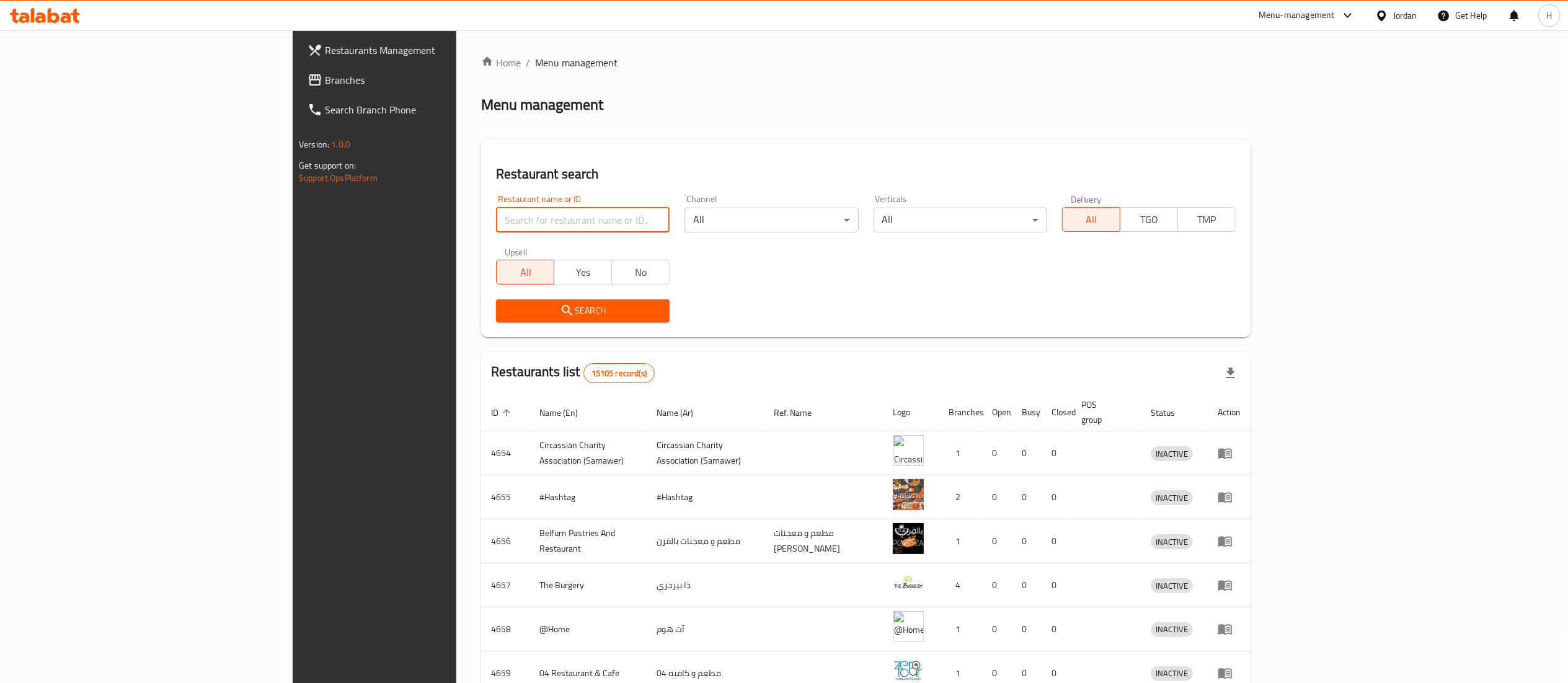
drag, startPoint x: 340, startPoint y: 210, endPoint x: 340, endPoint y: 222, distance: 12.0
click at [496, 210] on input "search" at bounding box center [582, 219] width 174 height 25
paste input "745517"
type input "745517"
click button "Search" at bounding box center [582, 311] width 174 height 23
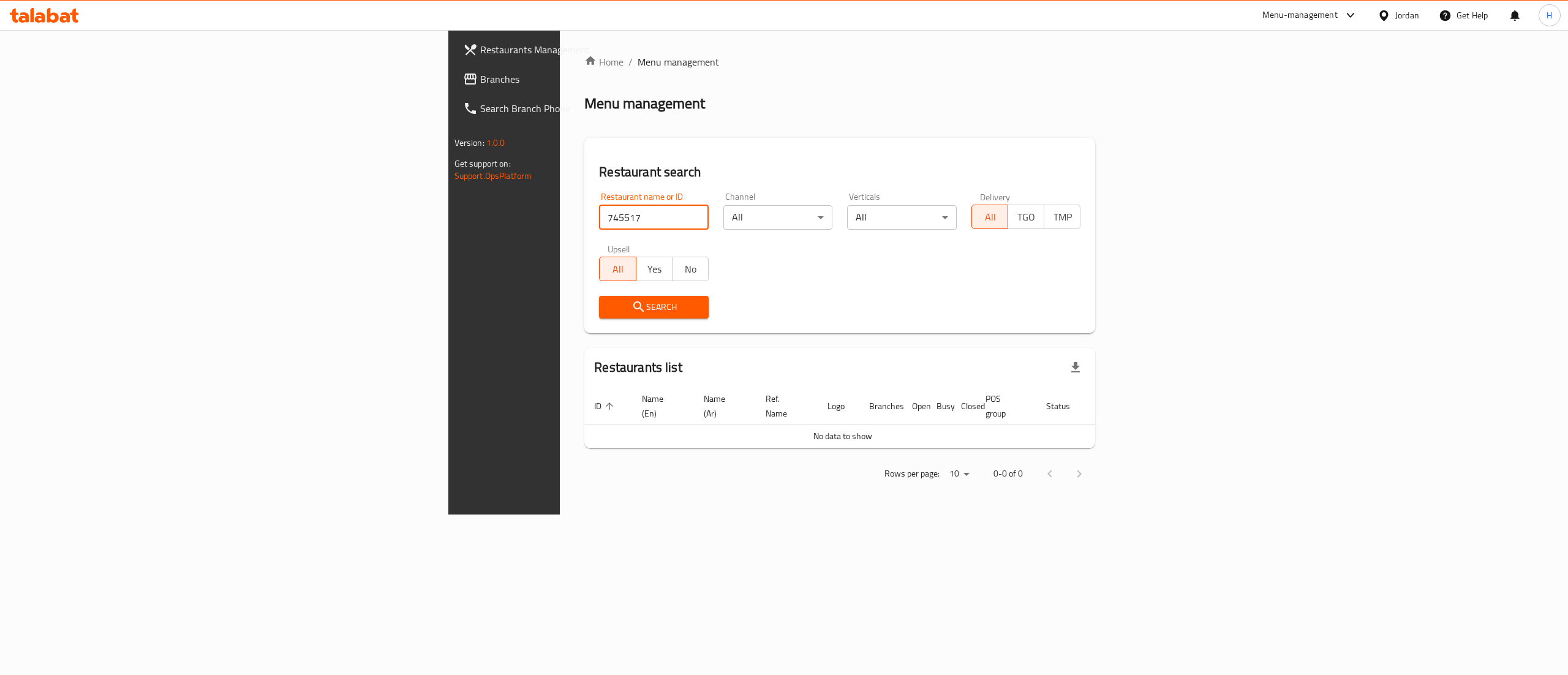
click at [480, 78] on span "Branches" at bounding box center [590, 78] width 221 height 15
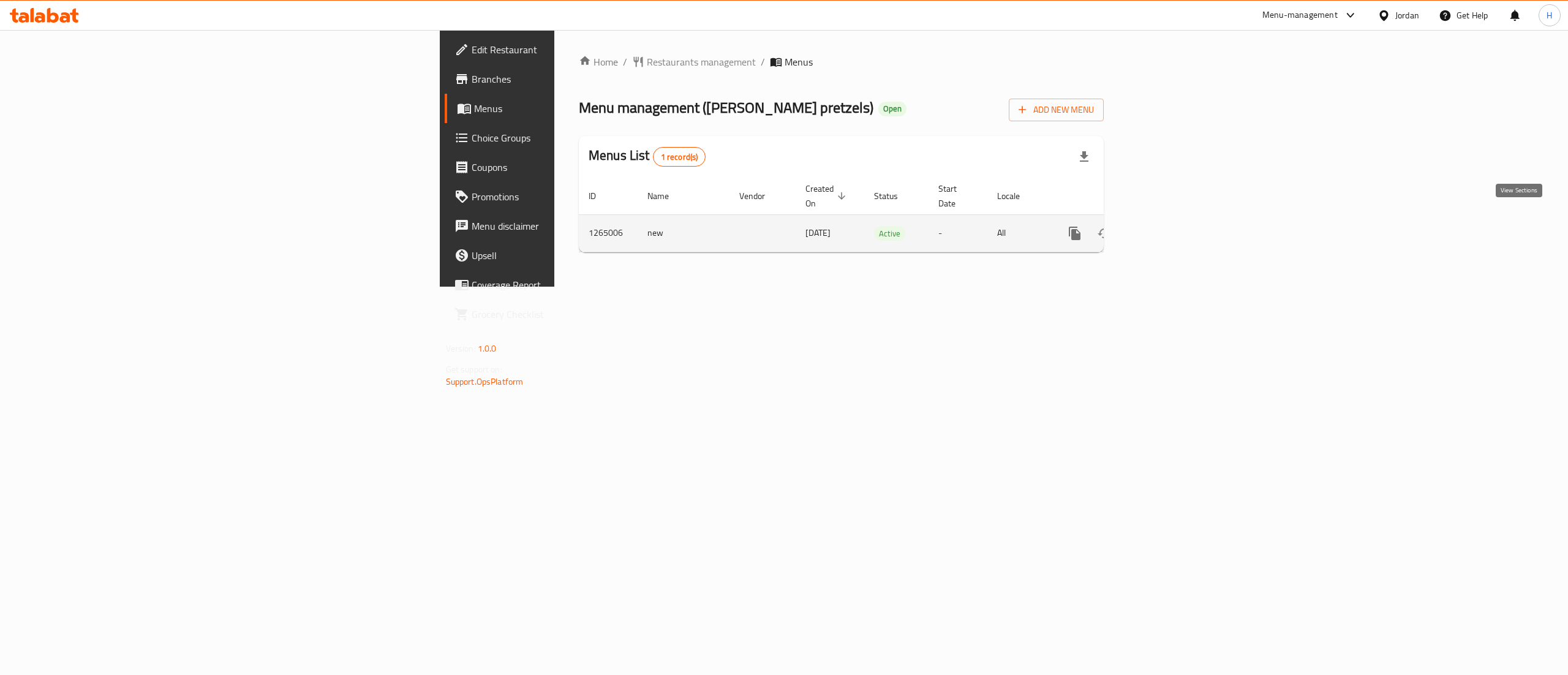
click at [1169, 228] on icon "enhanced table" at bounding box center [1163, 233] width 11 height 11
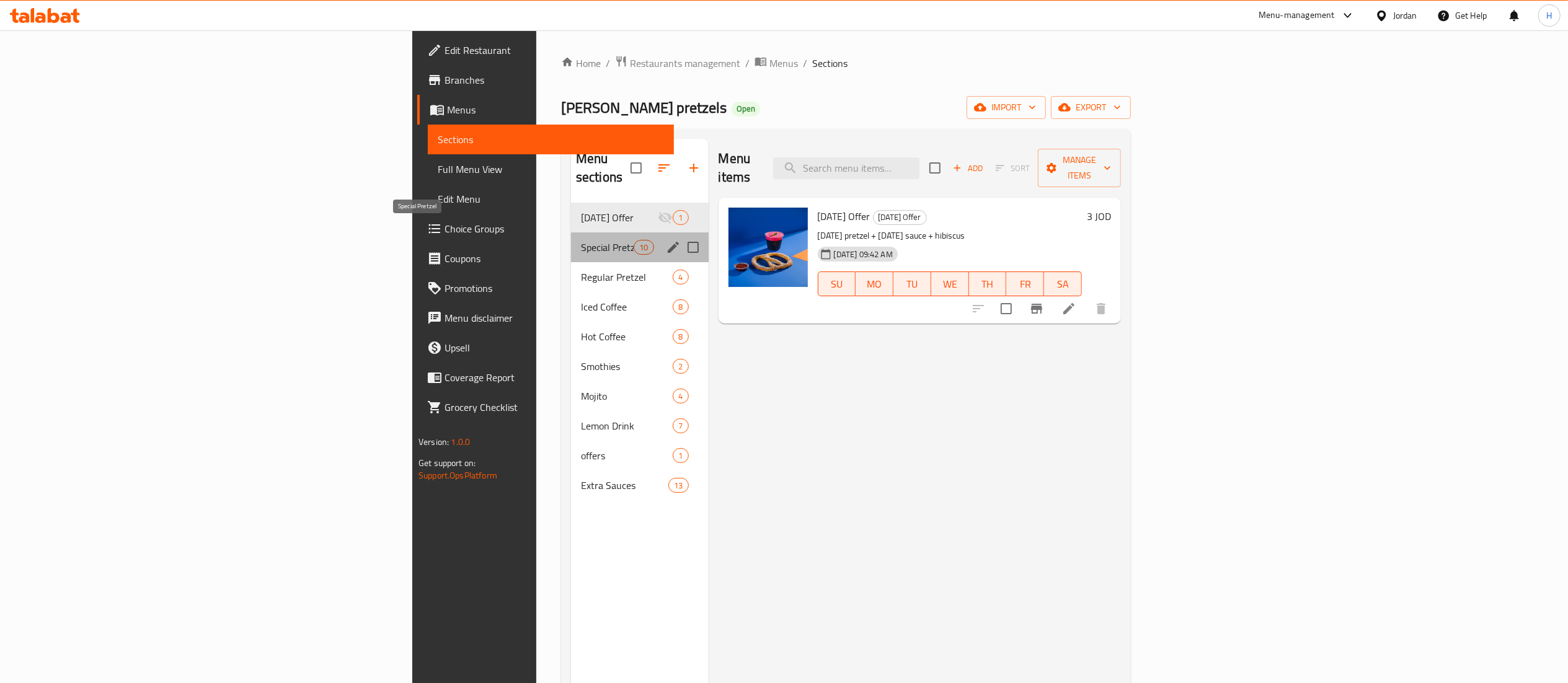
click at [581, 240] on span "Special Pretzel" at bounding box center [607, 247] width 52 height 15
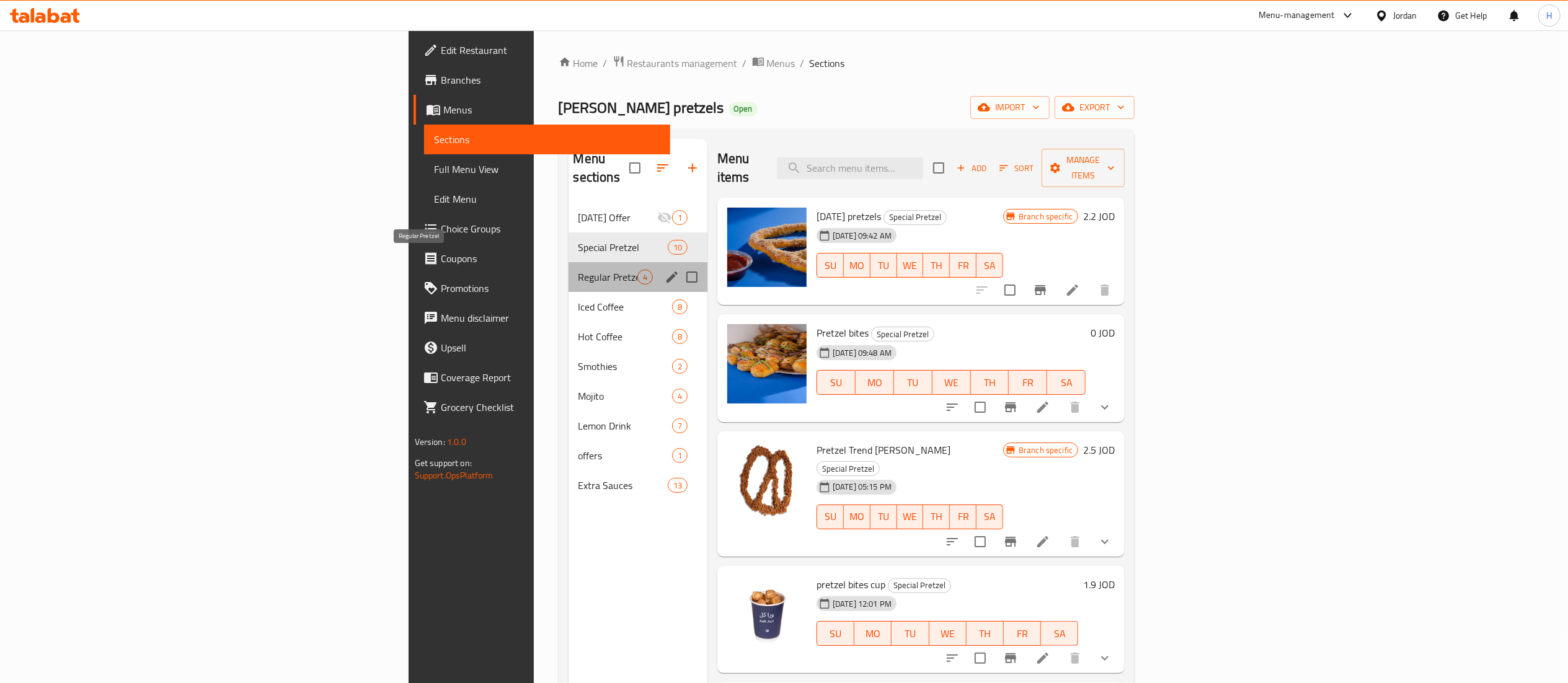
click at [578, 270] on span "Regular Pretzel" at bounding box center [608, 277] width 59 height 15
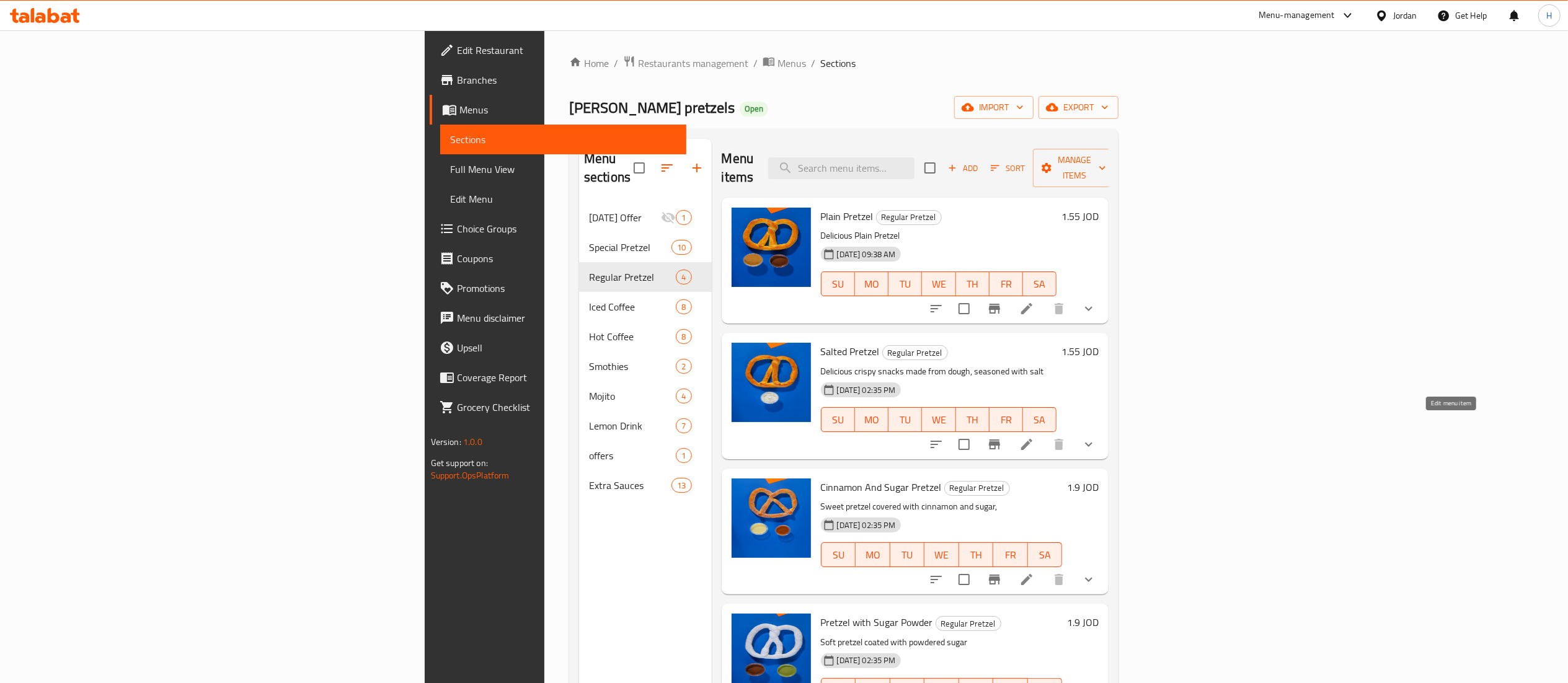
click at [1033, 439] on icon at bounding box center [1027, 445] width 11 height 11
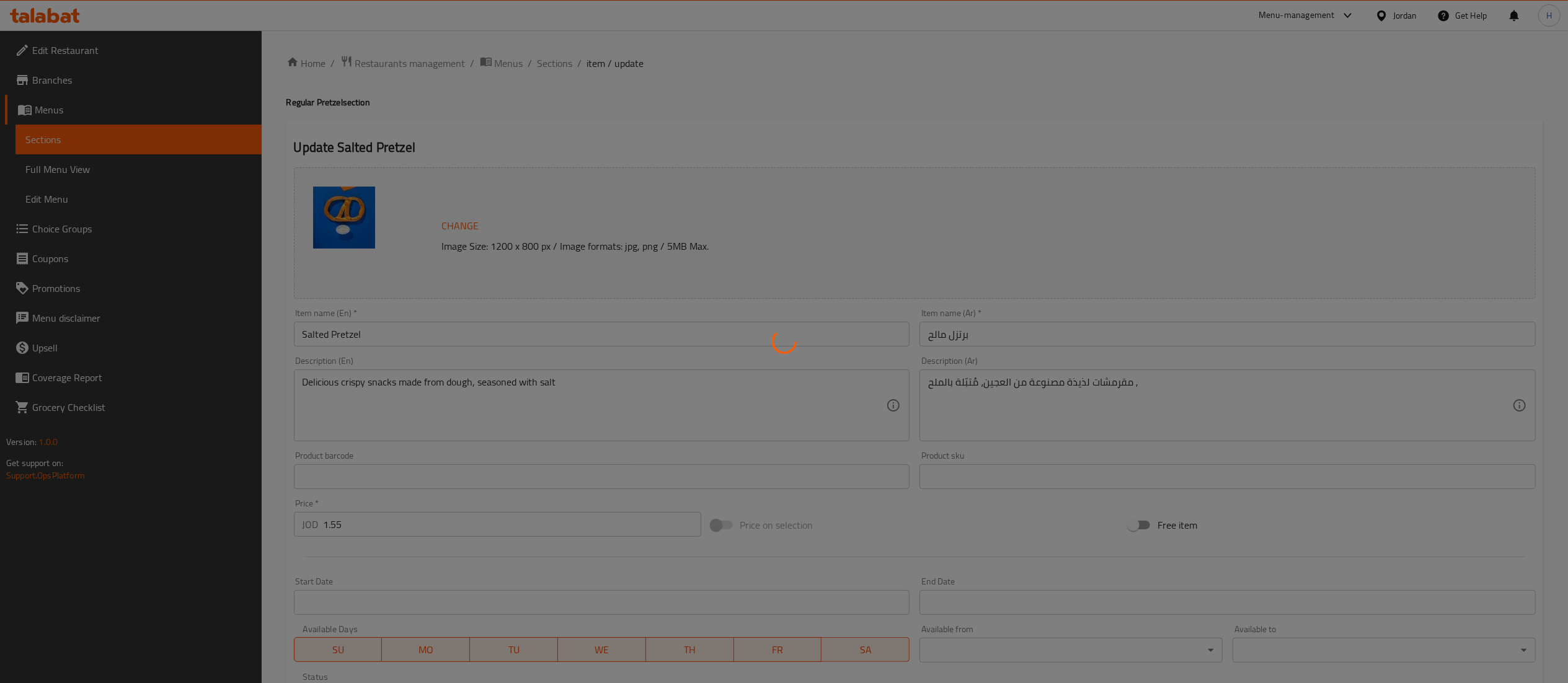
type input "اختيارك للصوص"
type input "0"
type input "12"
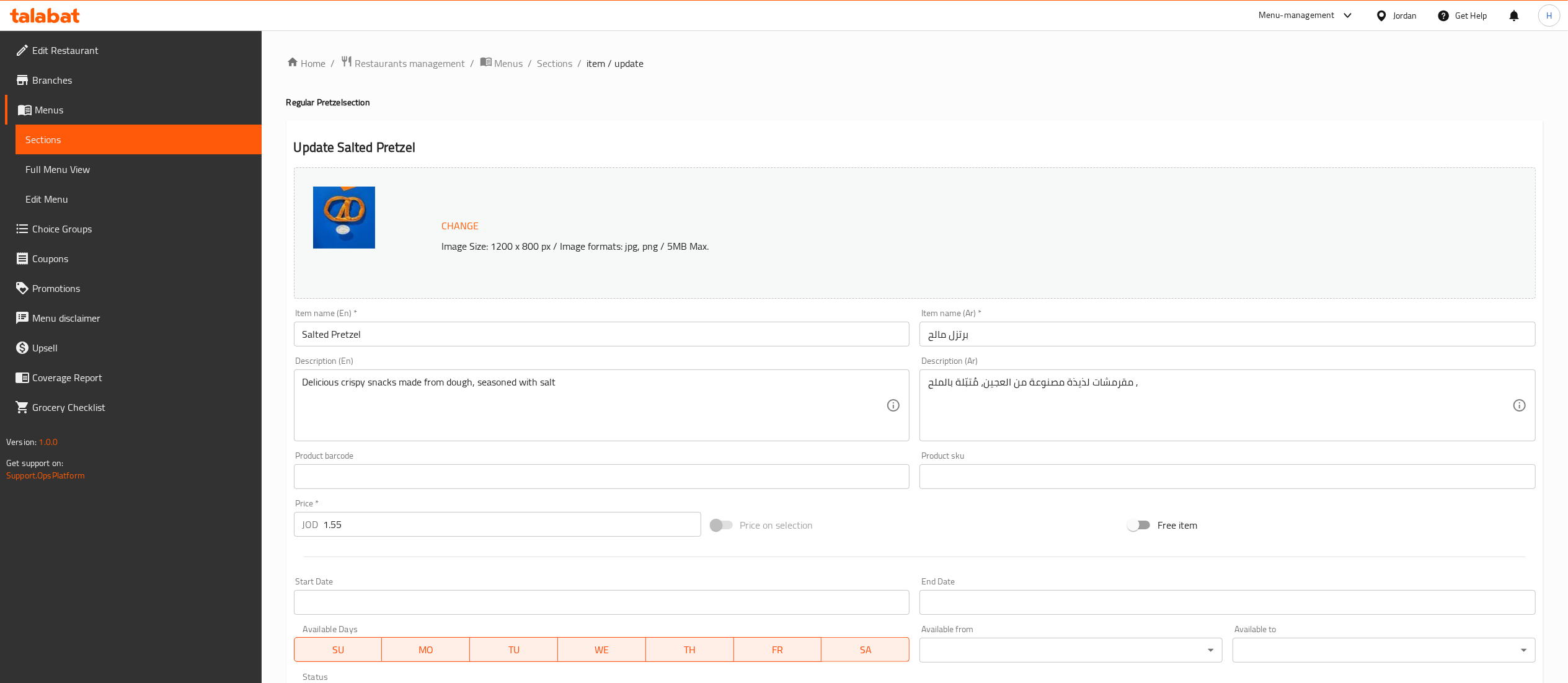
click at [606, 341] on input "Salted Pretzel" at bounding box center [602, 334] width 616 height 25
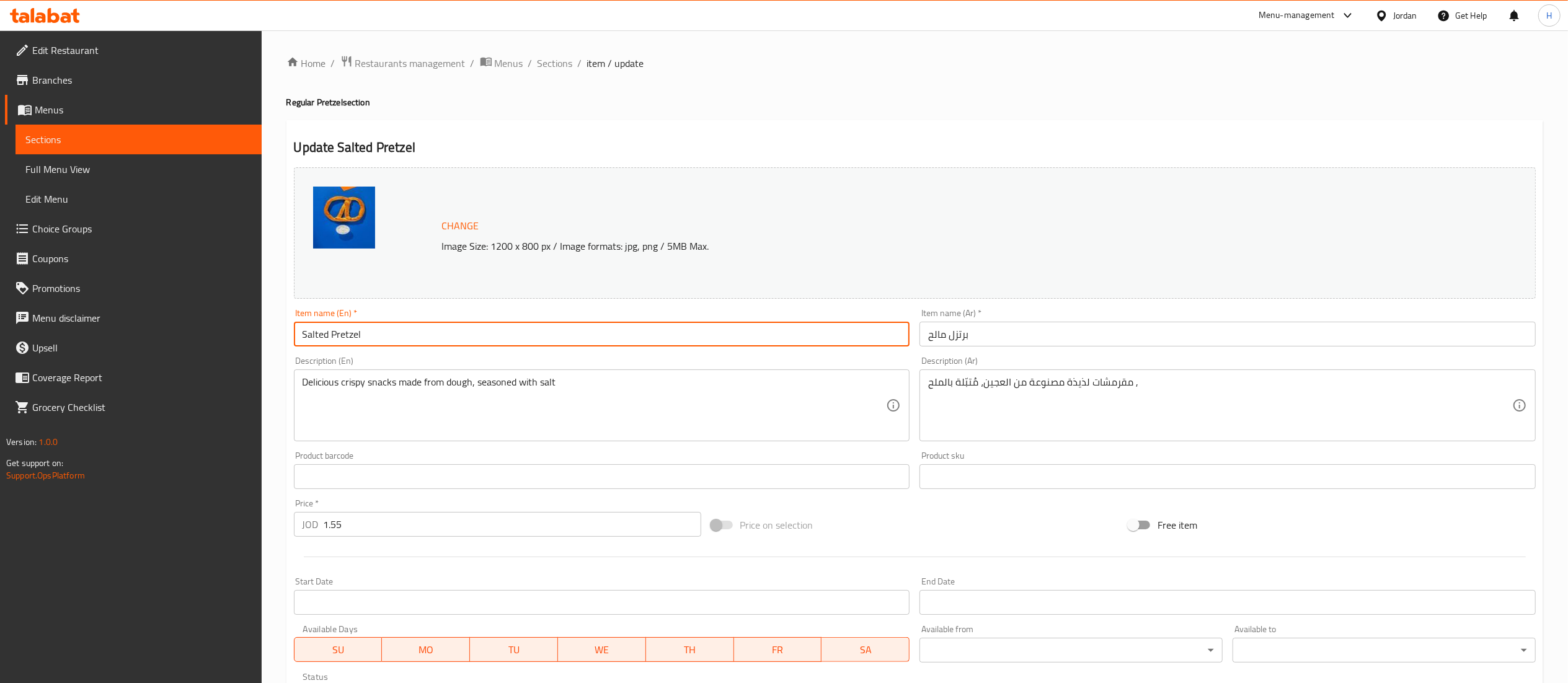
click at [606, 341] on input "Salted Pretzel" at bounding box center [602, 334] width 616 height 25
paste input "Classic Pretzel '' Salted ''"
drag, startPoint x: 517, startPoint y: 336, endPoint x: 48, endPoint y: 346, distance: 469.1
click at [48, 346] on div "Edit Restaurant Branches Menus Sections Full Menu View Edit Menu Choice Groups …" at bounding box center [784, 472] width 1568 height 884
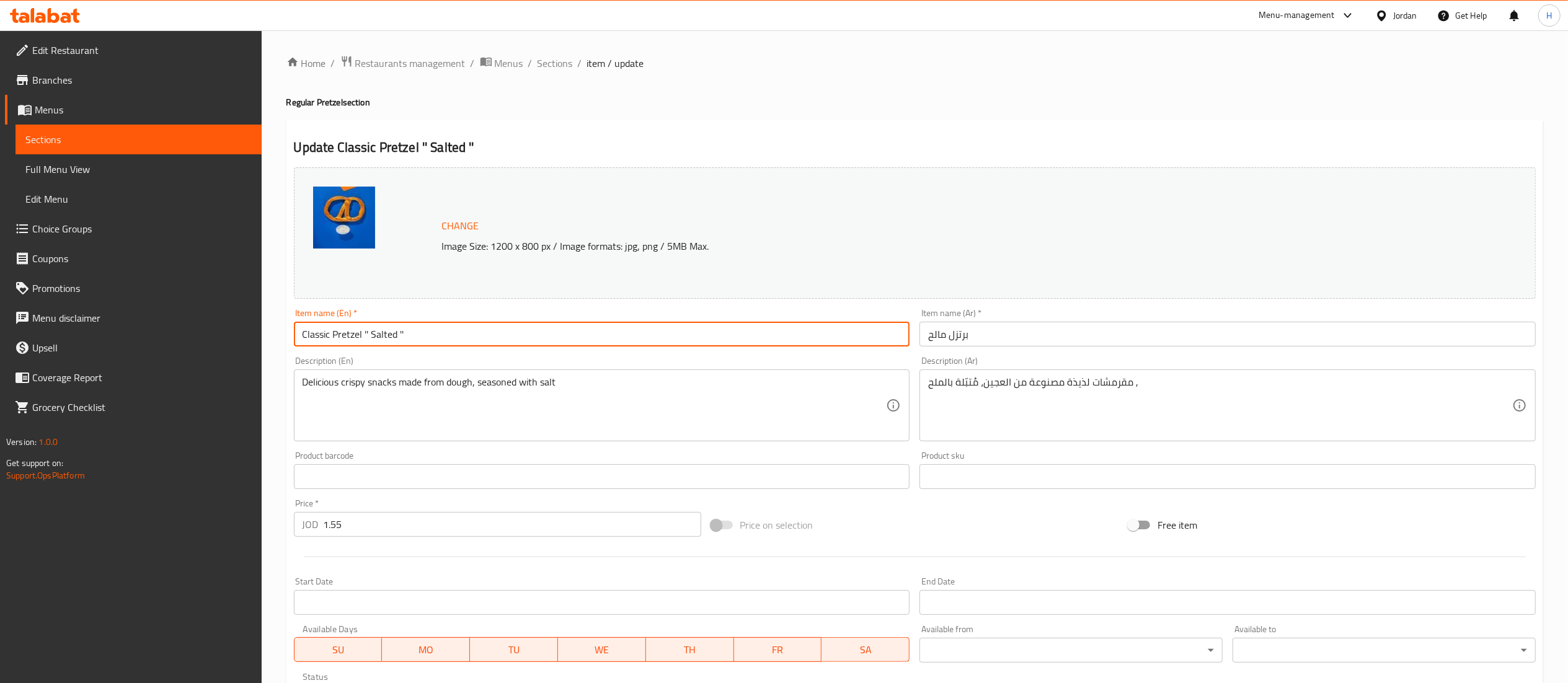
type input "Classic Pretzel '' Salted ''"
click at [950, 344] on input "برتزل مالح" at bounding box center [1228, 334] width 616 height 25
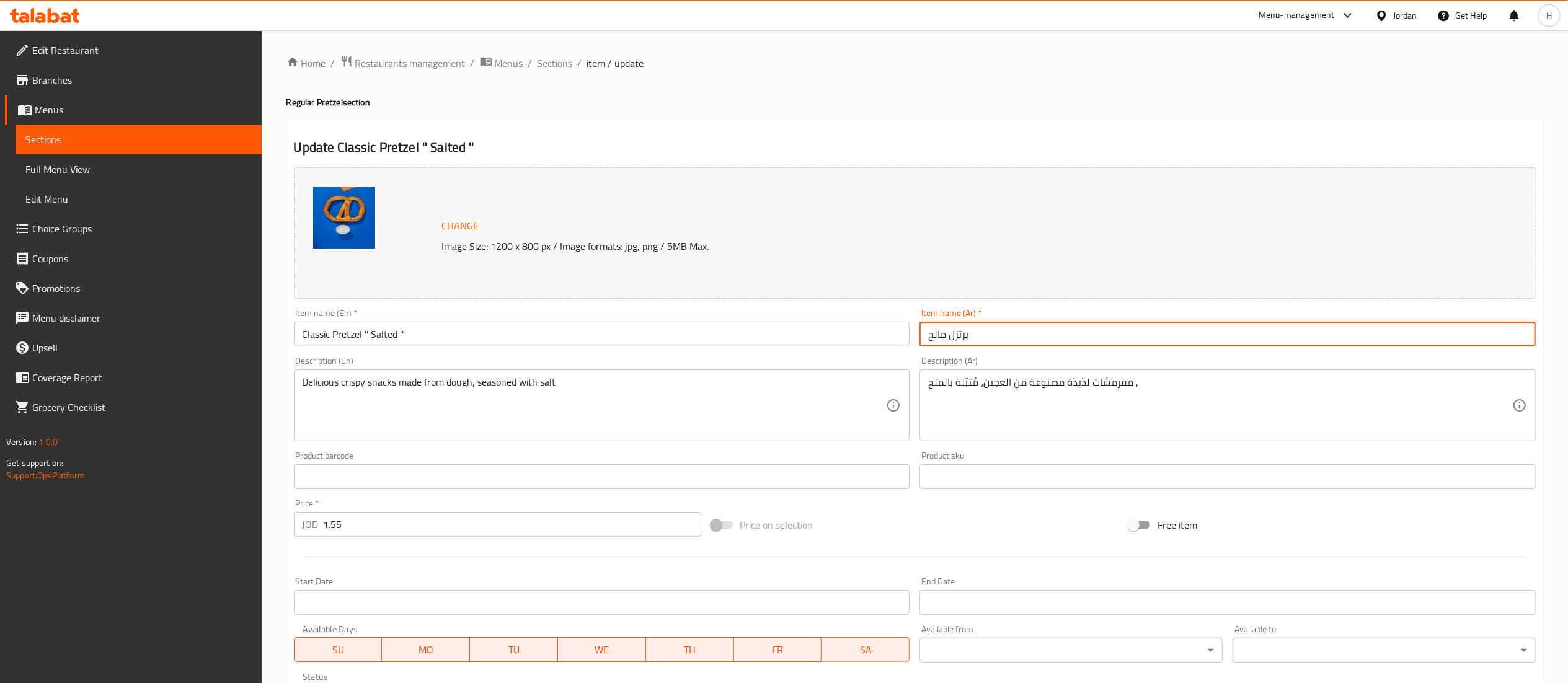
click at [950, 344] on input "برتزل مالح" at bounding box center [1228, 334] width 616 height 25
paste input "يتزل كلاسيكي '' مملح ''"
type input "[PERSON_NAME] '' مملح ''"
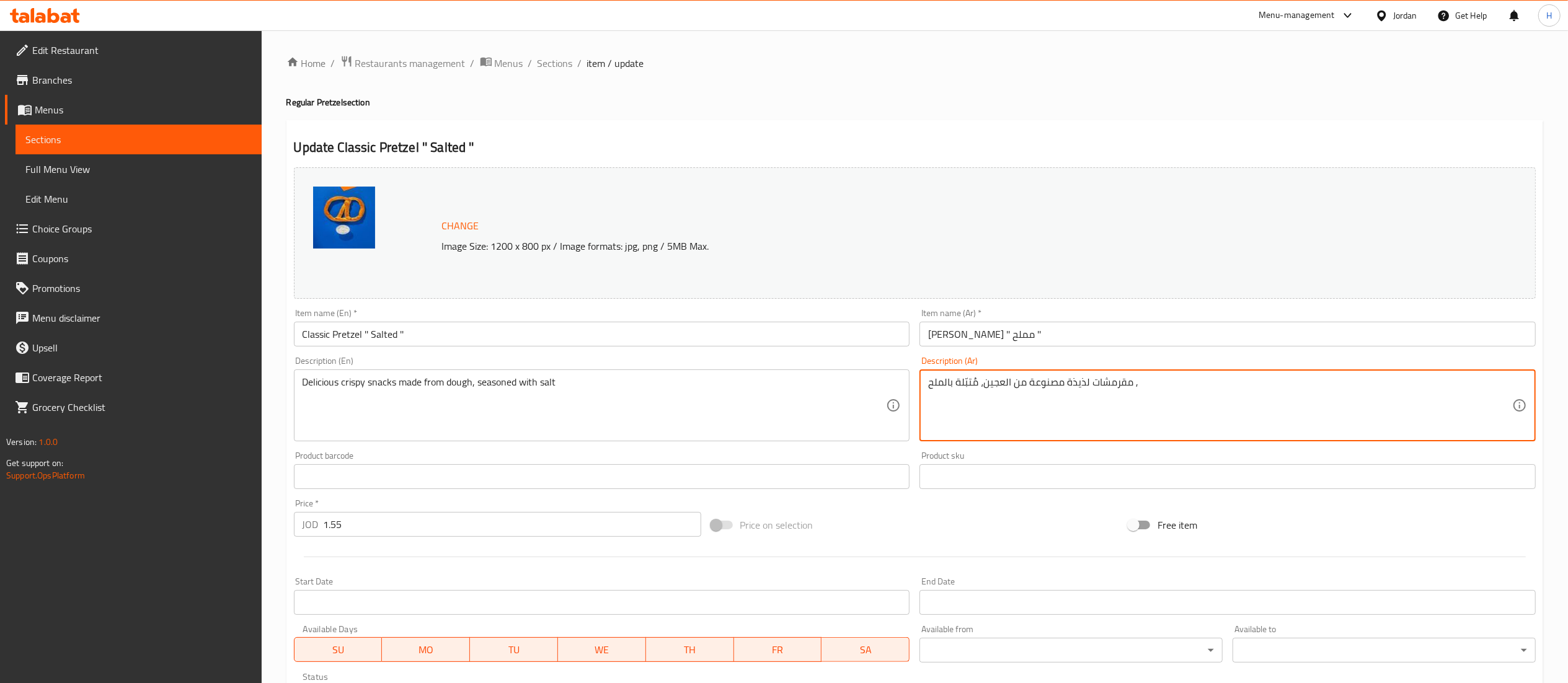
click at [1018, 388] on textarea "مقرمشات لذيذة مصنوعة من العجين، مُتبّلة بالملح ," at bounding box center [1219, 406] width 584 height 59
paste textarea "تتمتع بالقوام المميز لعجينة البريتزل "أصل البريتزل""
type textarea "تتمتع بالقوام المميز لعجينة البريتزل "أصل البريتزل""
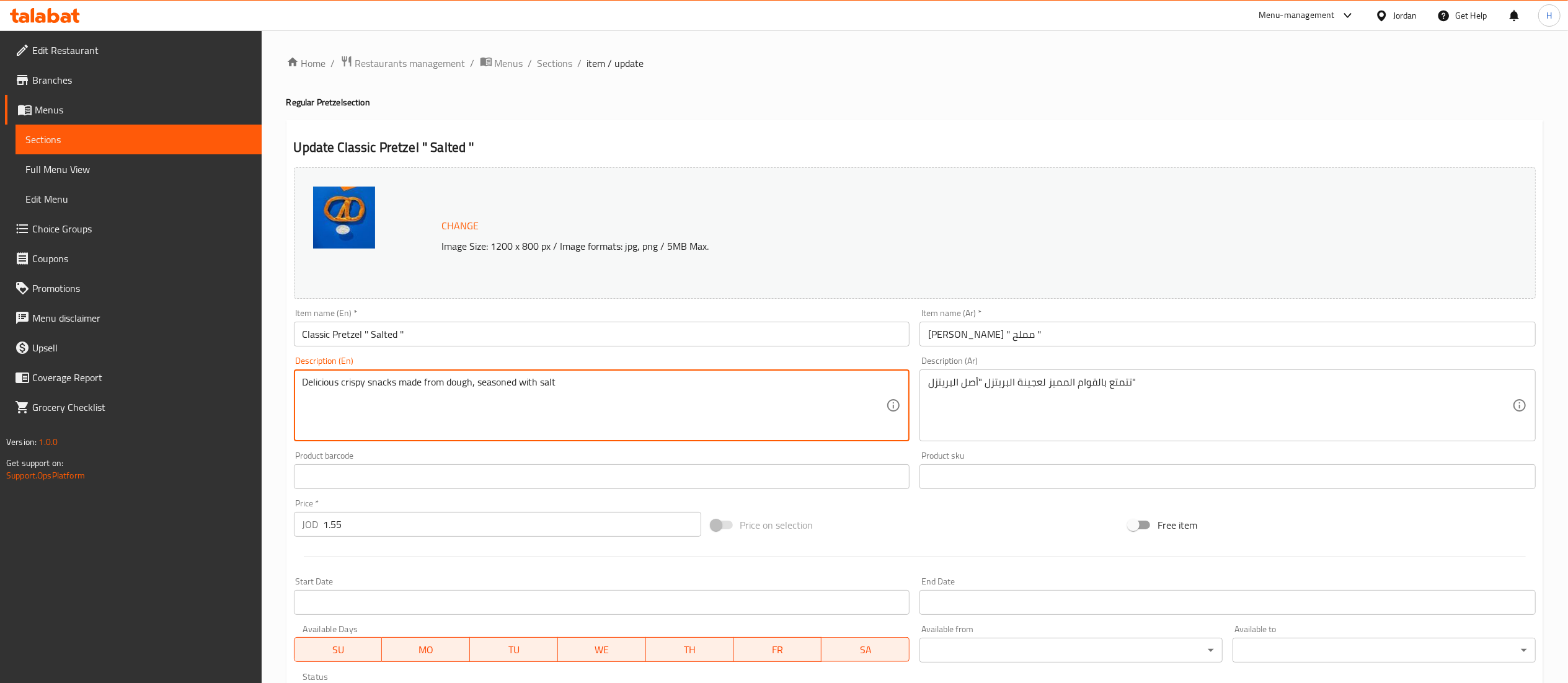
click at [469, 386] on textarea "Delicious crispy snacks made from dough, seasoned with salt" at bounding box center [594, 406] width 584 height 59
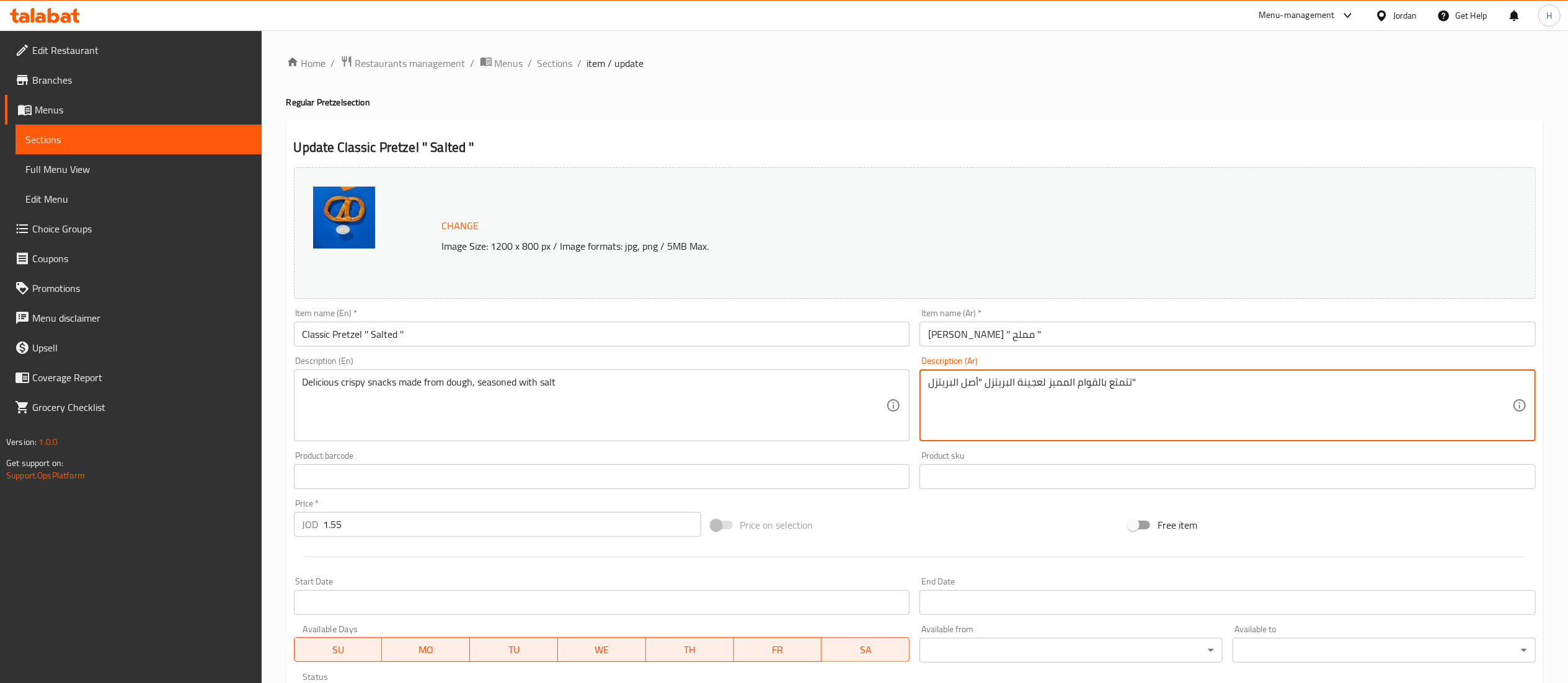
click at [961, 380] on textarea "تتمتع بالقوام المميز لعجينة البريتزل "أصل البريتزل"" at bounding box center [1219, 406] width 584 height 59
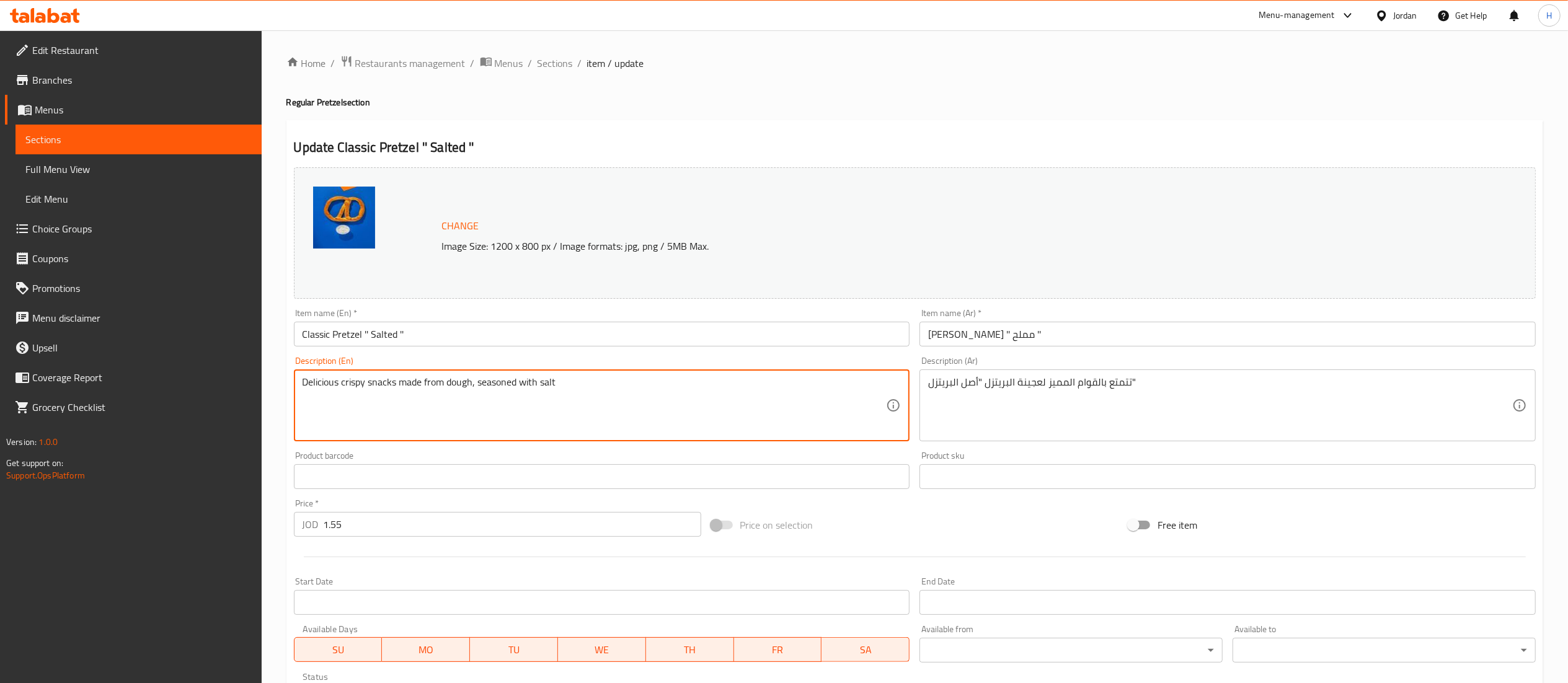
click at [564, 386] on textarea "Delicious crispy snacks made from dough, seasoned with salt" at bounding box center [594, 406] width 584 height 59
paste textarea "It has the distinctive texture of pretzel dough, "The Original Pretzel.""
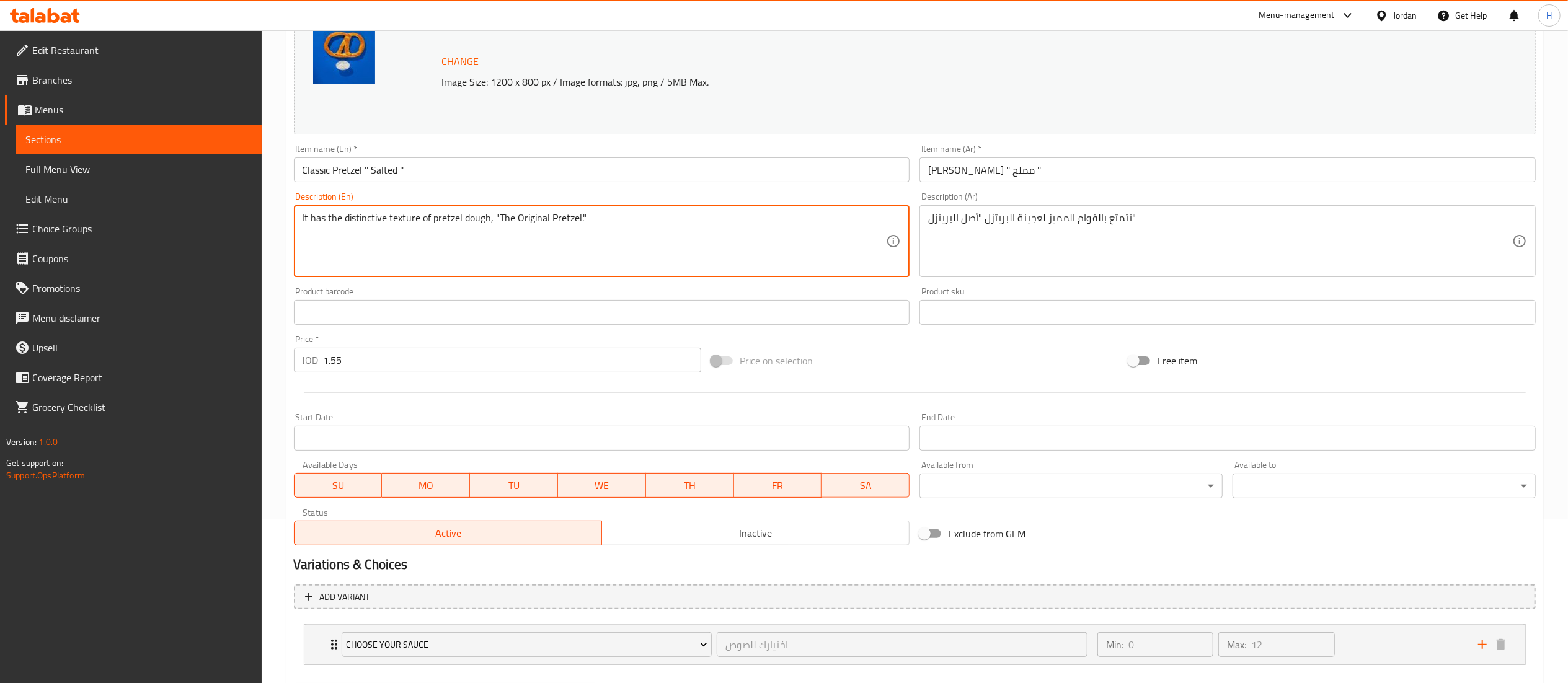
scroll to position [231, 0]
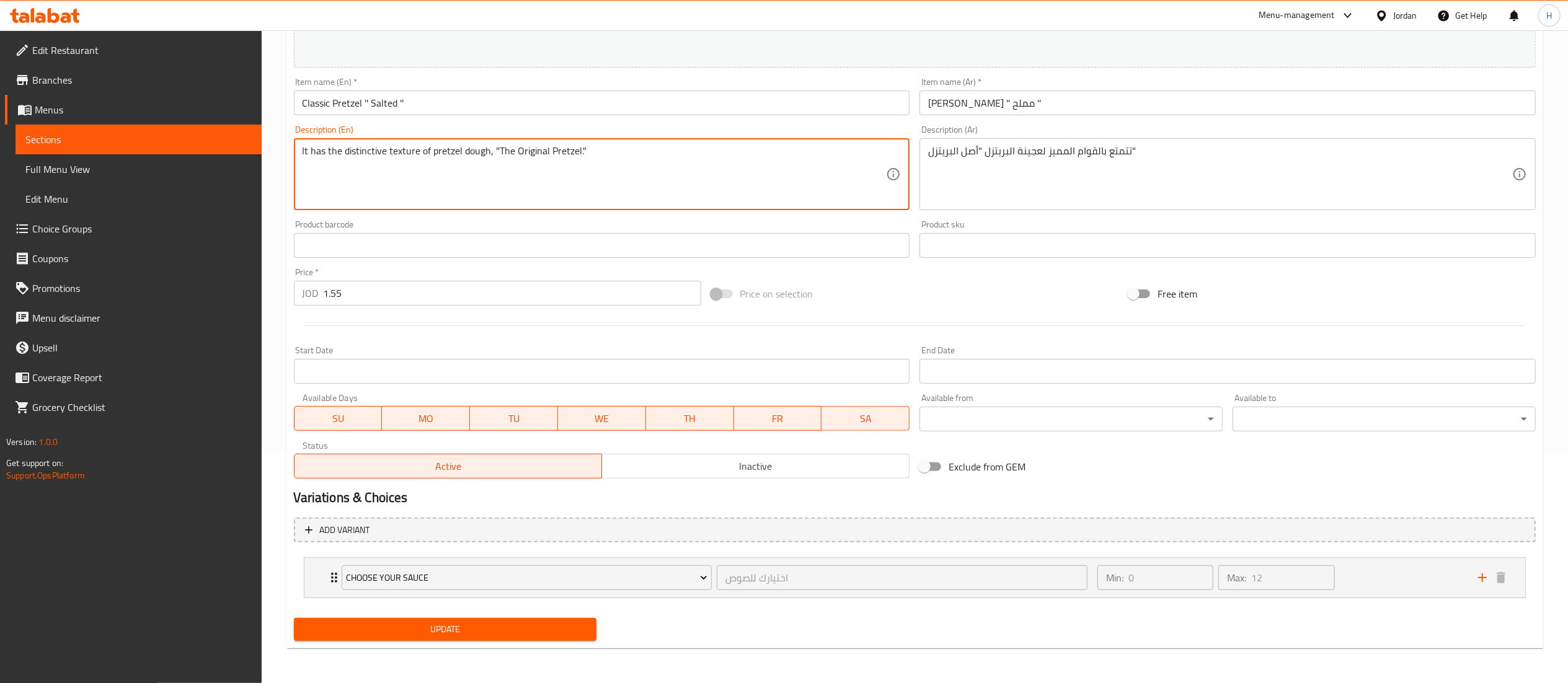
type textarea "It has the distinctive texture of pretzel dough, "The Original Pretzel.""
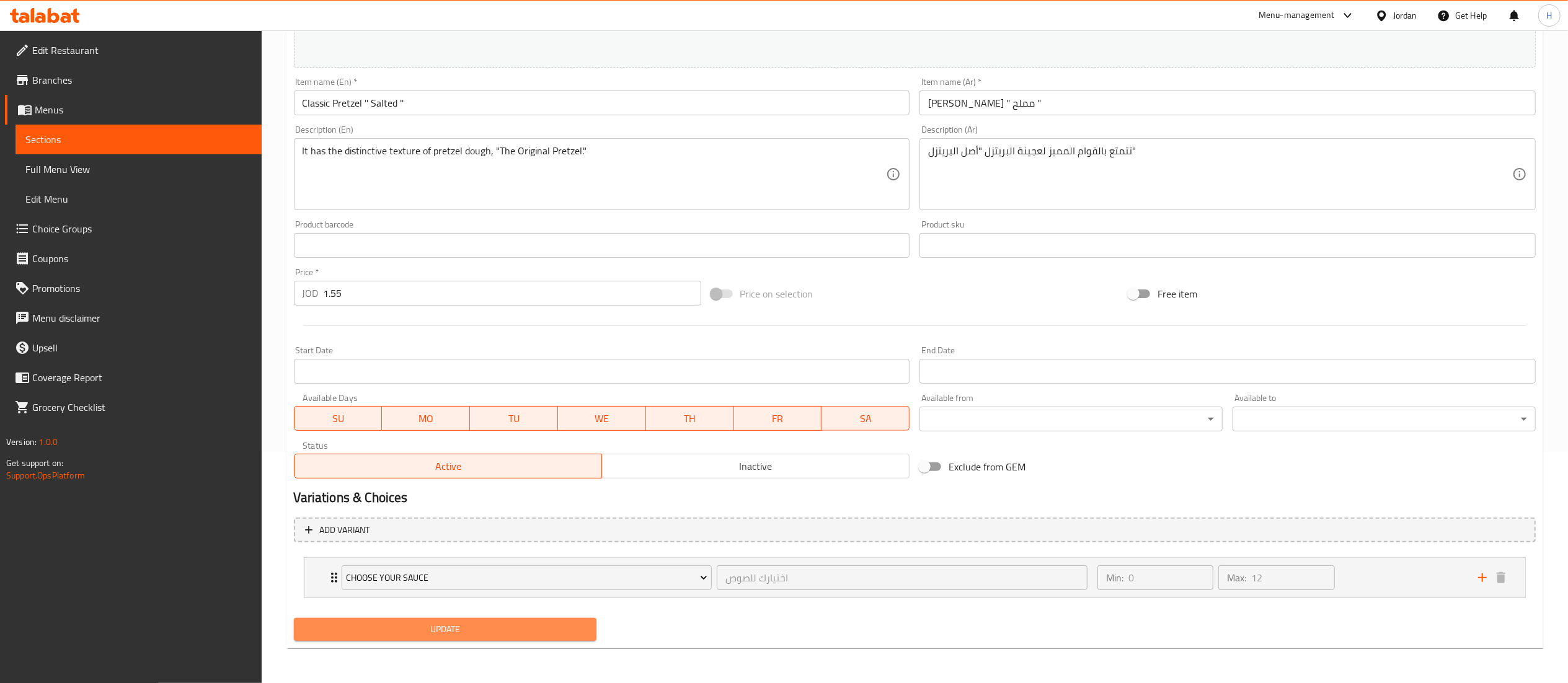
click at [491, 626] on span "Update" at bounding box center [445, 630] width 284 height 16
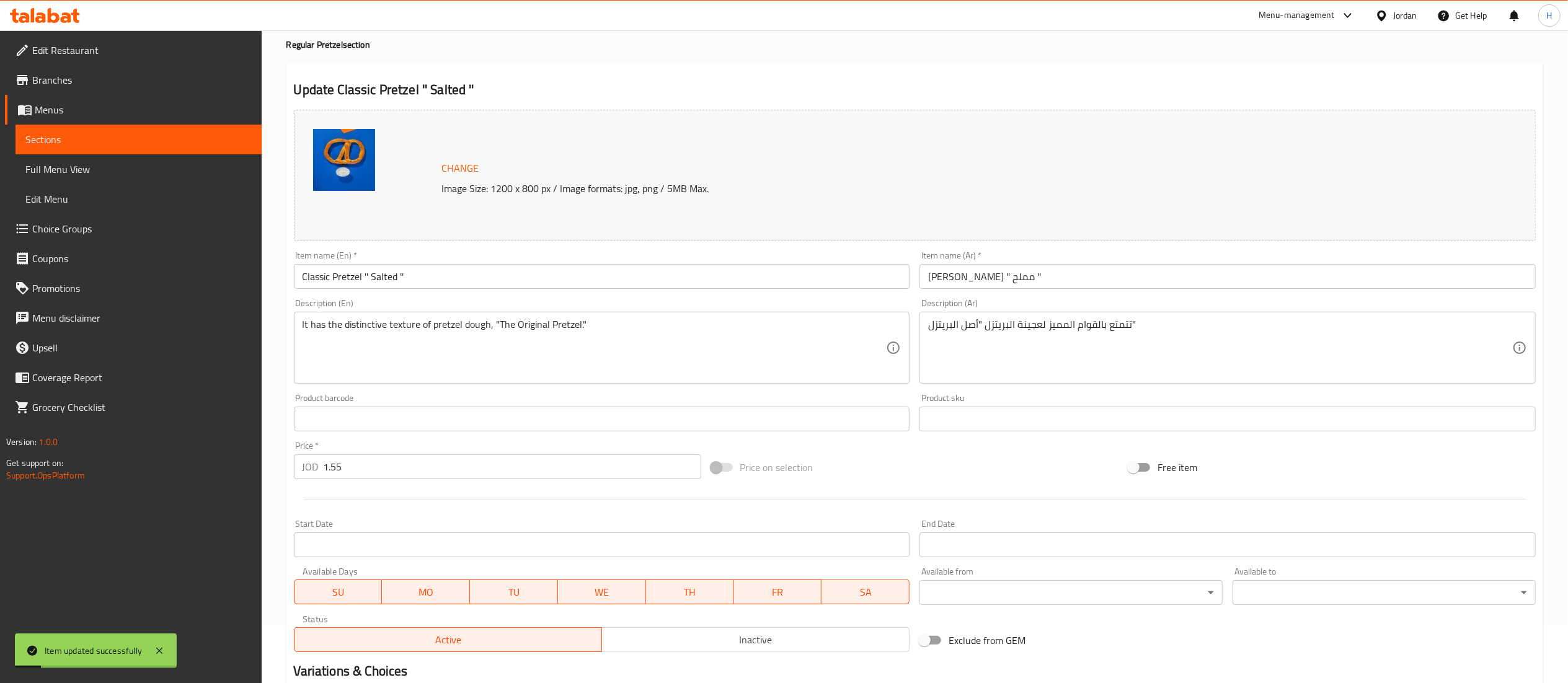
scroll to position [0, 0]
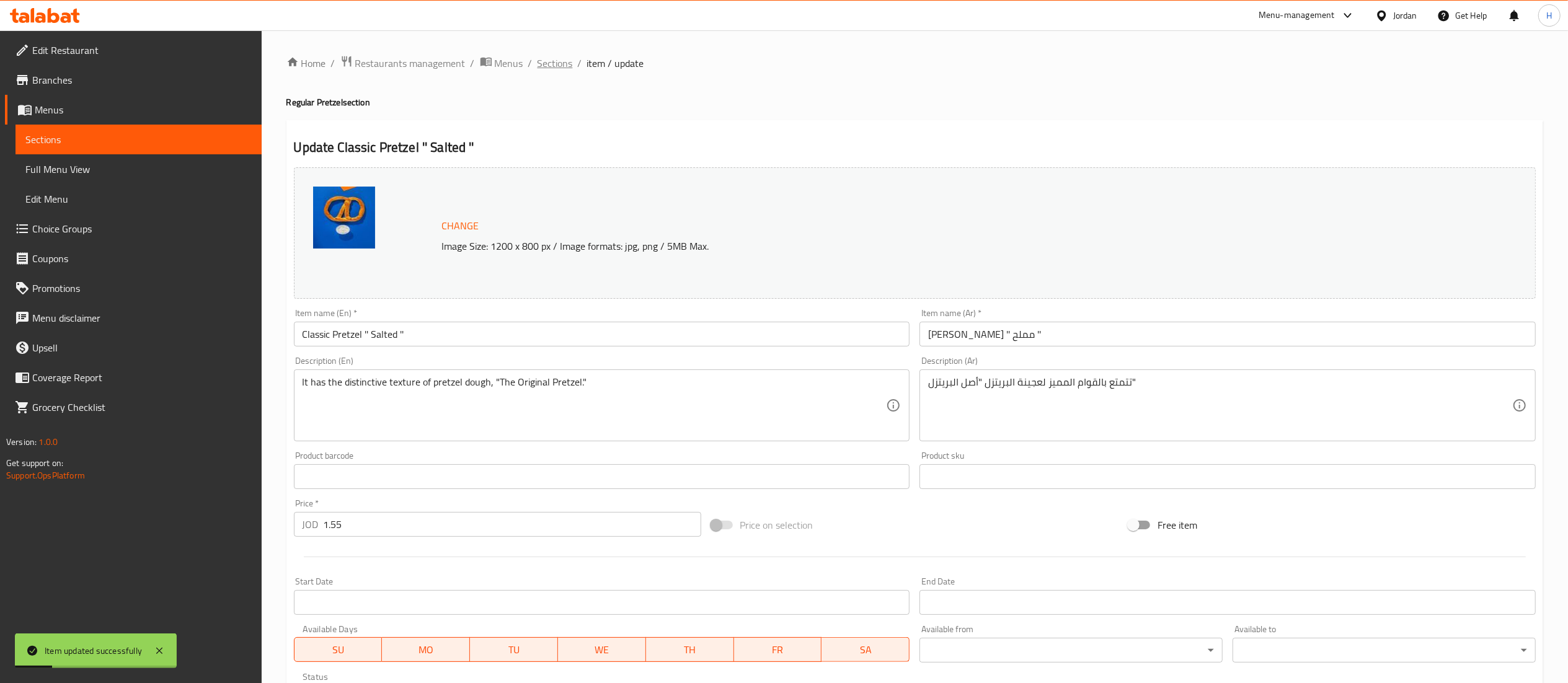
click at [553, 61] on span "Sections" at bounding box center [555, 63] width 35 height 15
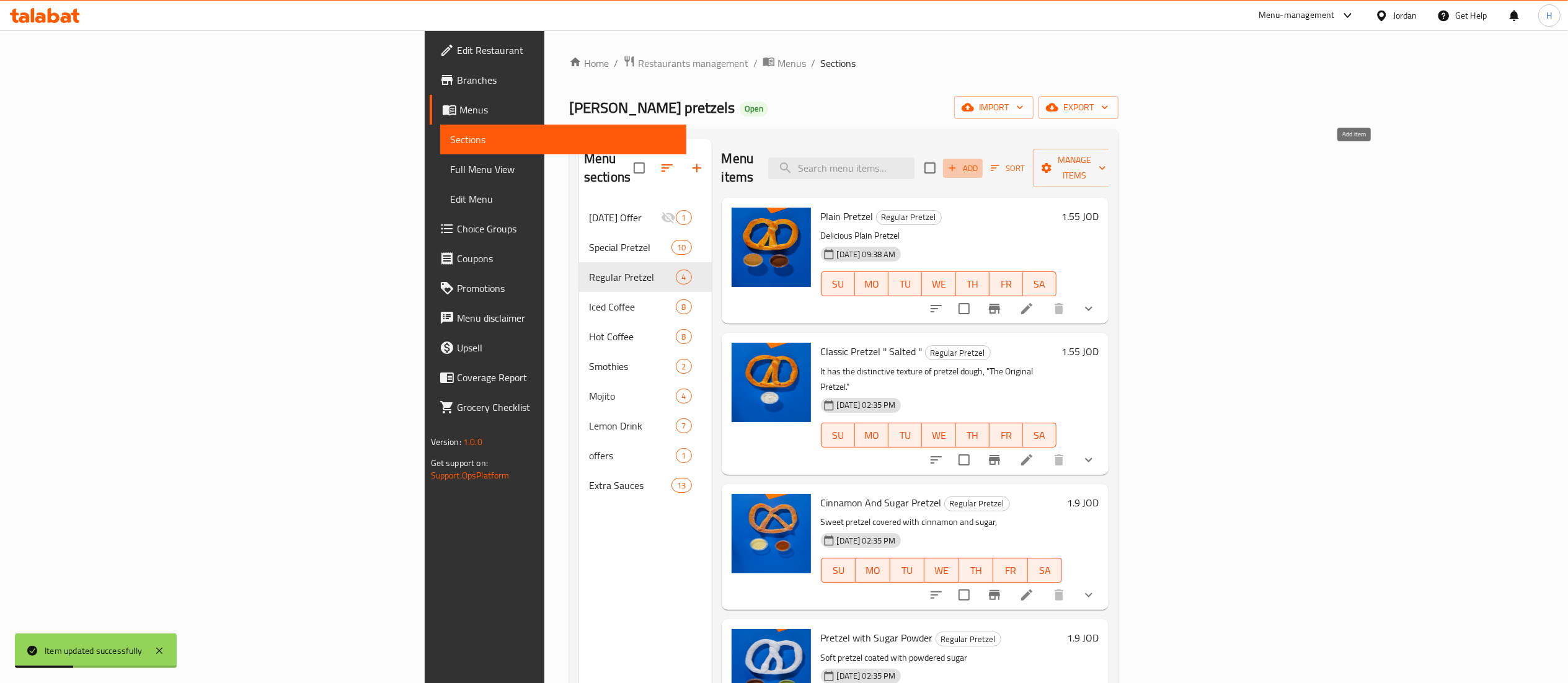
click at [979, 161] on span "Add" at bounding box center [963, 168] width 33 height 14
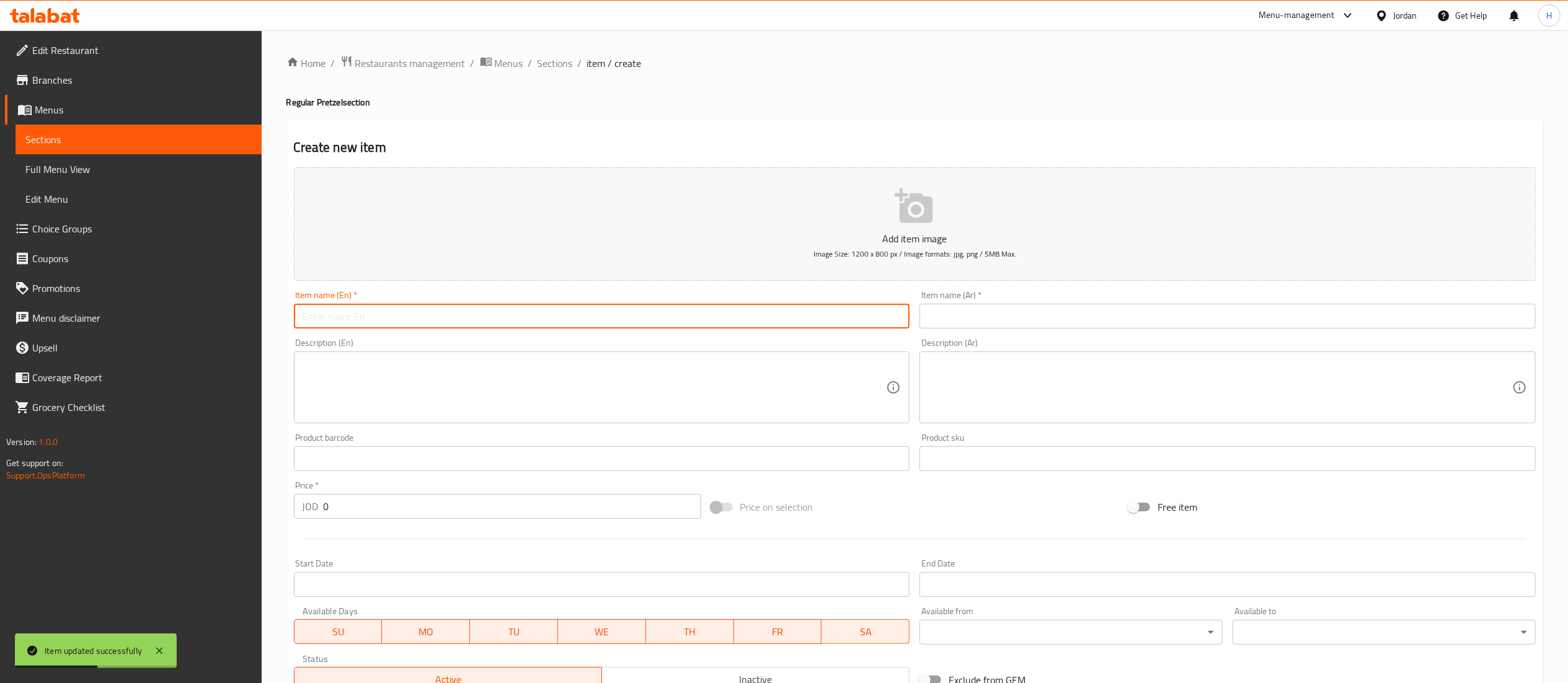
click at [764, 315] on input "text" at bounding box center [602, 315] width 616 height 25
type input "Garlic Pretzel"
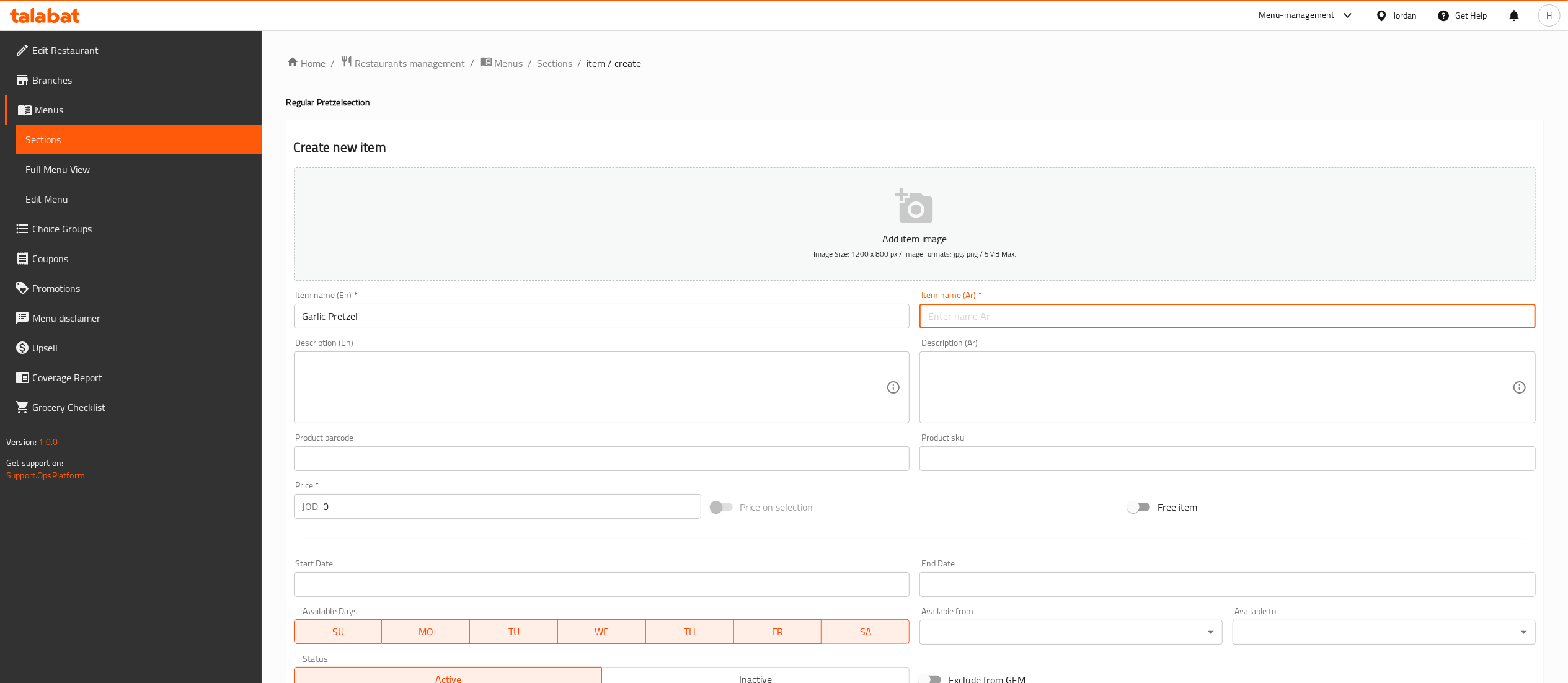
type input "v"
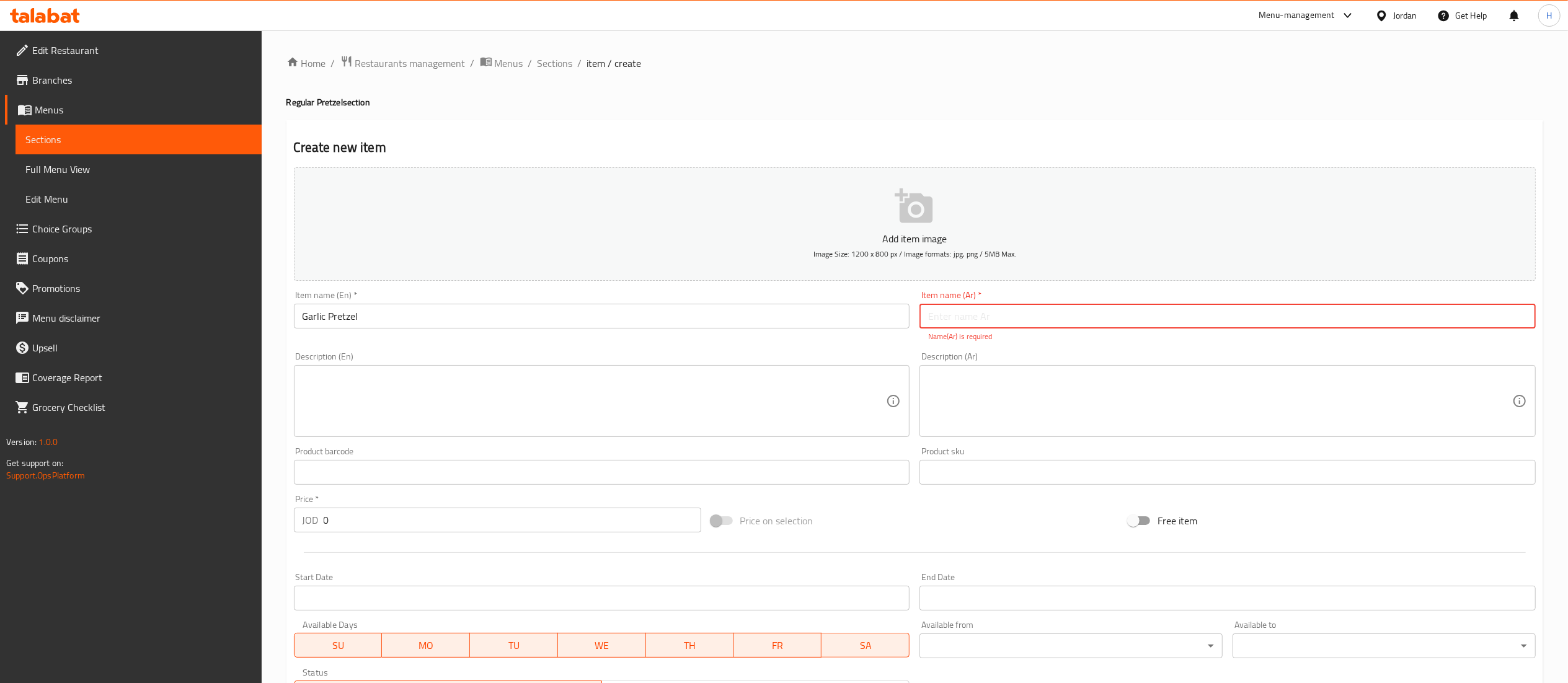
paste input "بريتزل جارليك"
type input "بريتزل جارليك"
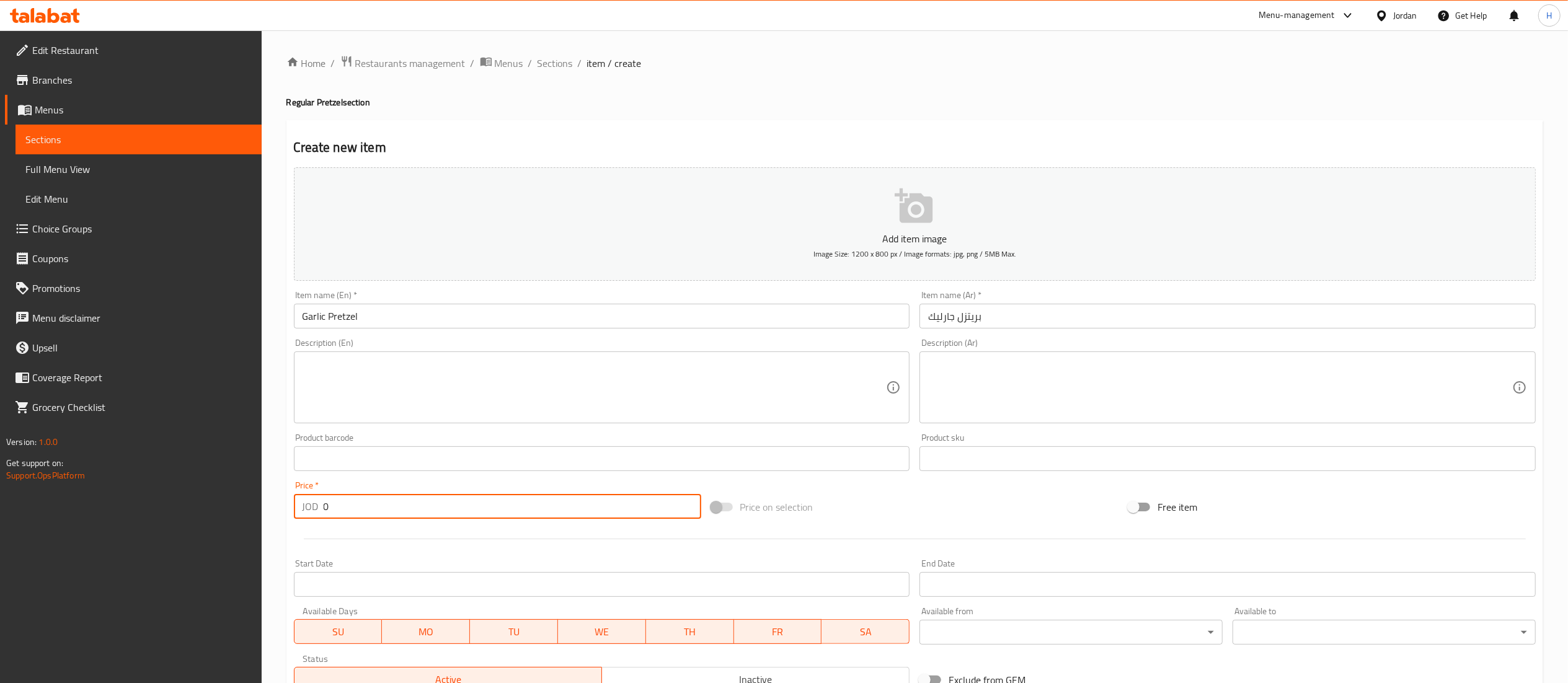
click at [365, 527] on div "Add item image Image Size: 1200 x 800 px / Image formats: jpg, png / 5MB Max. I…" at bounding box center [915, 430] width 1252 height 534
type input "1.55"
click at [1055, 372] on textarea at bounding box center [1219, 388] width 584 height 59
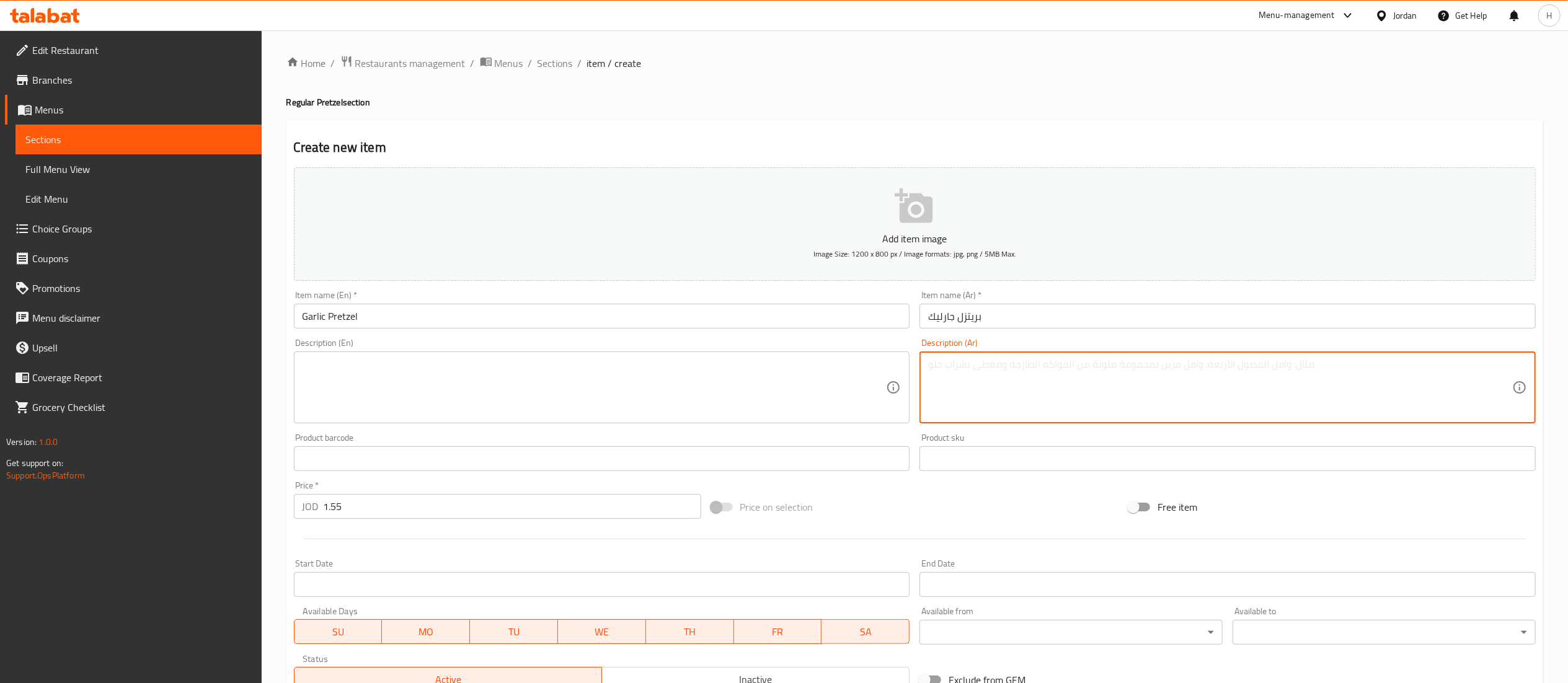
paste textarea "*مغلفة بطبقة زبده وغنيه بالثوم والاعشاب."
type textarea "*مغلفة بطبقة زبده وغنيه بالثوم والاعشاب."
click at [636, 364] on textarea at bounding box center [594, 388] width 584 height 59
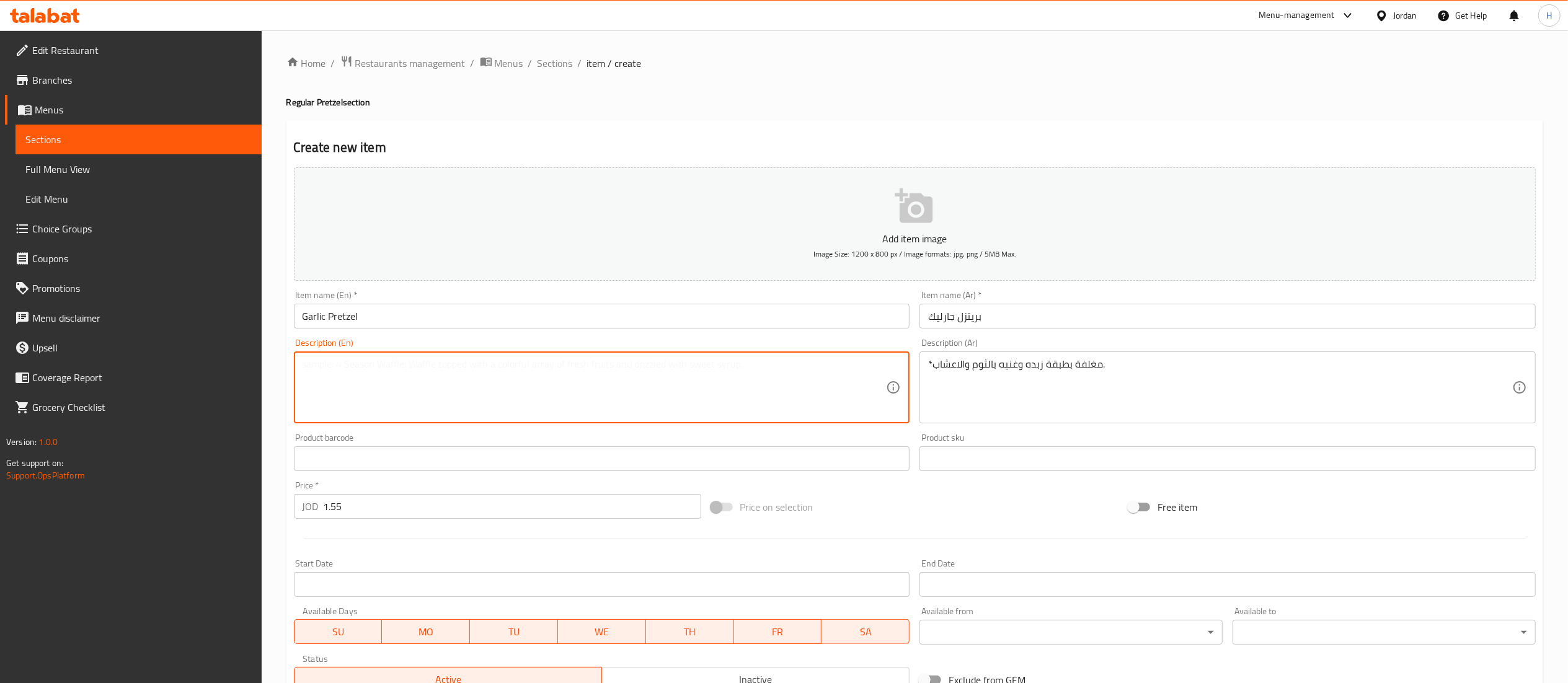
paste textarea "*Coated in a layer of butter and rich in garlic and herbs."
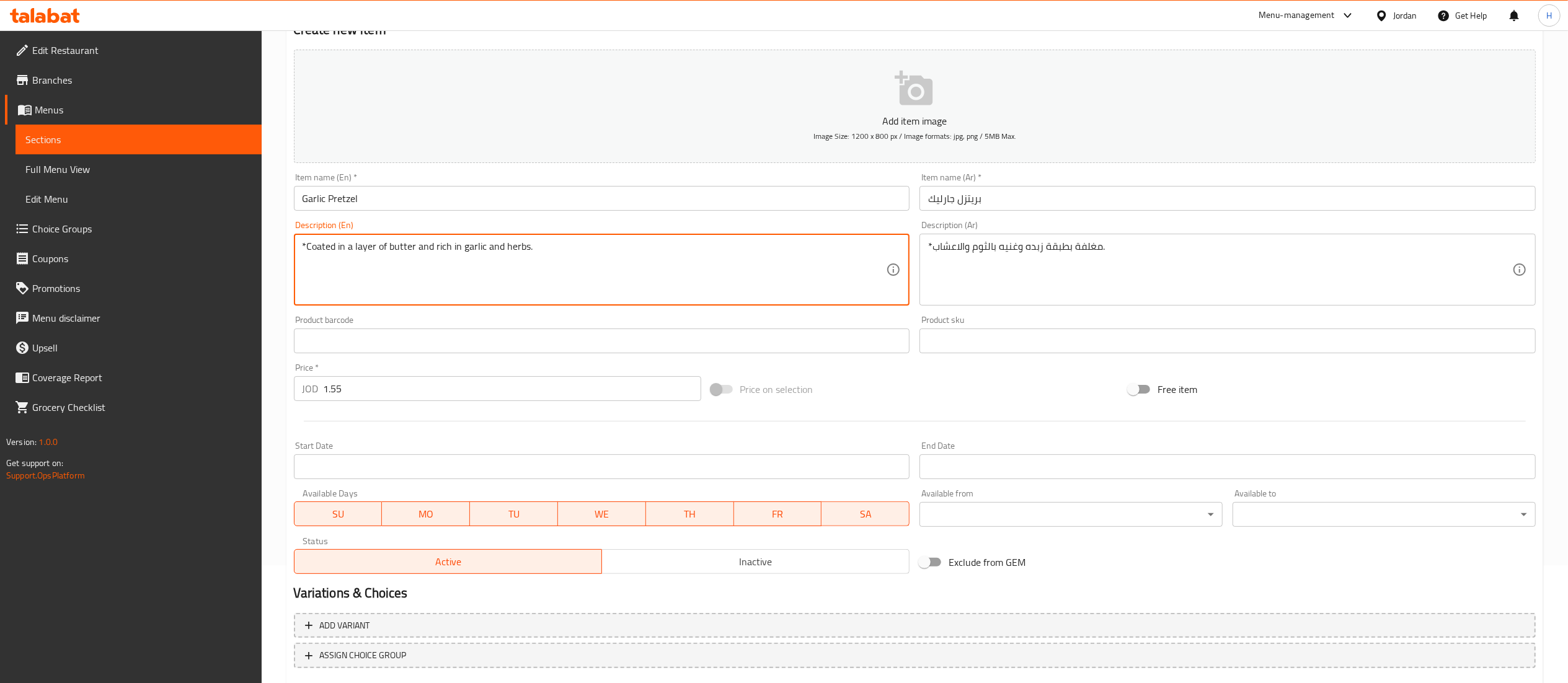
scroll to position [191, 0]
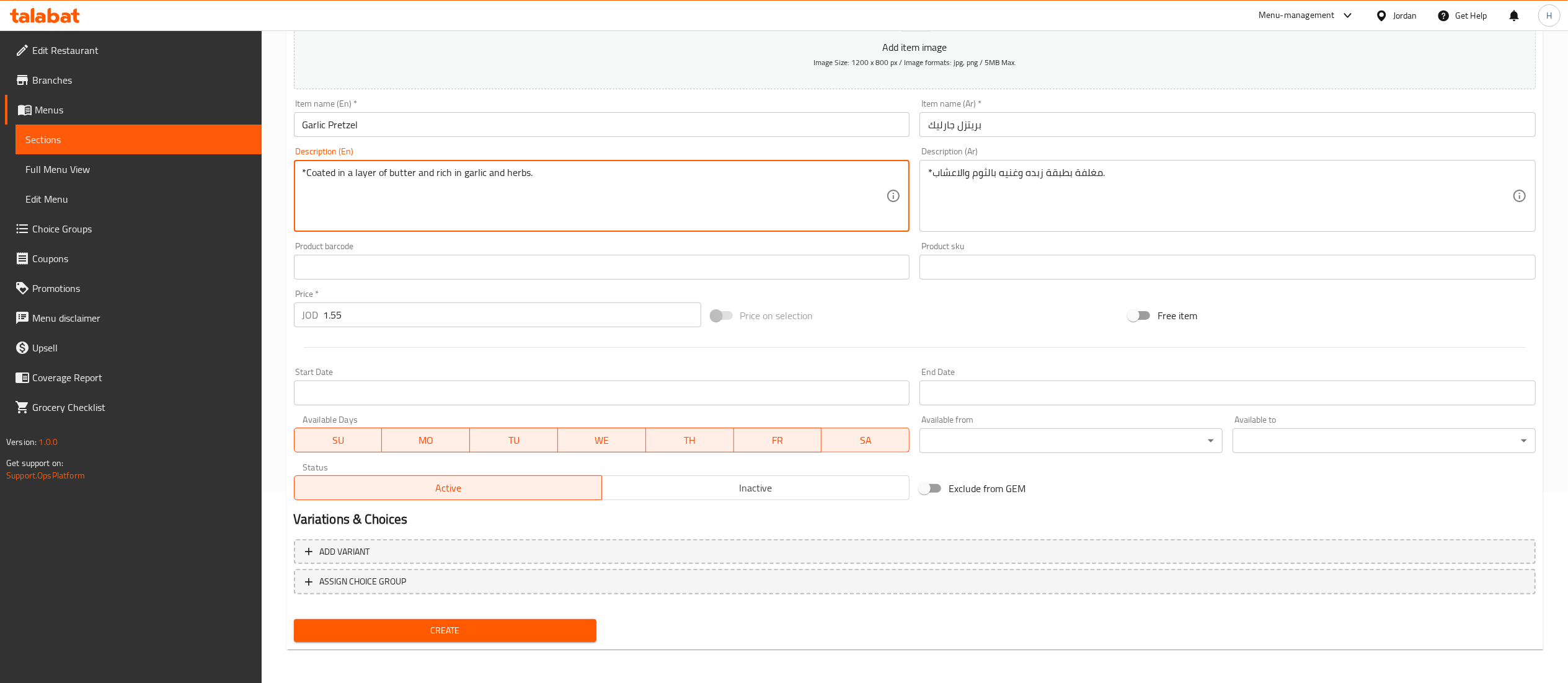
type textarea "*Coated in a layer of butter and rich in garlic and herbs."
click at [389, 641] on button "Create" at bounding box center [446, 631] width 303 height 23
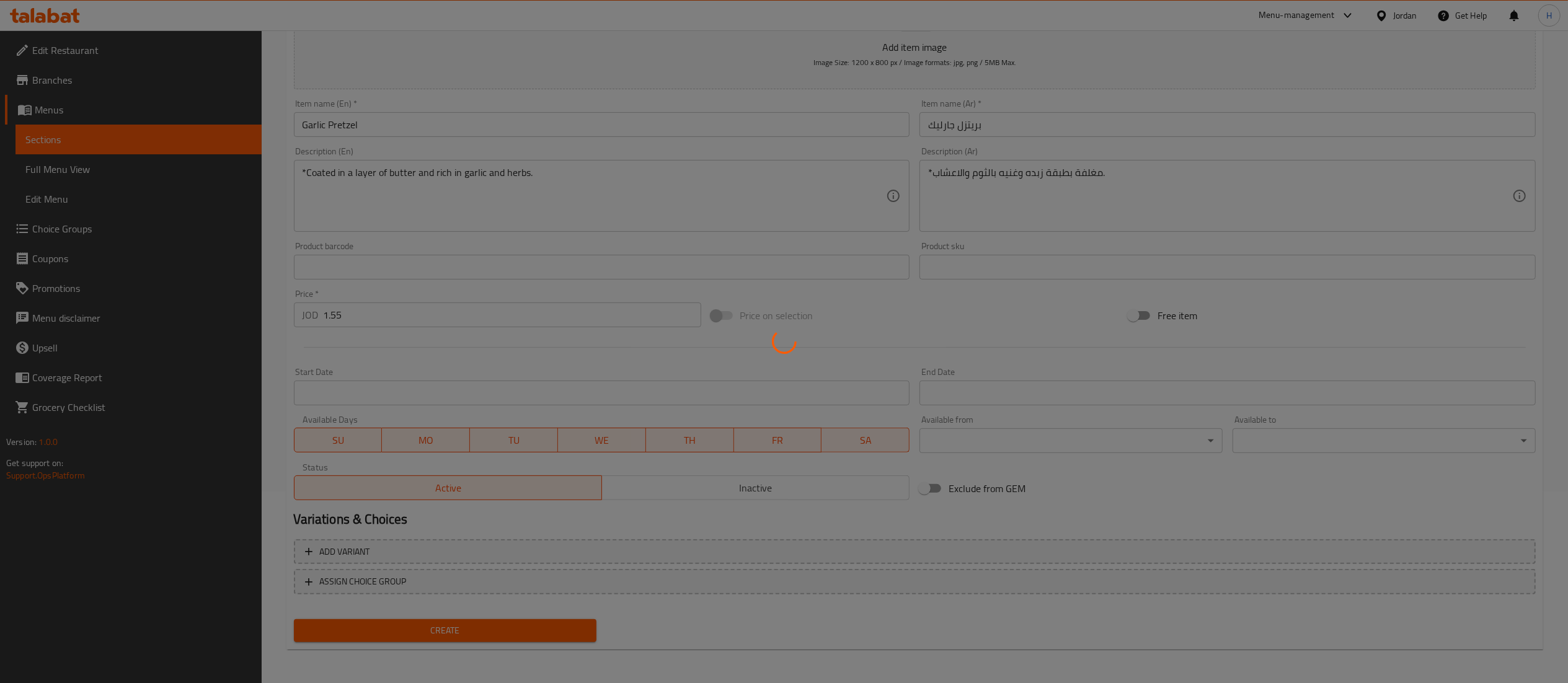
type input "0"
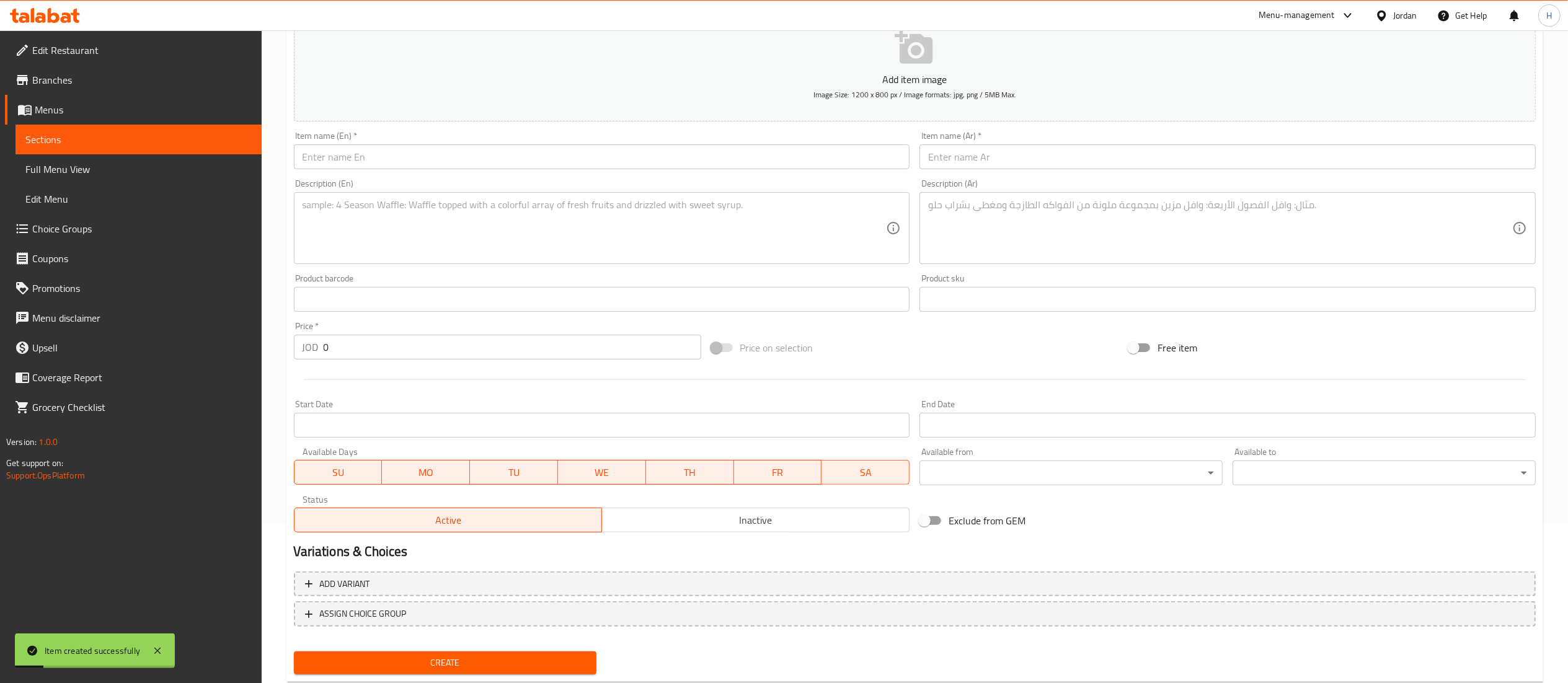
scroll to position [0, 0]
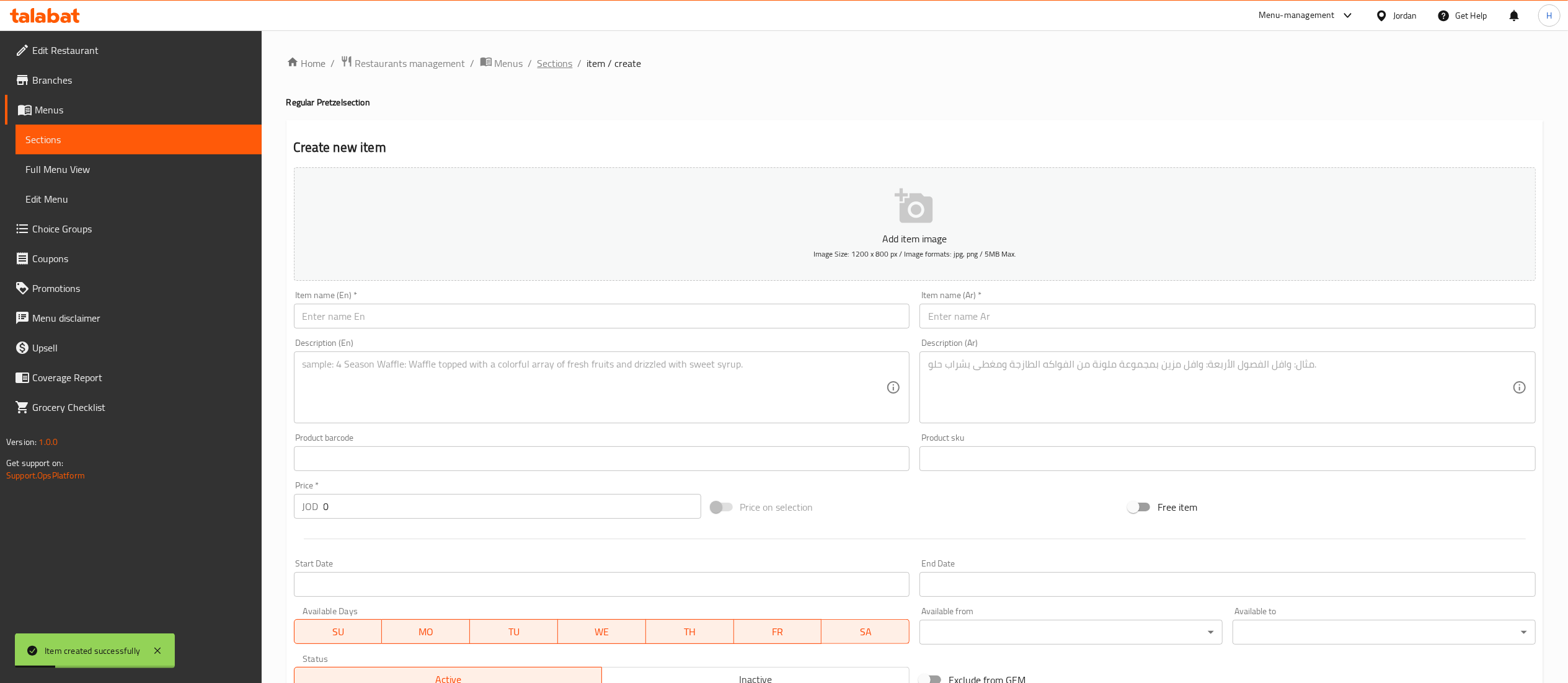
click at [546, 64] on span "Sections" at bounding box center [555, 63] width 35 height 15
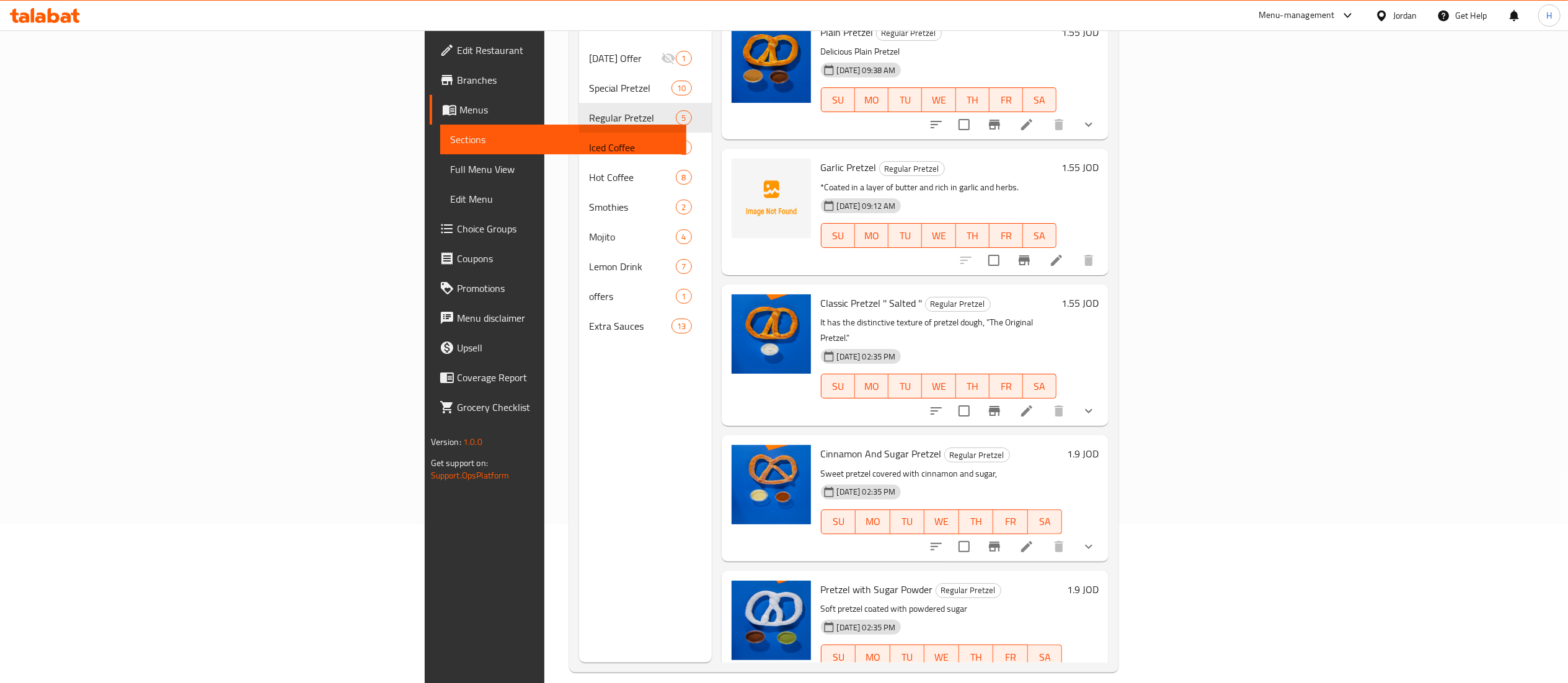
scroll to position [174, 0]
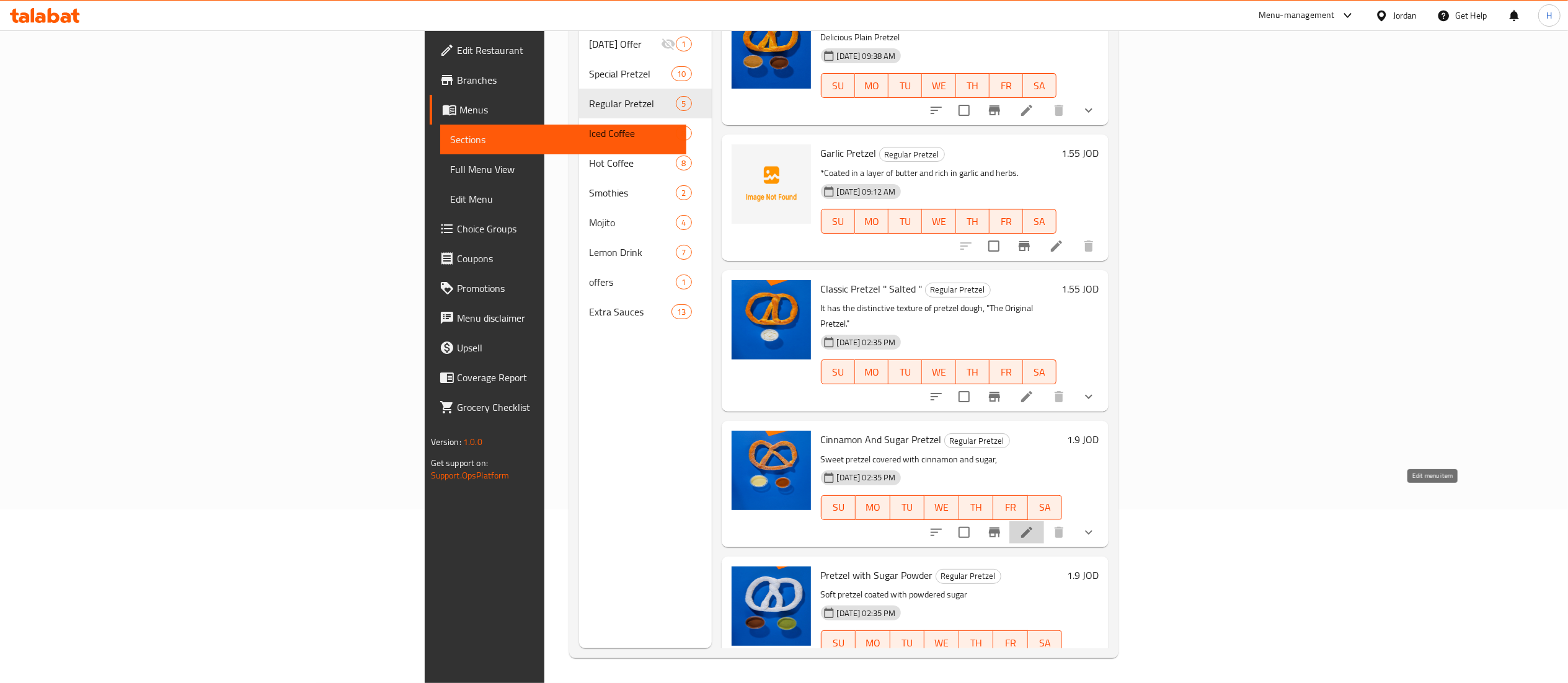
click at [1034, 525] on icon at bounding box center [1026, 532] width 15 height 15
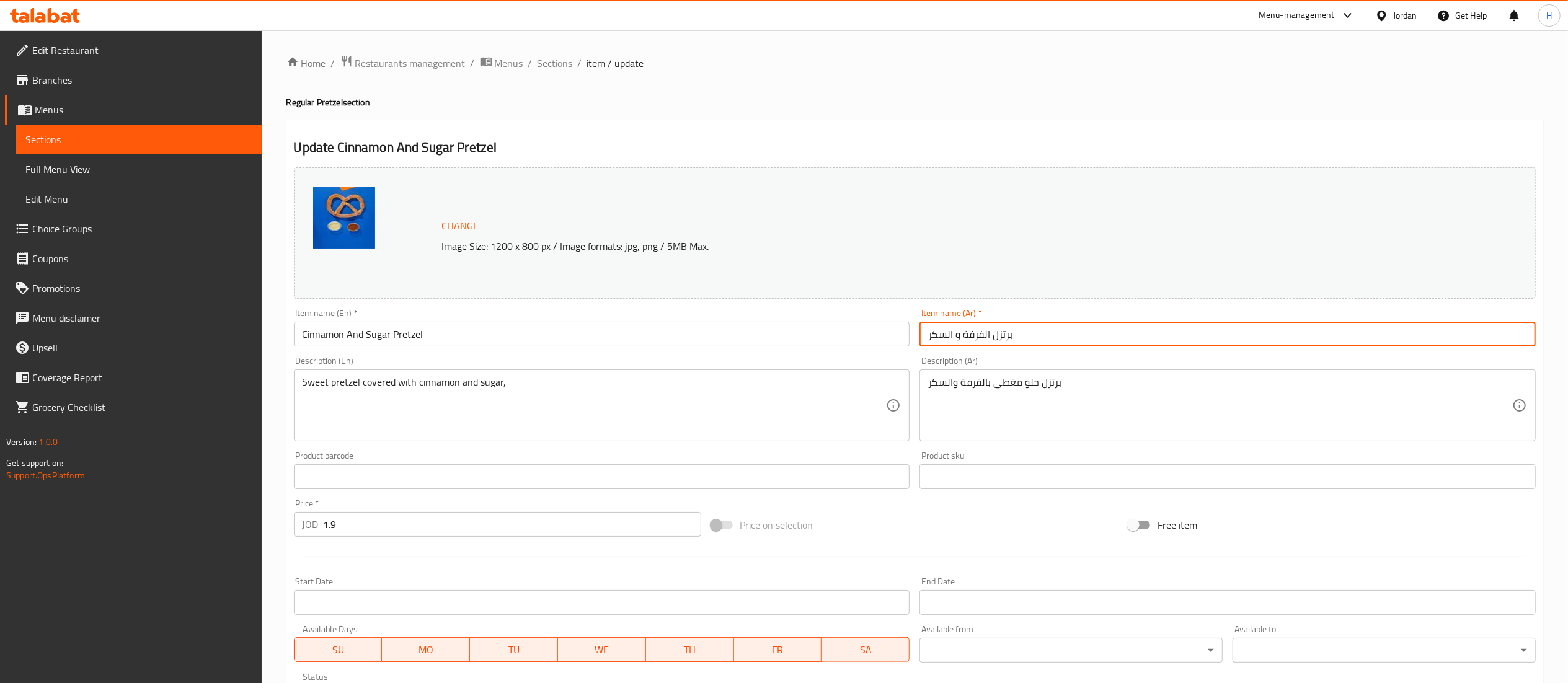
click at [1056, 337] on input "برتزل الفرفة و السكر" at bounding box center [1228, 334] width 616 height 25
paste input "يتزل سكر القرفه"
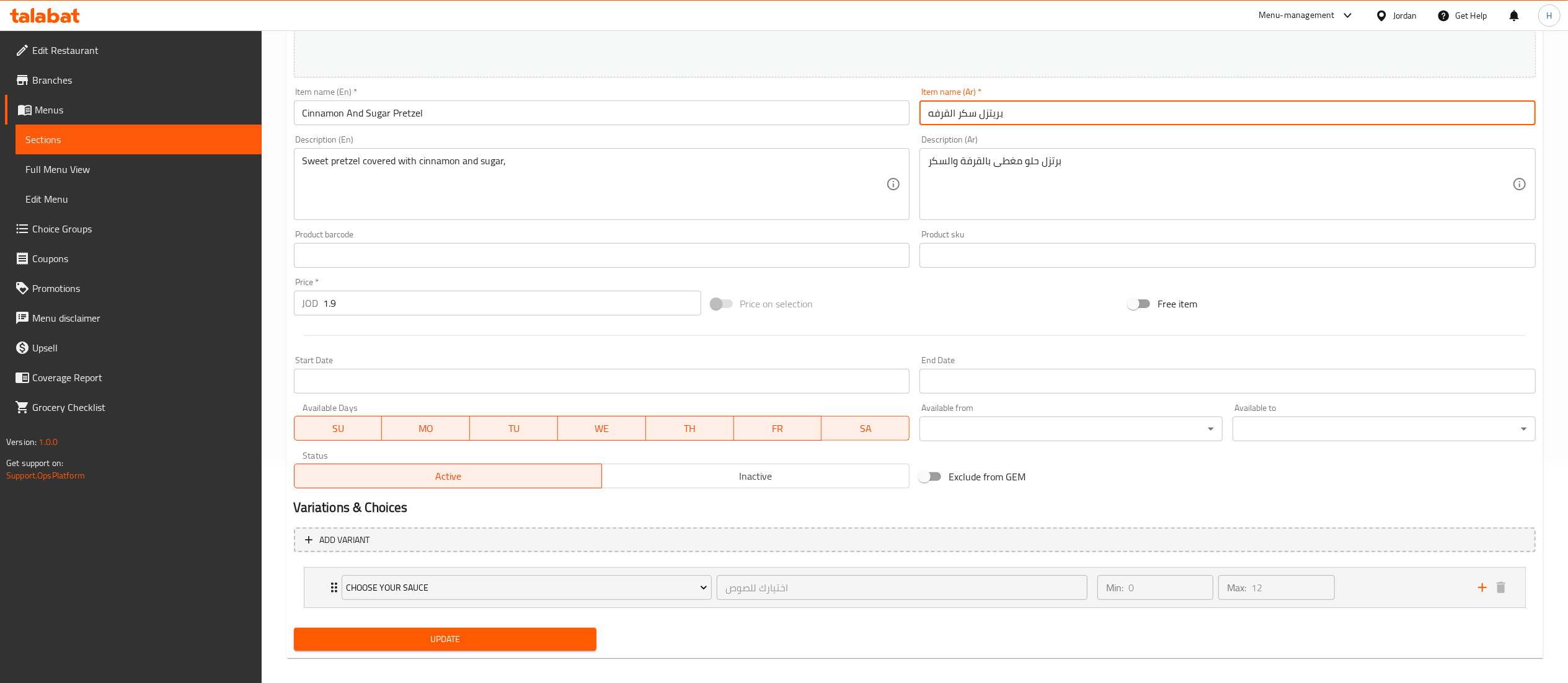
scroll to position [231, 0]
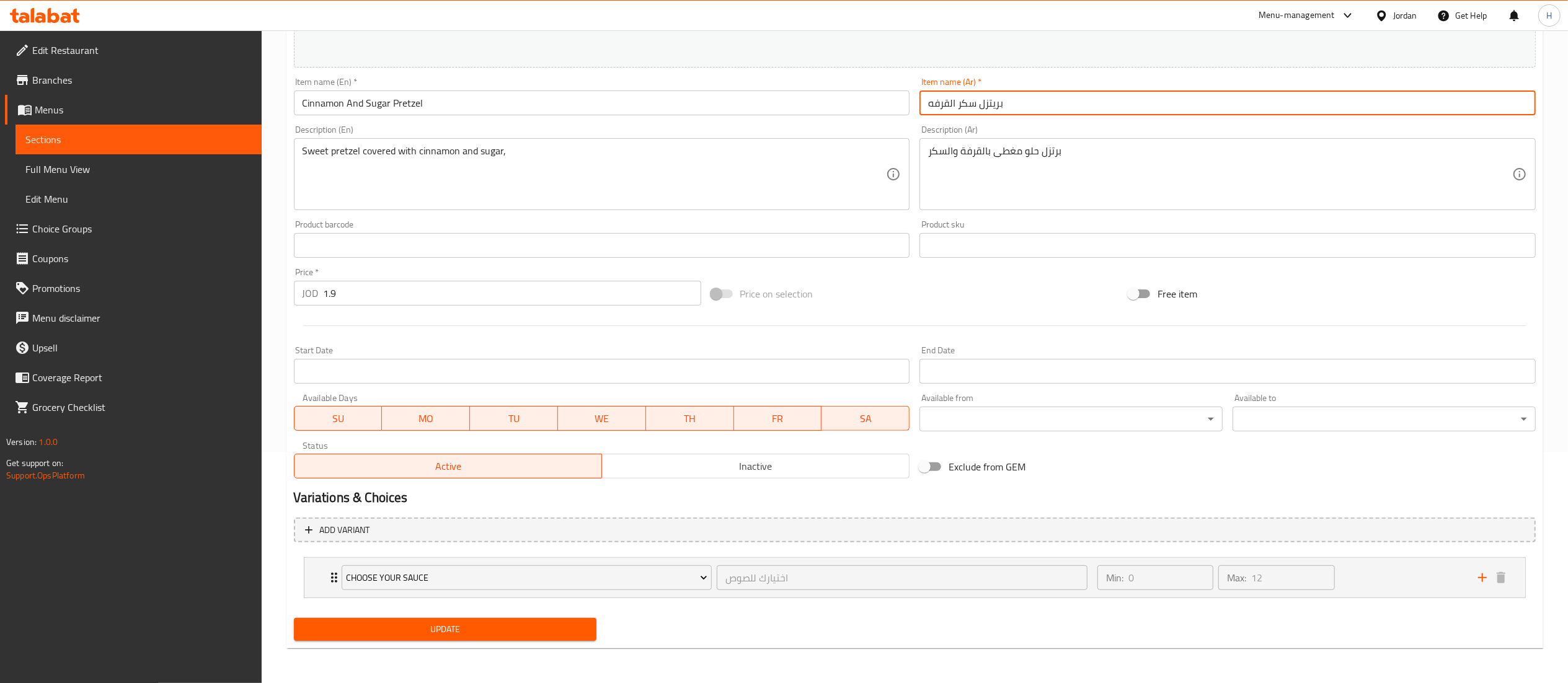
type input "بريتزل سكر القرفه"
click at [362, 639] on button "Update" at bounding box center [446, 629] width 303 height 23
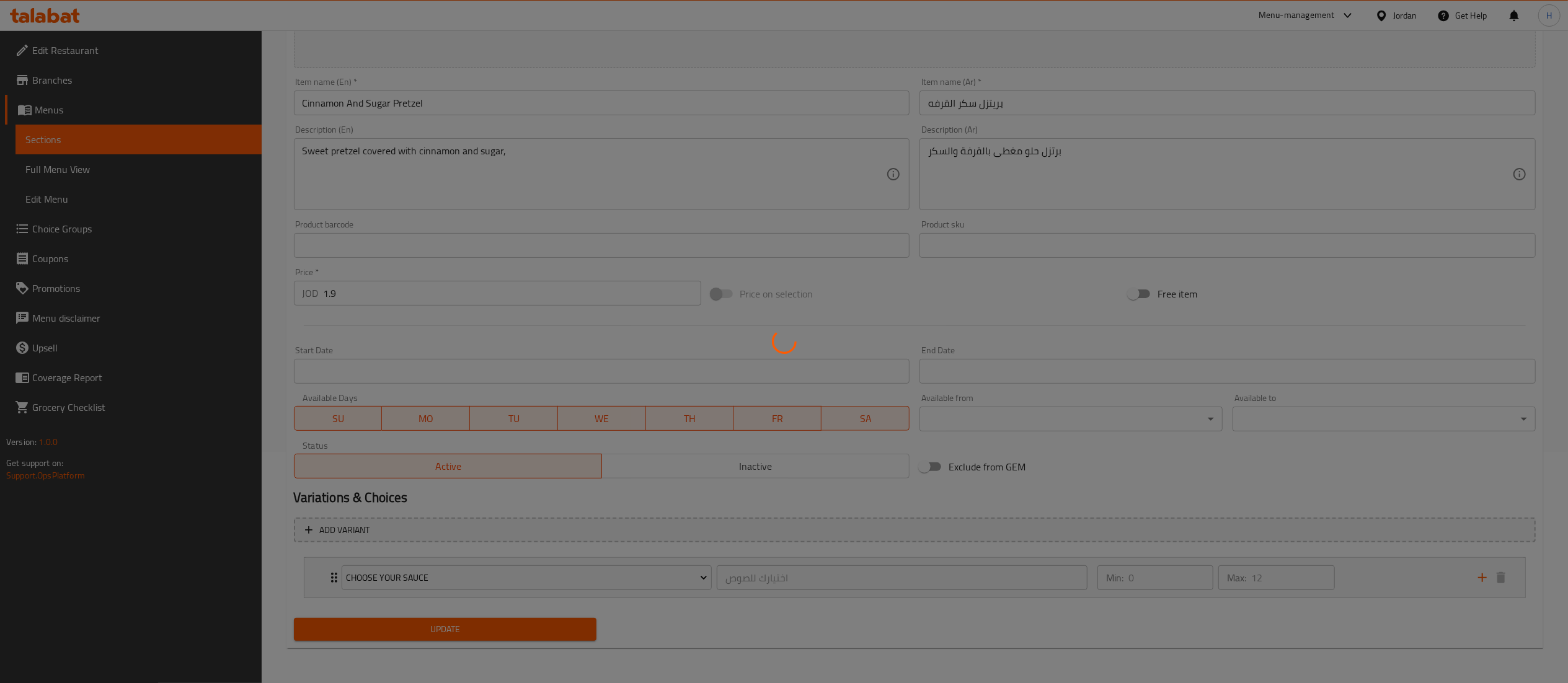
scroll to position [0, 0]
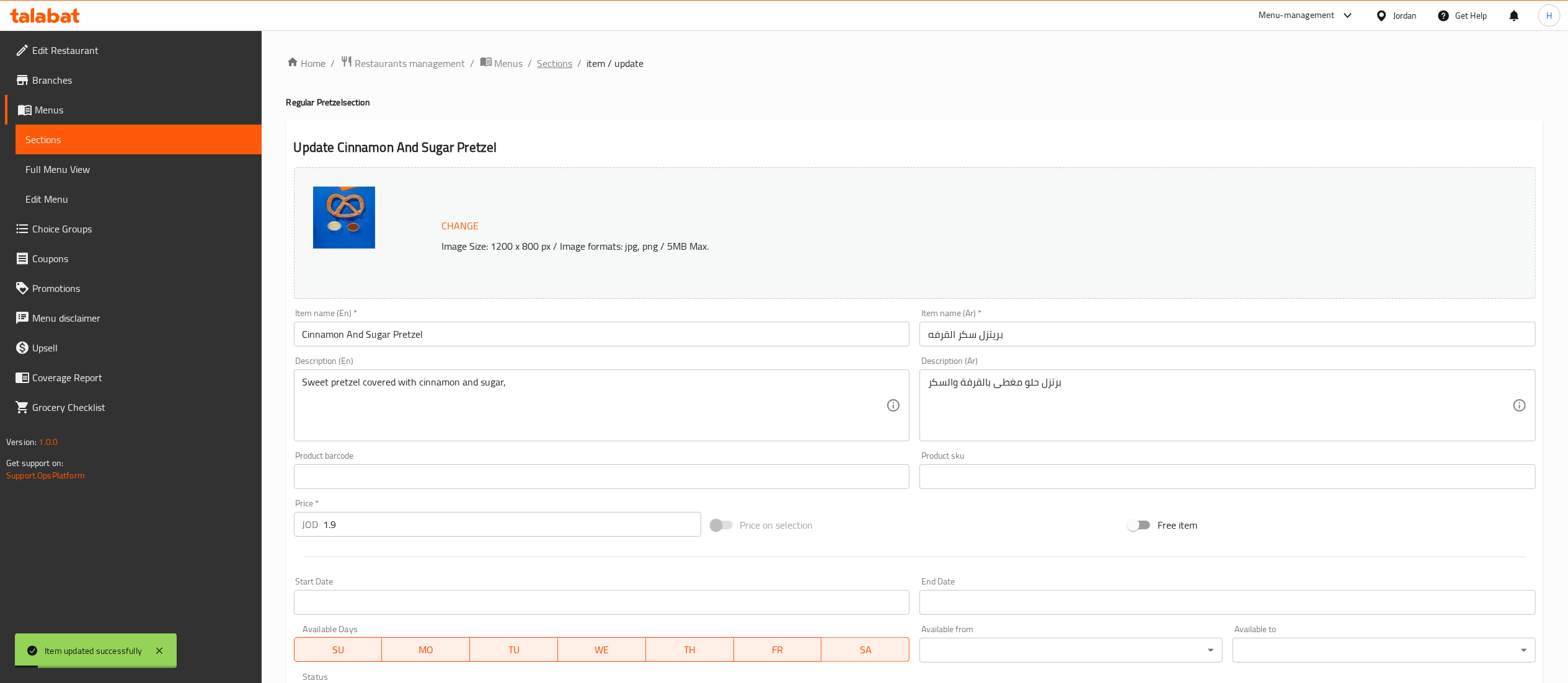
click at [548, 61] on span "Sections" at bounding box center [555, 63] width 35 height 15
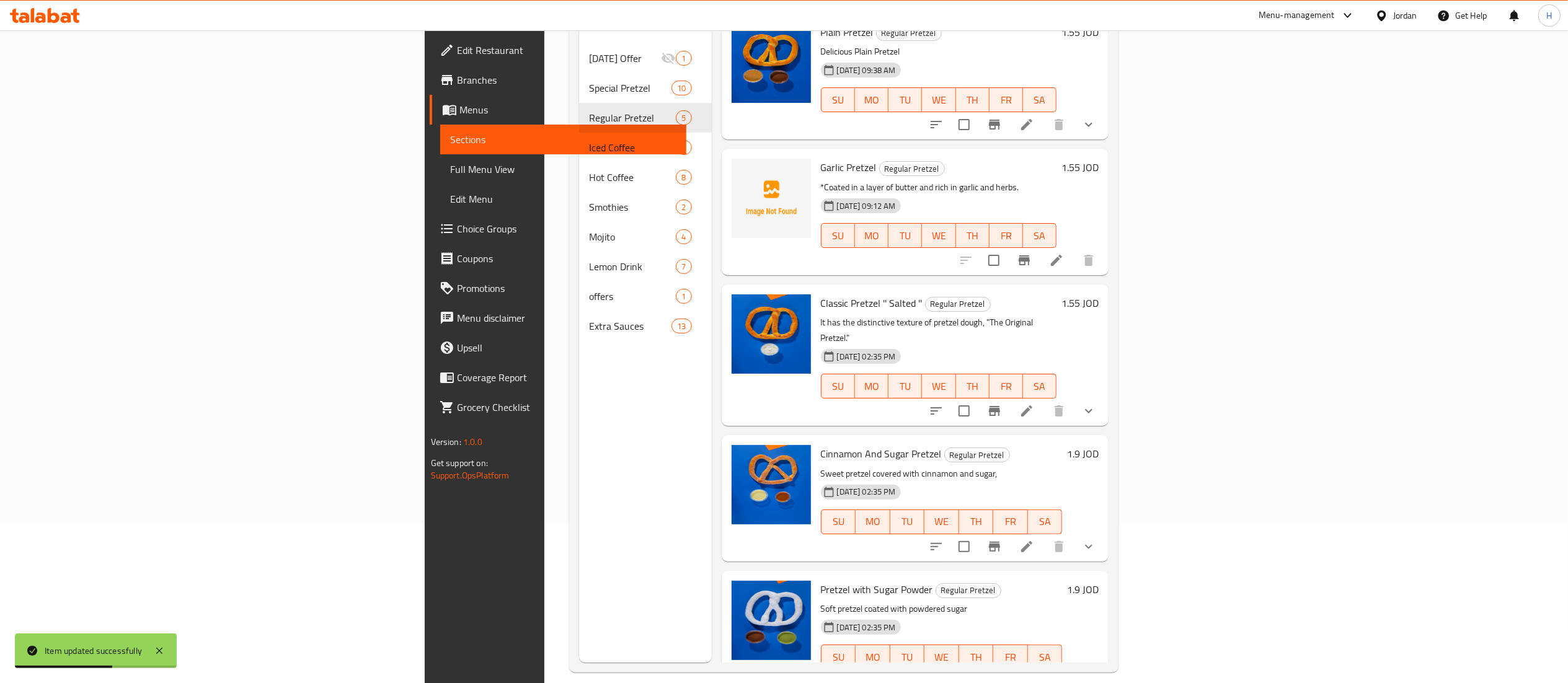
scroll to position [174, 0]
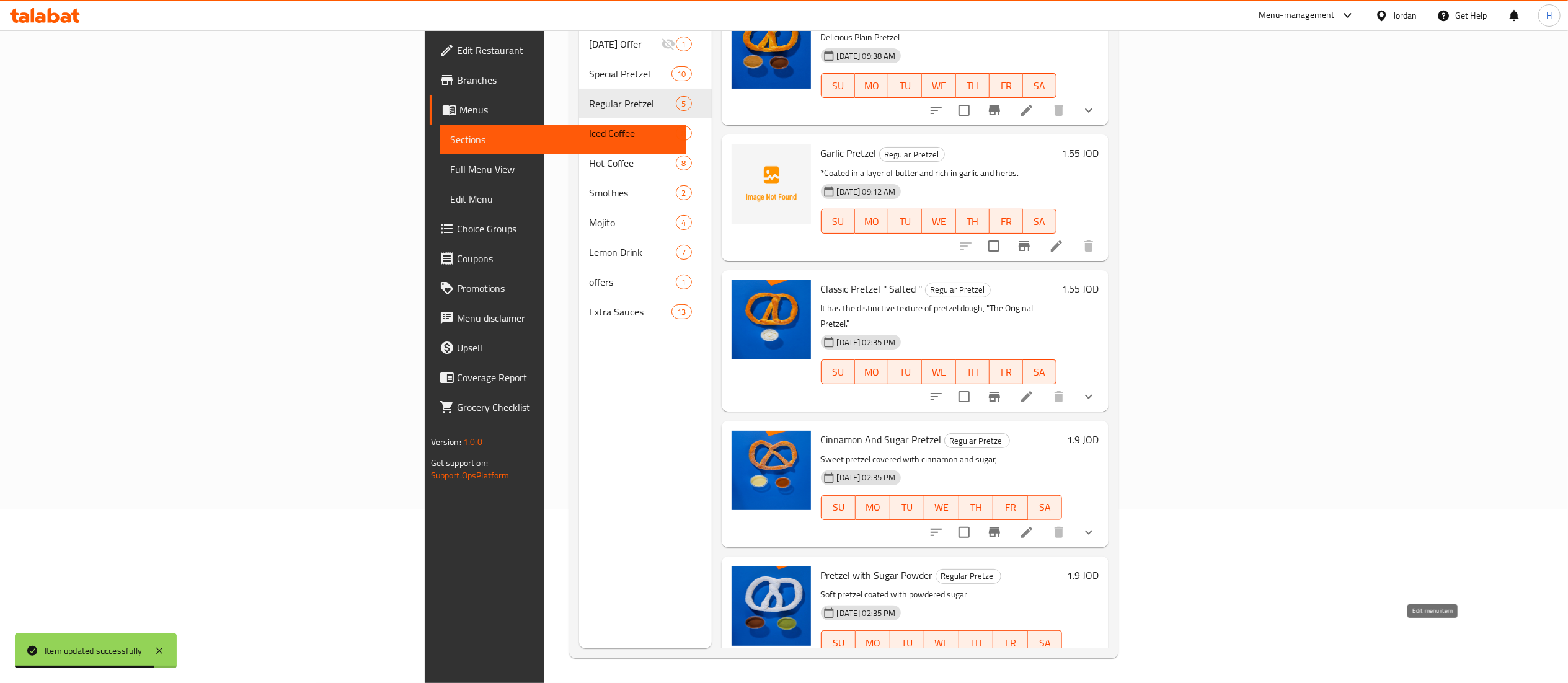
click at [1034, 660] on icon at bounding box center [1026, 667] width 15 height 15
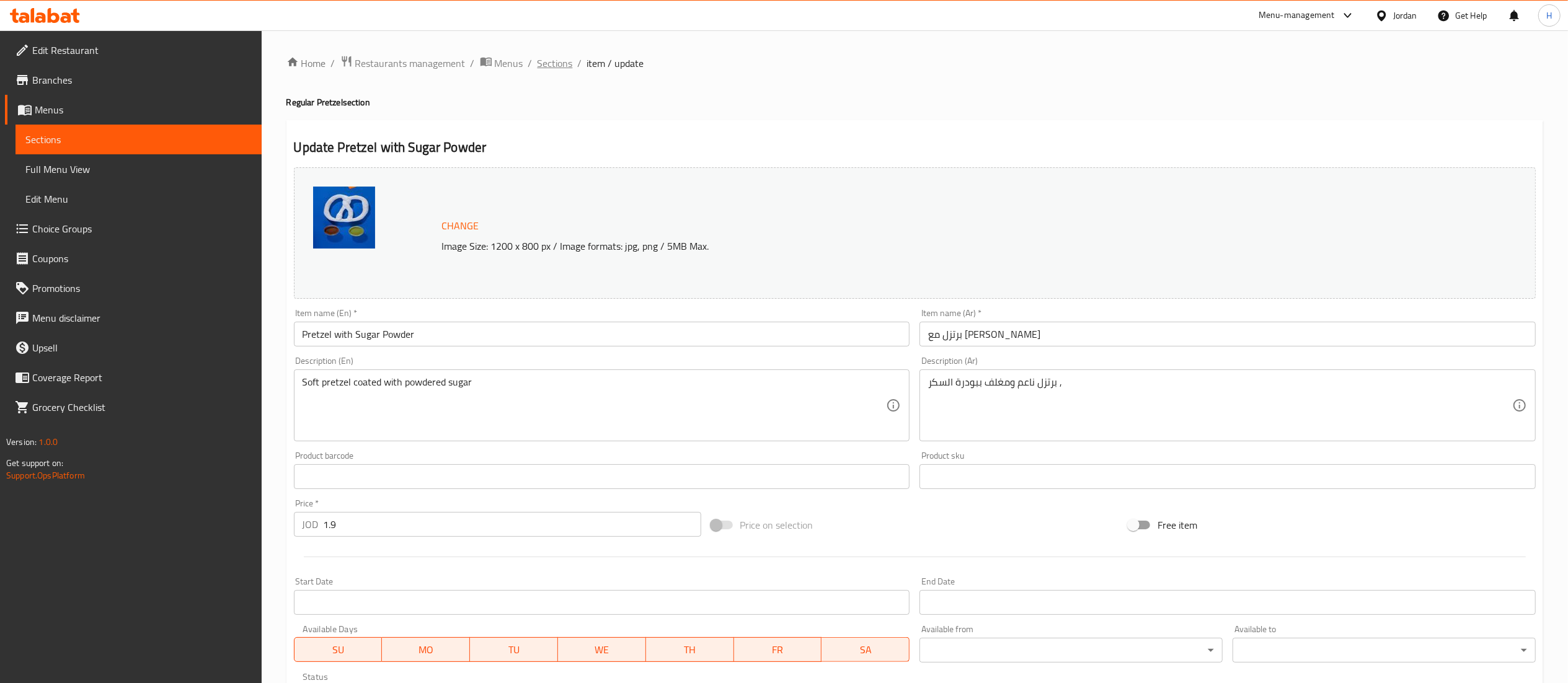
click at [546, 60] on span "Sections" at bounding box center [555, 63] width 35 height 15
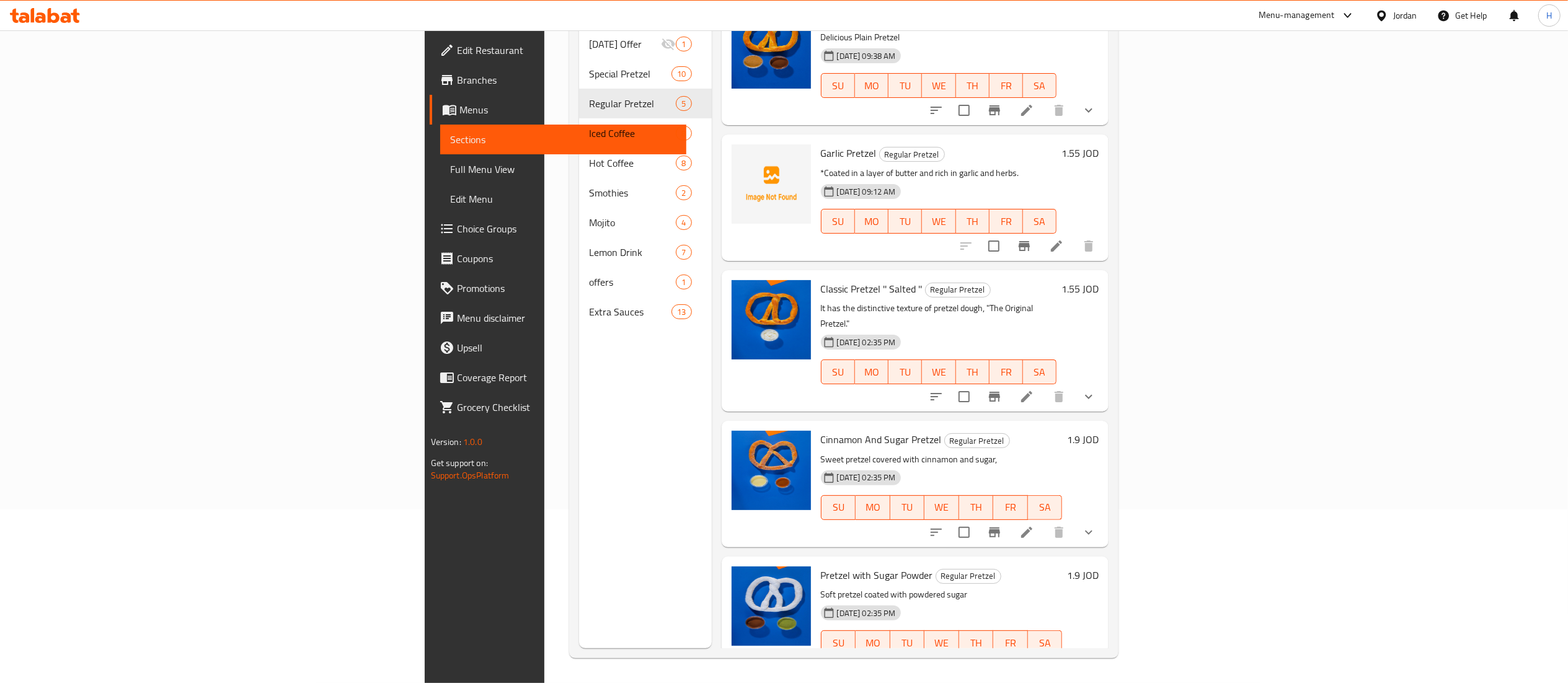
scroll to position [50, 0]
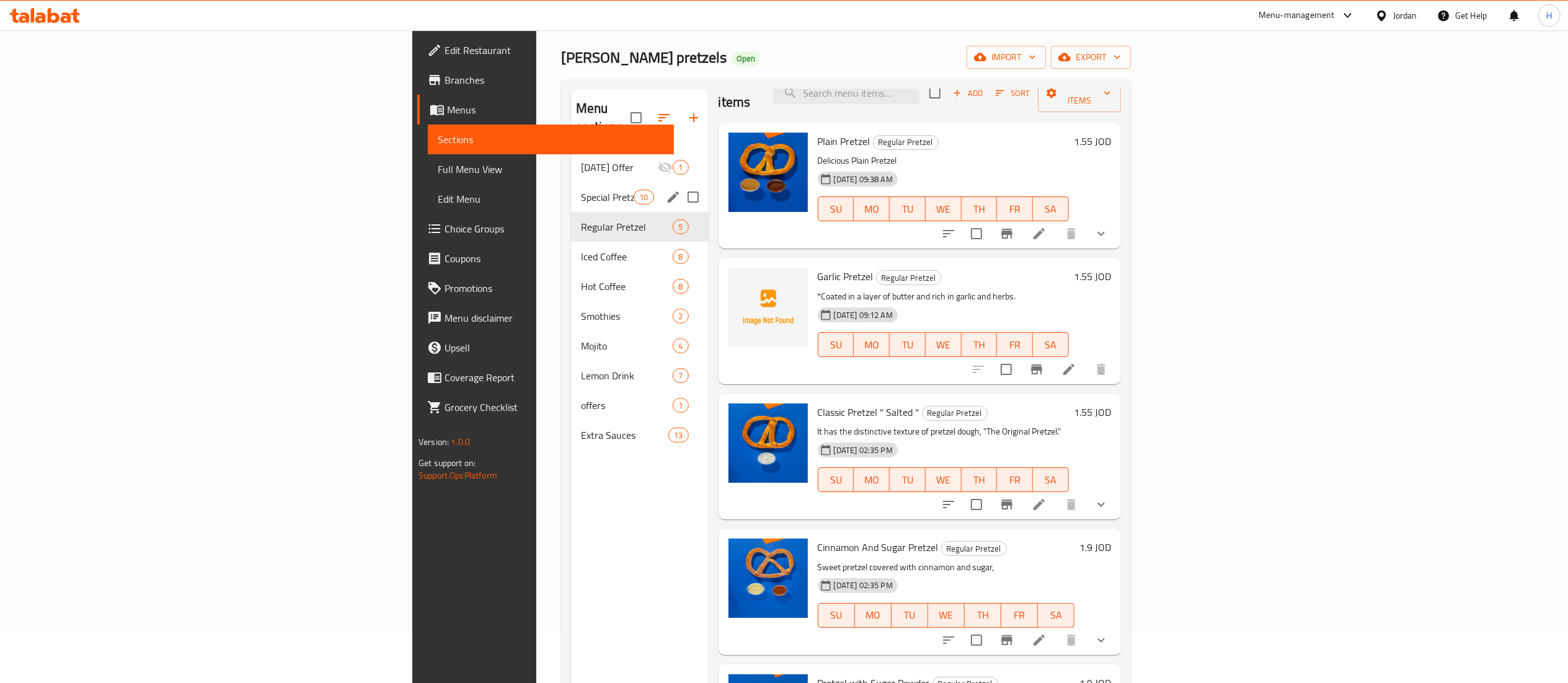
click at [571, 187] on div "Special Pretzel 10" at bounding box center [639, 196] width 137 height 29
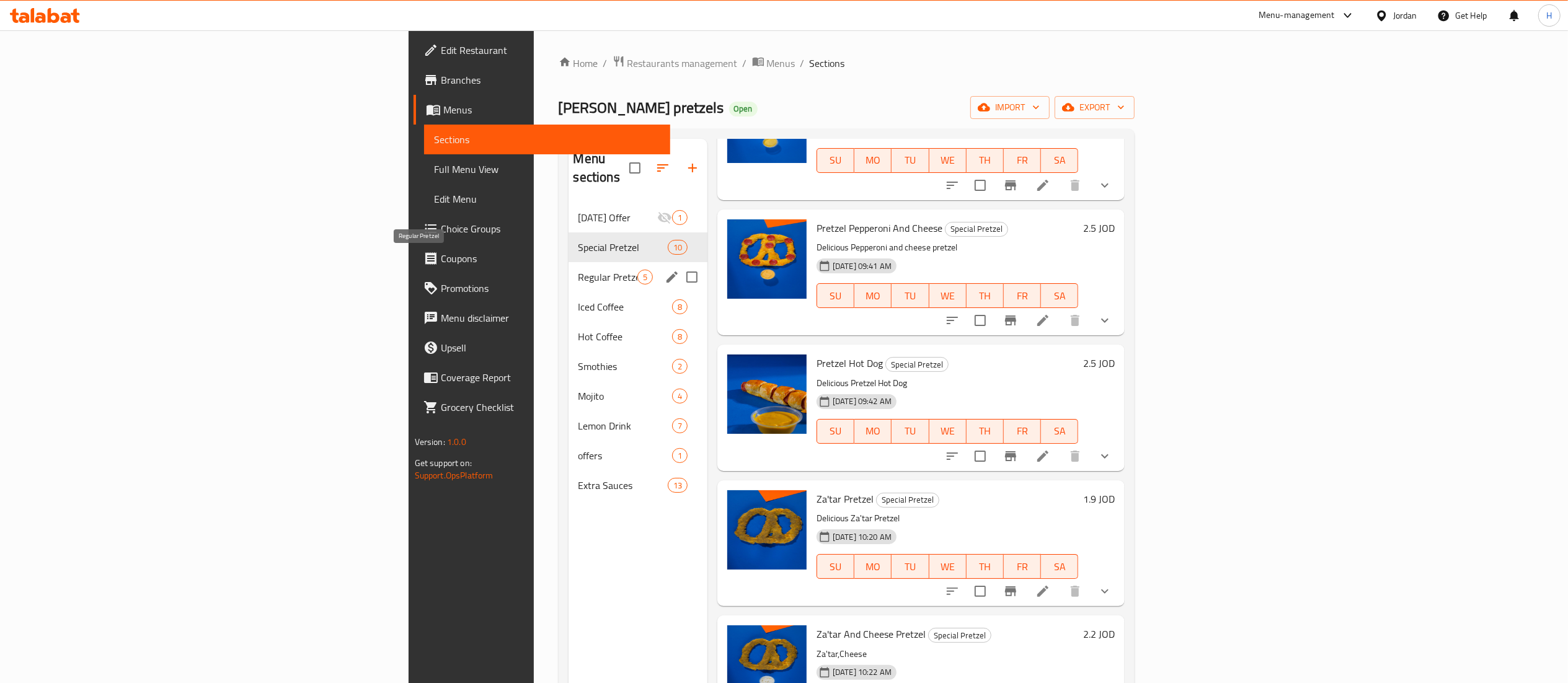
click at [578, 270] on span "Regular Pretzel" at bounding box center [608, 277] width 59 height 15
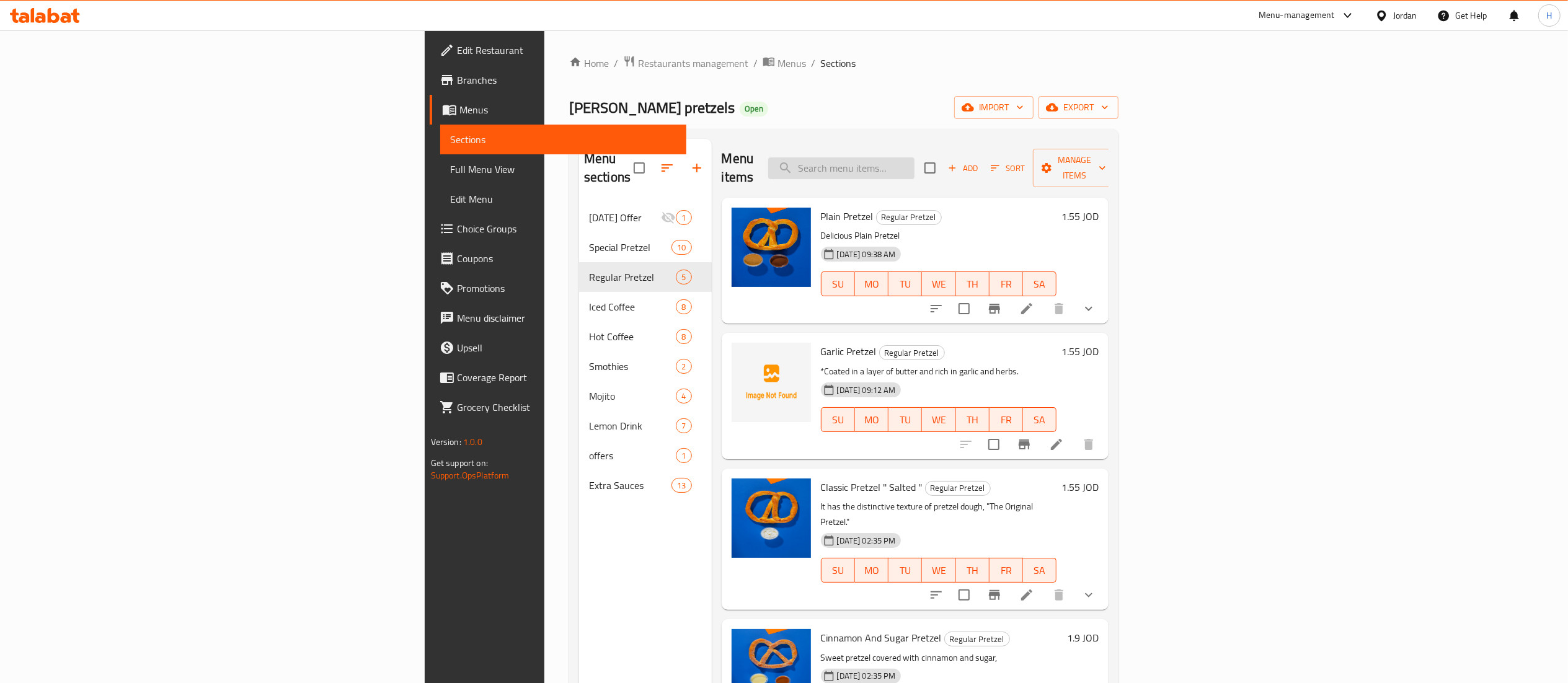
click at [914, 165] on input "search" at bounding box center [841, 168] width 146 height 21
paste input "بريتزل سكر"
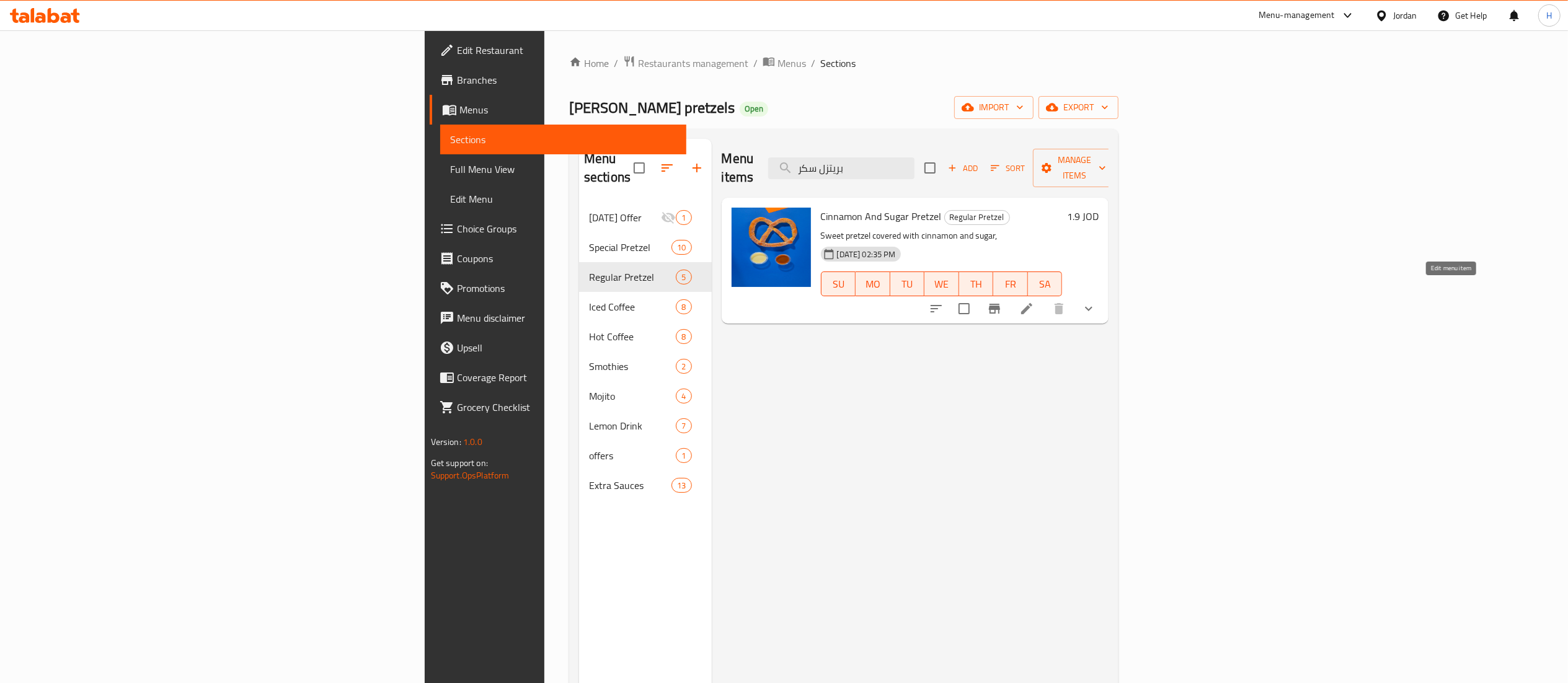
type input "بريتزل سكر"
click at [1034, 301] on icon at bounding box center [1026, 308] width 15 height 15
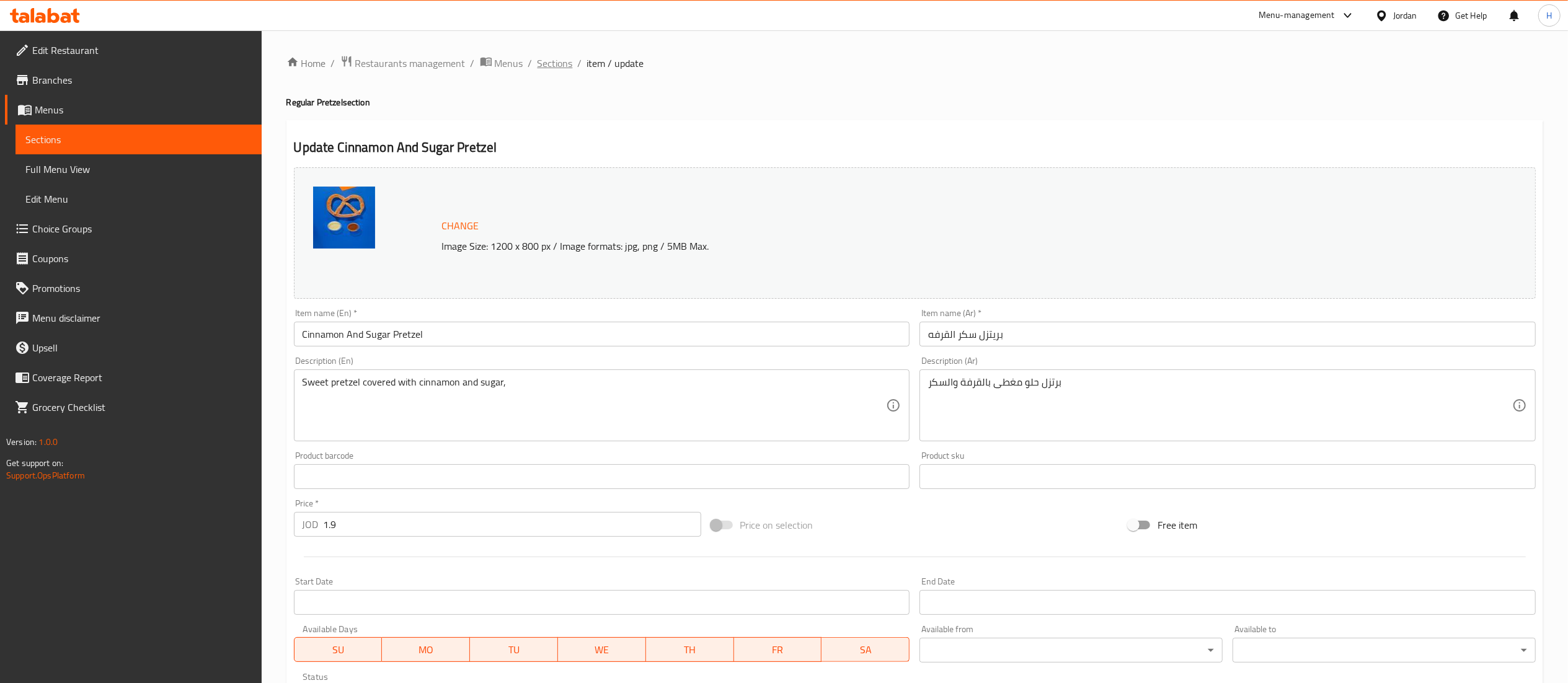
click at [556, 66] on span "Sections" at bounding box center [555, 63] width 35 height 15
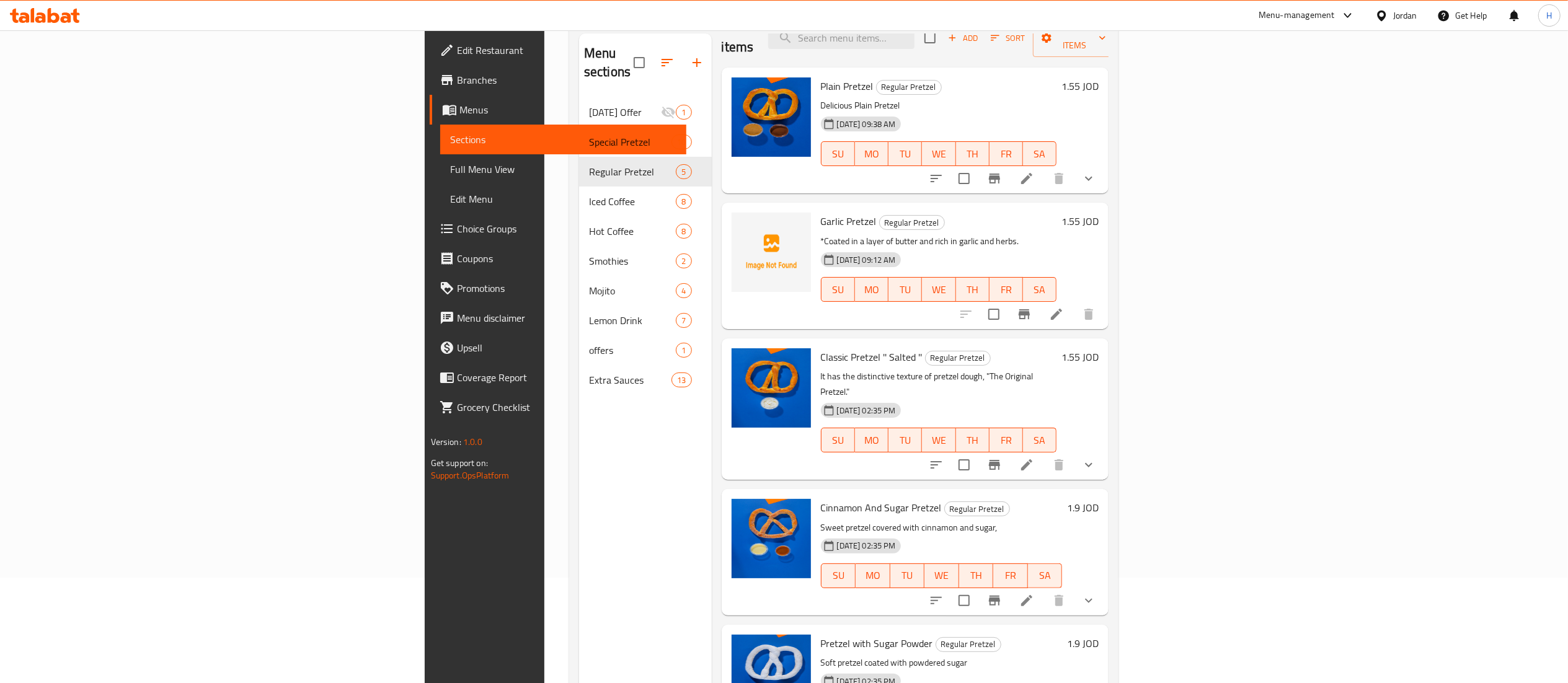
scroll to position [174, 0]
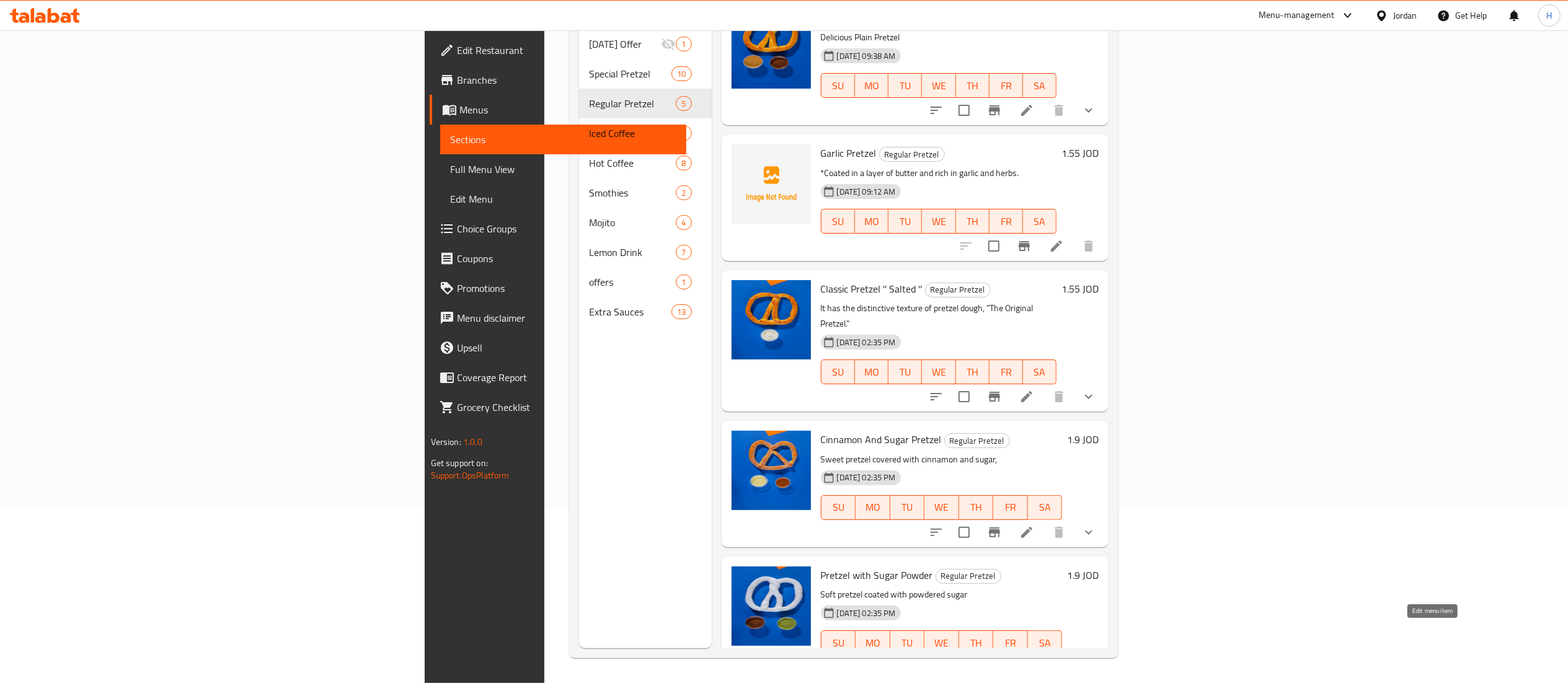
click at [1034, 660] on icon at bounding box center [1026, 667] width 15 height 15
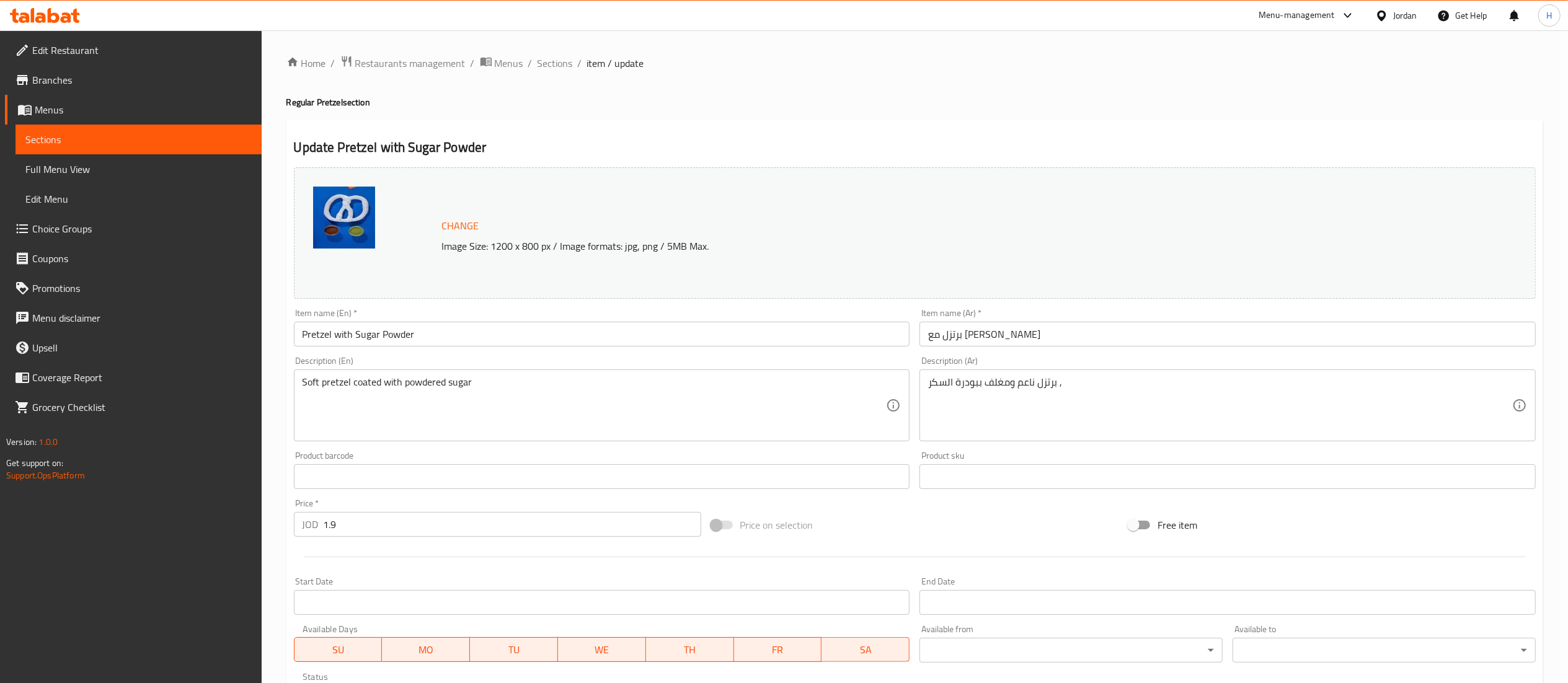
click at [1000, 334] on input "برتزل مع بودرة السكر" at bounding box center [1228, 334] width 616 height 25
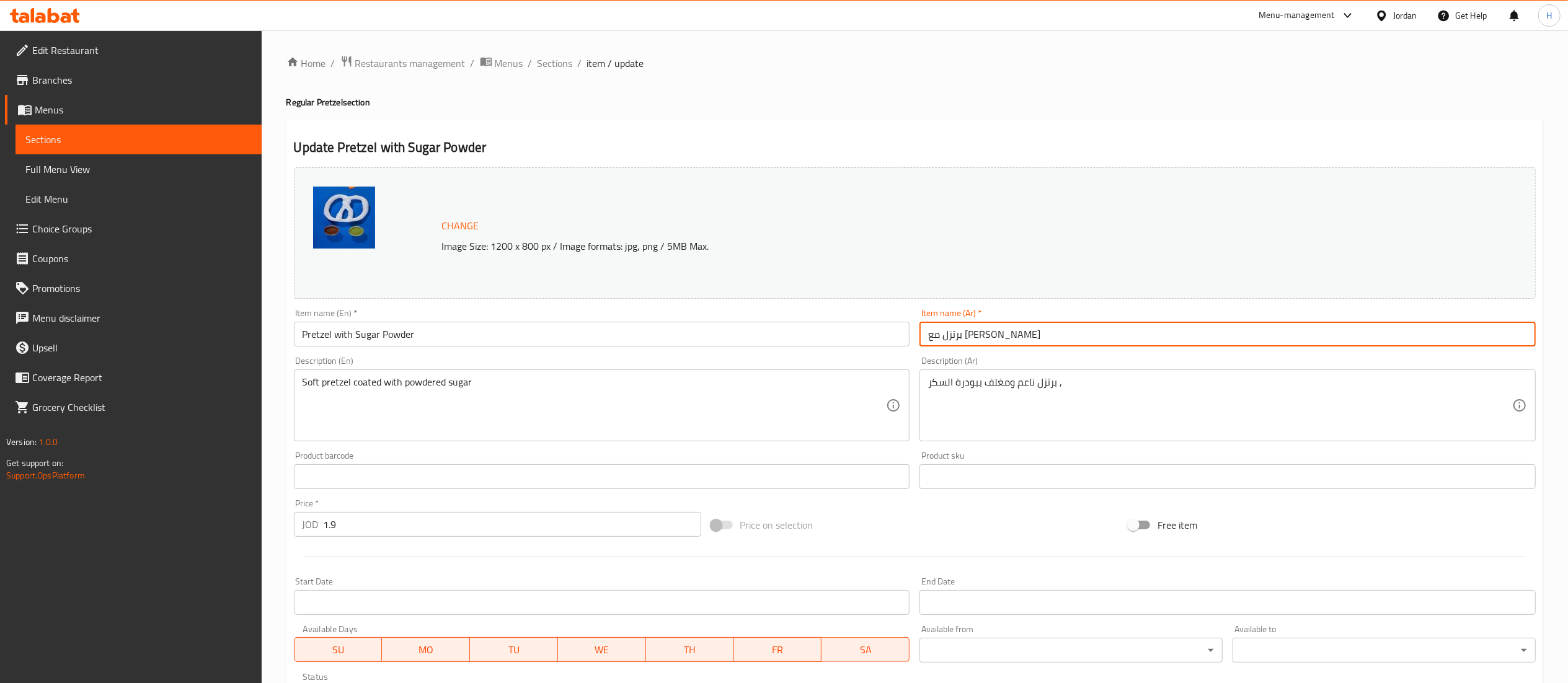
click at [1000, 334] on input "برتزل مع بودرة السكر" at bounding box center [1228, 334] width 616 height 25
paste input "يتزل سكر جوز الهند"
type input "بريتزل سكر جوز الهند"
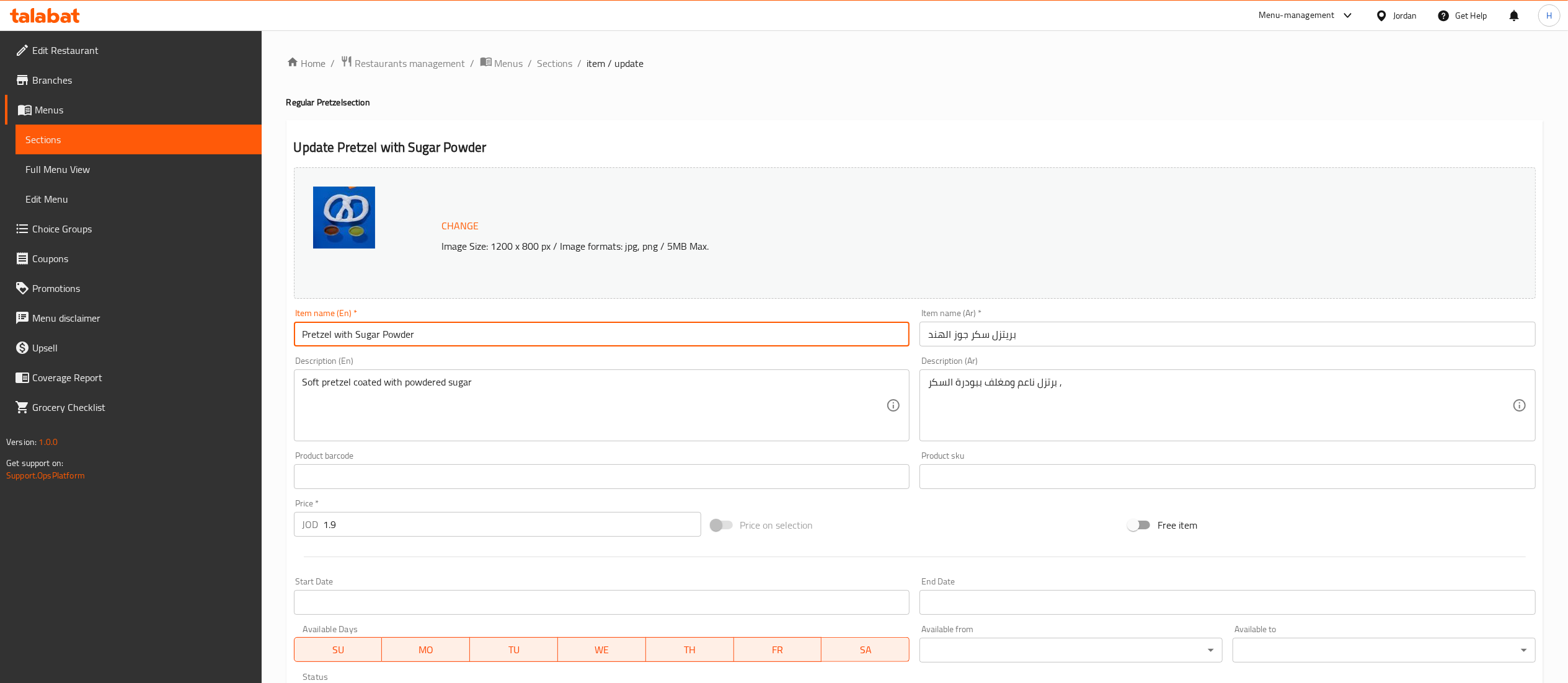
click at [340, 331] on input "Pretzel with Sugar Powder" at bounding box center [602, 334] width 616 height 25
paste input "Coconut sugar pretzel"
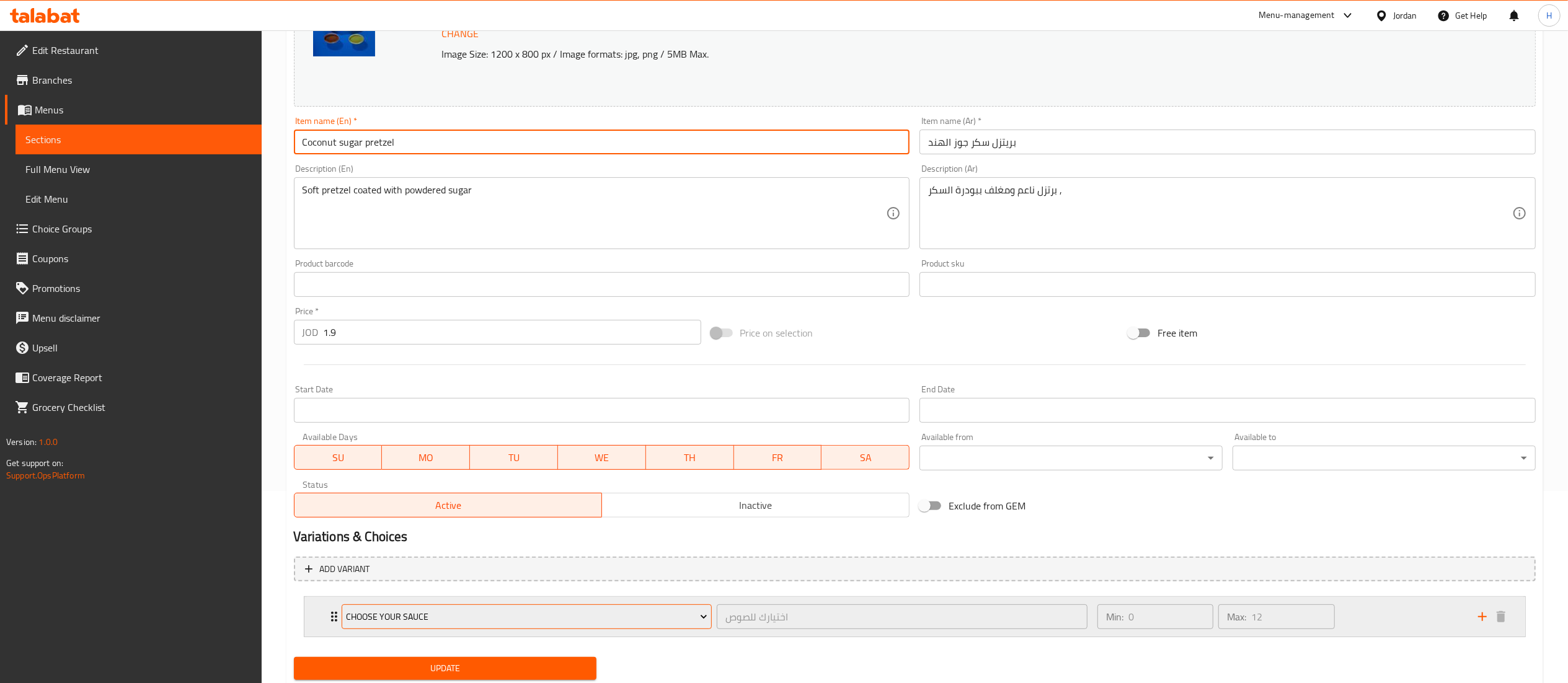
scroll to position [231, 0]
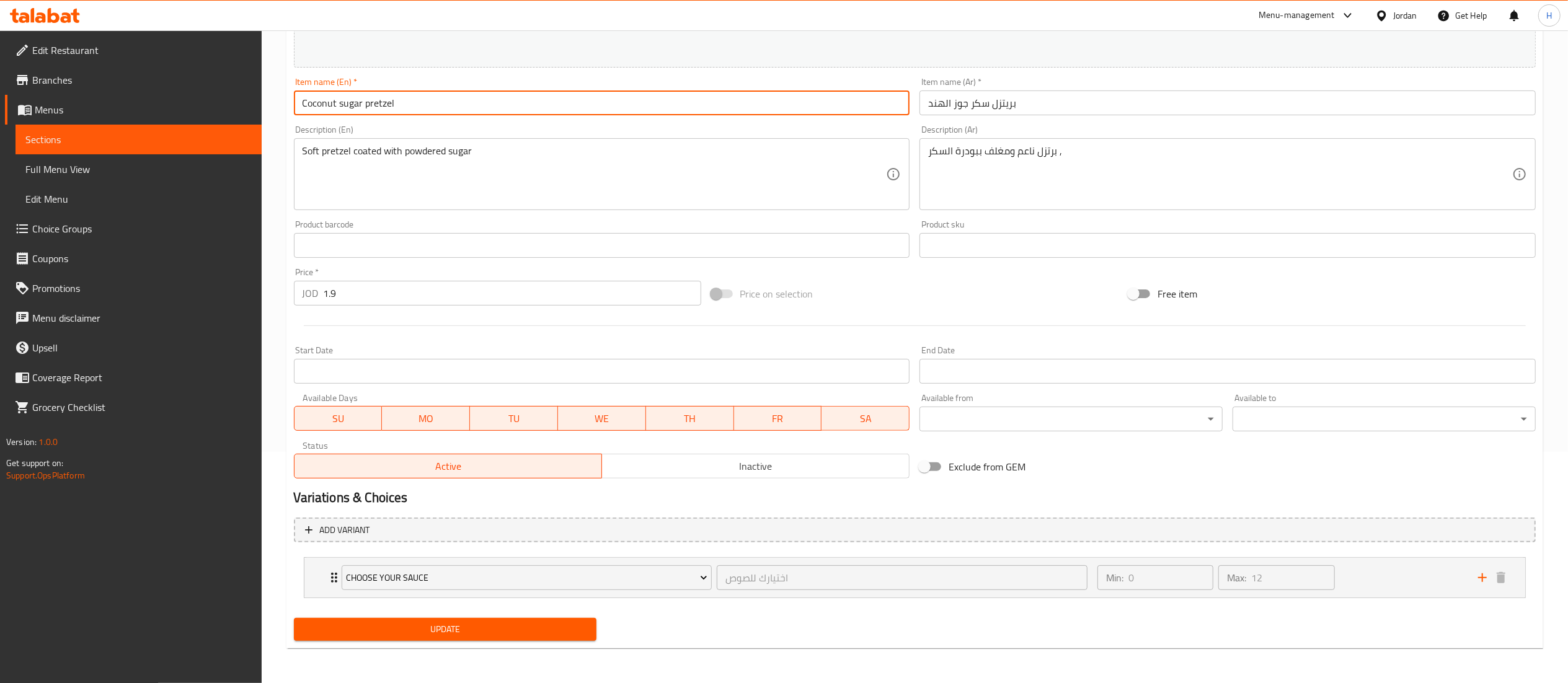
type input "Coconut sugar pretzel"
click at [419, 628] on span "Update" at bounding box center [445, 630] width 284 height 16
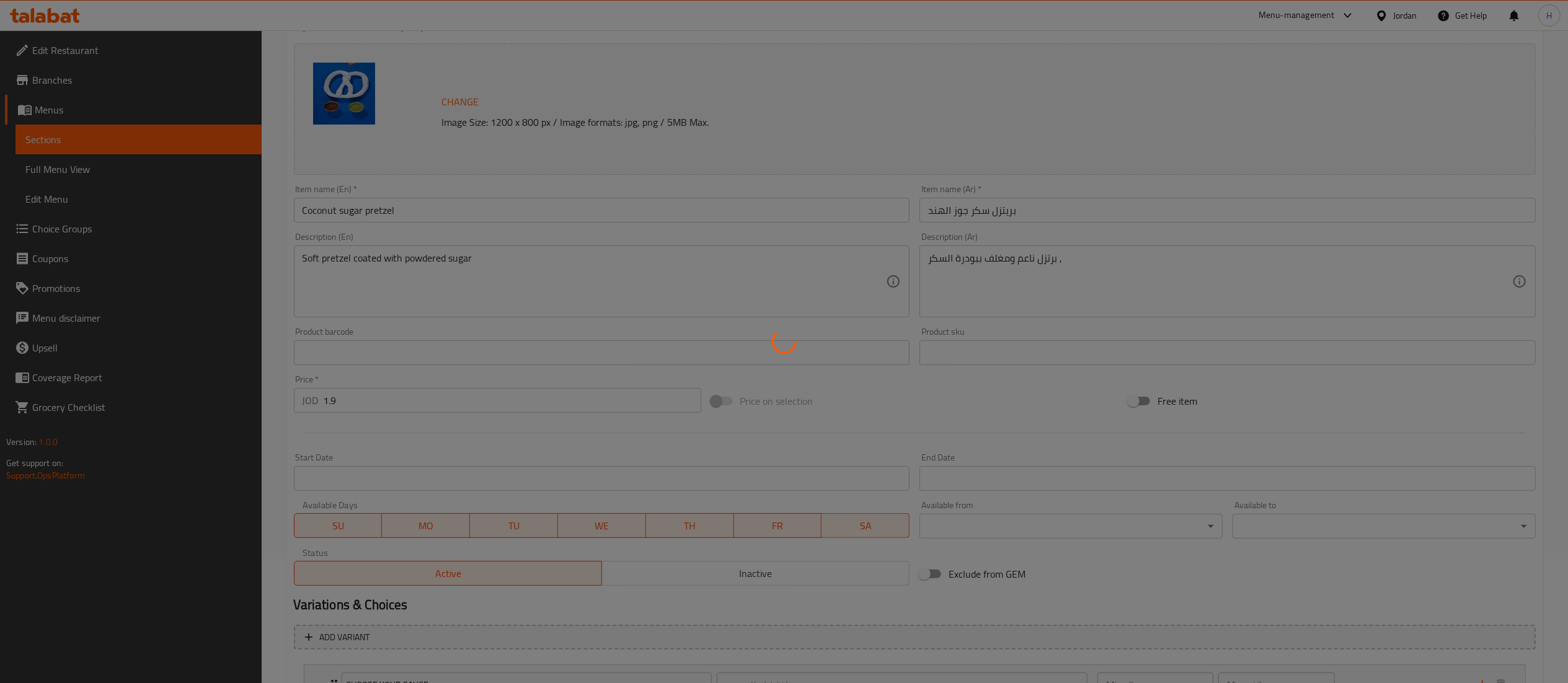
scroll to position [0, 0]
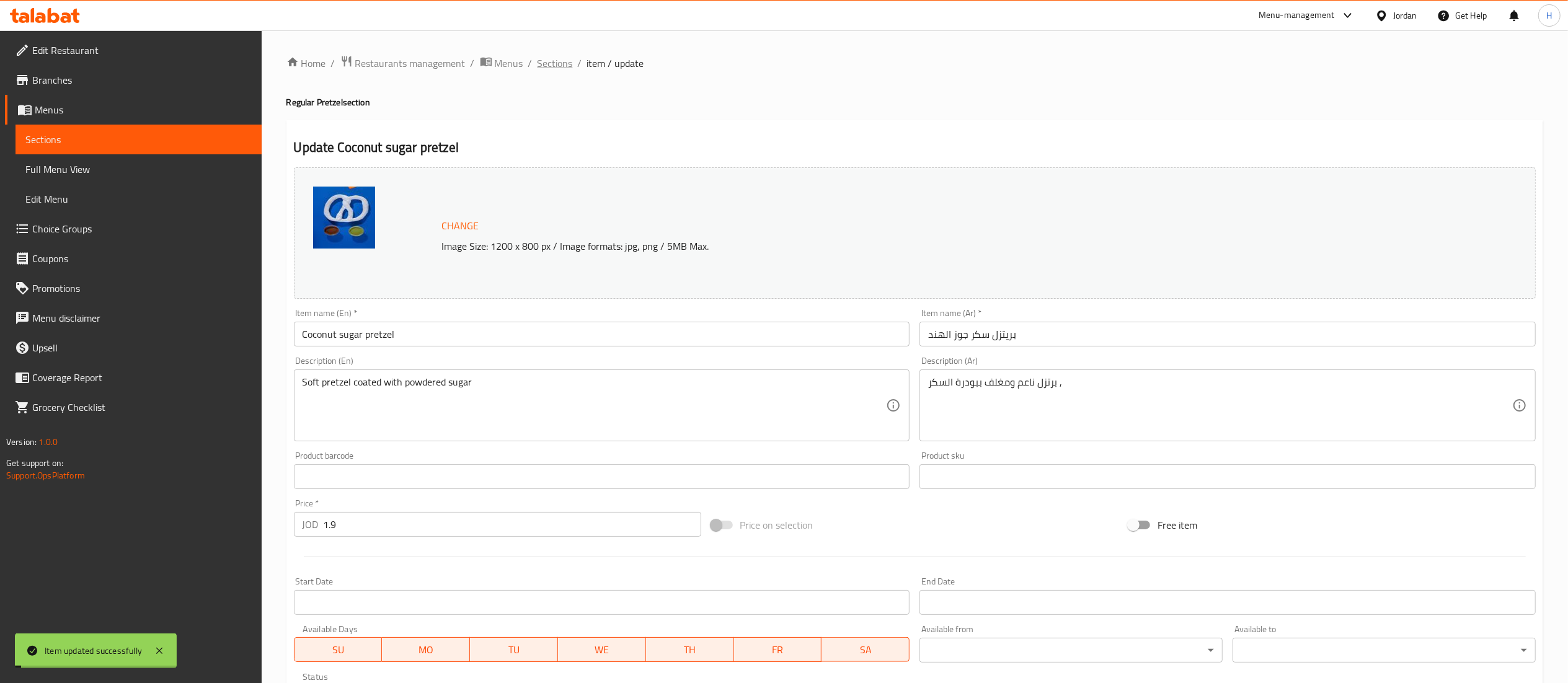
click at [559, 64] on span "Sections" at bounding box center [555, 63] width 35 height 15
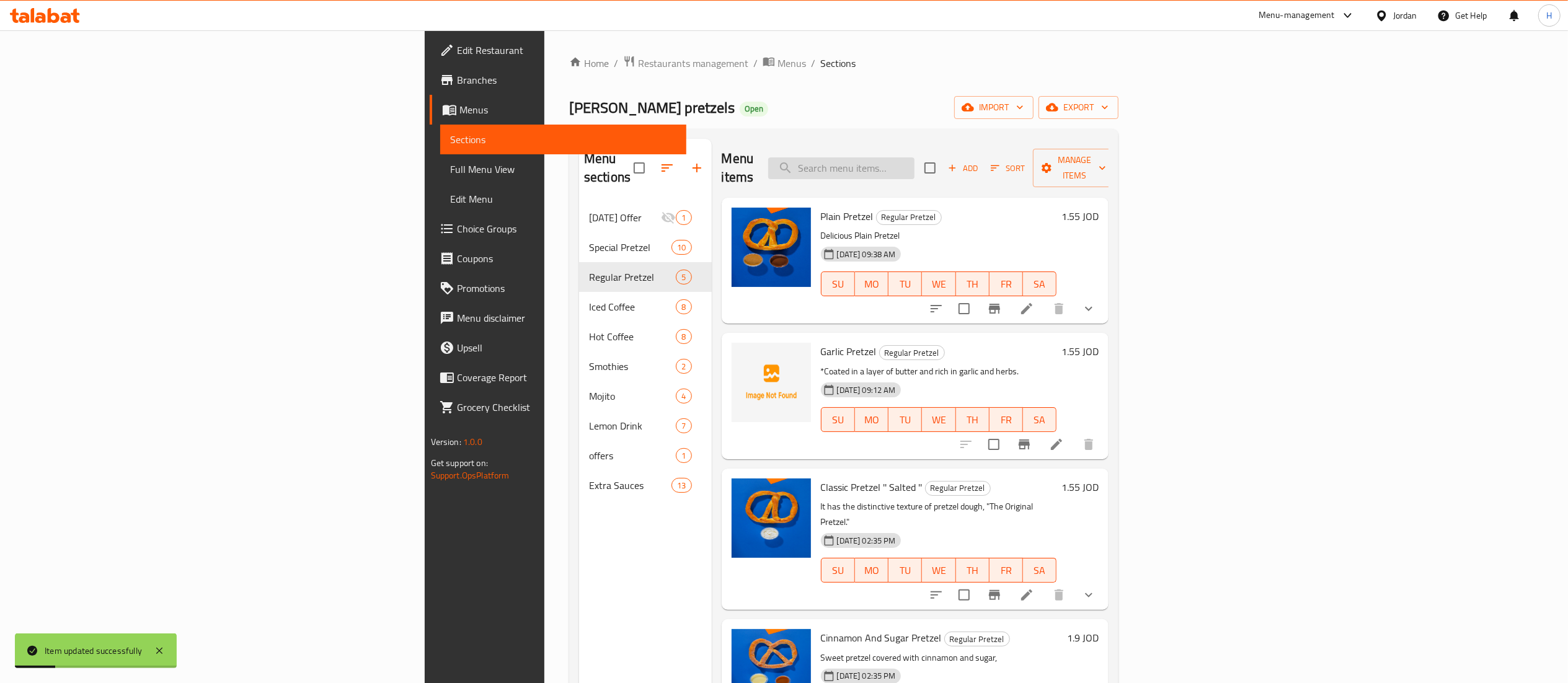
click at [914, 160] on input "search" at bounding box center [841, 168] width 146 height 21
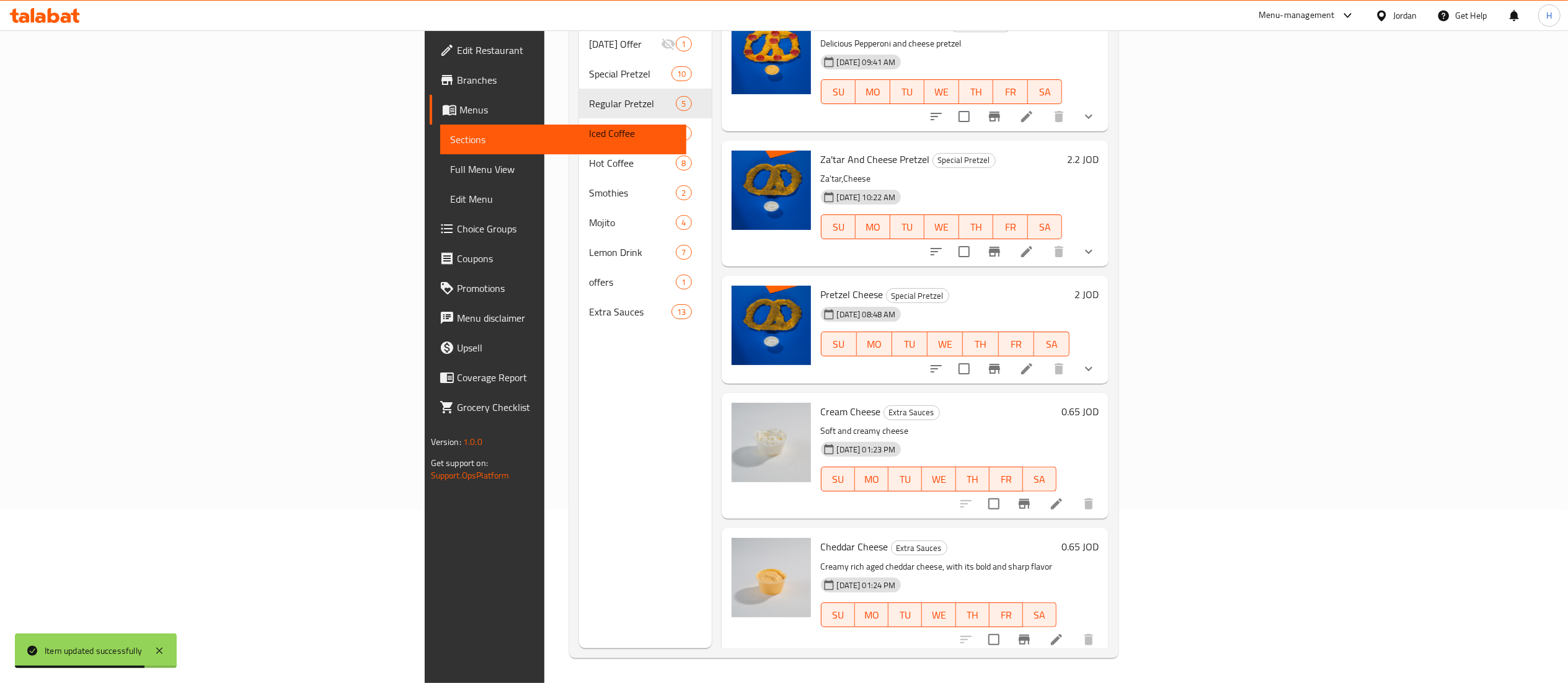
scroll to position [10, 0]
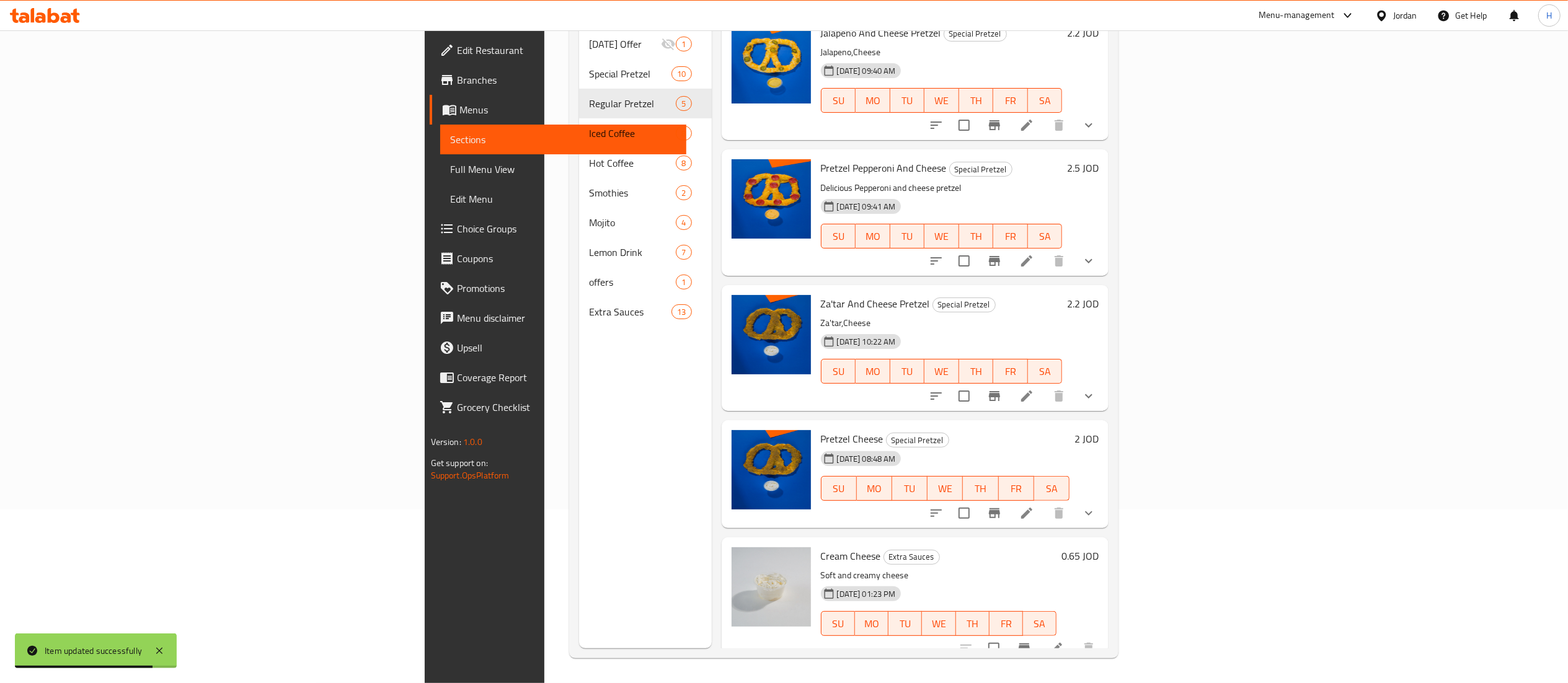
type input "cheese"
click at [1099, 430] on h6 "2 JOD" at bounding box center [1087, 439] width 24 height 17
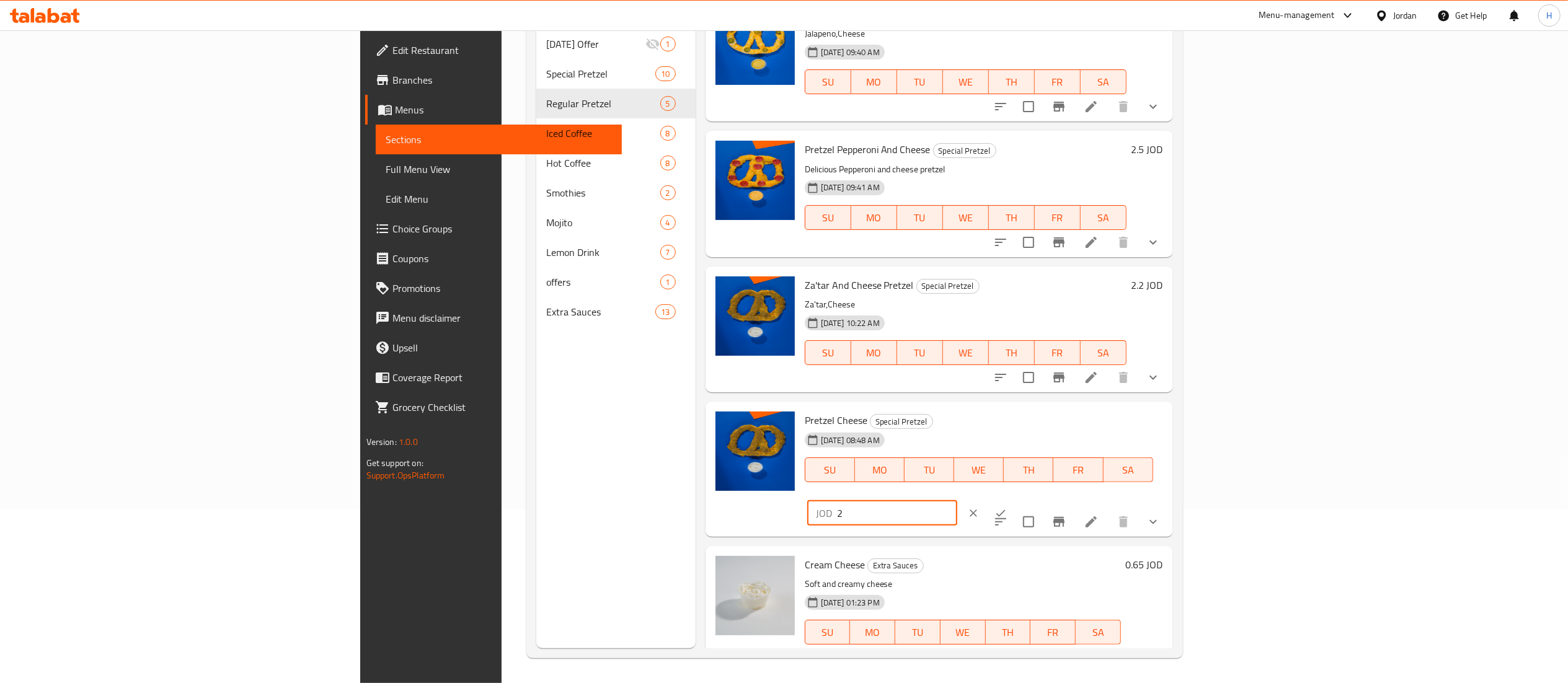
click at [957, 501] on input "2" at bounding box center [897, 513] width 120 height 25
type input "2.5"
click at [1007, 507] on icon "ok" at bounding box center [1001, 513] width 13 height 13
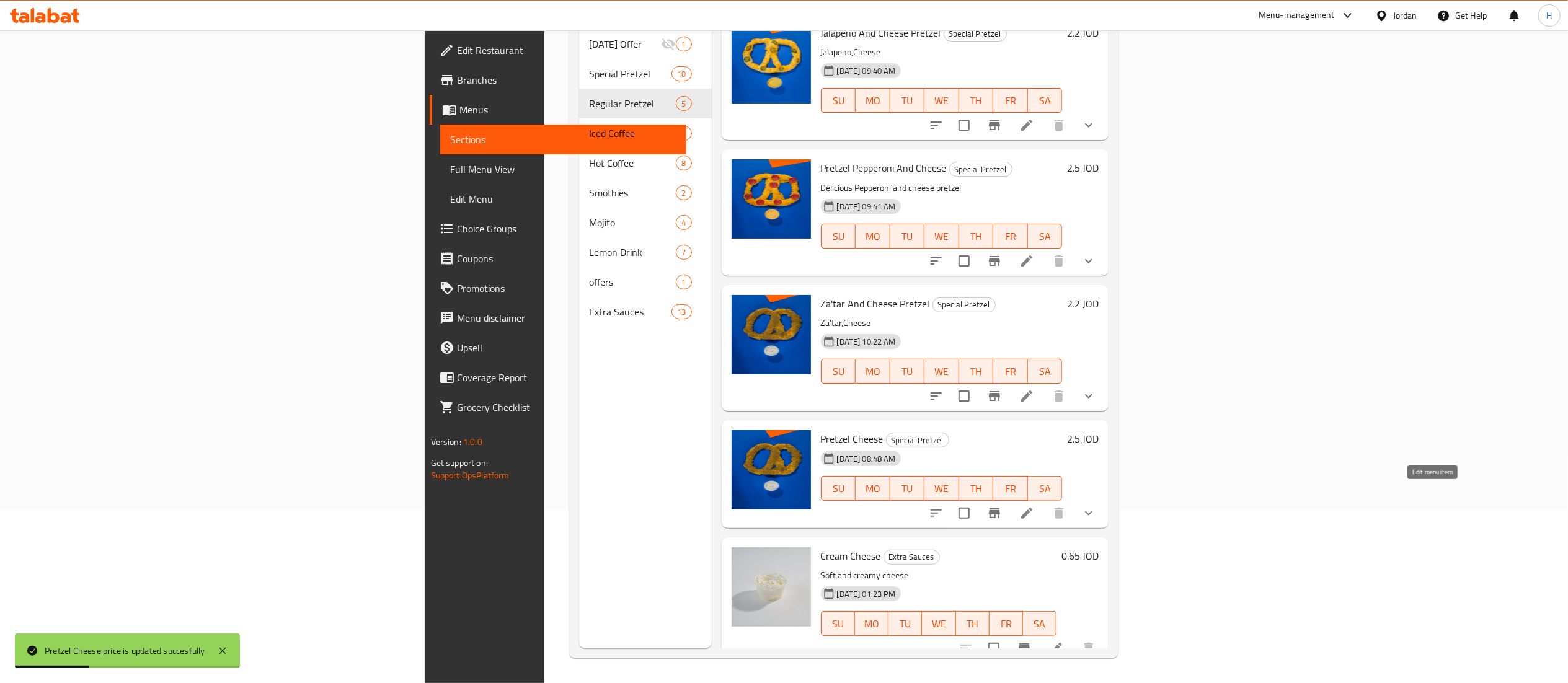
click at [1033, 507] on icon at bounding box center [1027, 513] width 11 height 11
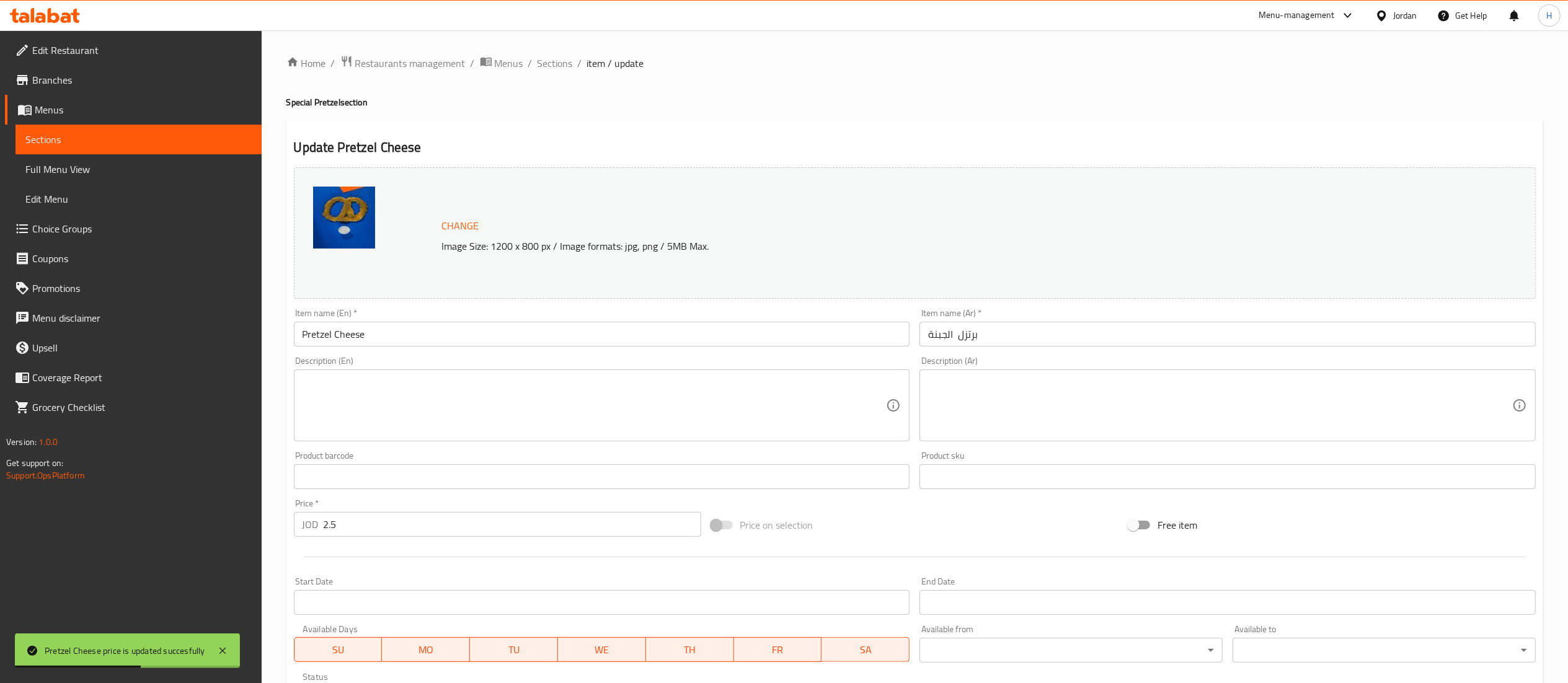
click at [1017, 403] on textarea at bounding box center [1219, 406] width 584 height 59
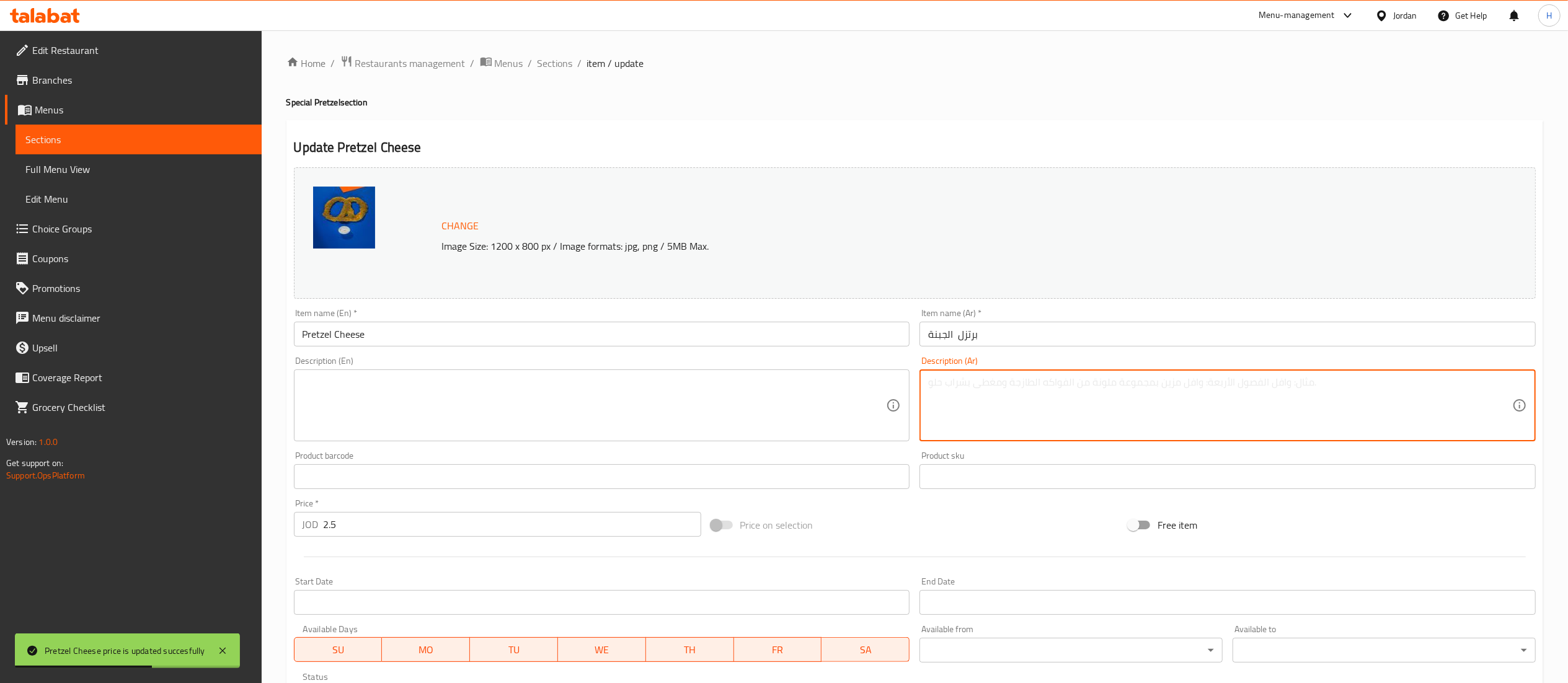
paste textarea "*تعلوها أجود أنواع [PERSON_NAME] المذابه."
type textarea "*تعلوها أجود أنواع [PERSON_NAME] المذابه."
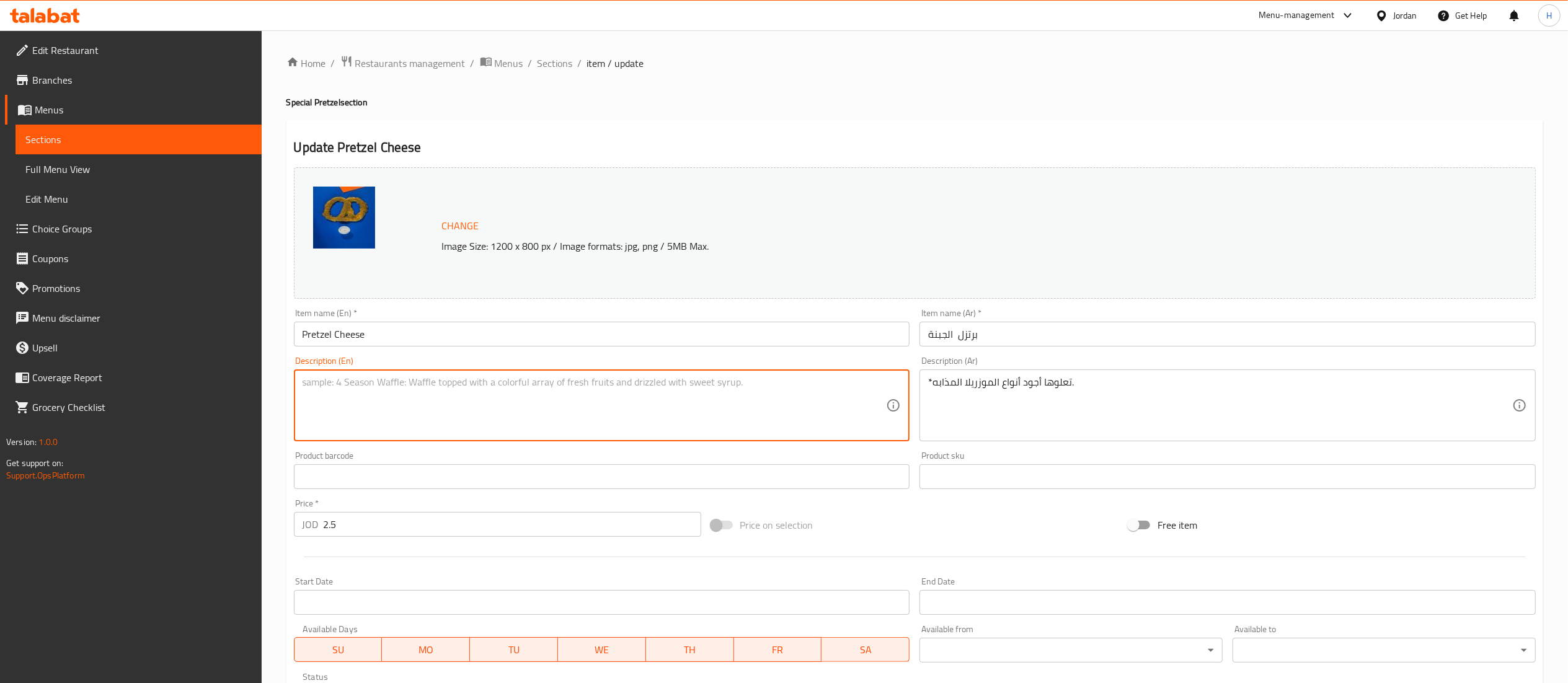
click at [553, 408] on textarea at bounding box center [594, 406] width 584 height 59
paste textarea "*Topped with the finest melted mozzarella."
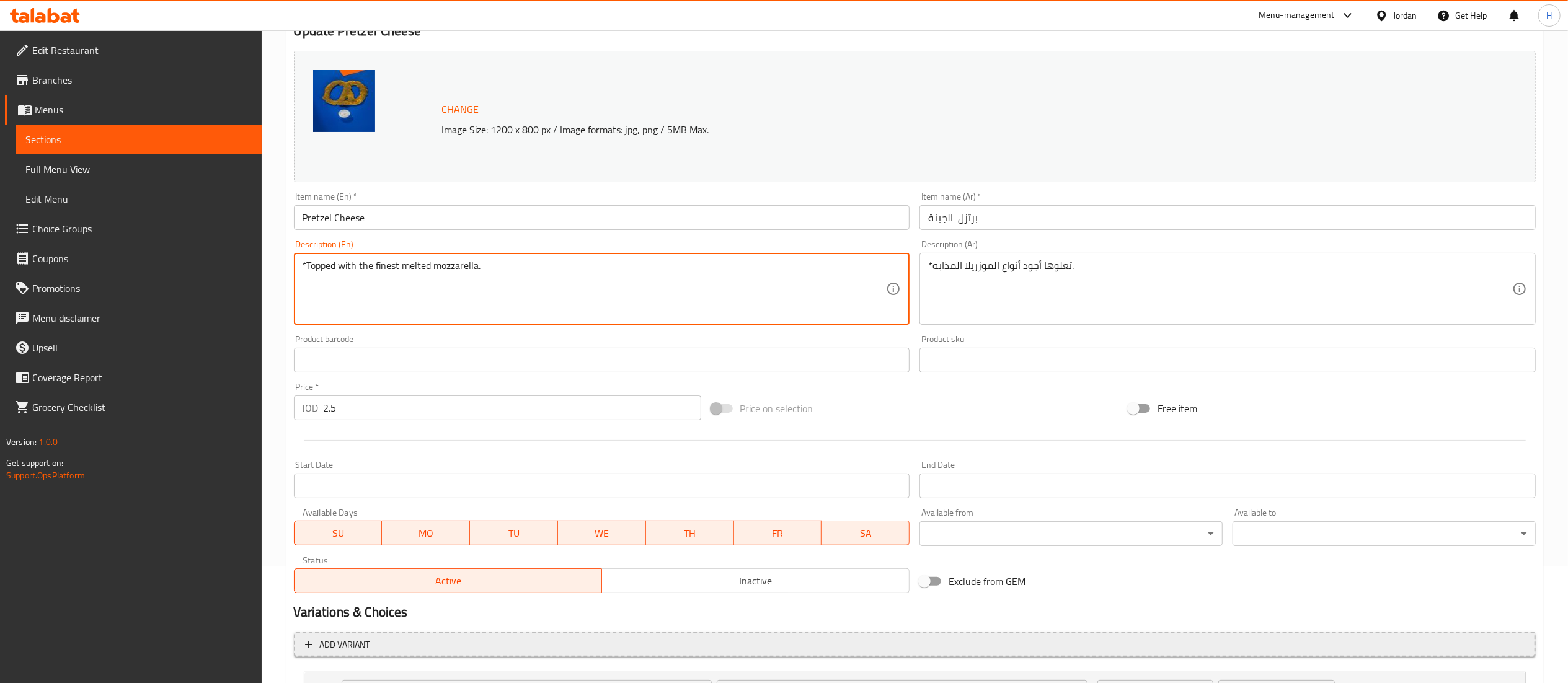
scroll to position [231, 0]
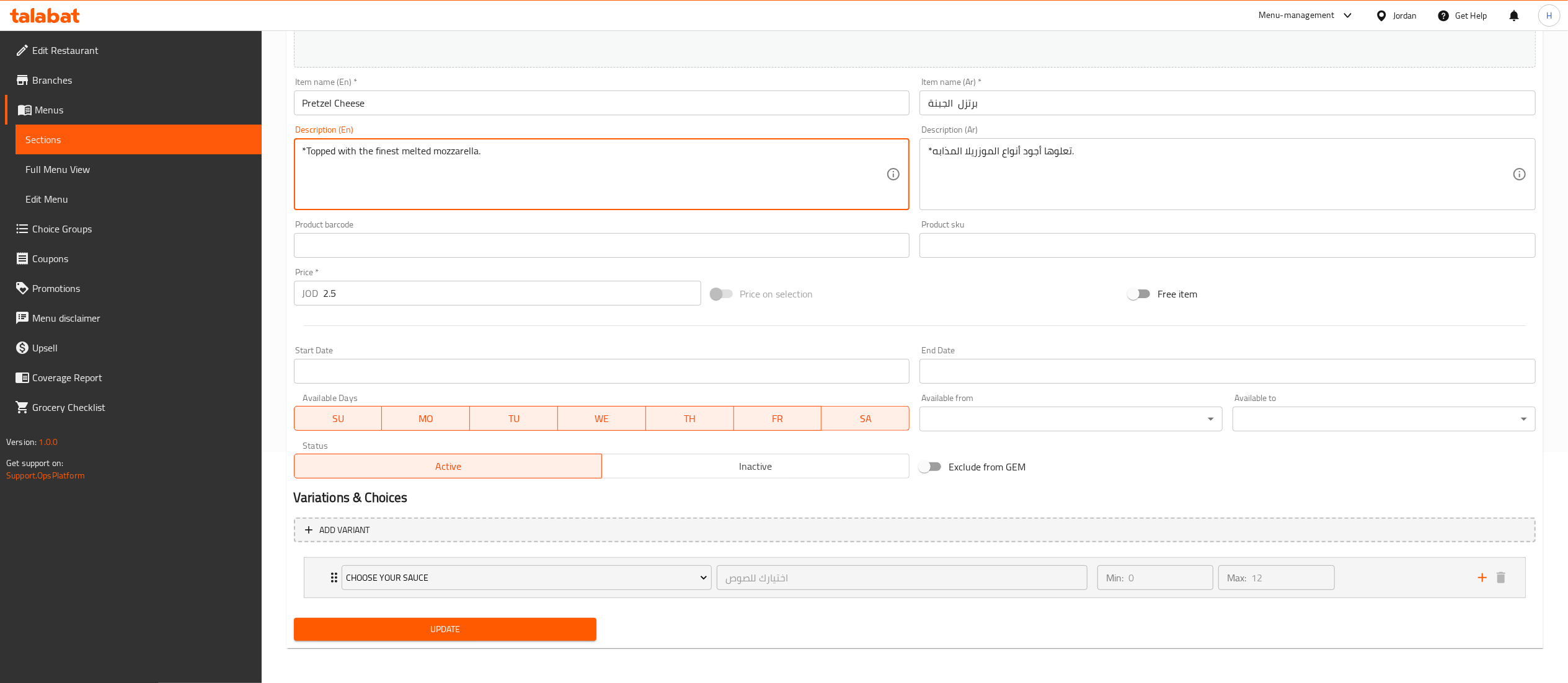
type textarea "*Topped with the finest melted mozzarella."
click at [430, 612] on div "Add variant Choose Your Sauce اختيارك للصوص ​ Min: 0 ​ Max: 12 ​ Nutella (ID: 1…" at bounding box center [915, 563] width 1252 height 101
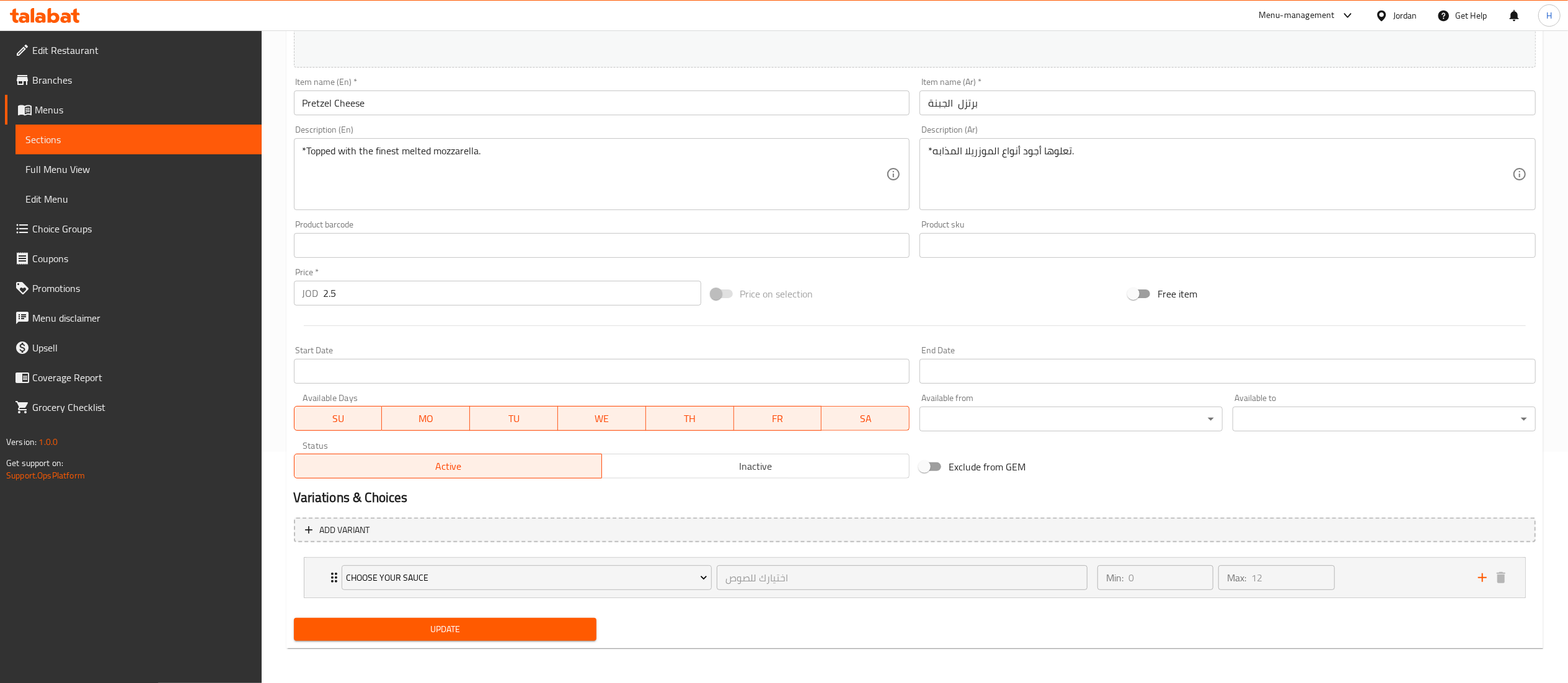
click at [430, 622] on span "Update" at bounding box center [445, 630] width 284 height 16
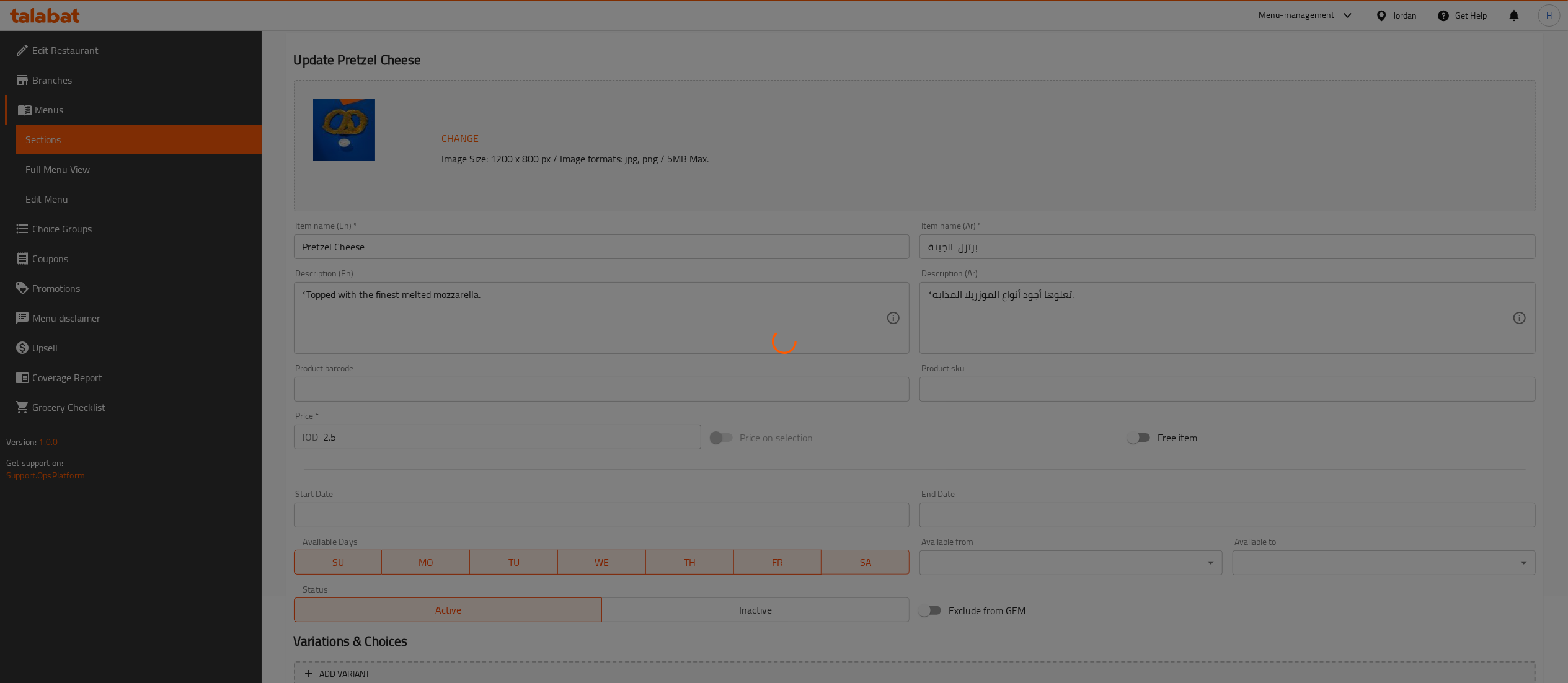
scroll to position [0, 0]
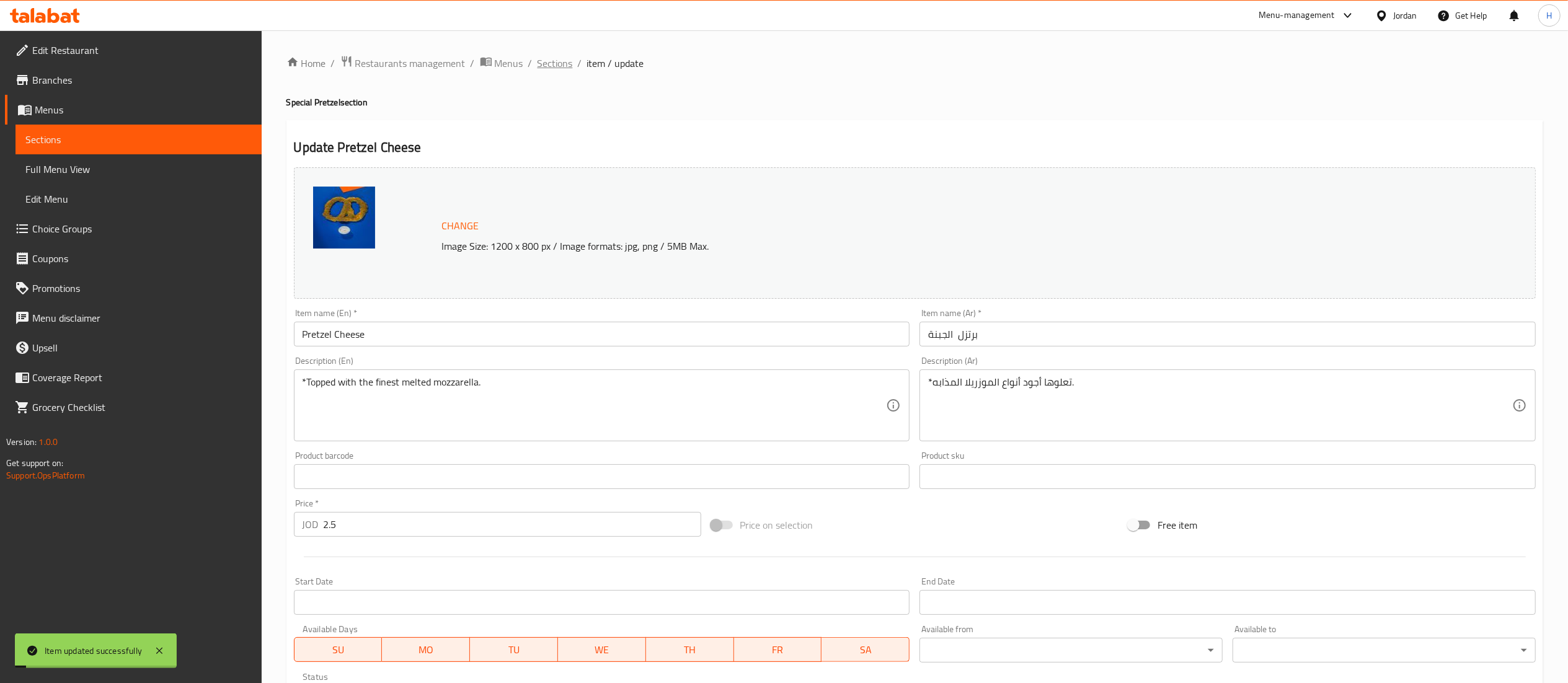
click at [562, 64] on span "Sections" at bounding box center [555, 63] width 35 height 15
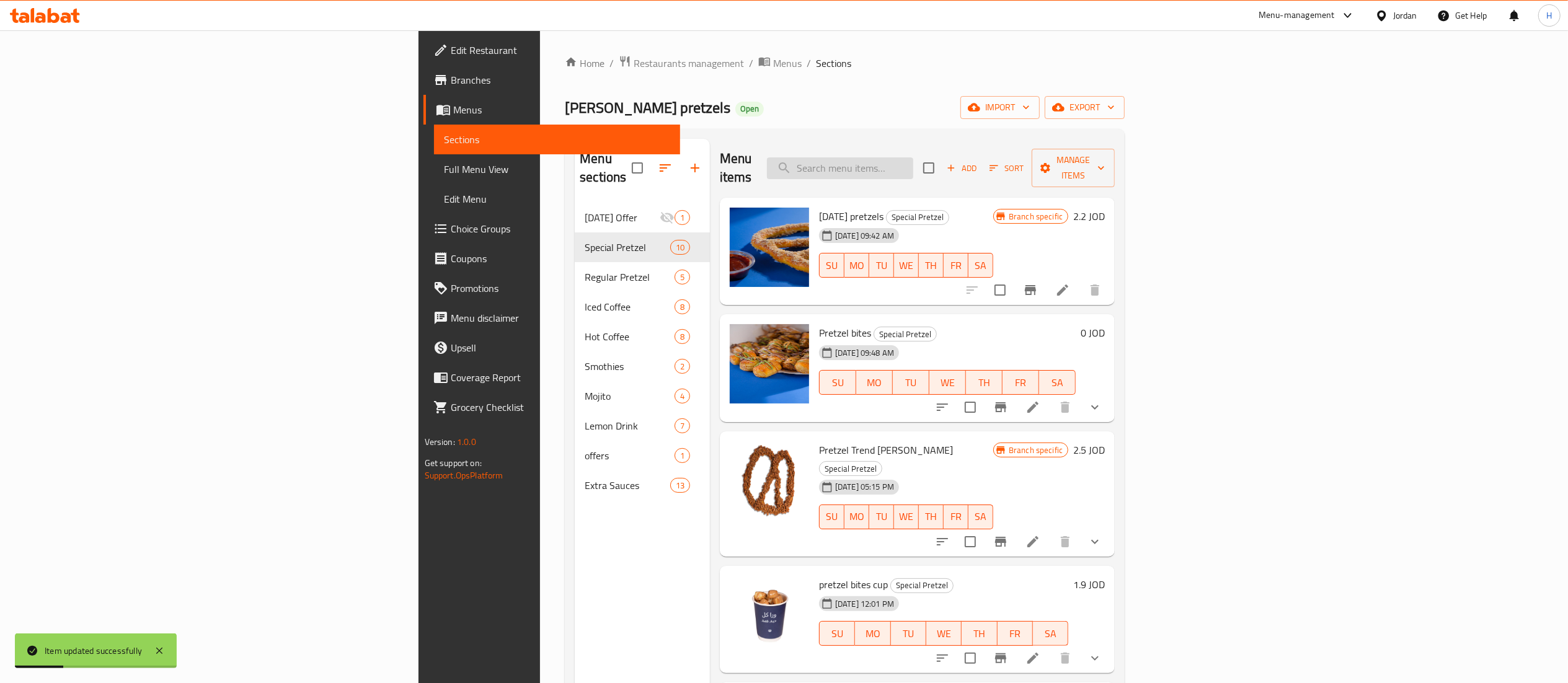
click at [913, 159] on input "search" at bounding box center [840, 168] width 146 height 21
paste input "بريتزل زعتر وجبنه"
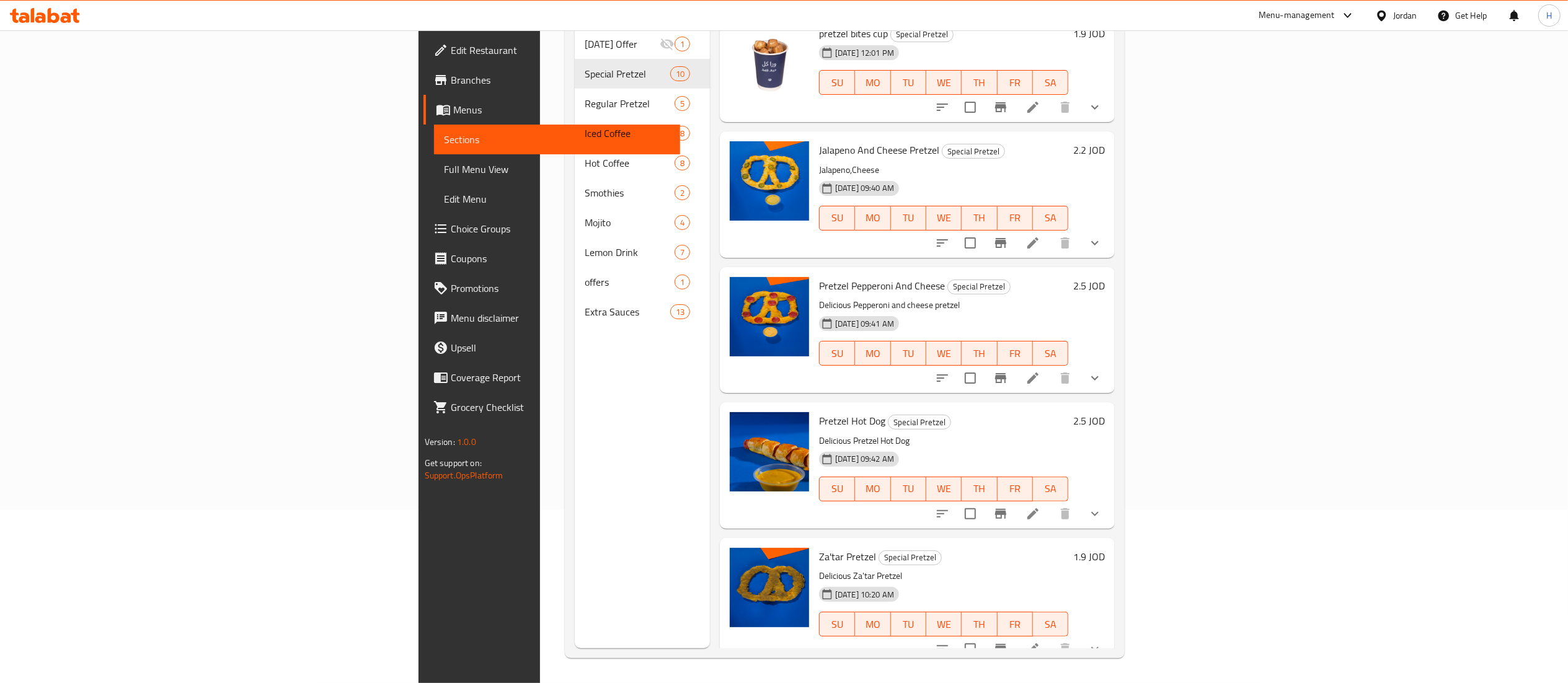
scroll to position [501, 0]
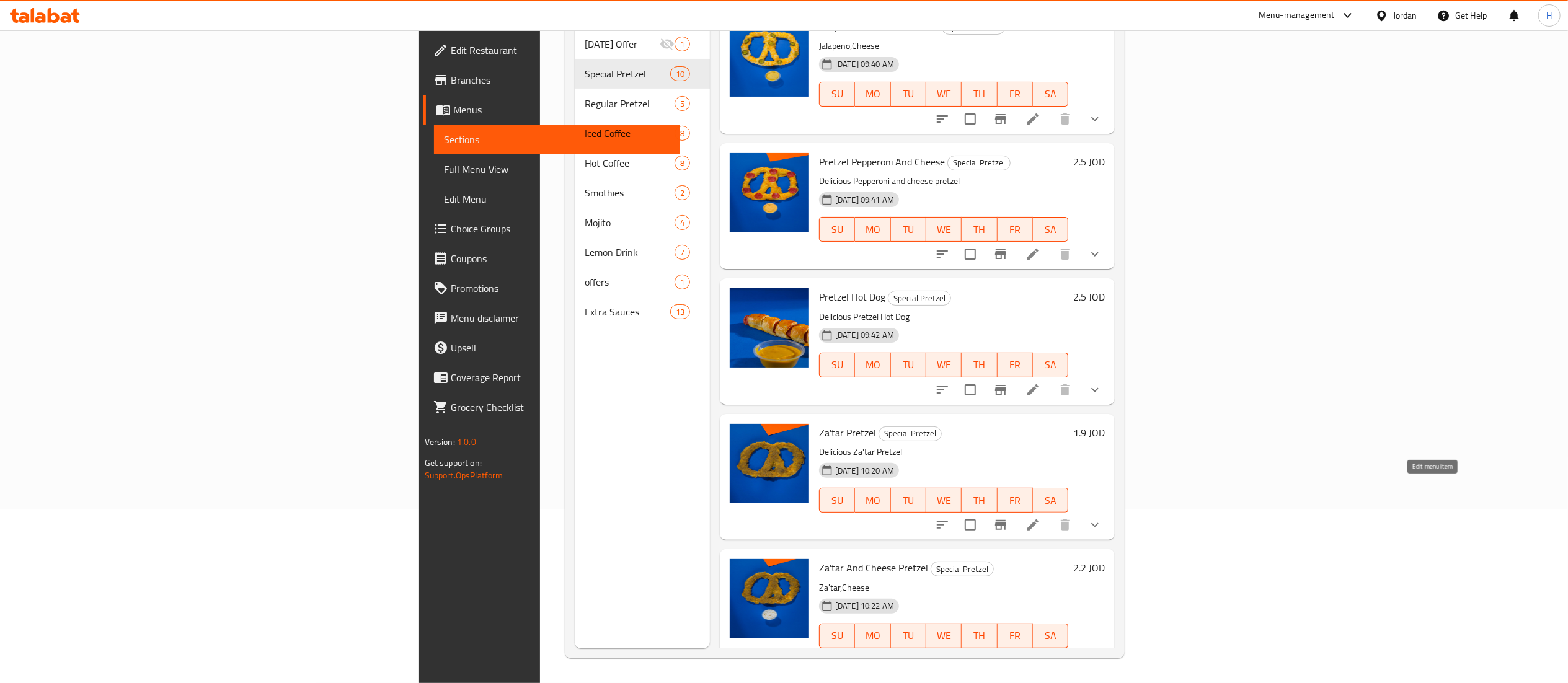
type input "بريتزل"
click at [1041, 518] on icon at bounding box center [1033, 525] width 15 height 15
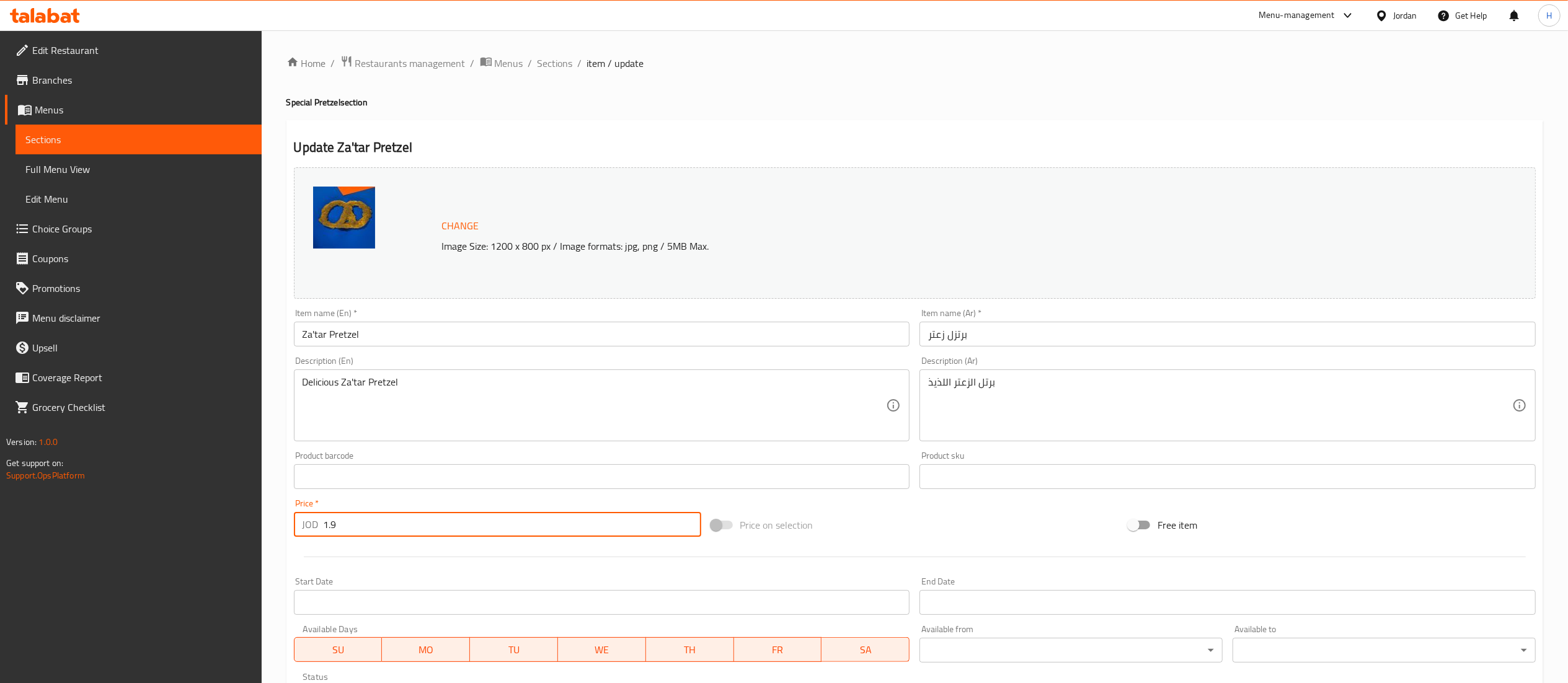
drag, startPoint x: 295, startPoint y: 512, endPoint x: 289, endPoint y: 512, distance: 6.0
click at [289, 512] on div "Price   * JOD 1.9 Price *" at bounding box center [497, 518] width 417 height 48
type input "2.5"
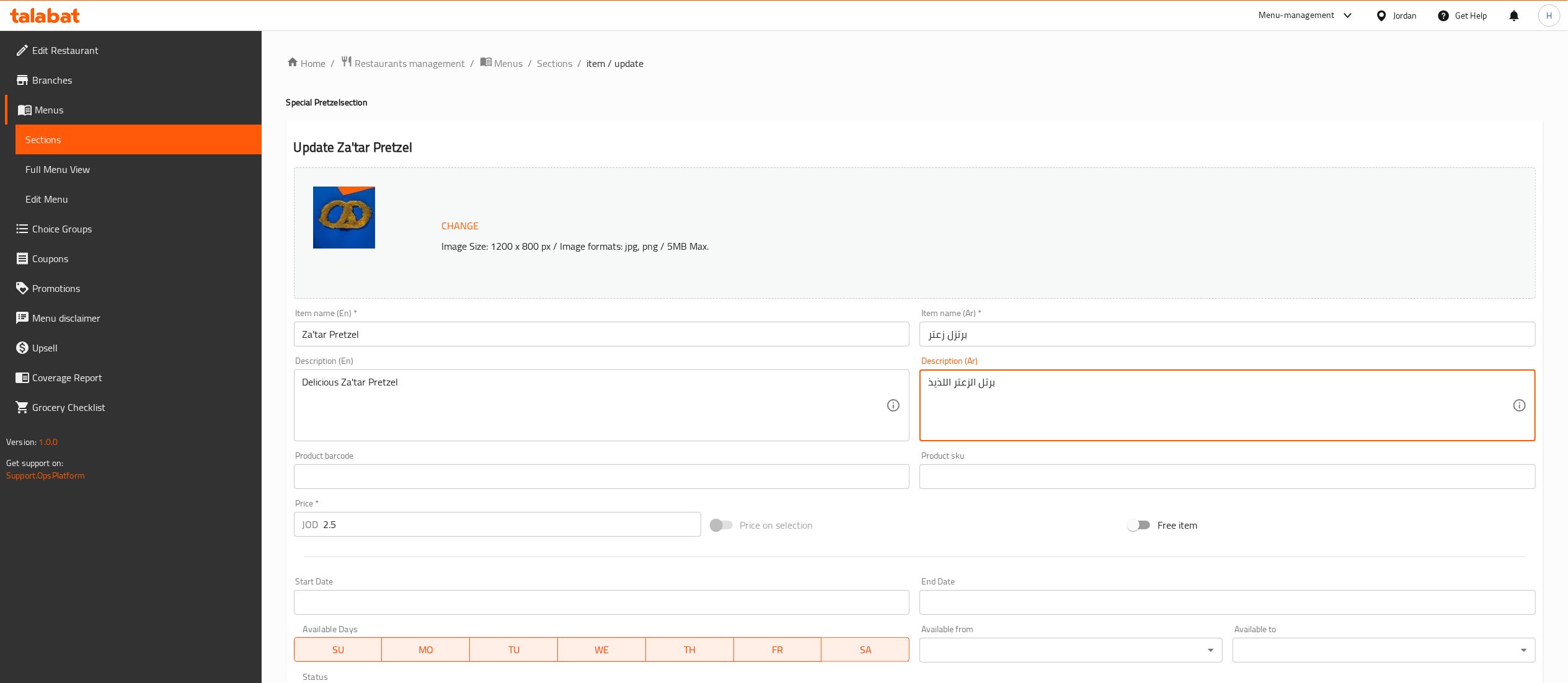
click at [1004, 394] on textarea "برتل الزعتر اللذيذ" at bounding box center [1219, 406] width 584 height 59
paste textarea "يتزل زعتر وجبنه"
click at [982, 393] on textarea "بريتزل زعتر وجبنه" at bounding box center [1219, 406] width 584 height 59
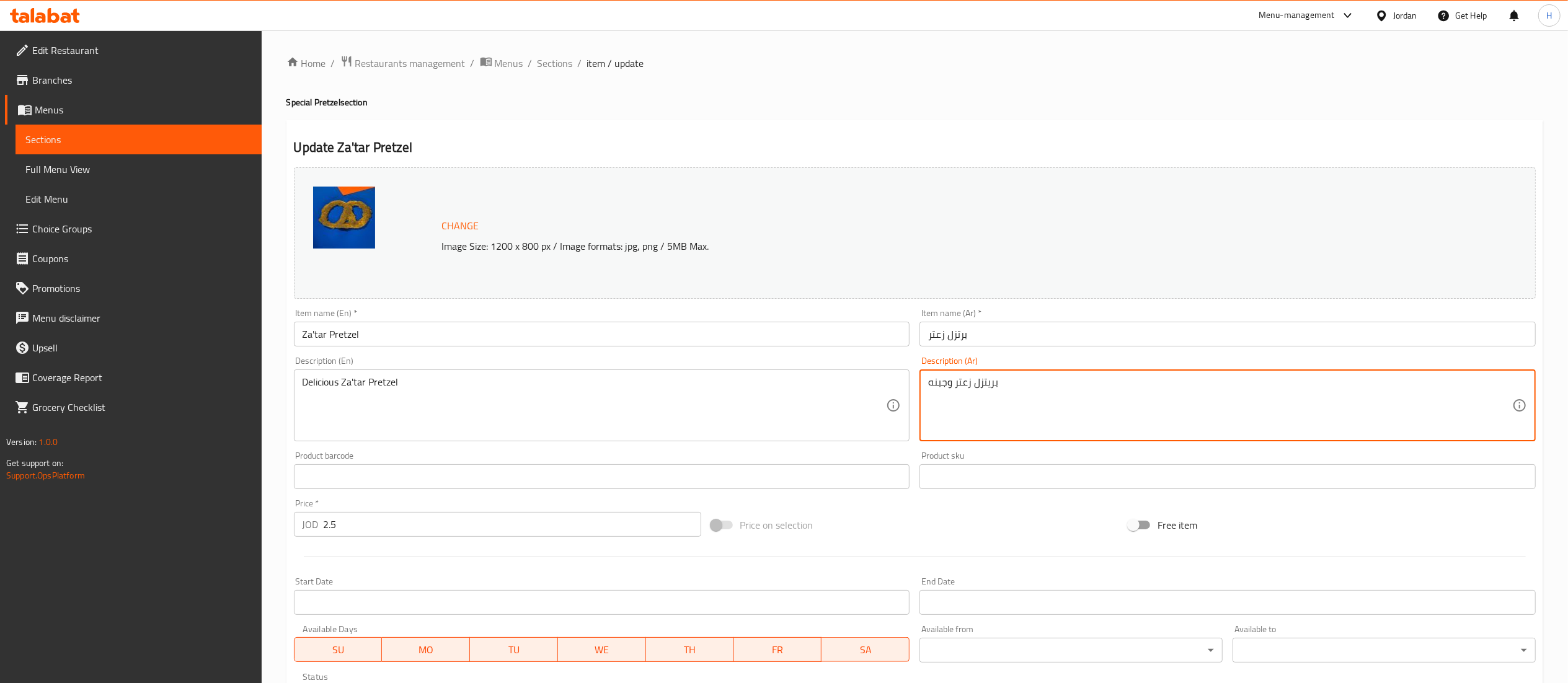
click at [982, 393] on textarea "بريتزل زعتر وجبنه" at bounding box center [1219, 406] width 584 height 59
type textarea "v"
paste textarea "*تعلوها أجود أنواع [PERSON_NAME] المذابه."
type textarea "*تعلوها أجود أنواع [PERSON_NAME] المذابه."
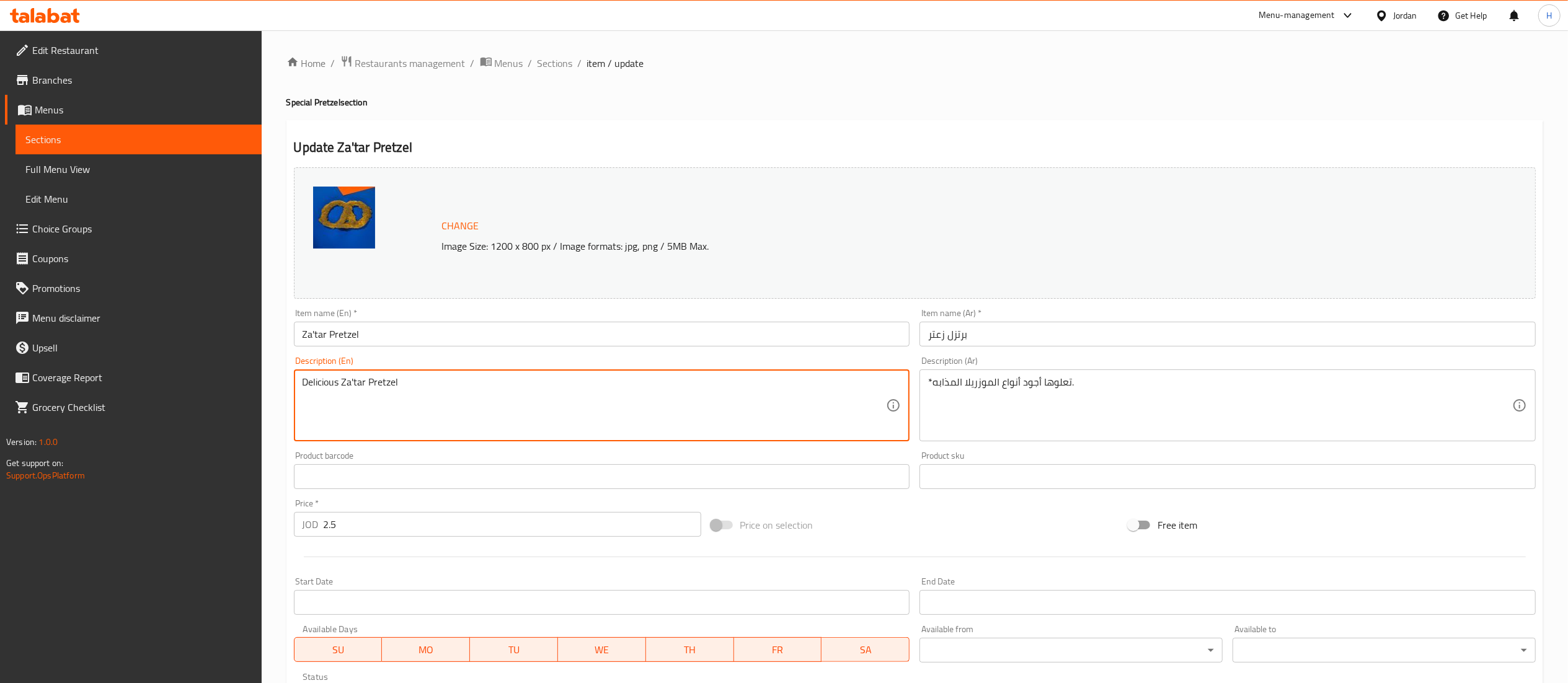
click at [374, 389] on textarea "Delicious Za'tar Pretzel" at bounding box center [594, 406] width 584 height 59
paste textarea "*Topped with the finest melted mozzarella."
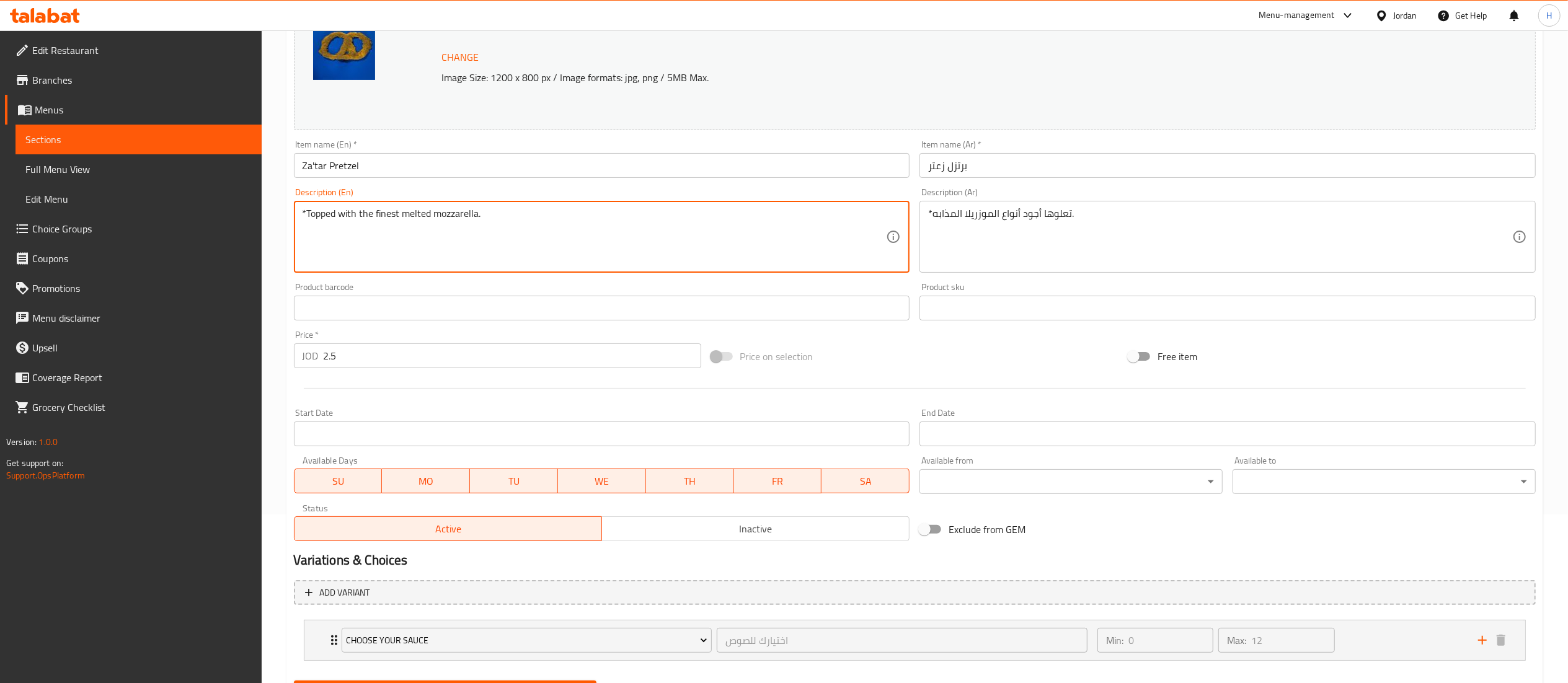
scroll to position [231, 0]
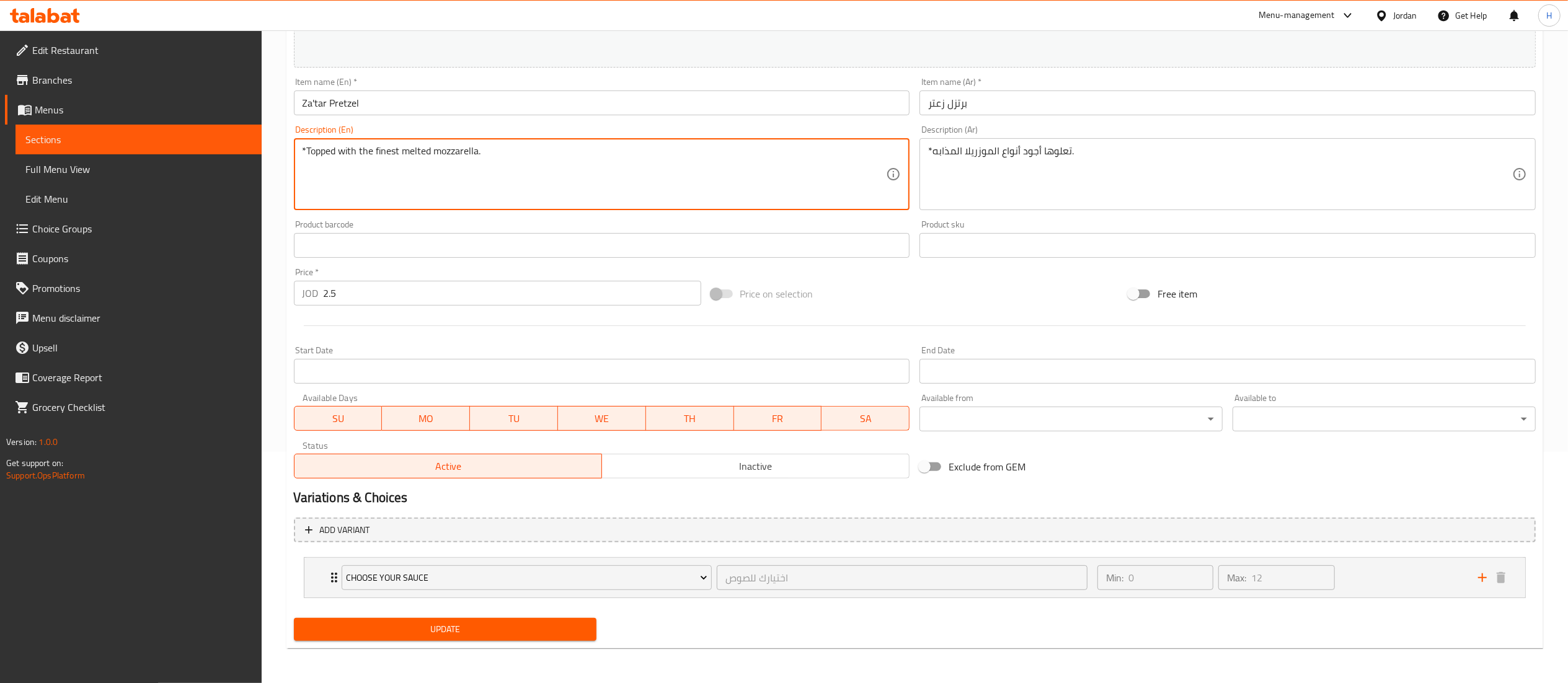
type textarea "*Topped with the finest melted mozzarella."
click at [521, 637] on span "Update" at bounding box center [445, 630] width 284 height 16
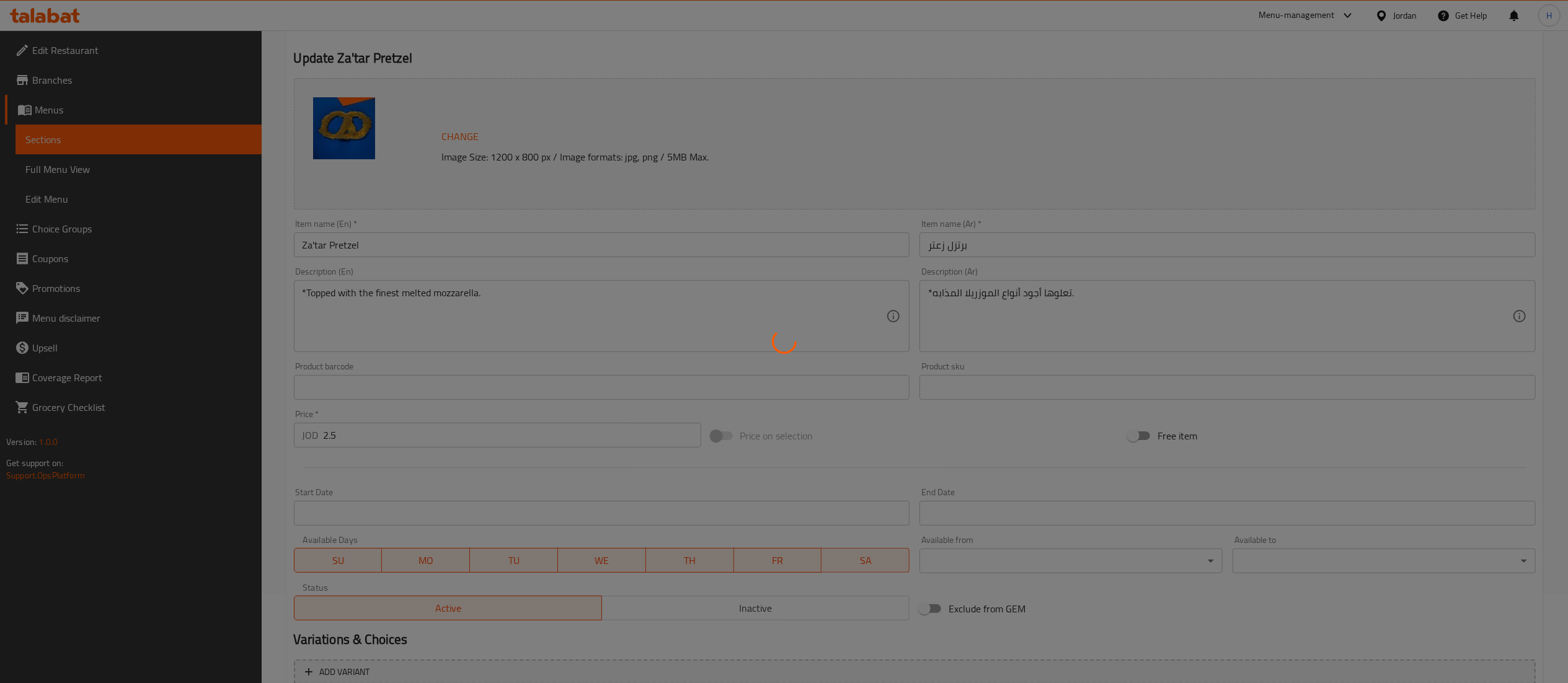
scroll to position [0, 0]
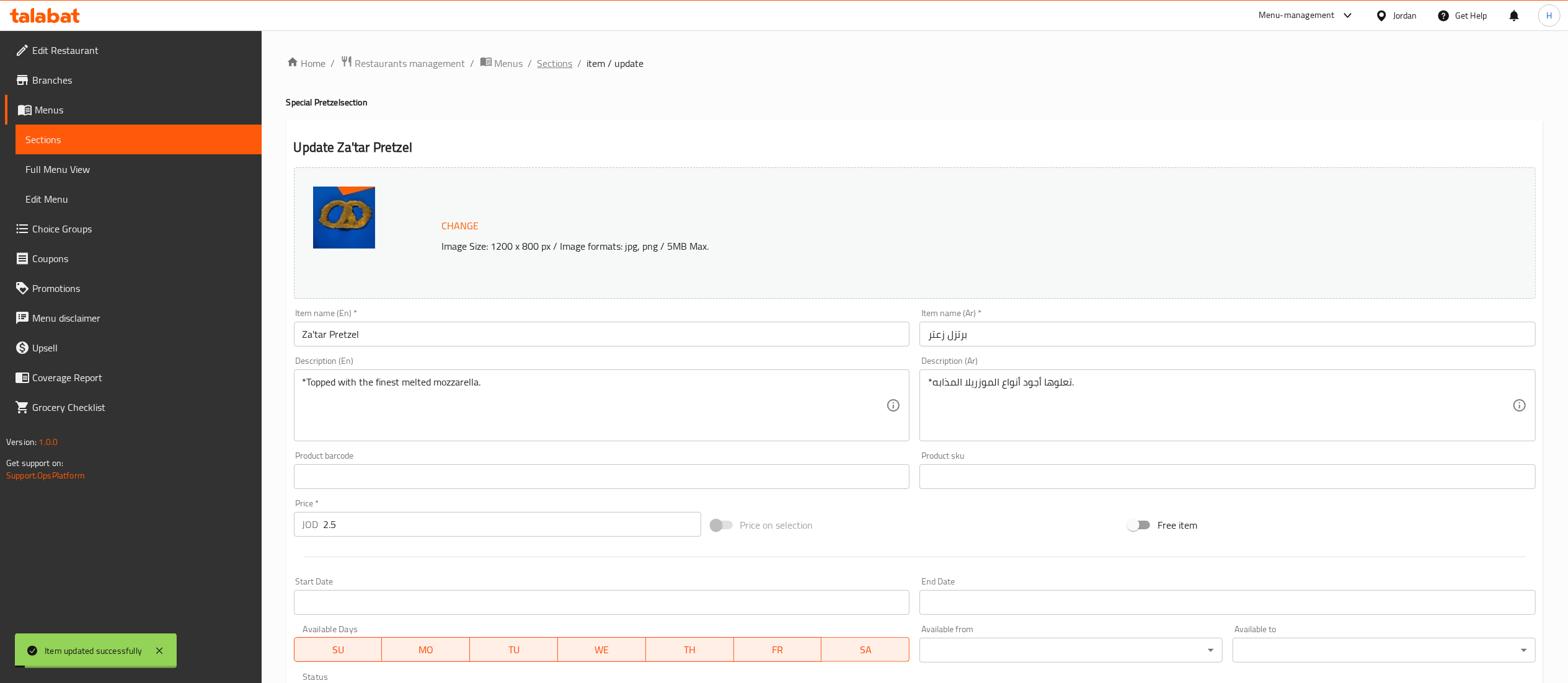
click at [546, 62] on span "Sections" at bounding box center [555, 63] width 35 height 15
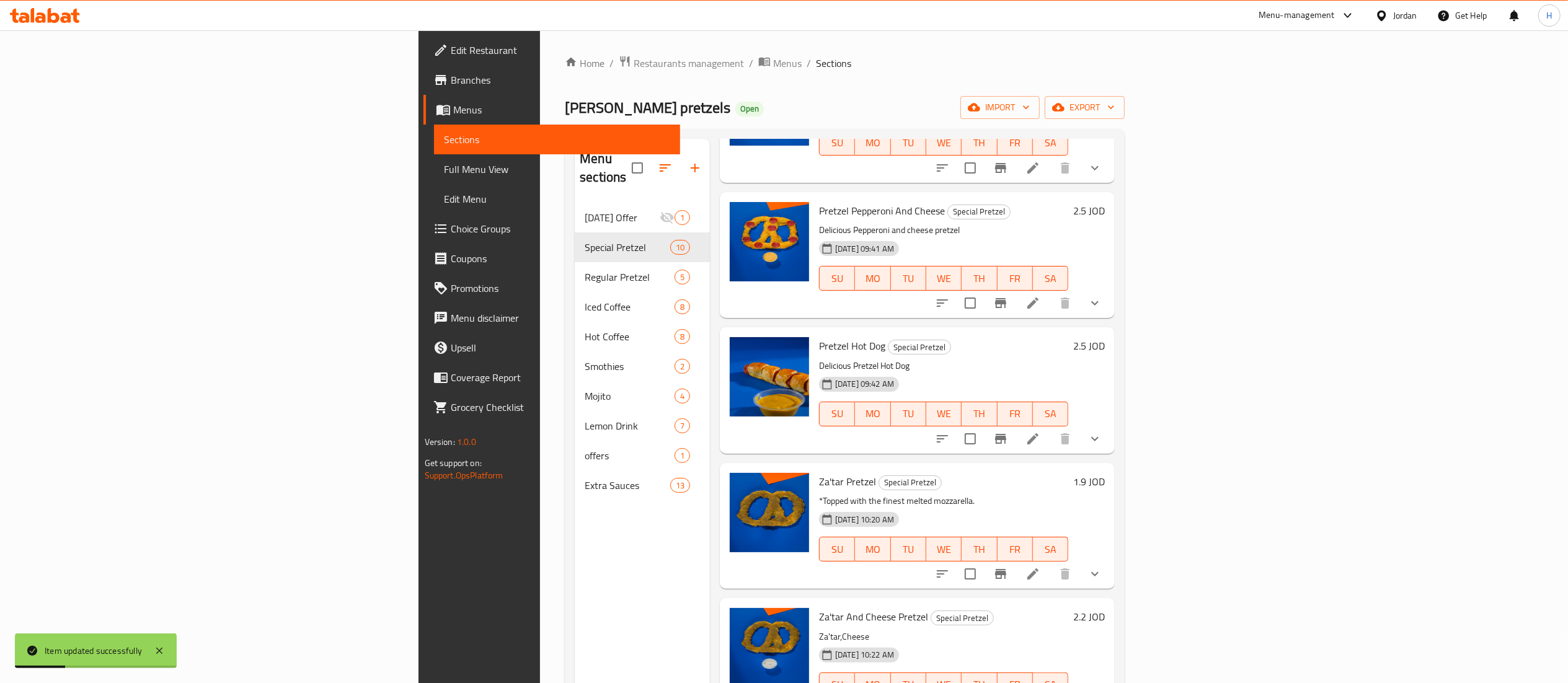
scroll to position [627, 0]
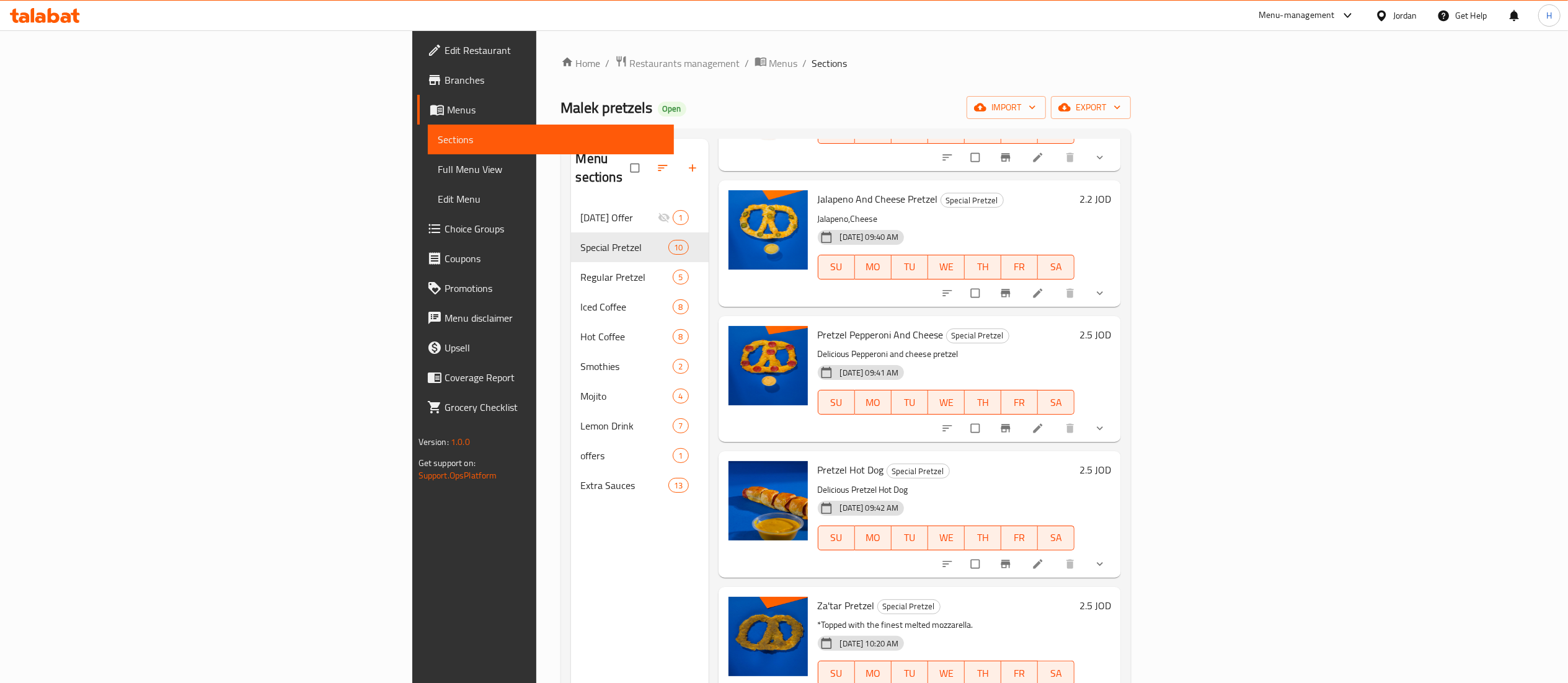
scroll to position [256, 0]
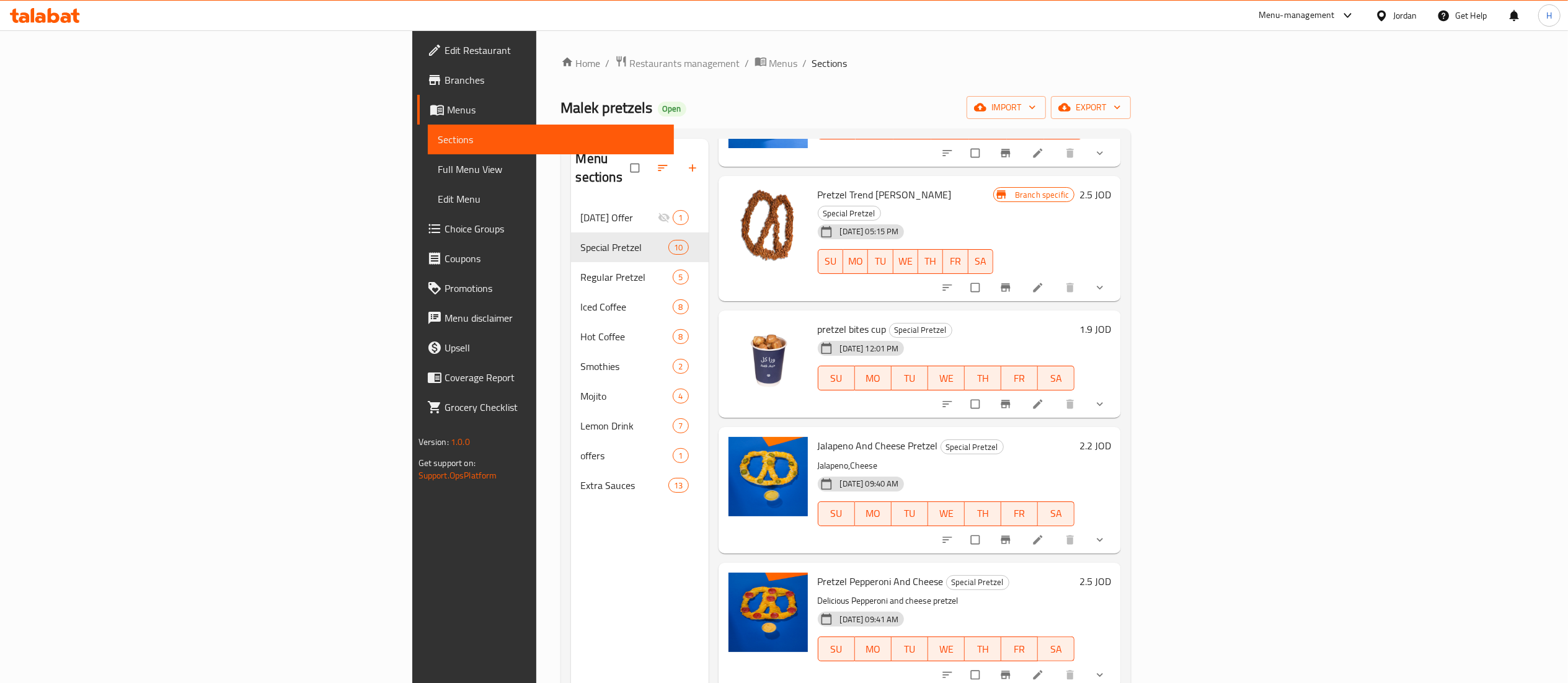
click at [1111, 437] on h6 "2.2 JOD" at bounding box center [1095, 446] width 32 height 17
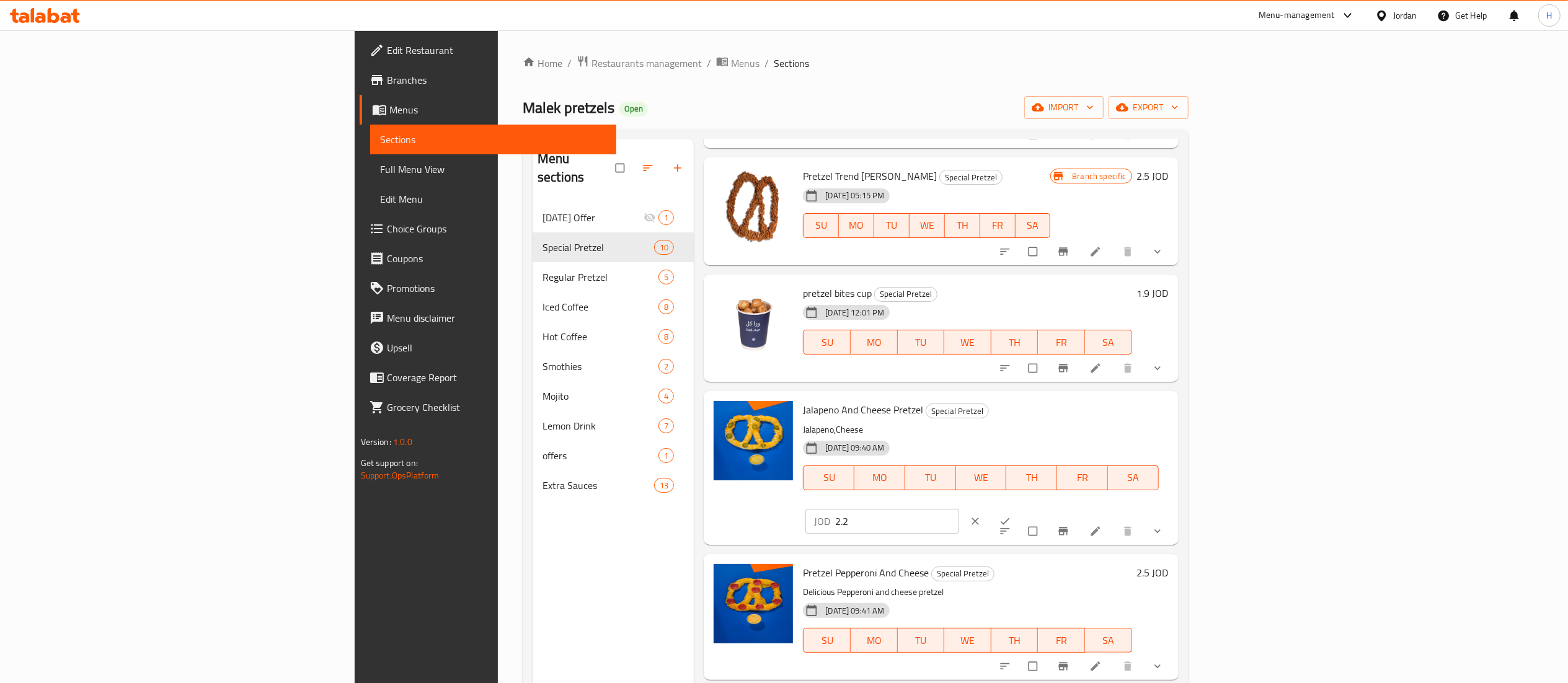
click at [959, 509] on input "2.2" at bounding box center [896, 521] width 123 height 25
type input "2.5"
click at [1014, 515] on span "ok" at bounding box center [1006, 522] width 15 height 13
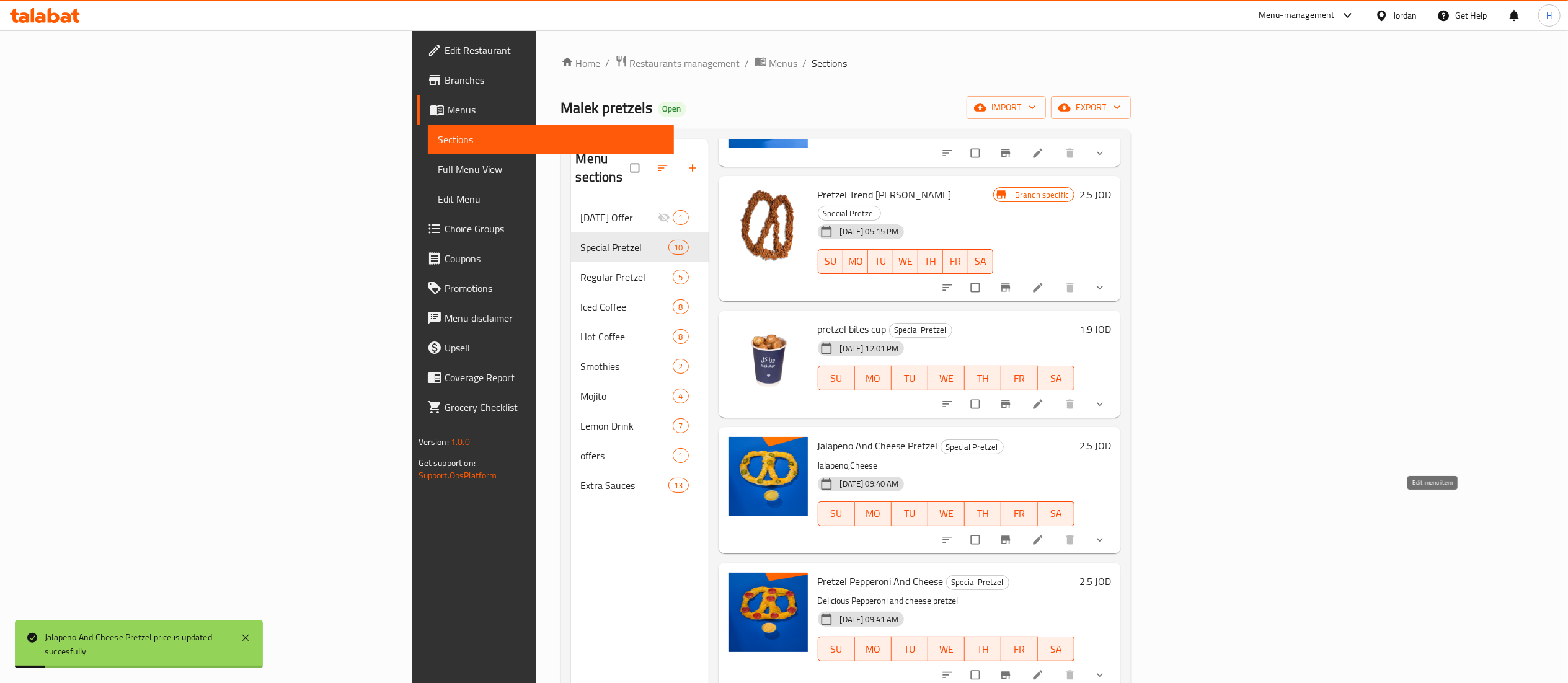
click at [1044, 534] on icon at bounding box center [1038, 540] width 13 height 13
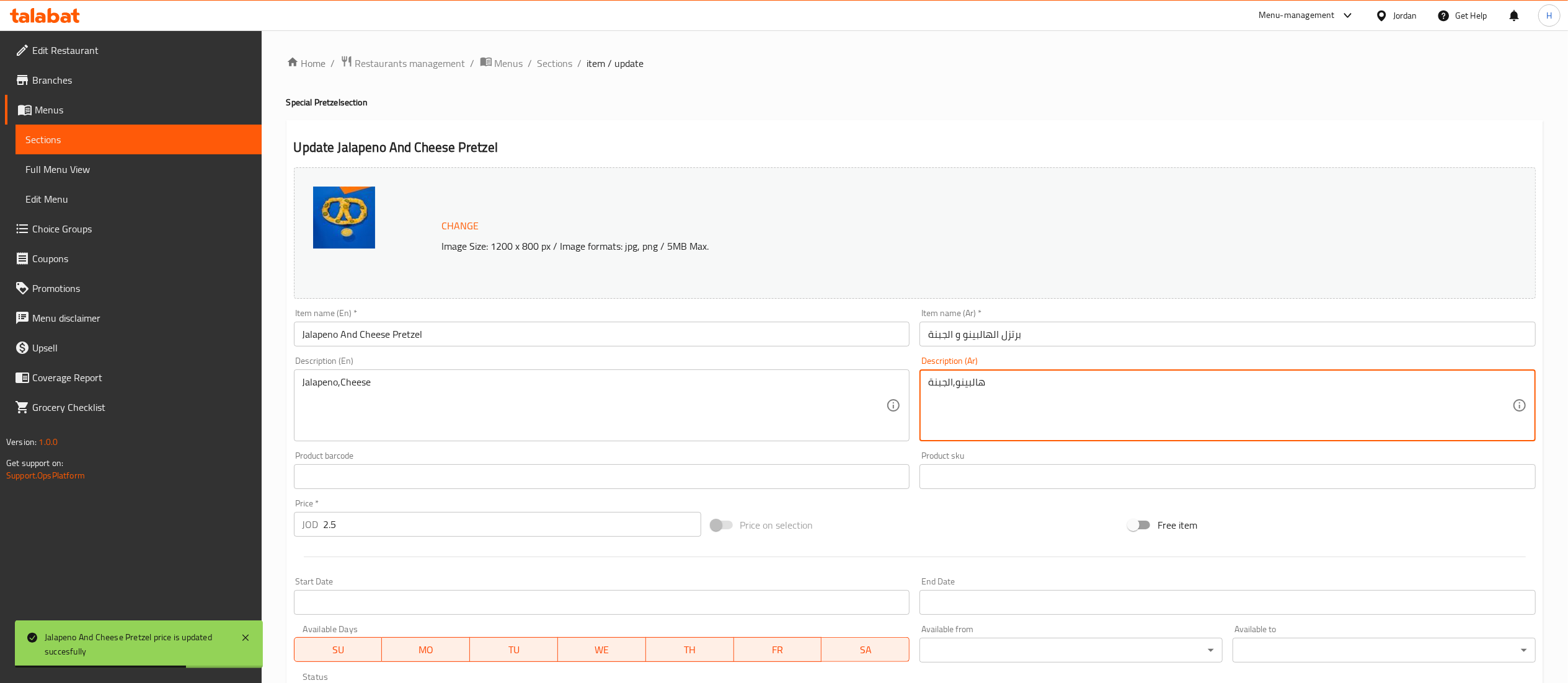
click at [956, 381] on textarea "هالبينو,الجبنة" at bounding box center [1219, 406] width 584 height 59
paste textarea "تعلوها أجود أنواع [PERSON_NAME] المذابه"
type textarea "تعلوها أجود أنواع [PERSON_NAME] المذابه"
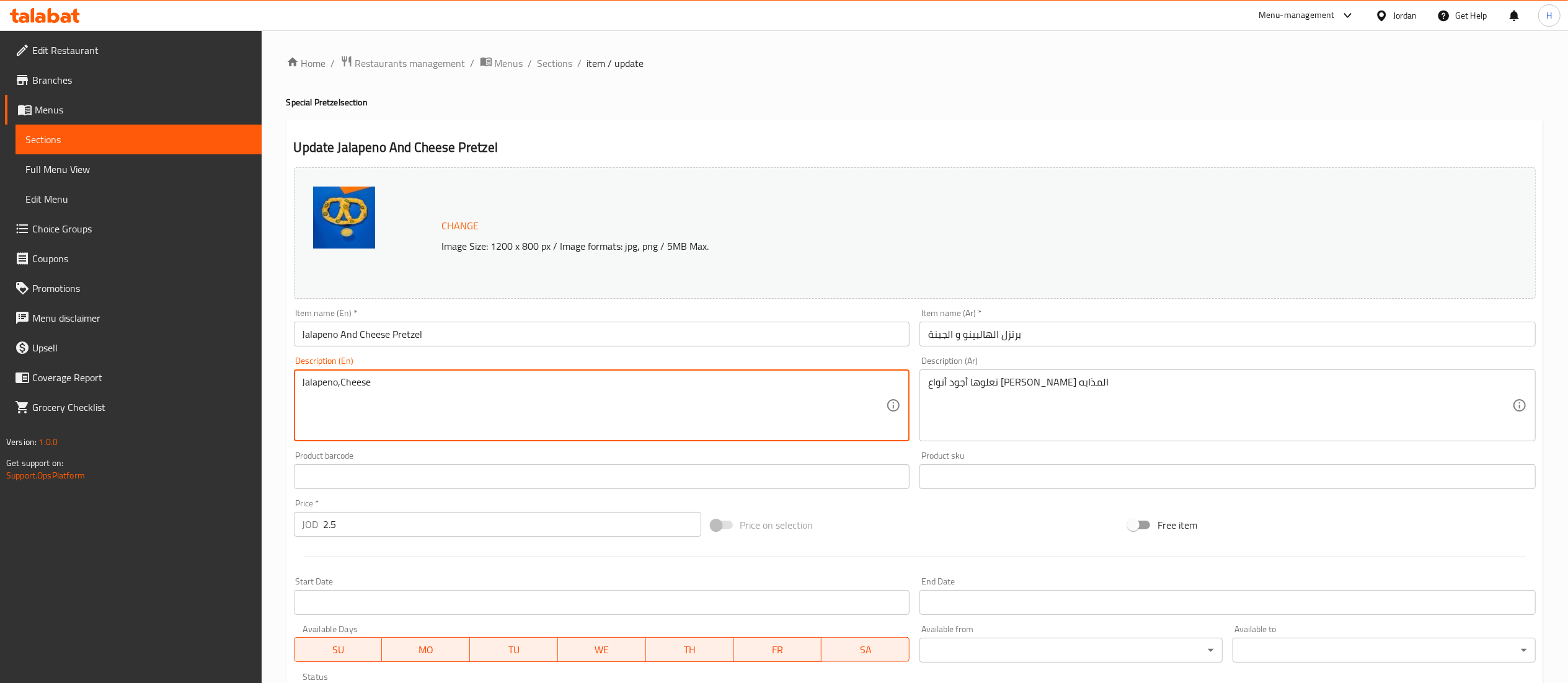
click at [393, 383] on textarea "Jalapeno,Cheese" at bounding box center [594, 406] width 584 height 59
paste textarea "Topped with the finest melted mozzarella."
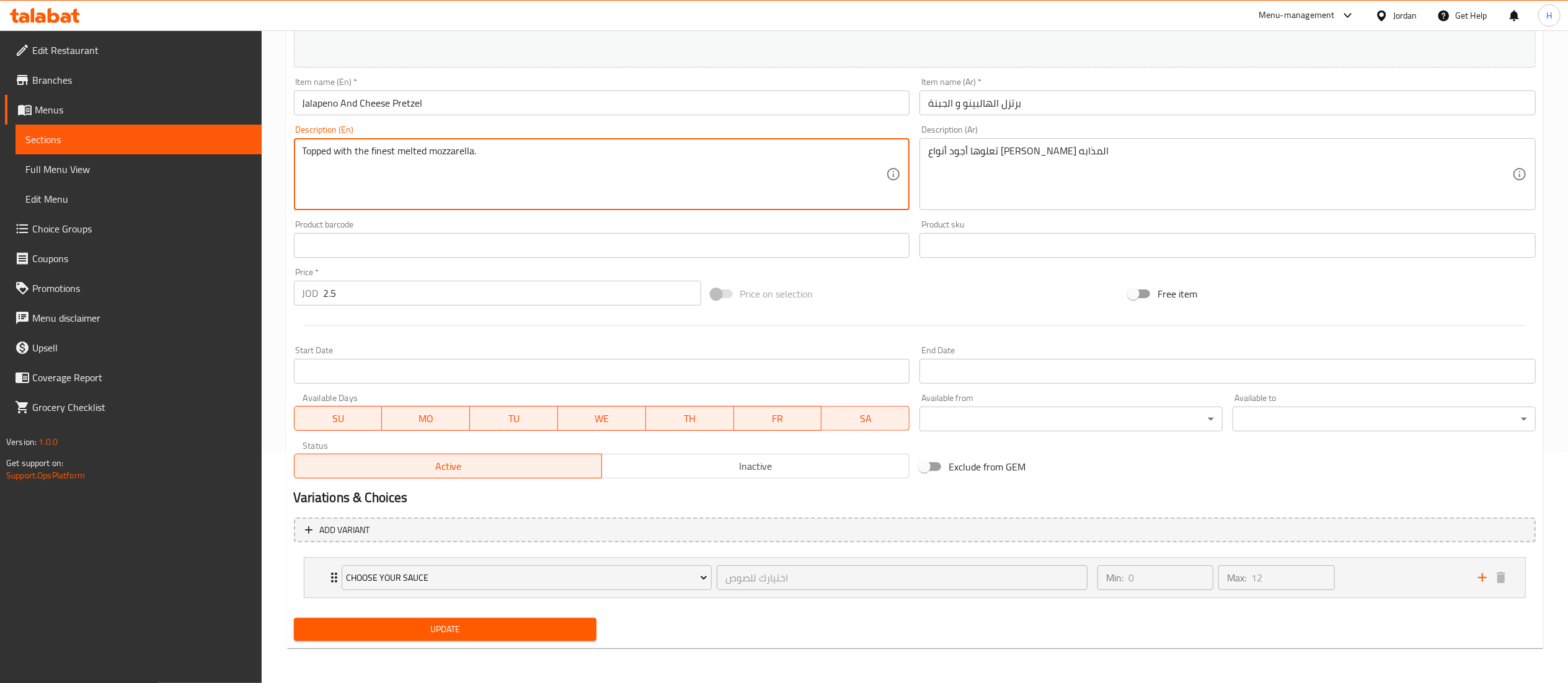
type textarea "Topped with the finest melted mozzarella."
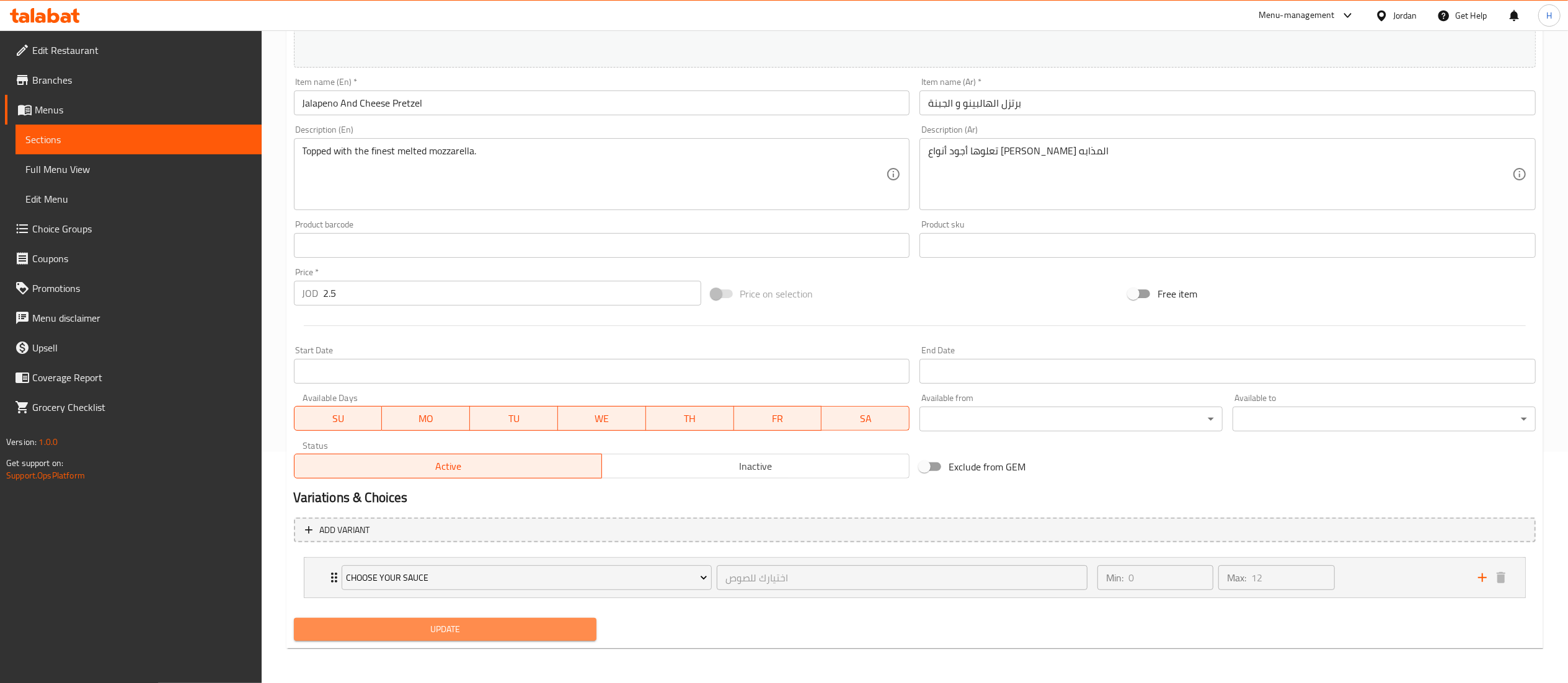
click at [383, 625] on span "Update" at bounding box center [445, 630] width 284 height 16
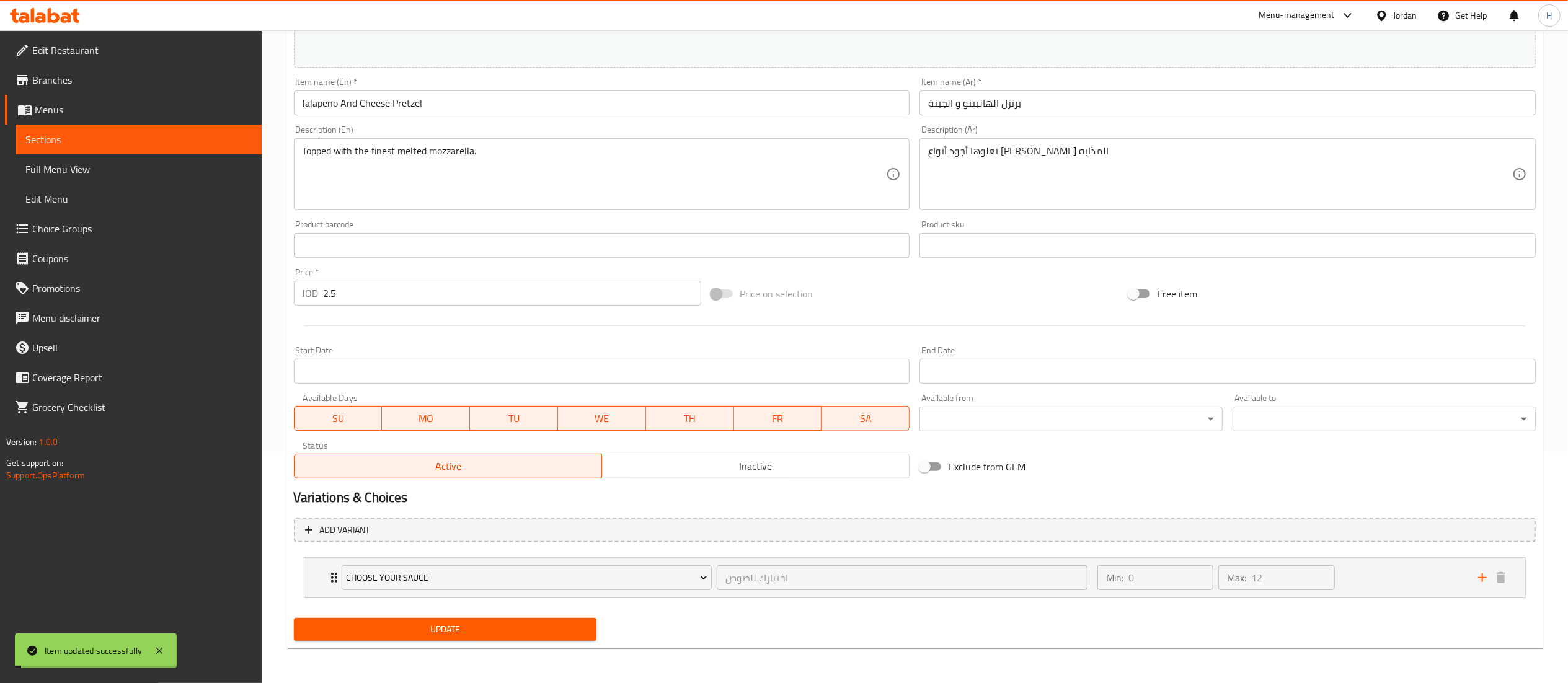
click at [382, 628] on span "Update" at bounding box center [445, 630] width 284 height 16
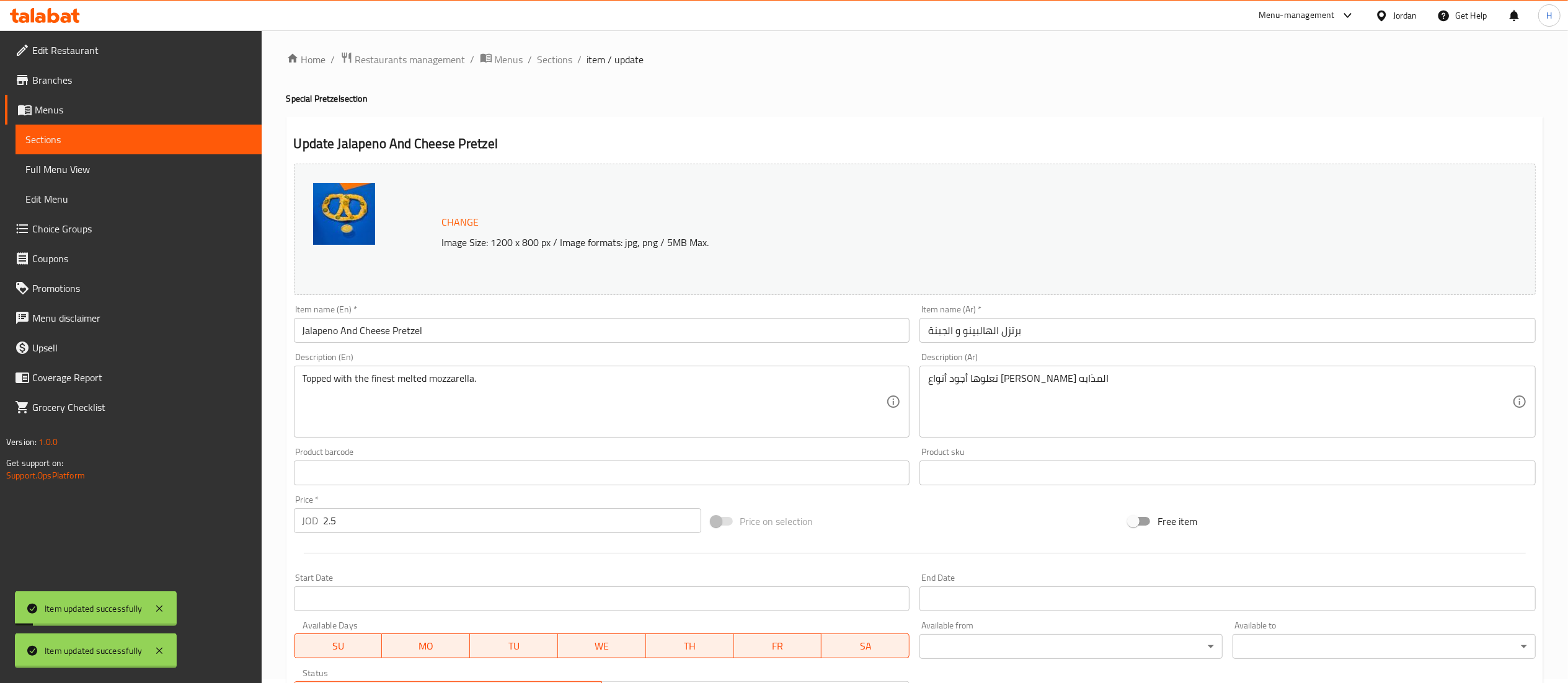
scroll to position [0, 0]
click at [562, 67] on span "Sections" at bounding box center [555, 63] width 35 height 15
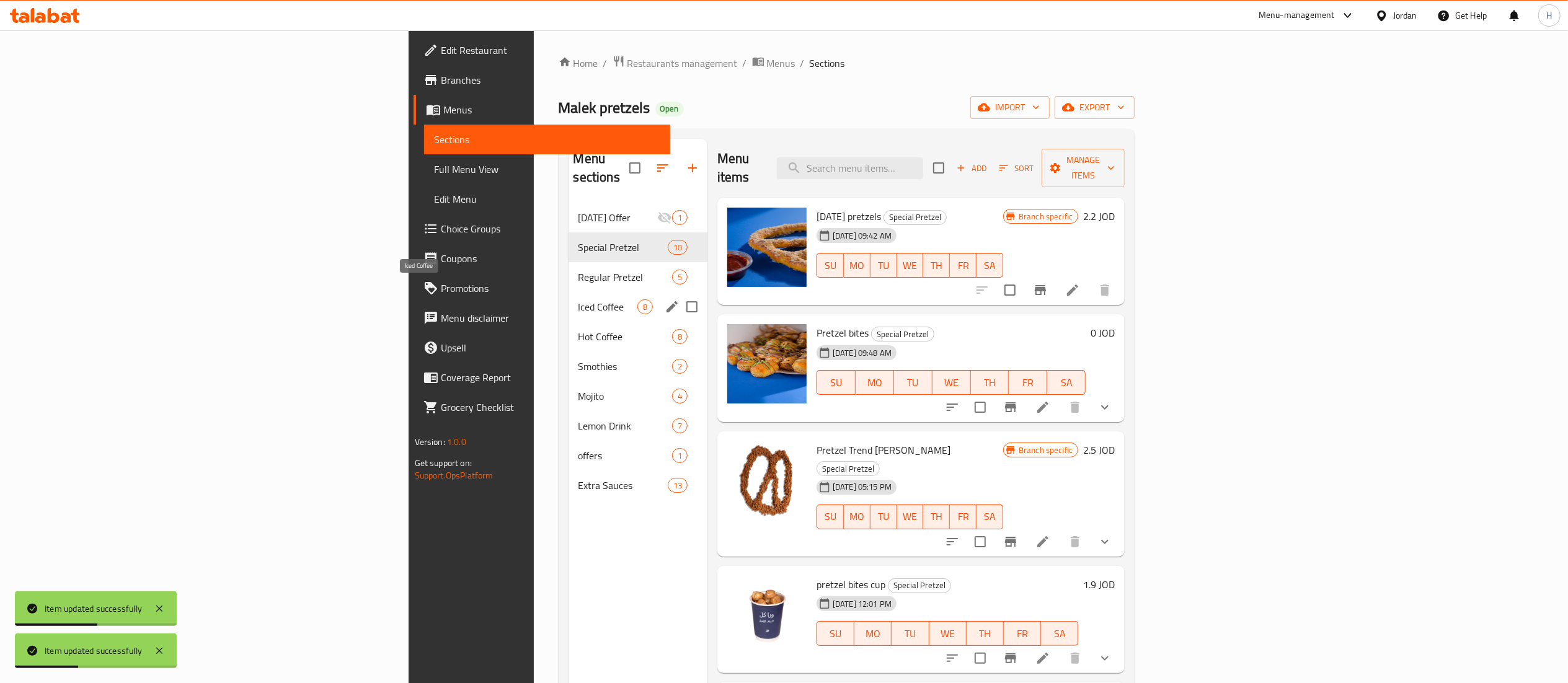
click at [578, 299] on span "Iced Coffee" at bounding box center [608, 307] width 59 height 15
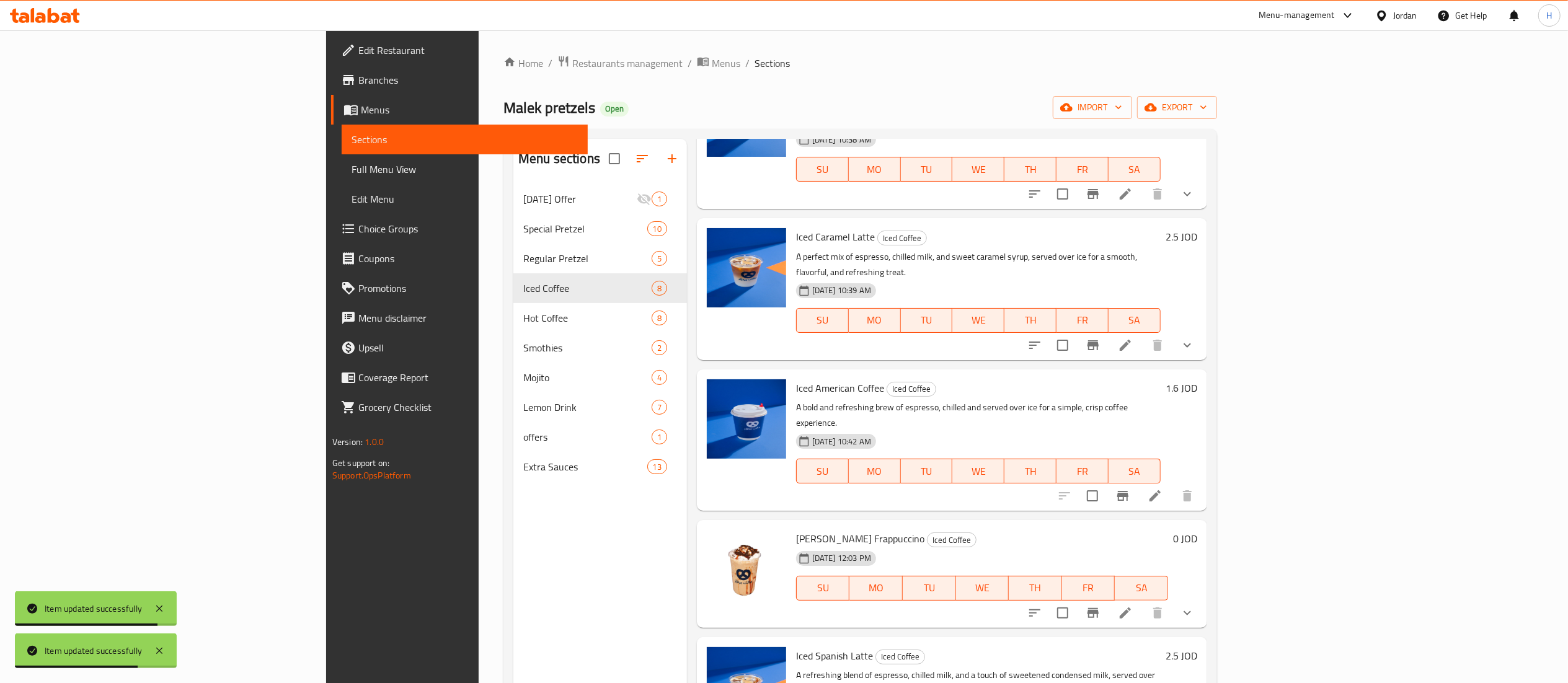
scroll to position [412, 0]
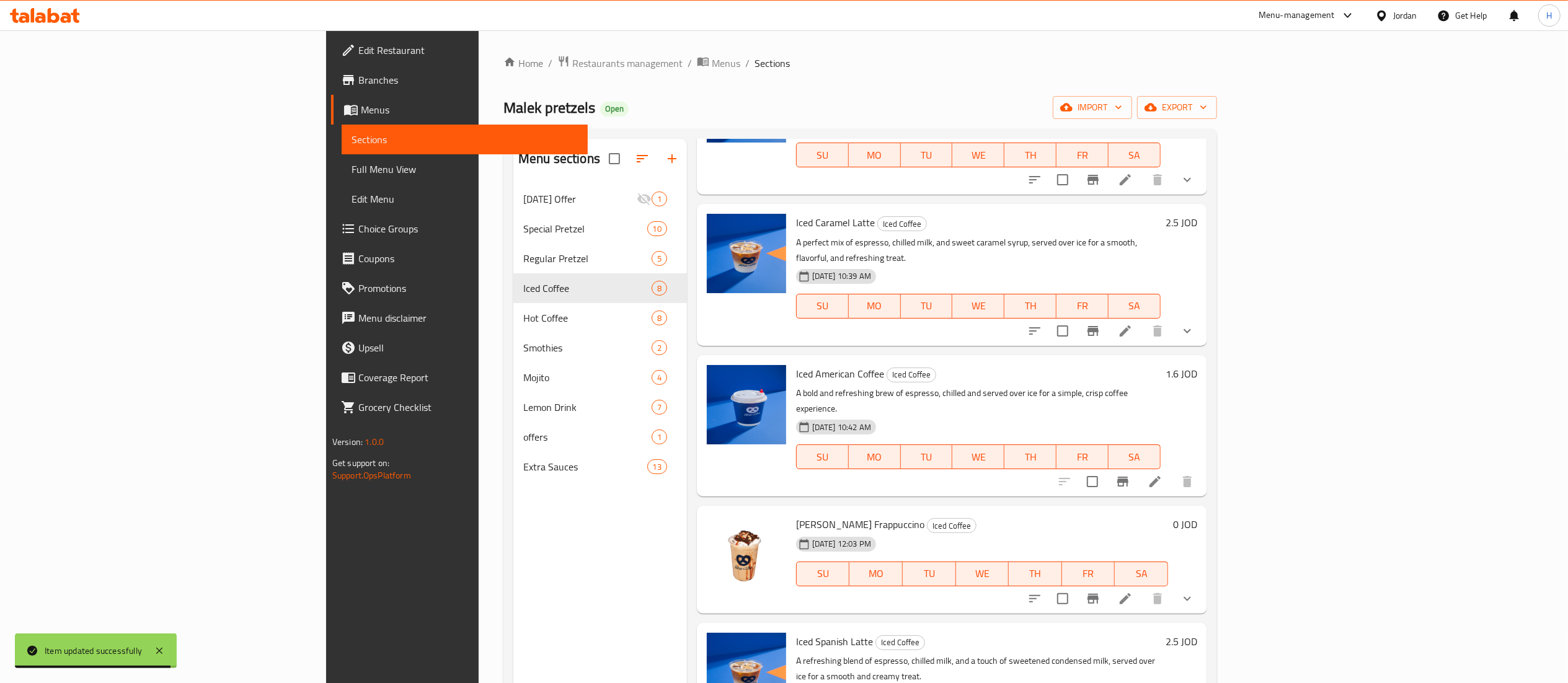
click at [1197, 365] on h6 "1.6 JOD" at bounding box center [1181, 374] width 32 height 17
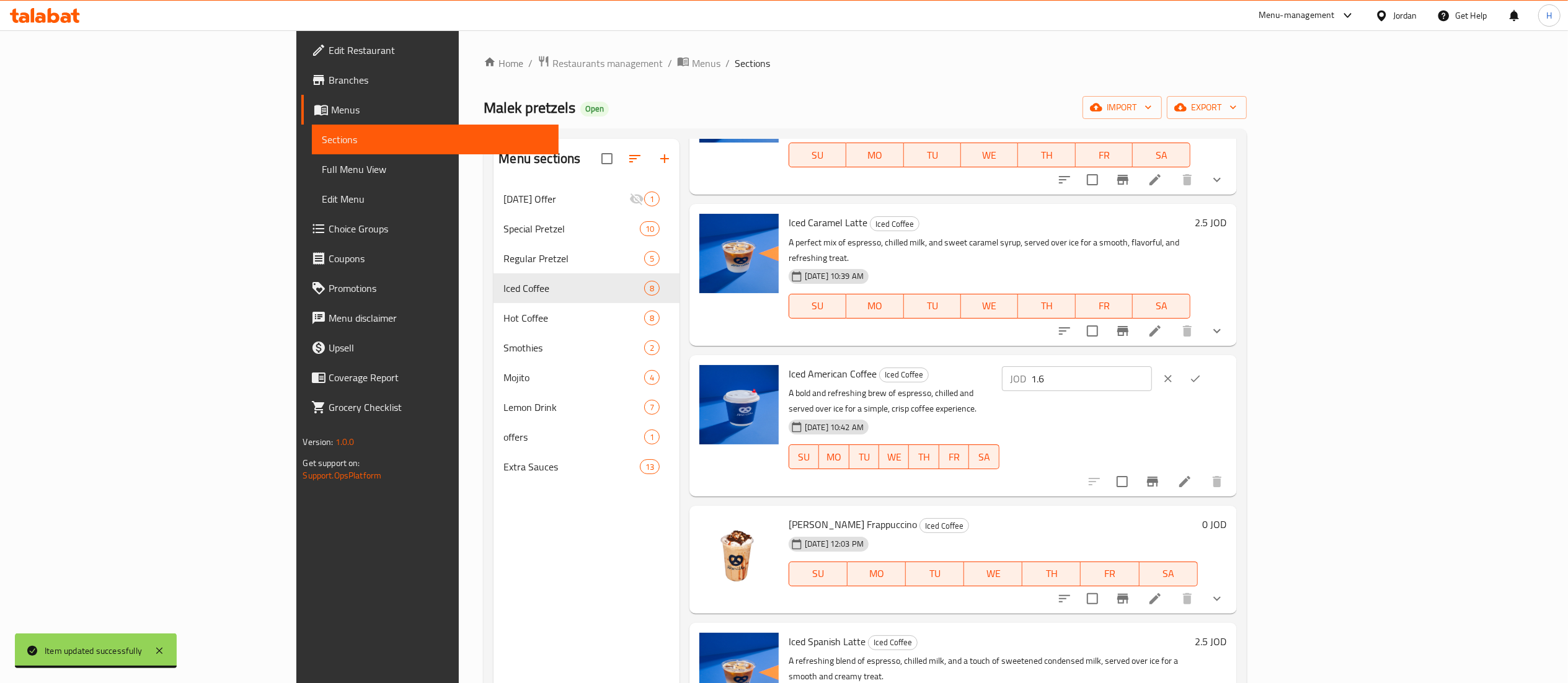
click at [1152, 366] on input "1.6" at bounding box center [1091, 378] width 120 height 25
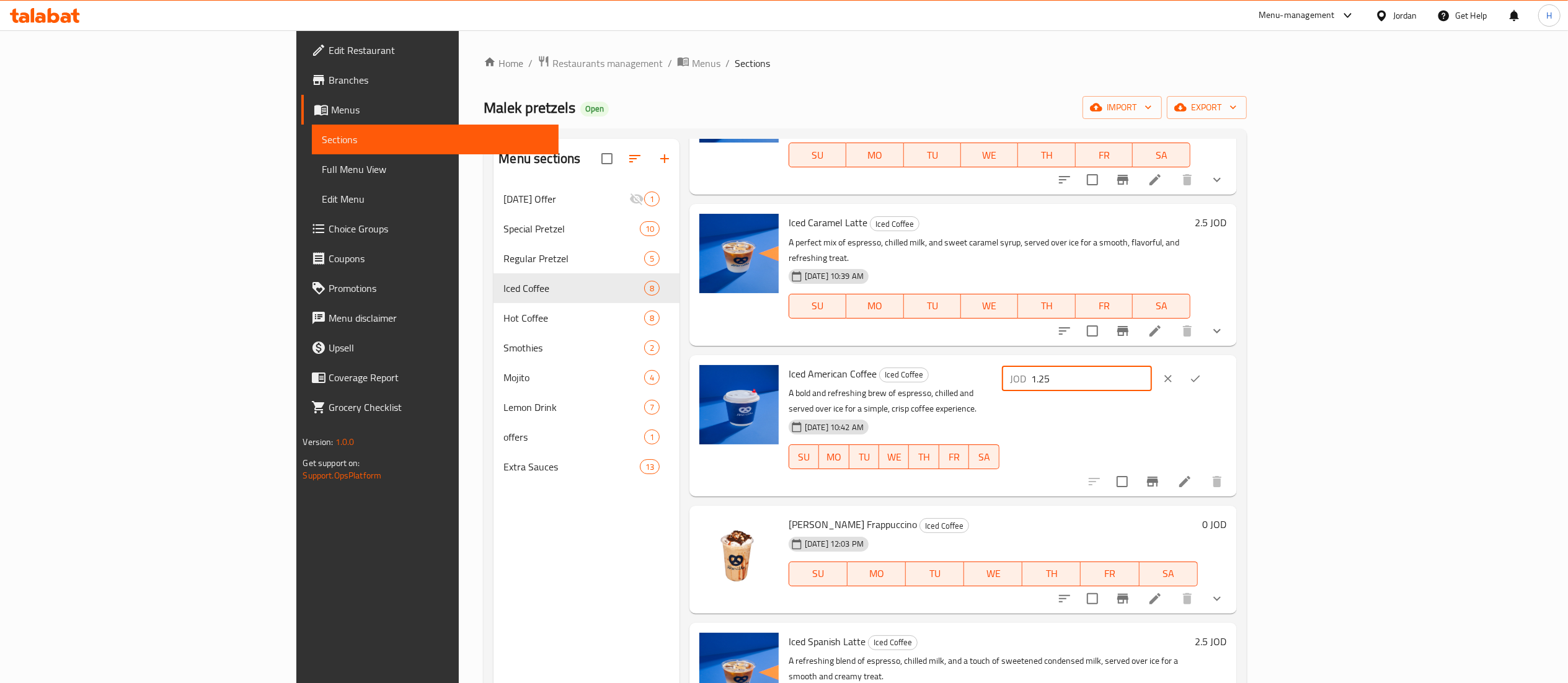
type input "1.25"
click at [1209, 365] on button "ok" at bounding box center [1195, 379] width 27 height 27
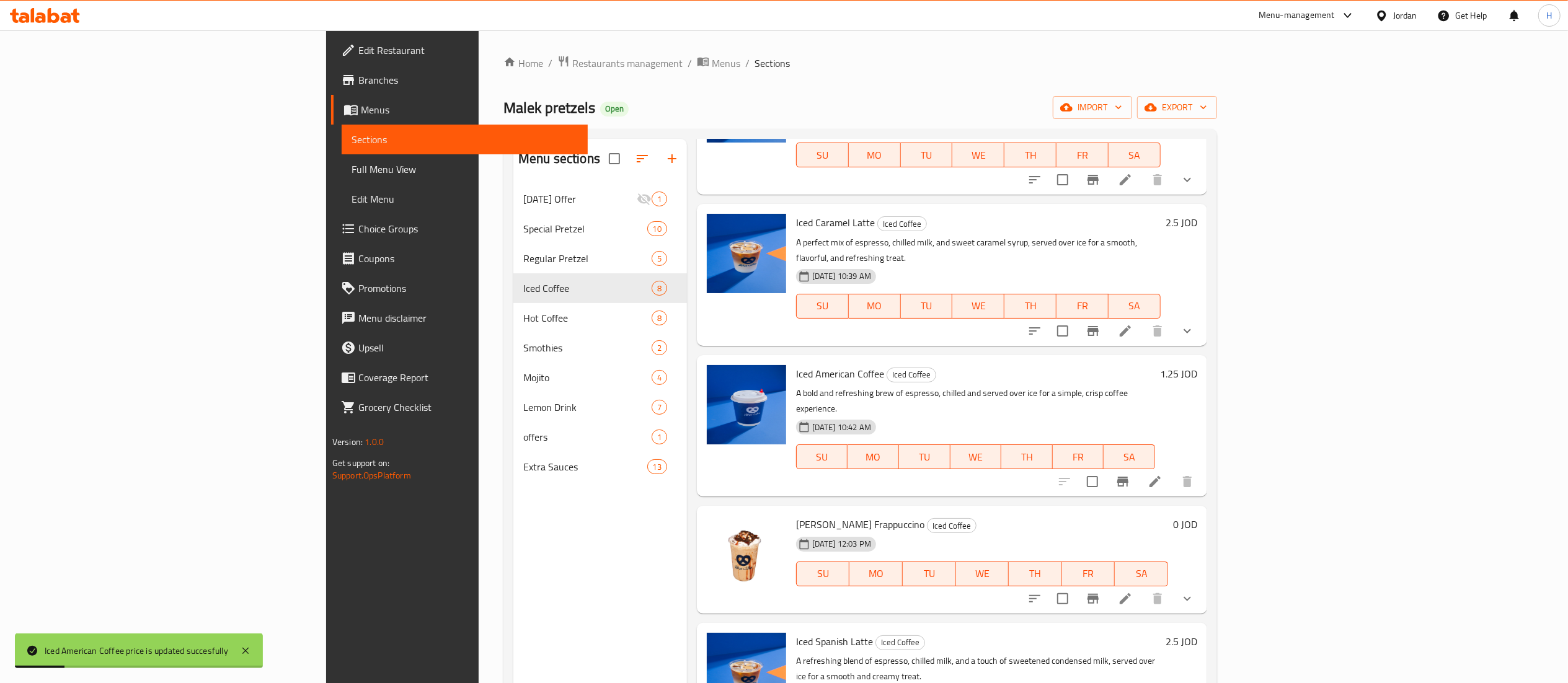
scroll to position [124, 0]
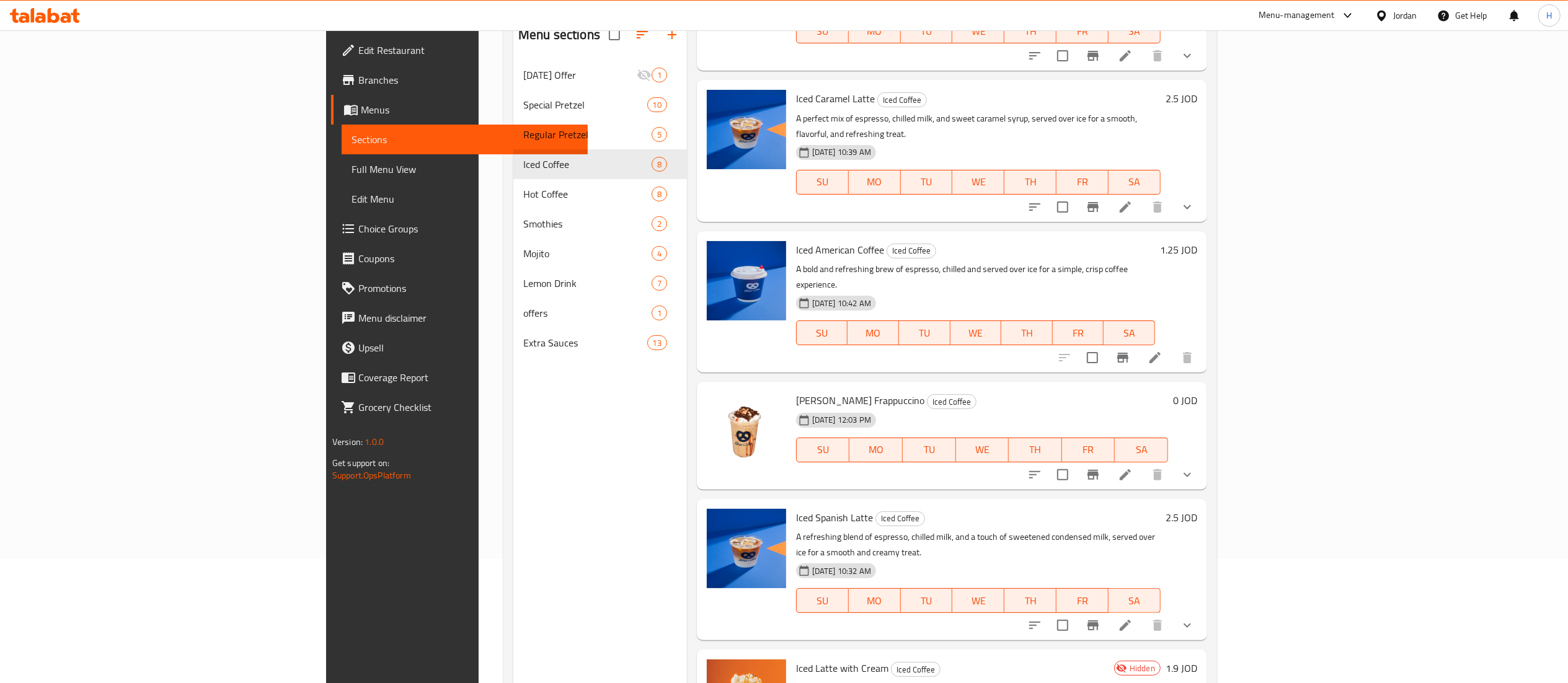
click at [1131, 469] on icon at bounding box center [1126, 475] width 11 height 11
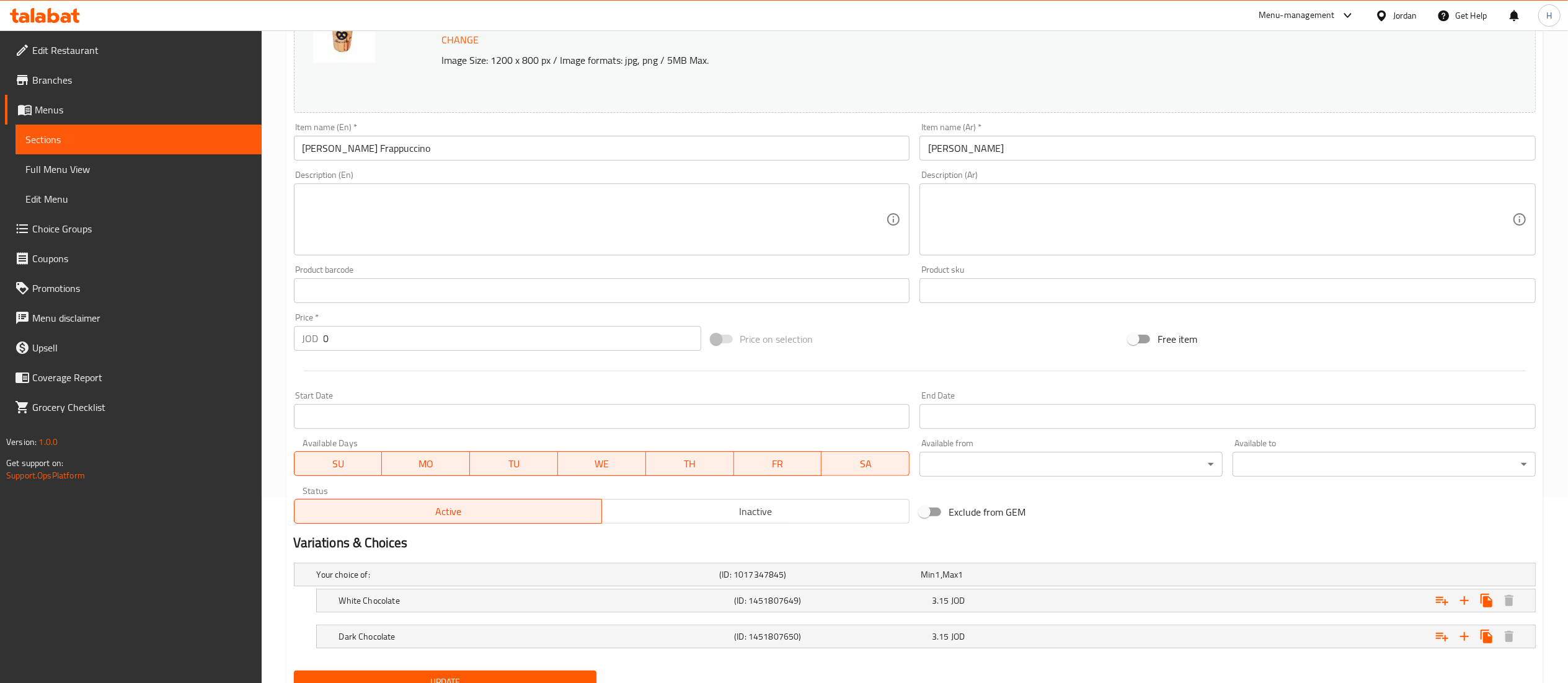
scroll to position [239, 0]
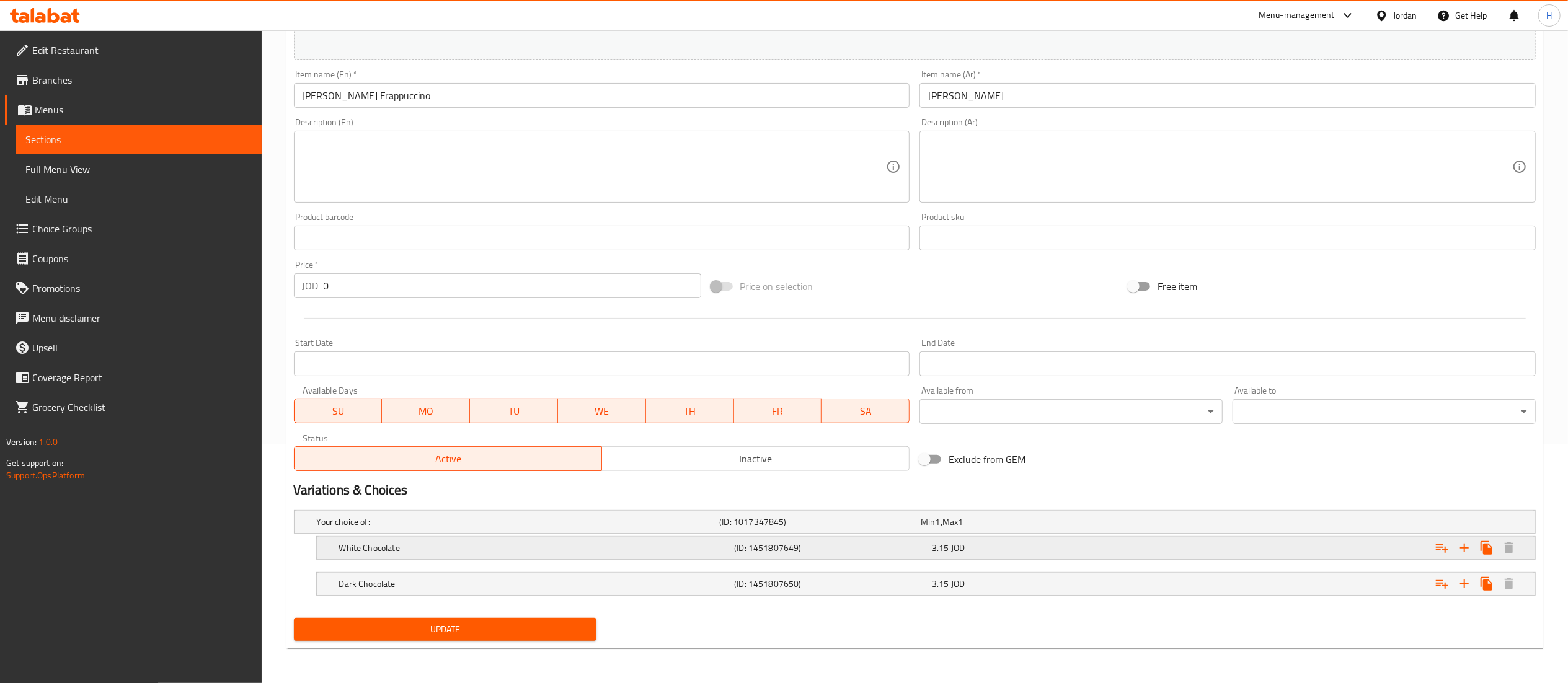
click at [976, 531] on div "3.15 JOD" at bounding box center [1019, 522] width 202 height 17
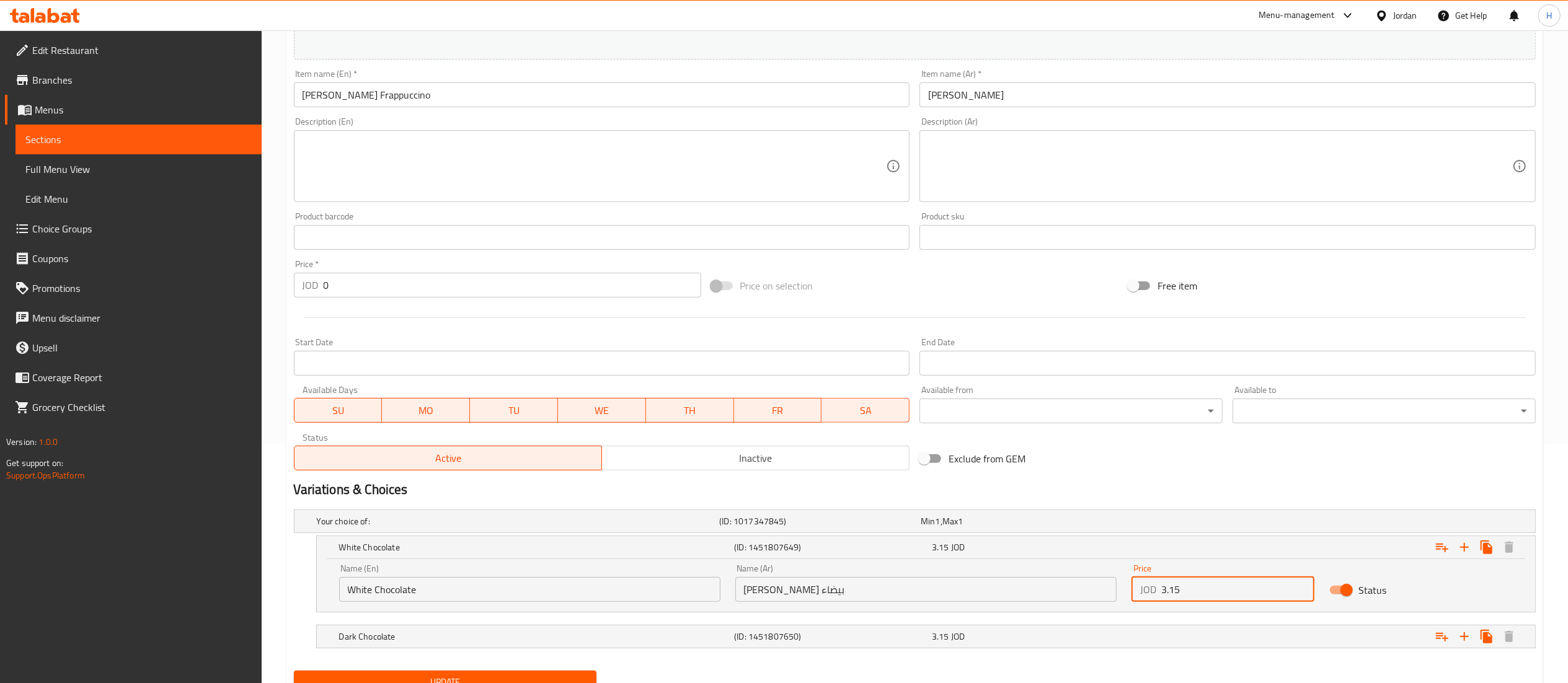
drag, startPoint x: 1196, startPoint y: 592, endPoint x: 1052, endPoint y: 584, distance: 144.2
click at [1052, 584] on div "Name (En) White Chocolate Name (En) Name (Ar) فرابتشينو شوكولاتة بيضاء Name (Ar…" at bounding box center [926, 583] width 1188 height 52
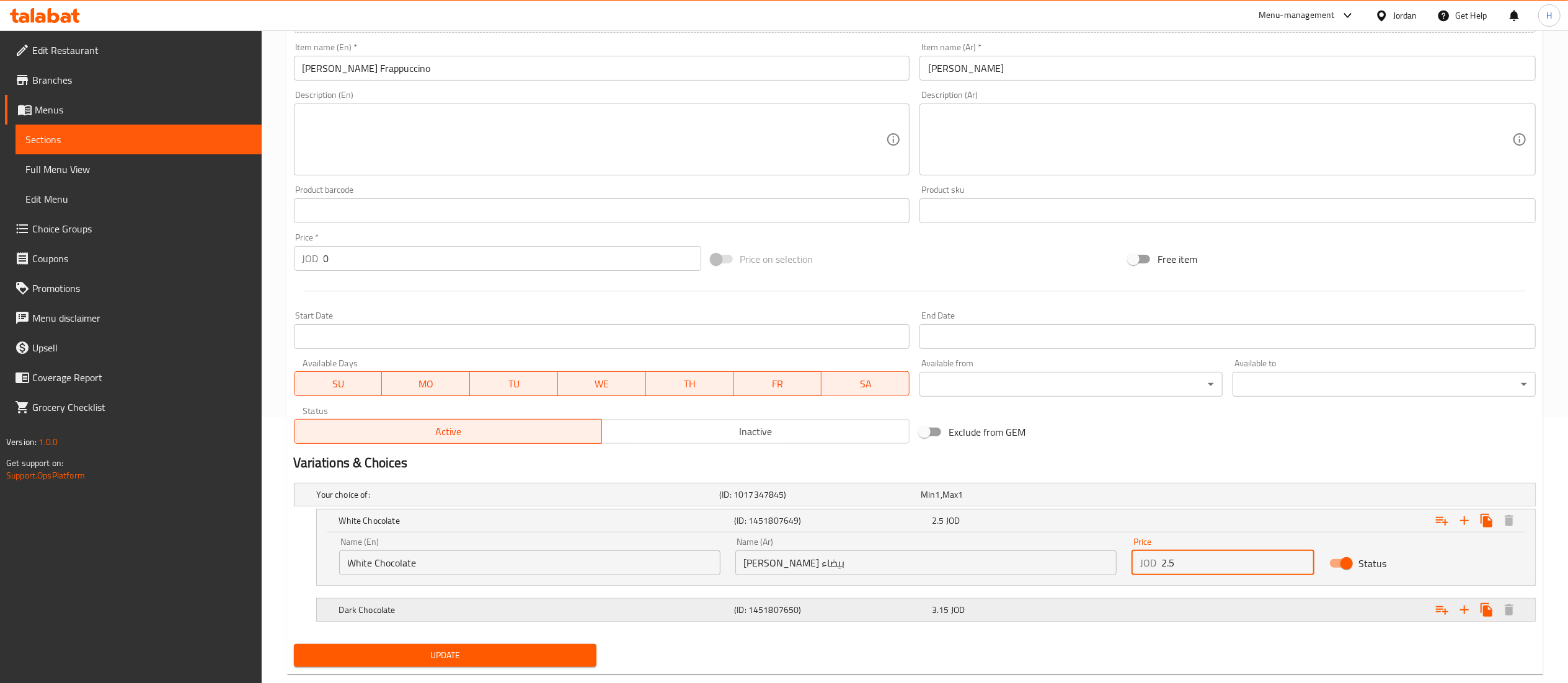
scroll to position [293, 0]
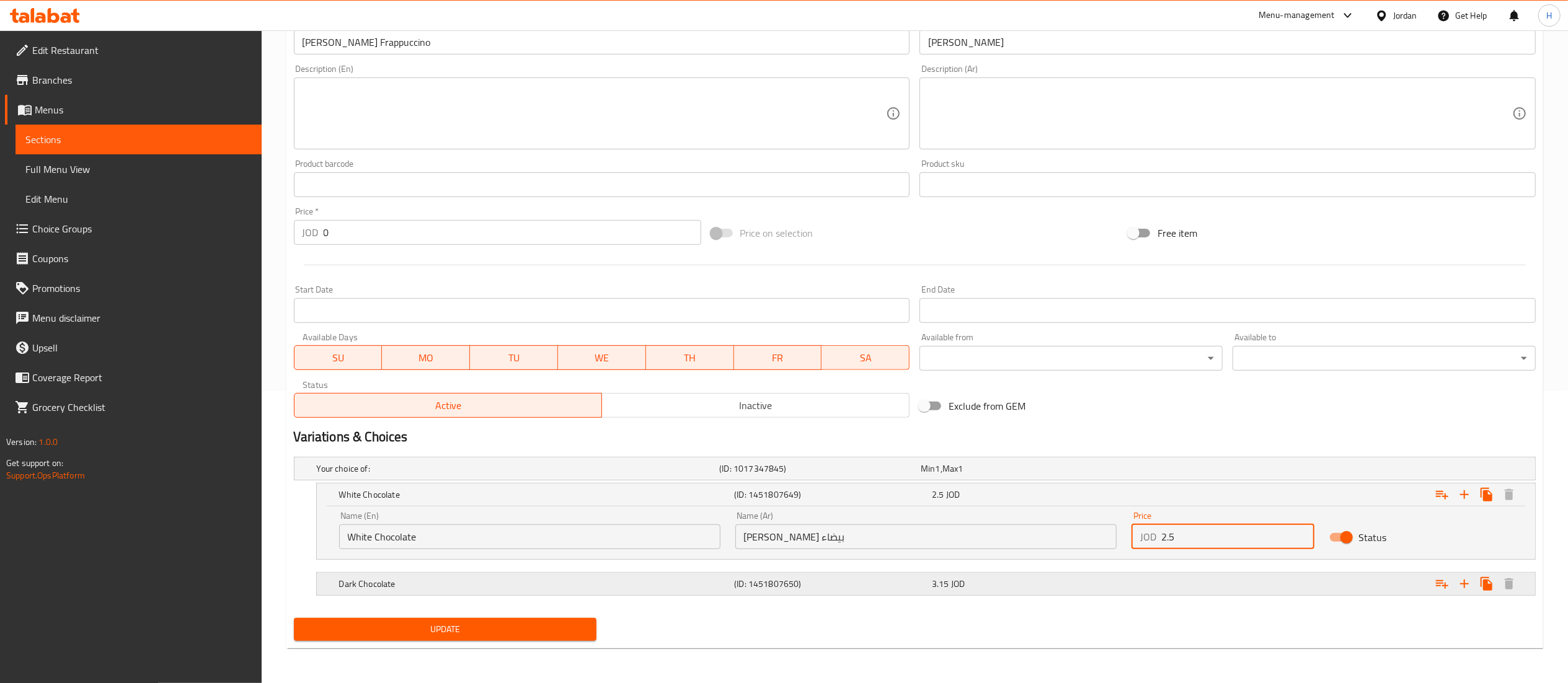
type input "2.5"
click at [1025, 475] on div "3.15 JOD" at bounding box center [1018, 469] width 196 height 13
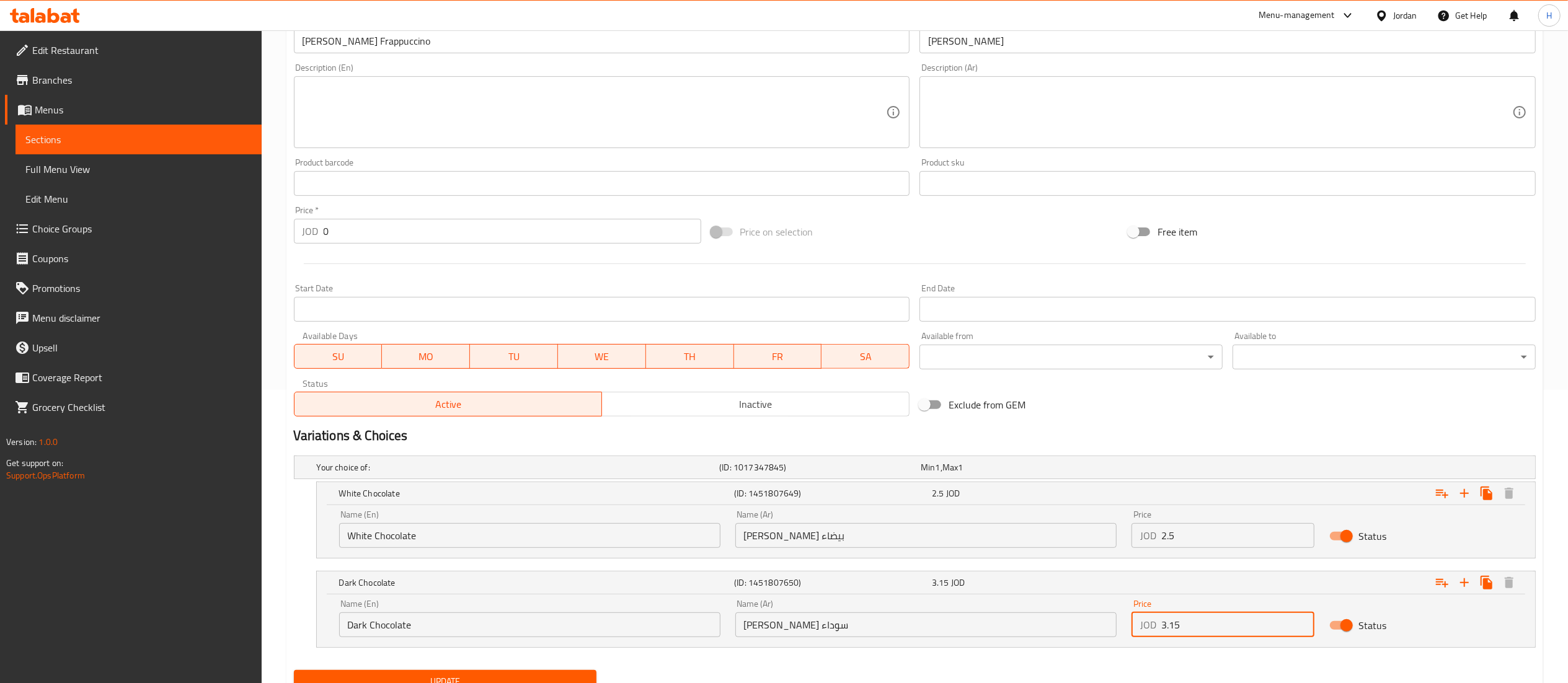
drag, startPoint x: 1198, startPoint y: 628, endPoint x: 986, endPoint y: 631, distance: 212.0
click at [986, 631] on div "Name (En) Dark Chocolate Name (En) Name (Ar) فرابتشينو شوكولاتة سوداء Name (Ar)…" at bounding box center [926, 618] width 1188 height 52
type input "2.5"
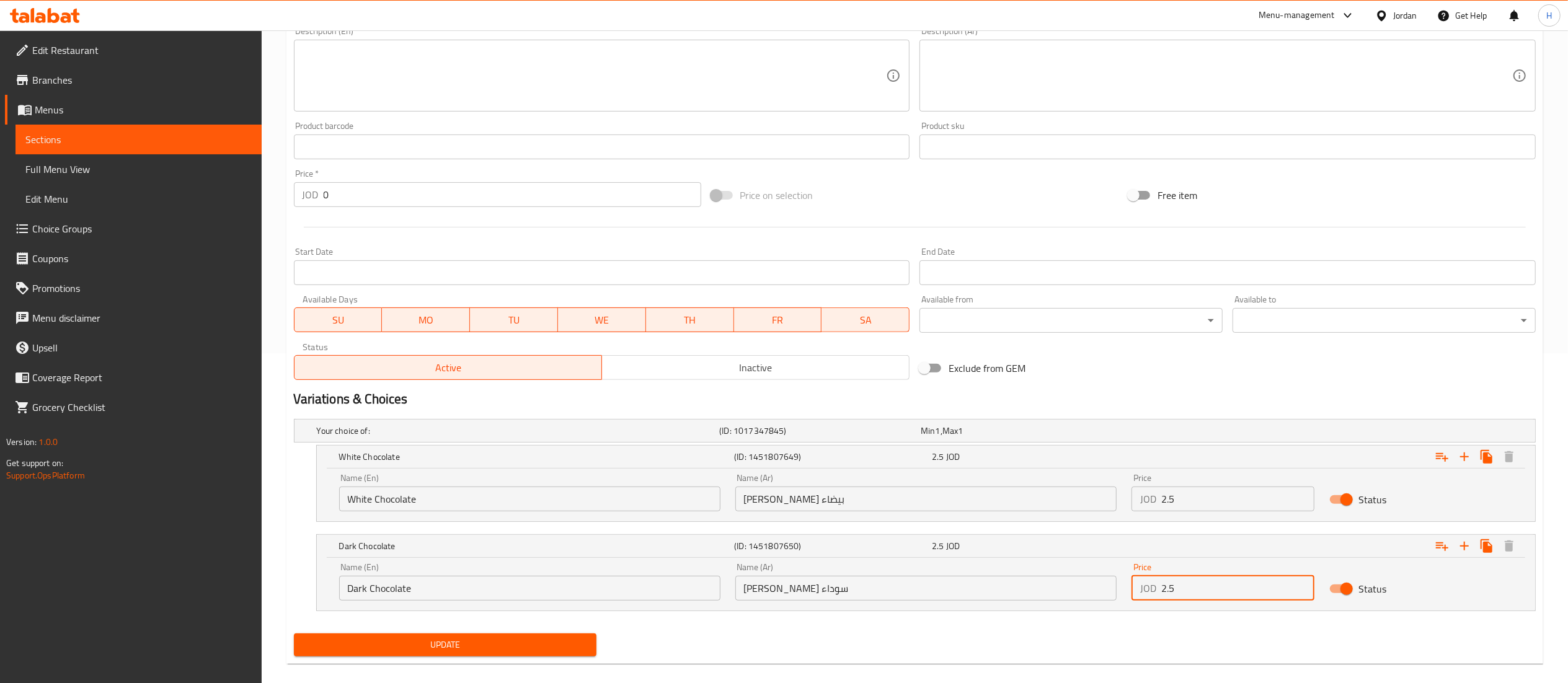
scroll to position [346, 0]
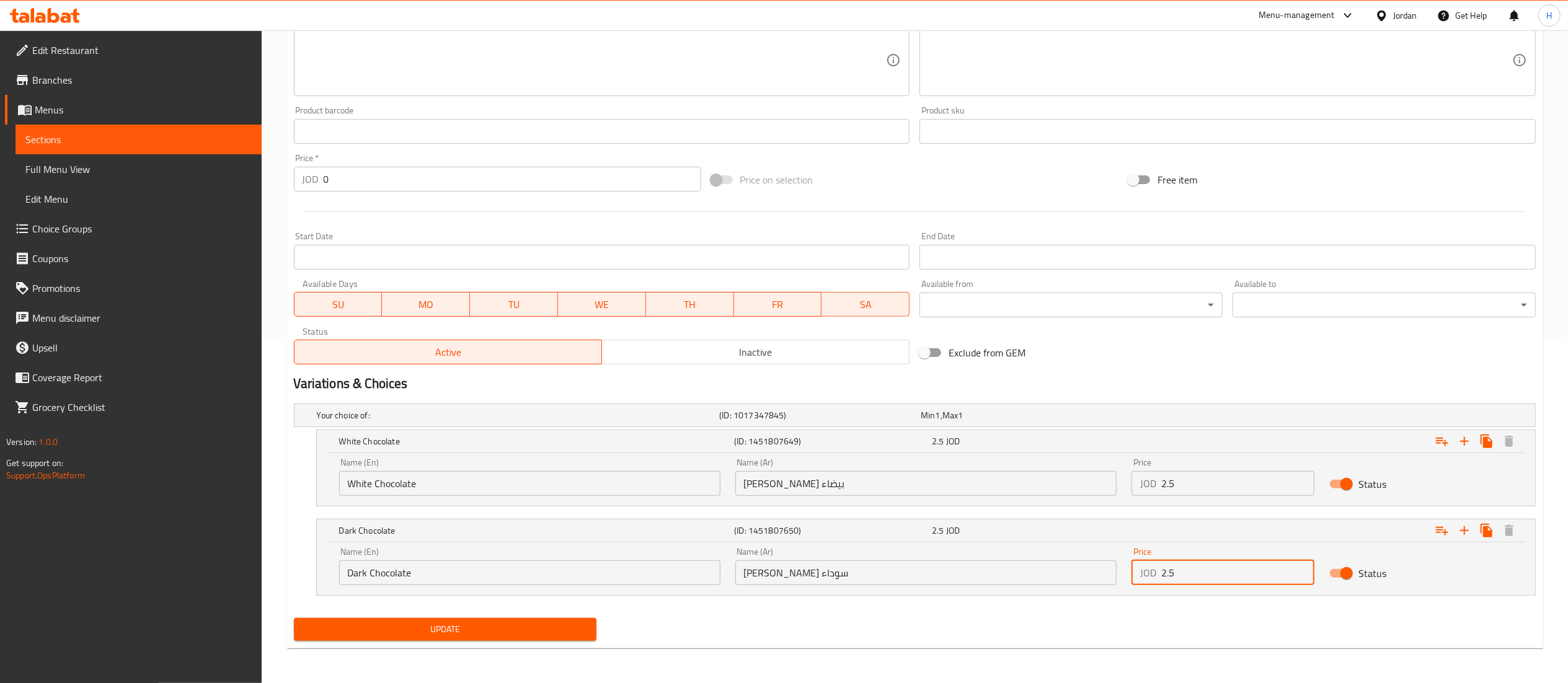
click at [410, 634] on span "Update" at bounding box center [445, 630] width 284 height 16
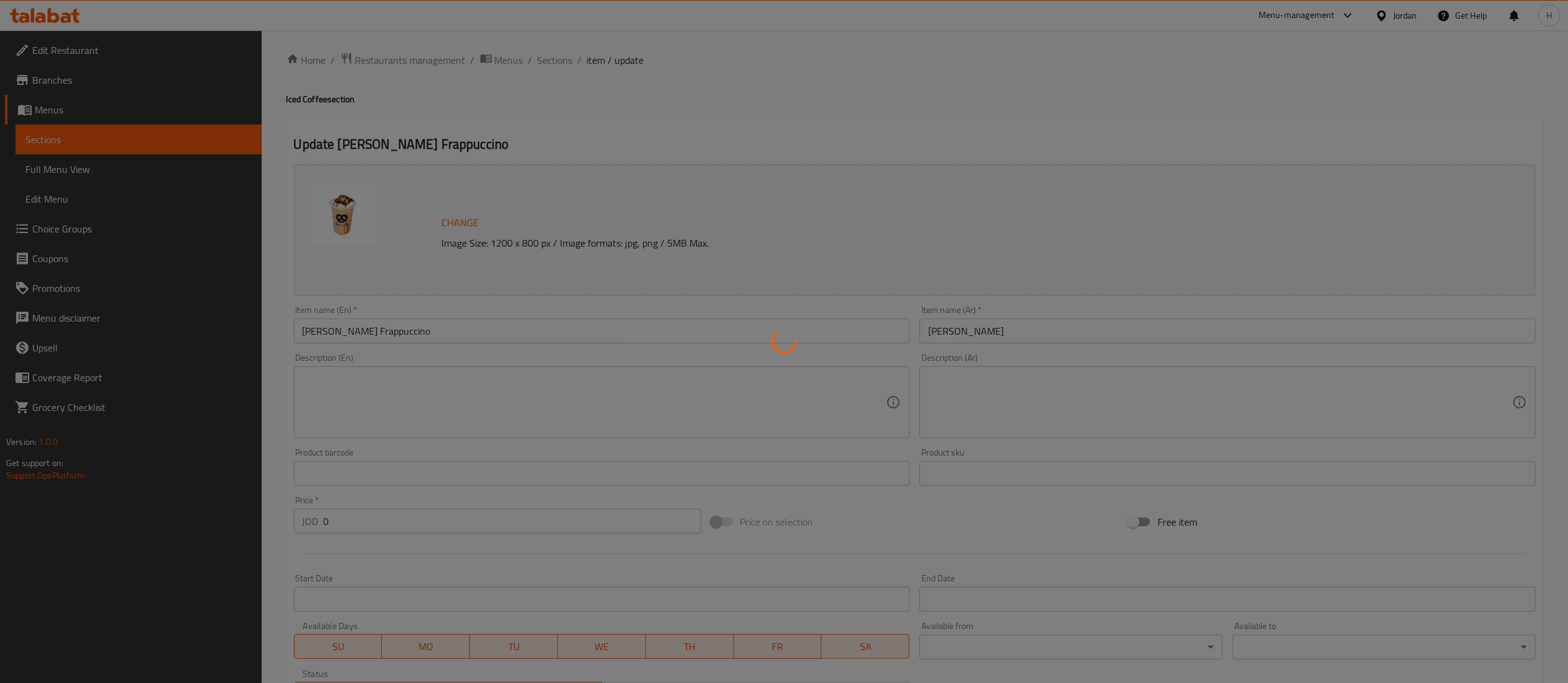
scroll to position [0, 0]
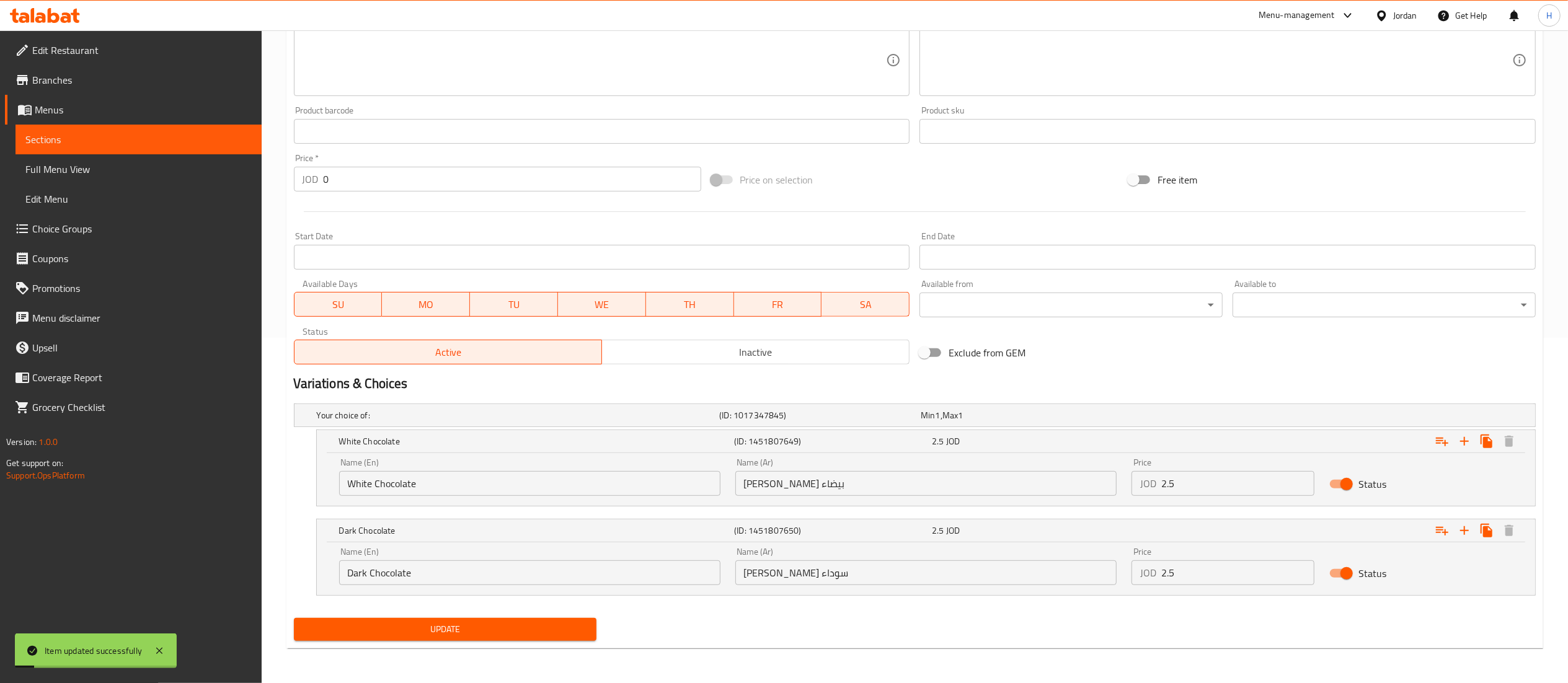
click at [414, 639] on button "Update" at bounding box center [446, 629] width 303 height 23
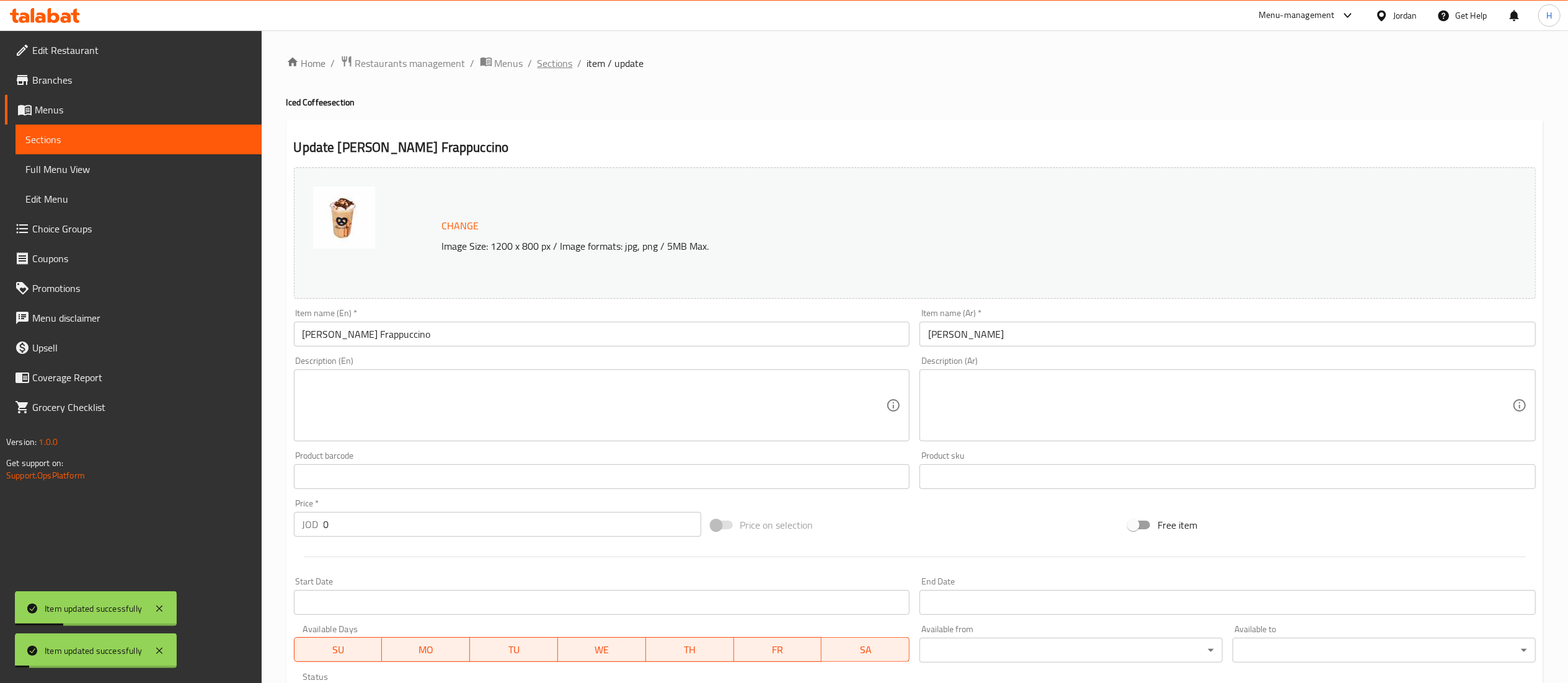
click at [550, 66] on span "Sections" at bounding box center [555, 63] width 35 height 15
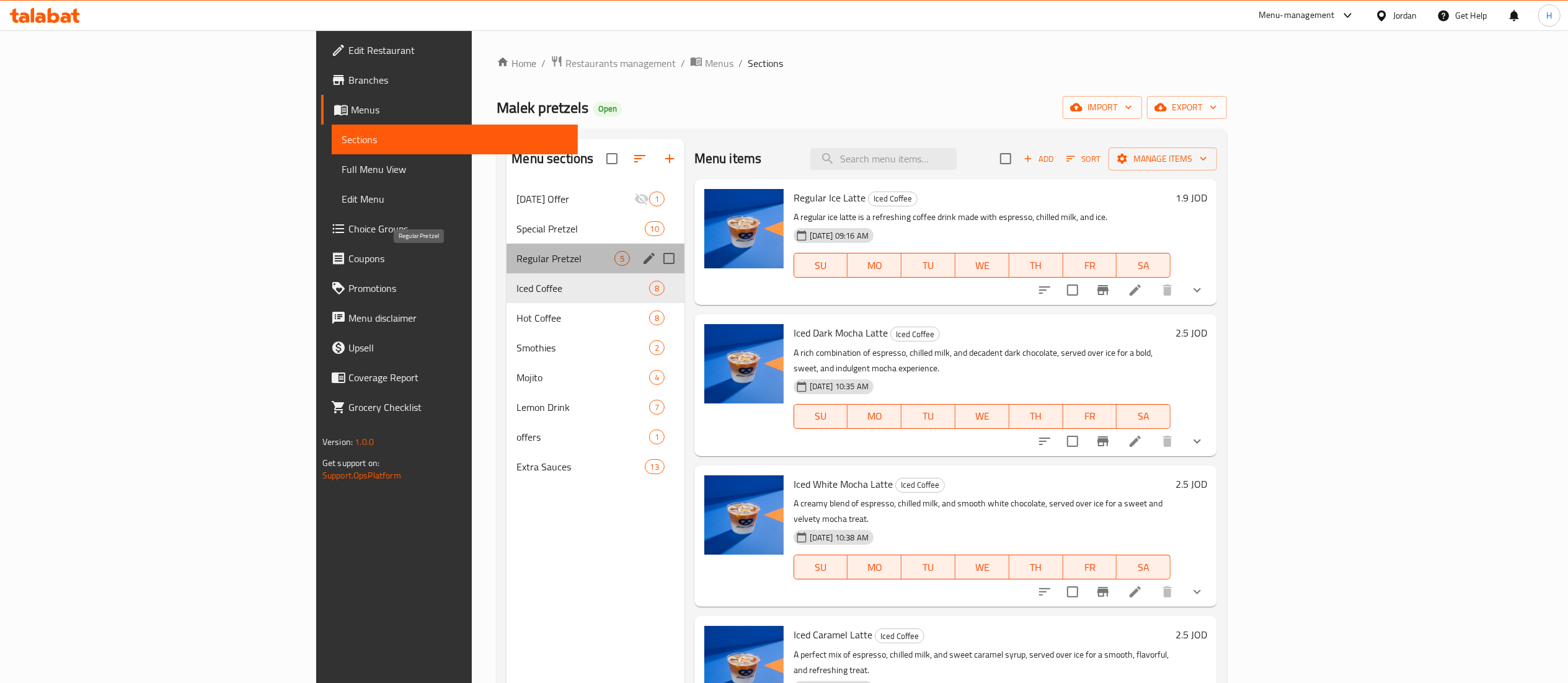
click at [516, 253] on span "Regular Pretzel" at bounding box center [565, 258] width 98 height 15
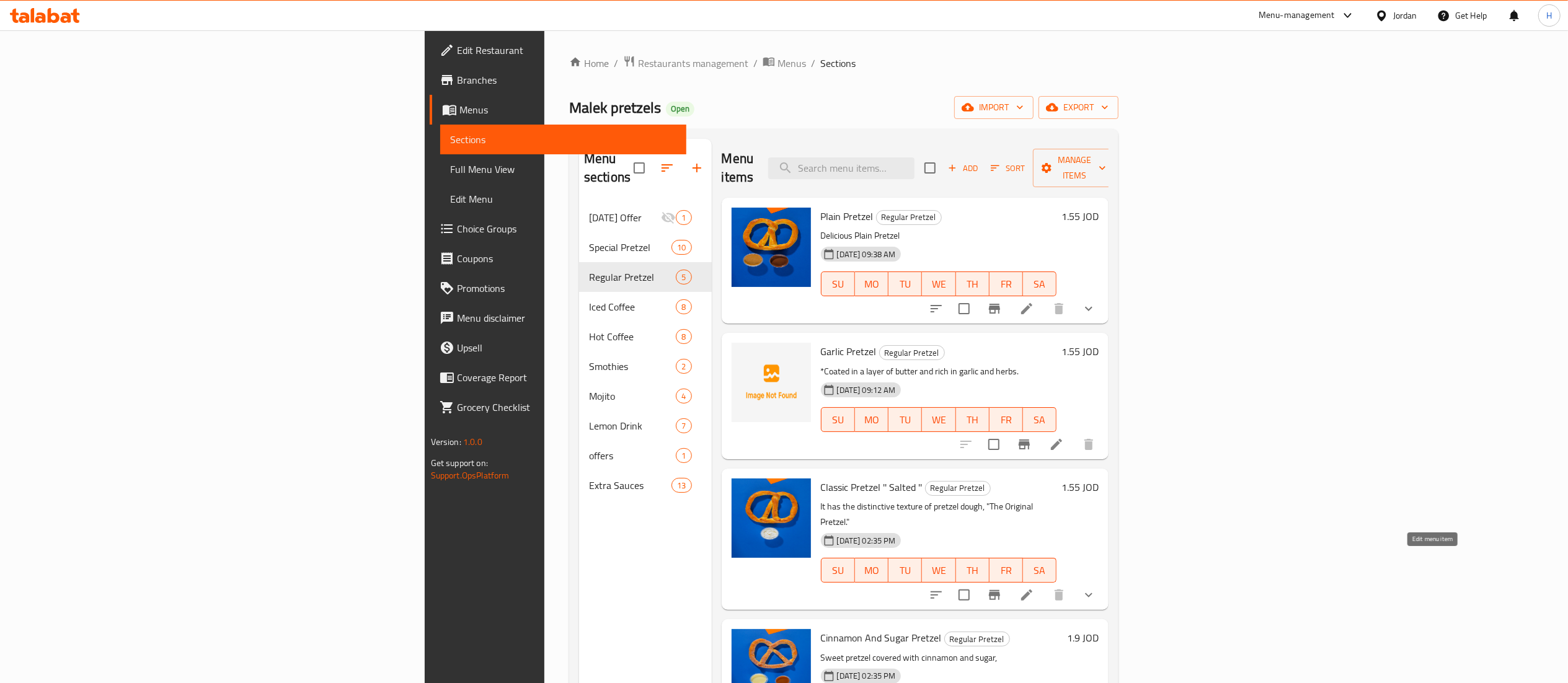
click at [1034, 588] on icon at bounding box center [1026, 595] width 15 height 15
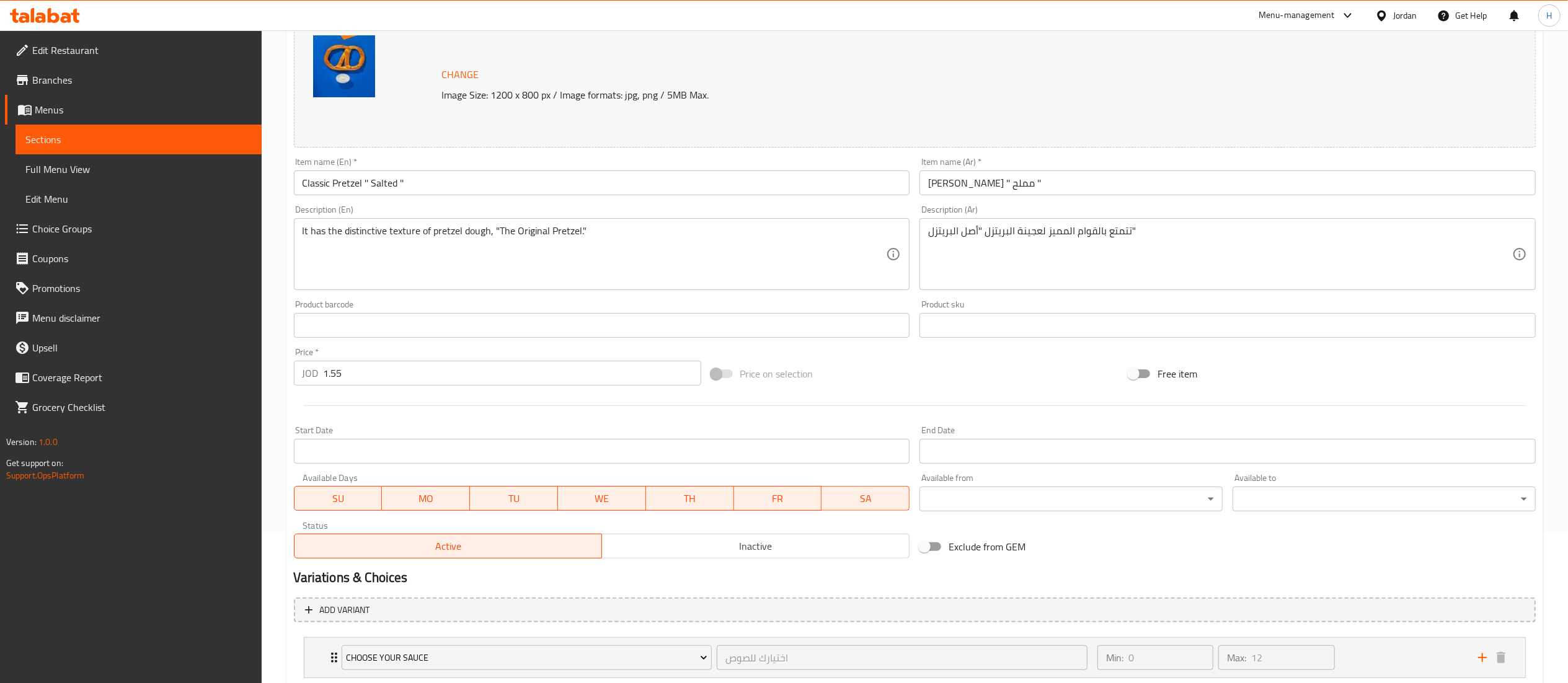
scroll to position [231, 0]
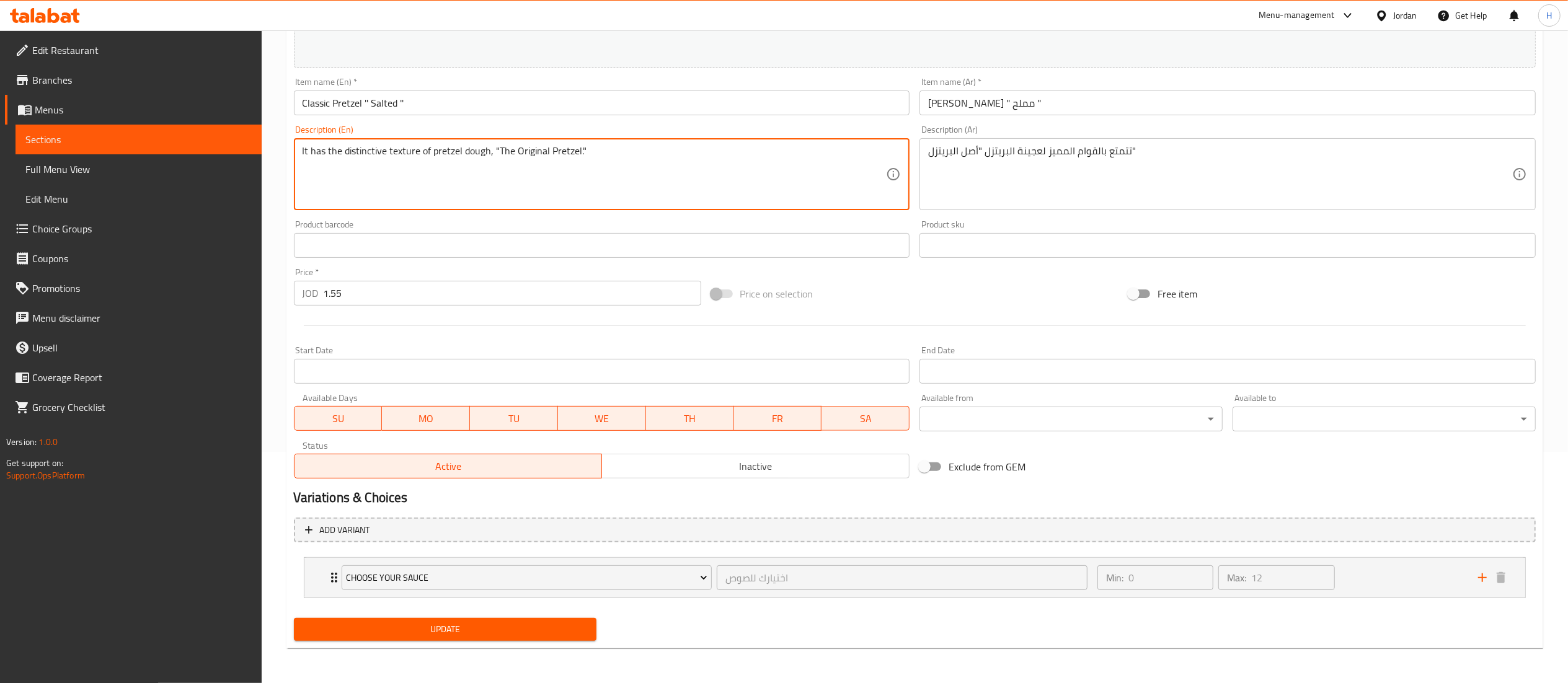
click at [504, 150] on textarea "It has the distinctive texture of pretzel dough, "The Original Pretzel."" at bounding box center [594, 175] width 584 height 59
paste textarea "Soft and chewy original pretzel dough – the true pretzel taste."
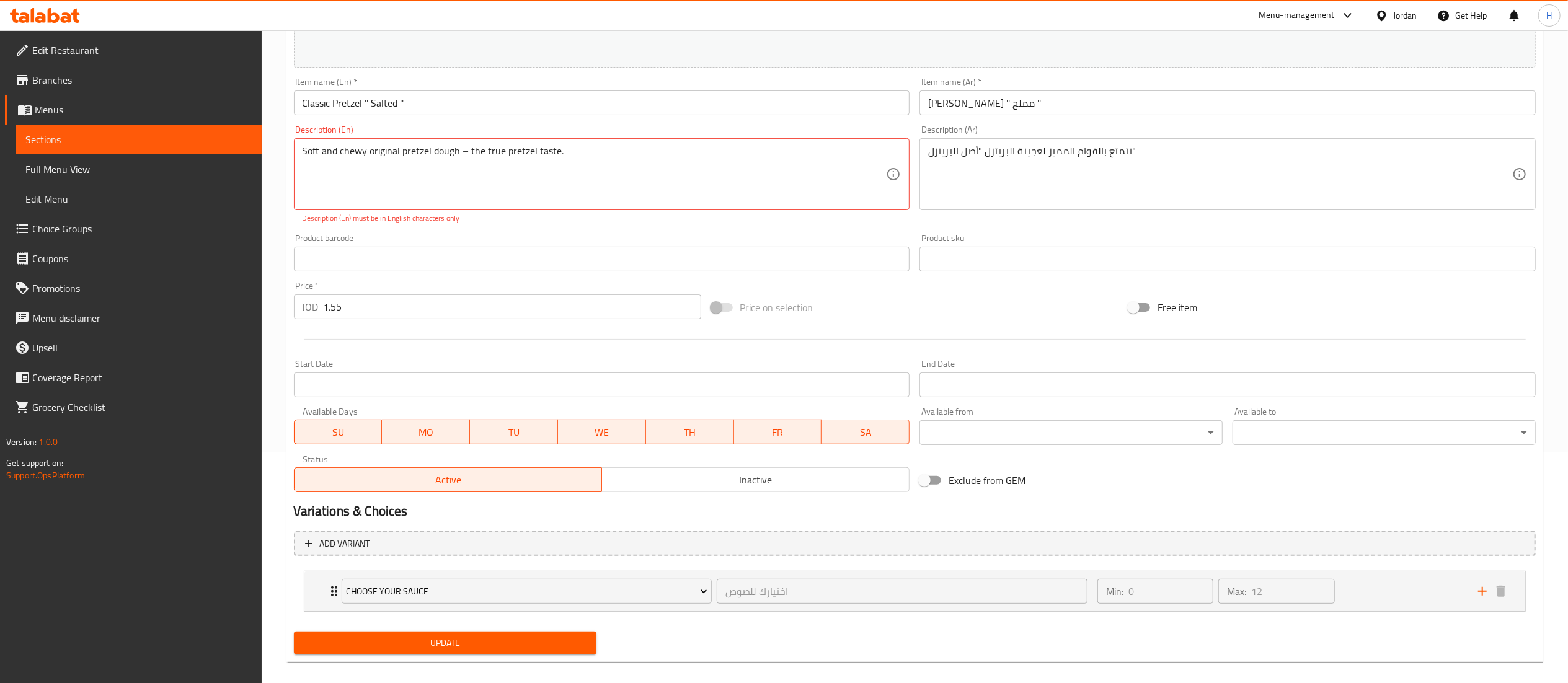
click at [388, 628] on div "Update" at bounding box center [446, 642] width 313 height 33
type textarea "Soft and chewy original pretzel dough the true pretzel taste."
click at [378, 637] on span "Update" at bounding box center [445, 643] width 284 height 16
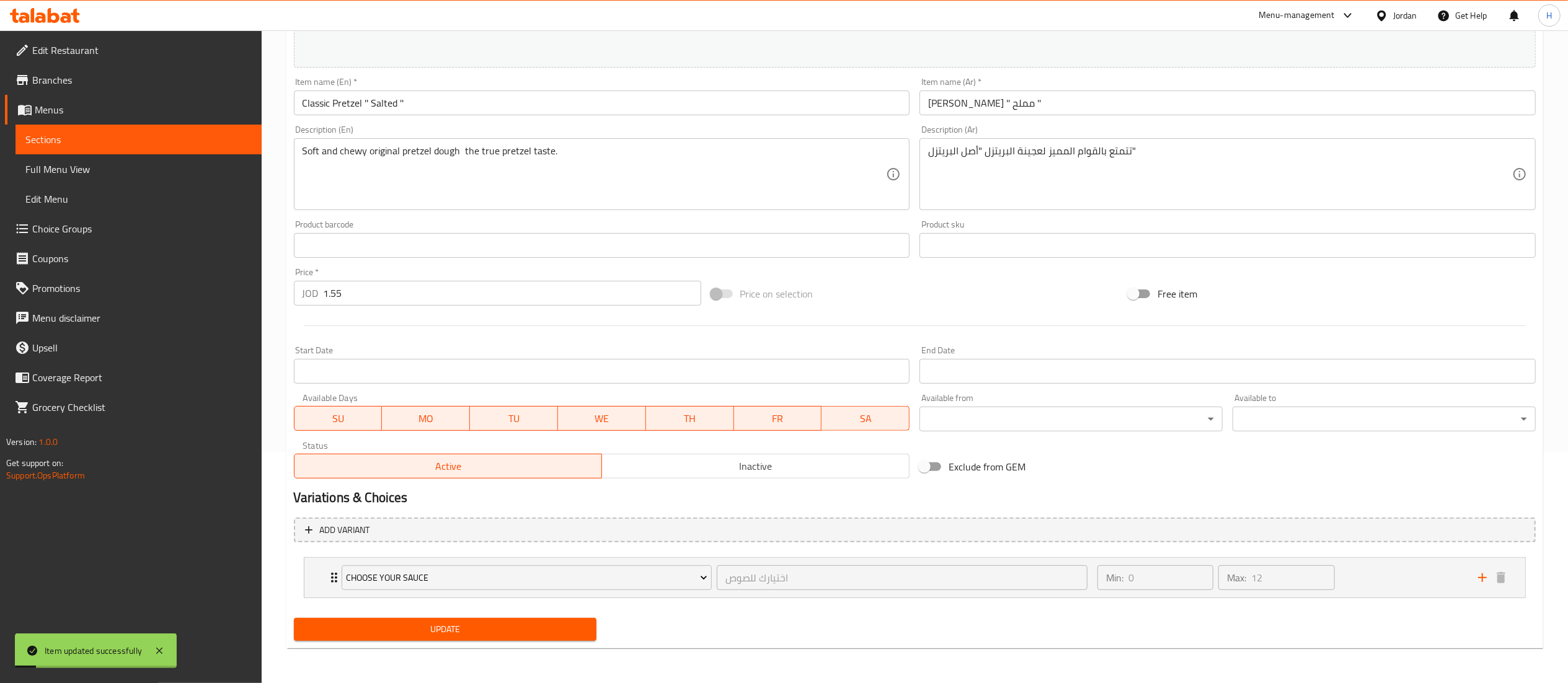
click at [497, 623] on span "Update" at bounding box center [445, 630] width 284 height 16
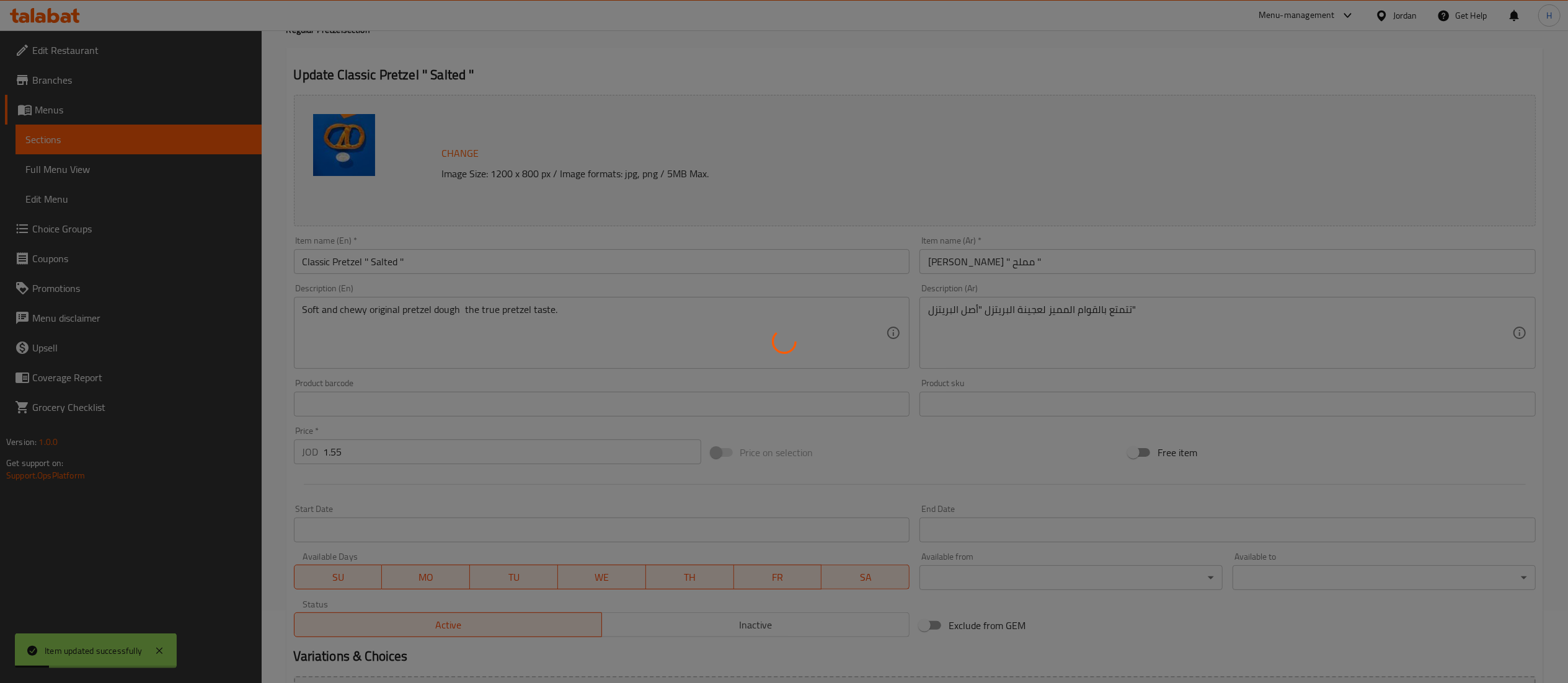
scroll to position [0, 0]
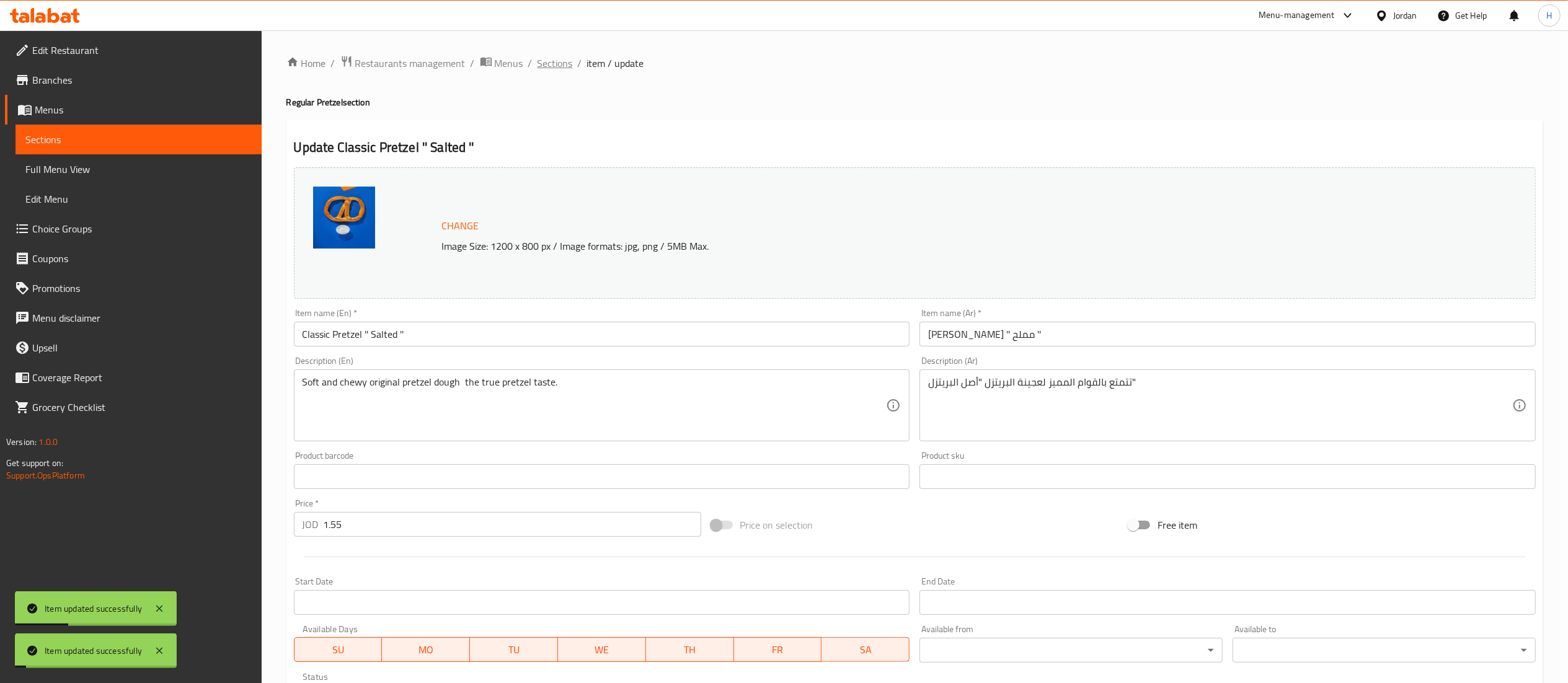
click at [555, 60] on span "Sections" at bounding box center [555, 63] width 35 height 15
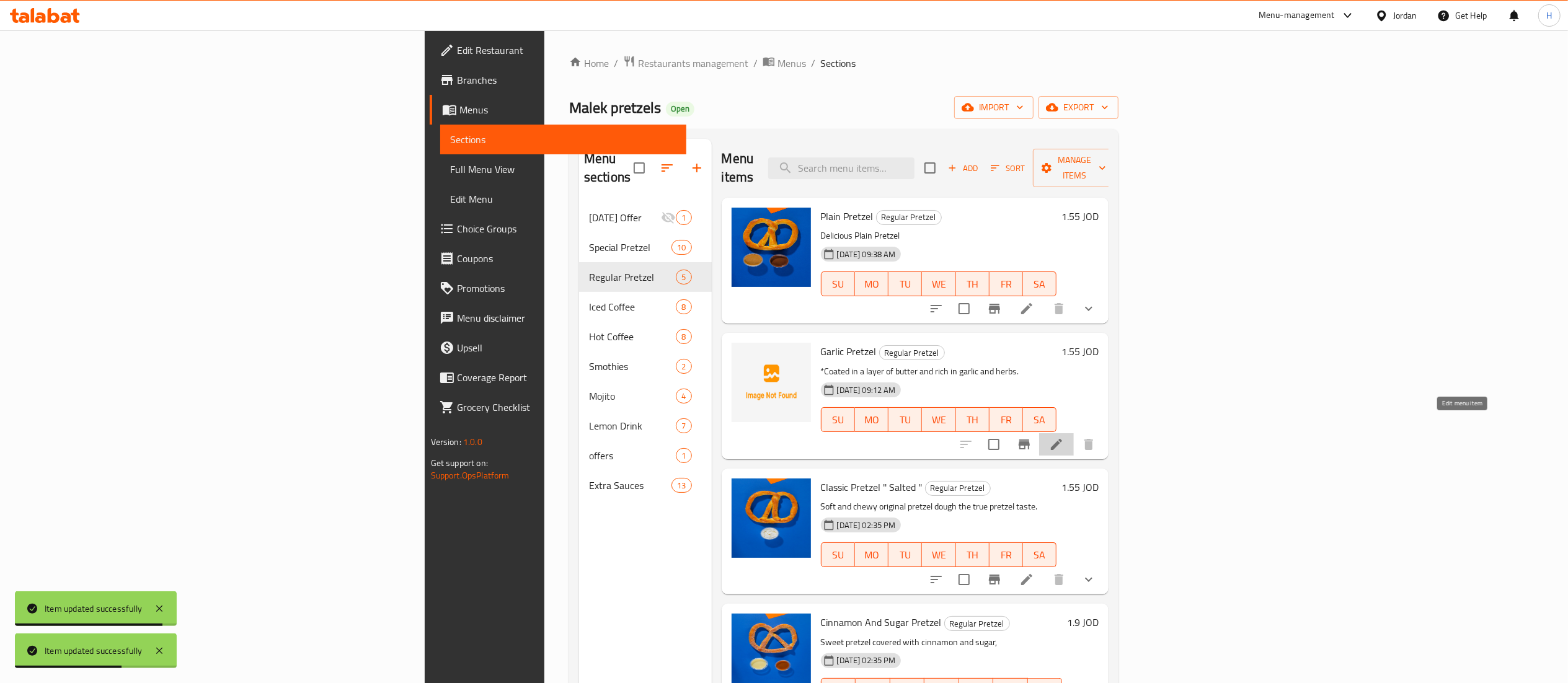
click at [1064, 437] on icon at bounding box center [1056, 444] width 15 height 15
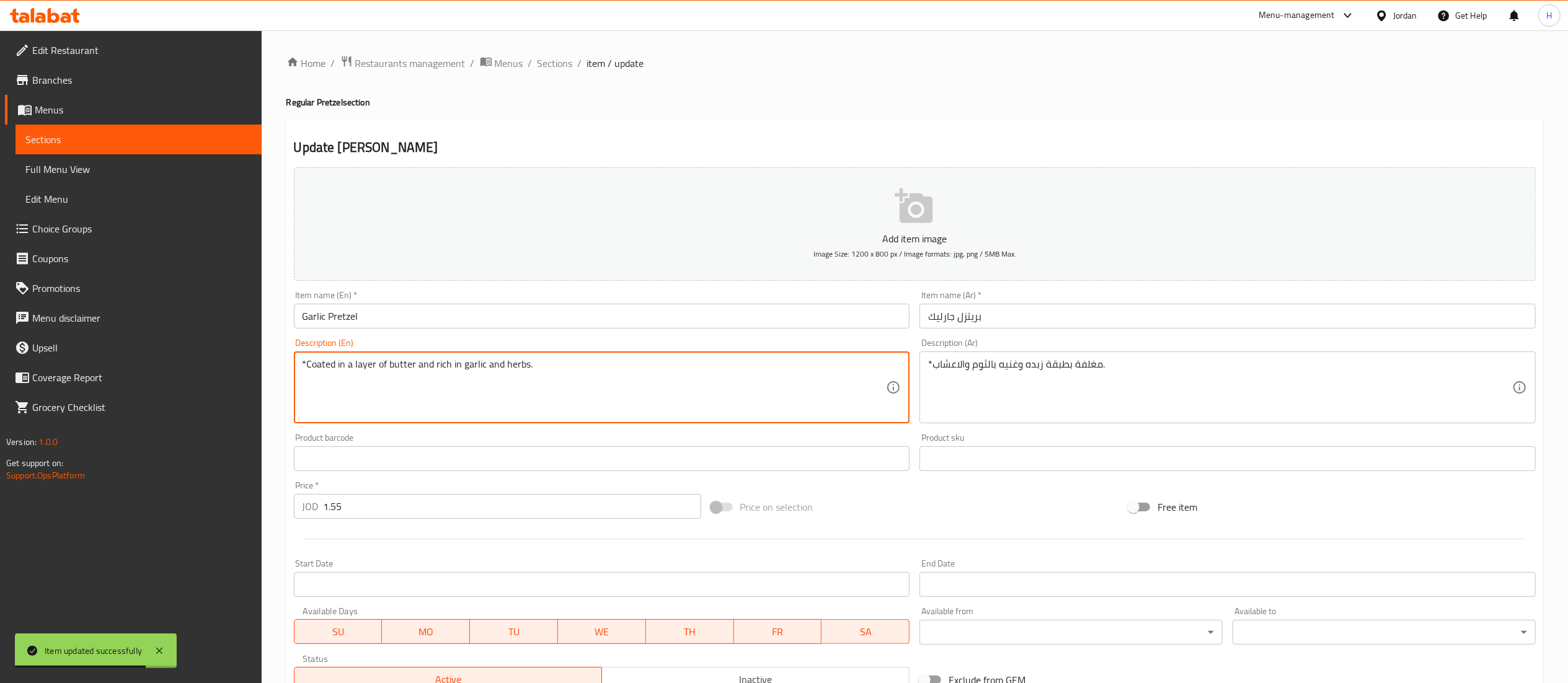
click at [411, 369] on textarea "*Coated in a layer of butter and rich in garlic and herbs." at bounding box center [594, 388] width 584 height 59
paste textarea "Covered with butter,"
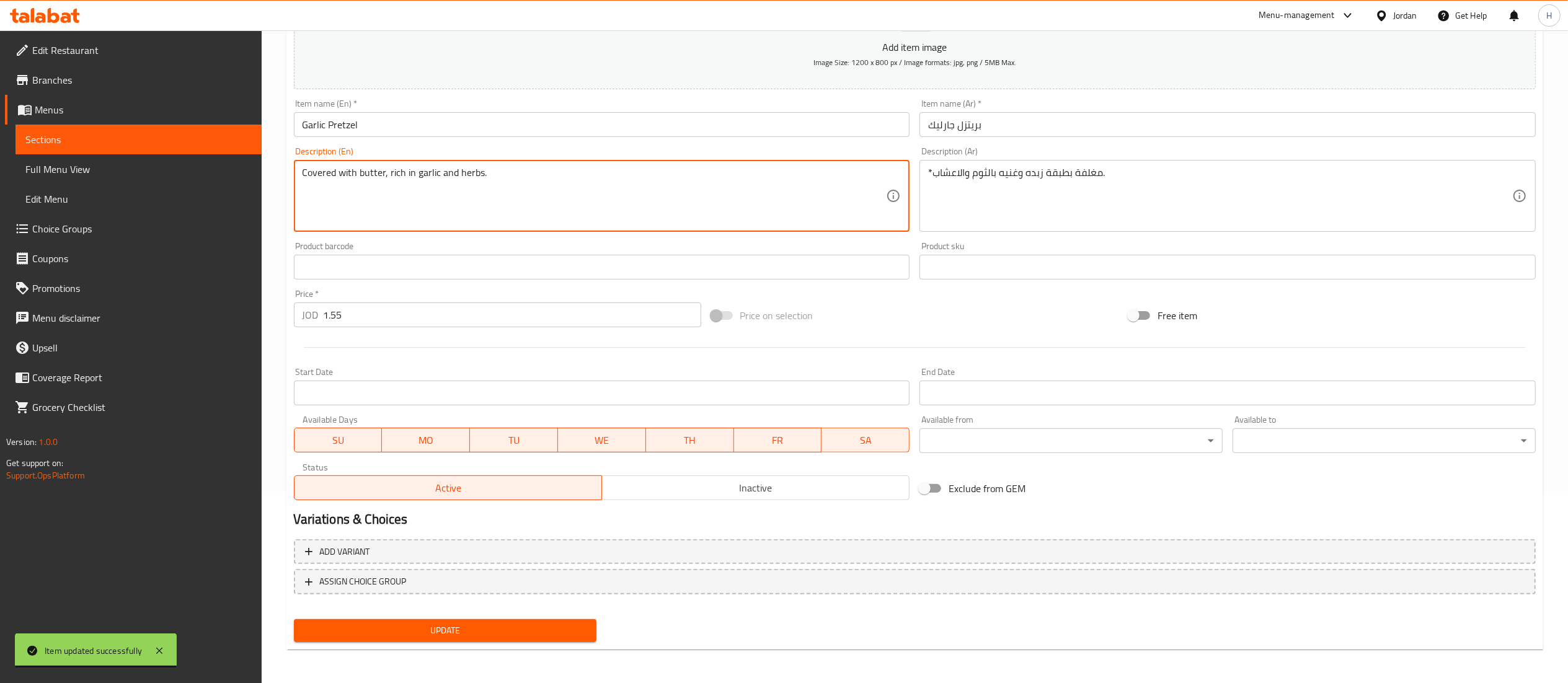
type textarea "Covered with butter, rich in garlic and herbs."
click at [400, 627] on span "Update" at bounding box center [445, 631] width 284 height 16
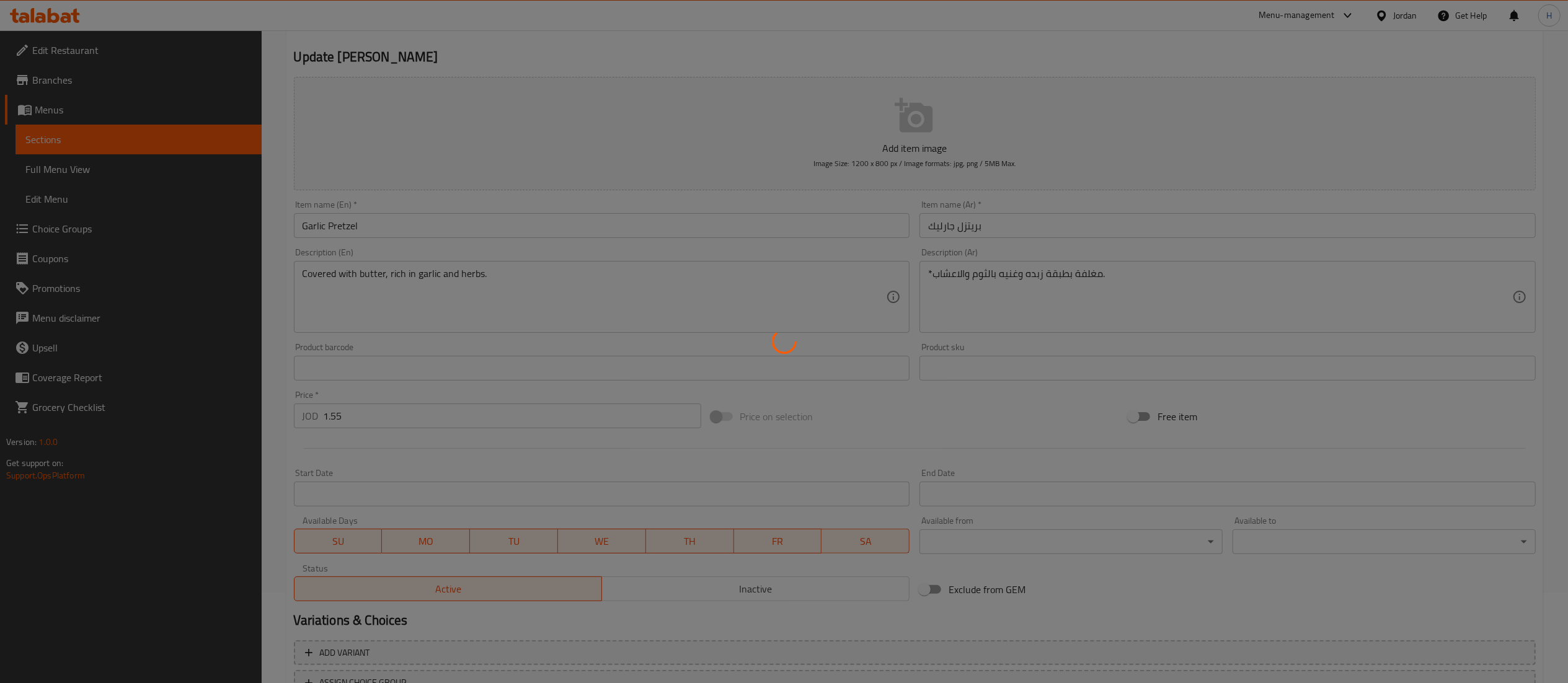
scroll to position [0, 0]
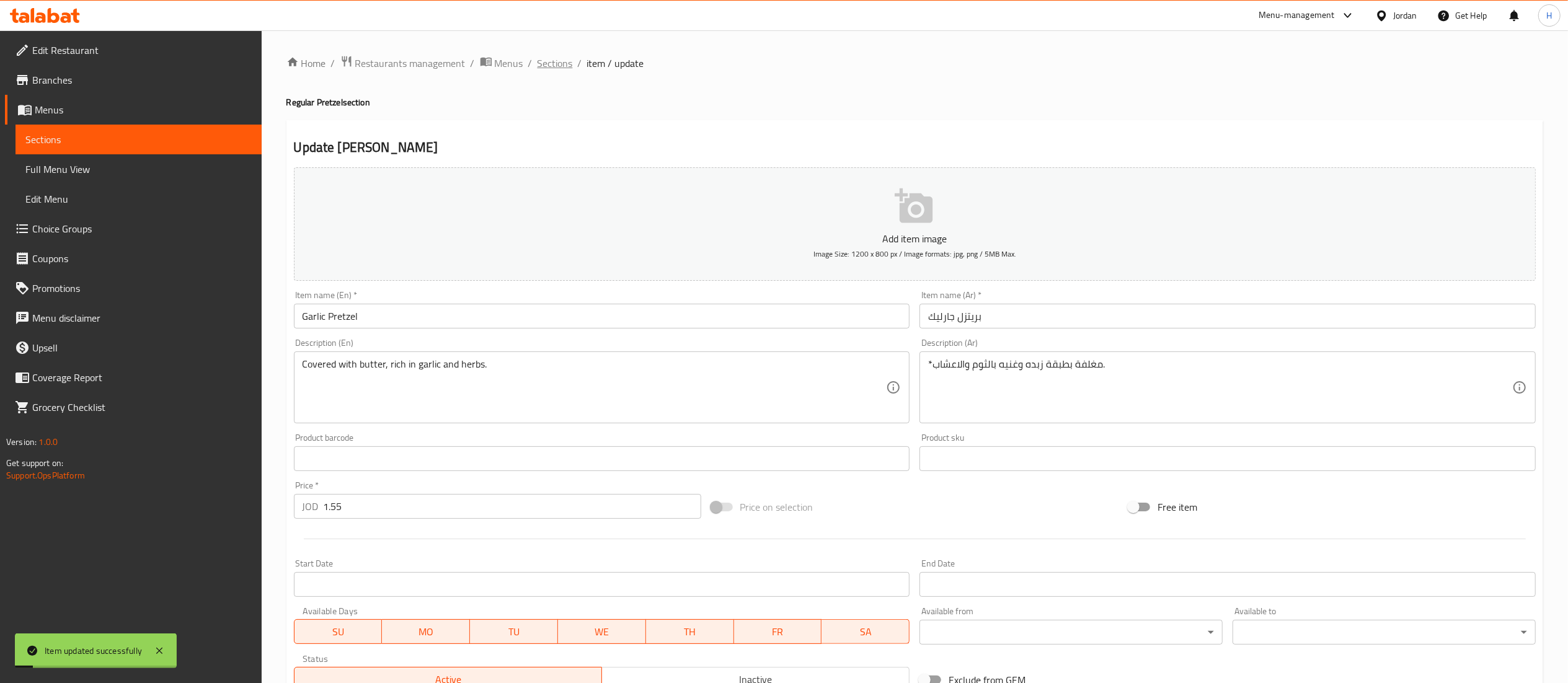
click at [556, 68] on span "Sections" at bounding box center [555, 63] width 35 height 15
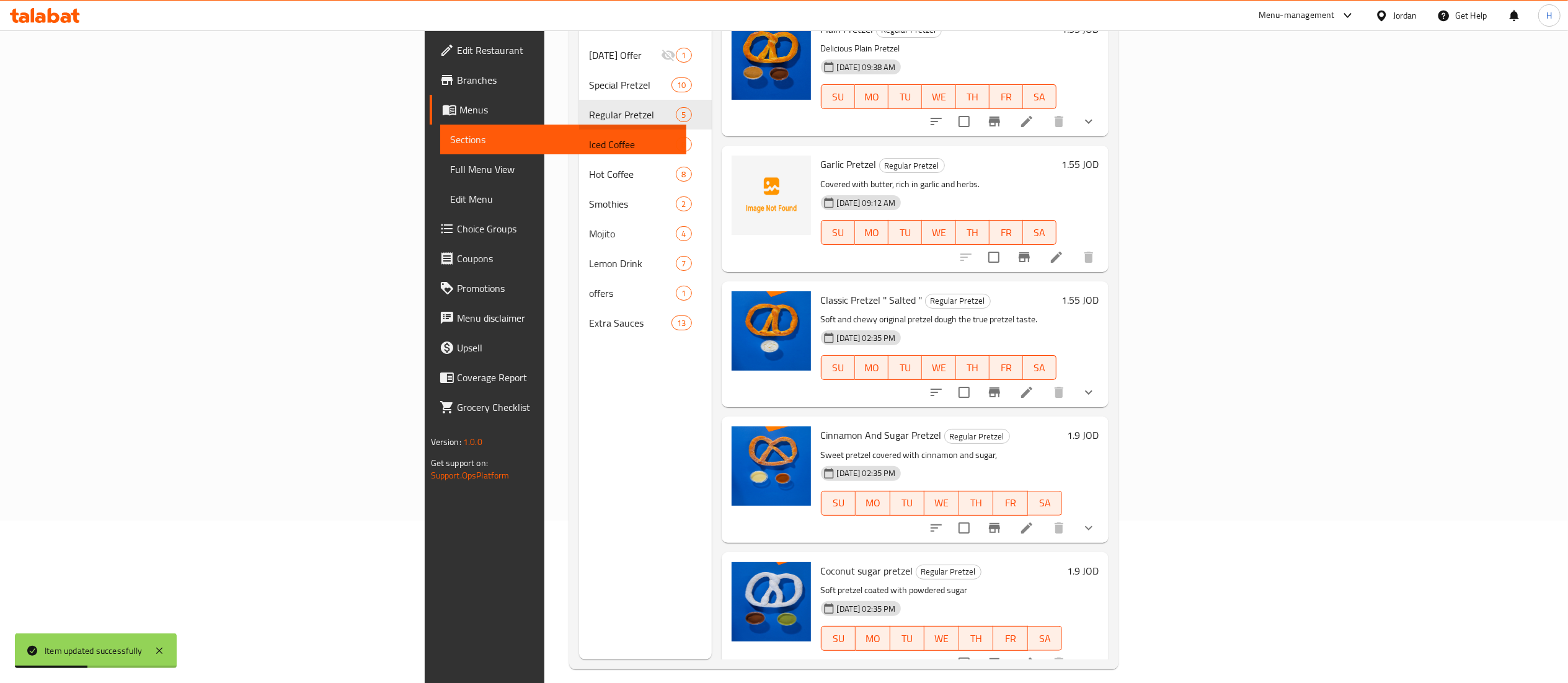
scroll to position [174, 0]
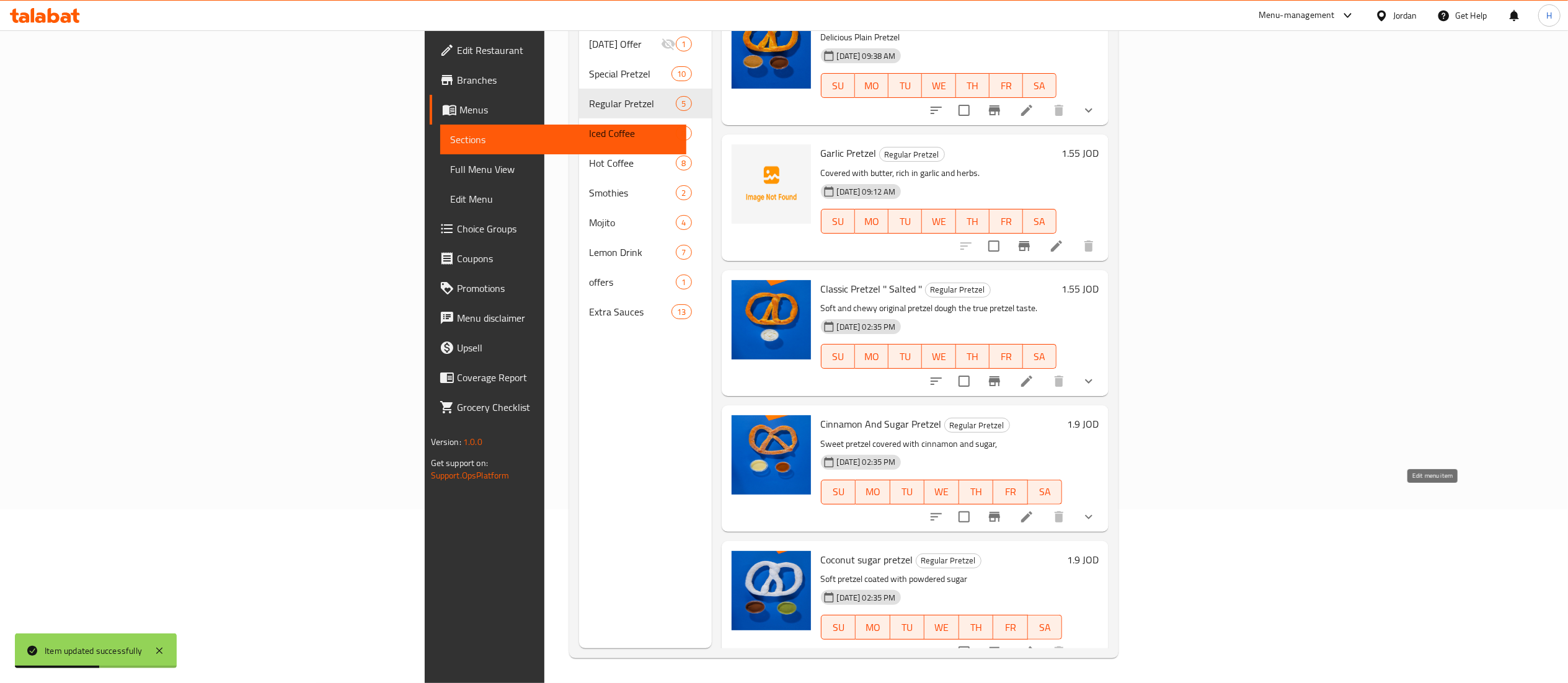
click at [1034, 510] on icon at bounding box center [1026, 517] width 15 height 15
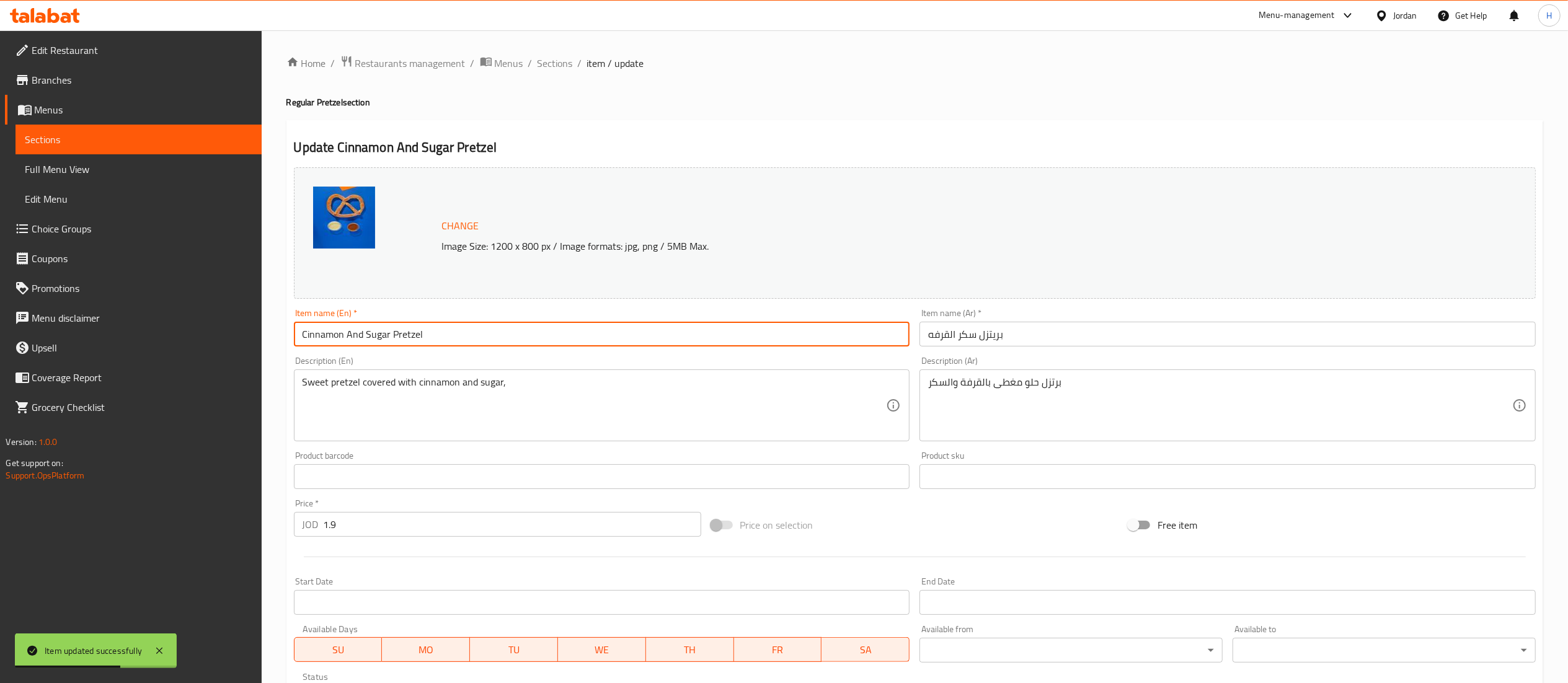
click at [554, 329] on input "Cinnamon And Sugar Pretzel" at bounding box center [602, 334] width 616 height 25
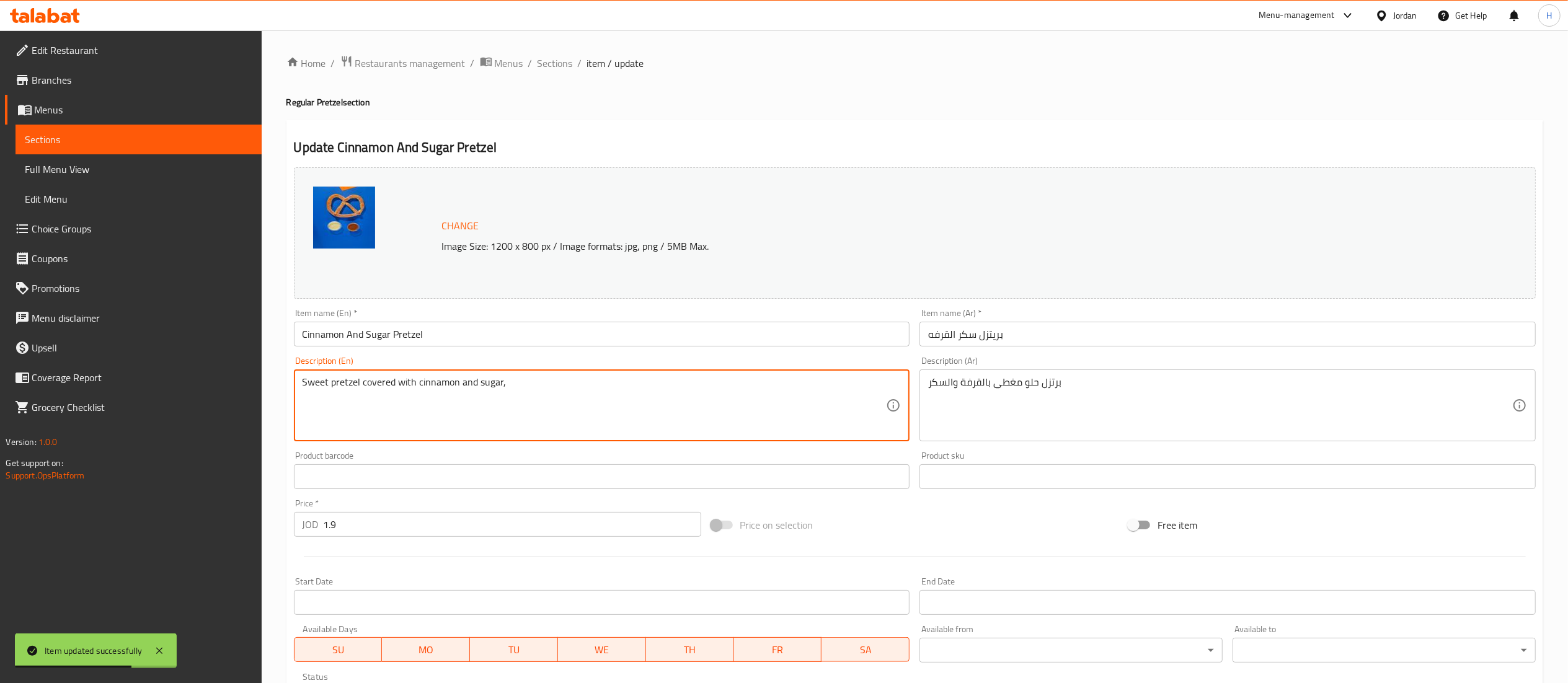
click at [516, 393] on textarea "Sweet pretzel covered with cinnamon and sugar," at bounding box center [594, 406] width 584 height 59
paste textarea "Pretzel with cinnamon sugar."
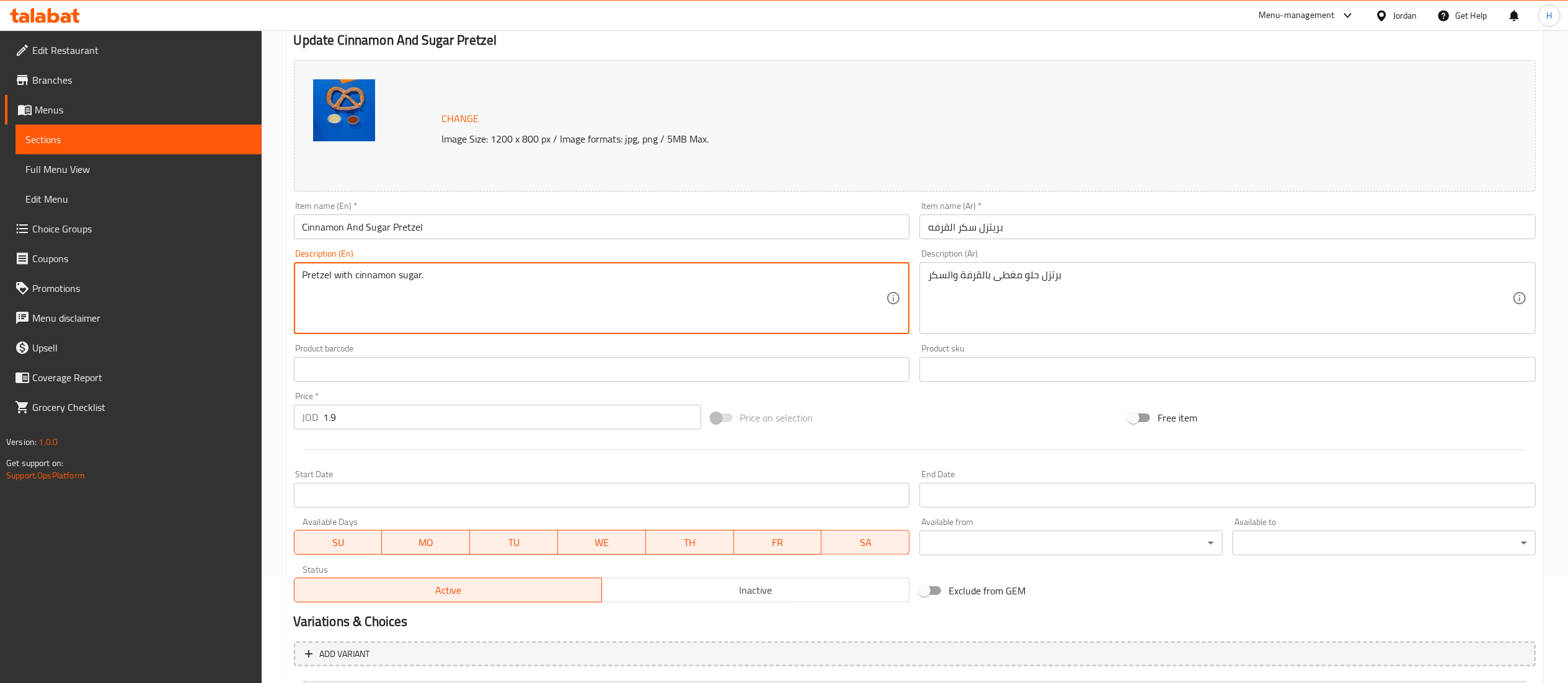
scroll to position [231, 0]
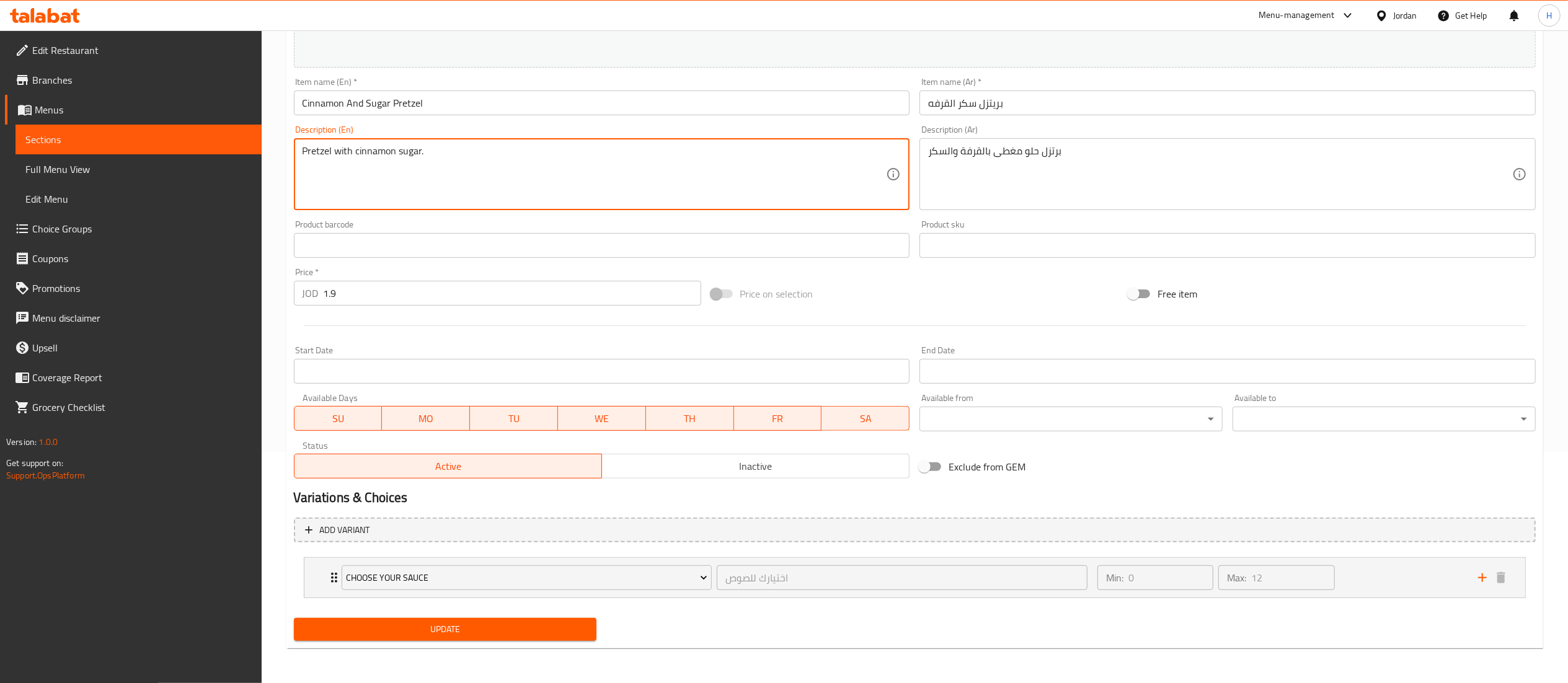
type textarea "Pretzel with cinnamon sugar."
click at [407, 632] on span "Update" at bounding box center [445, 630] width 284 height 16
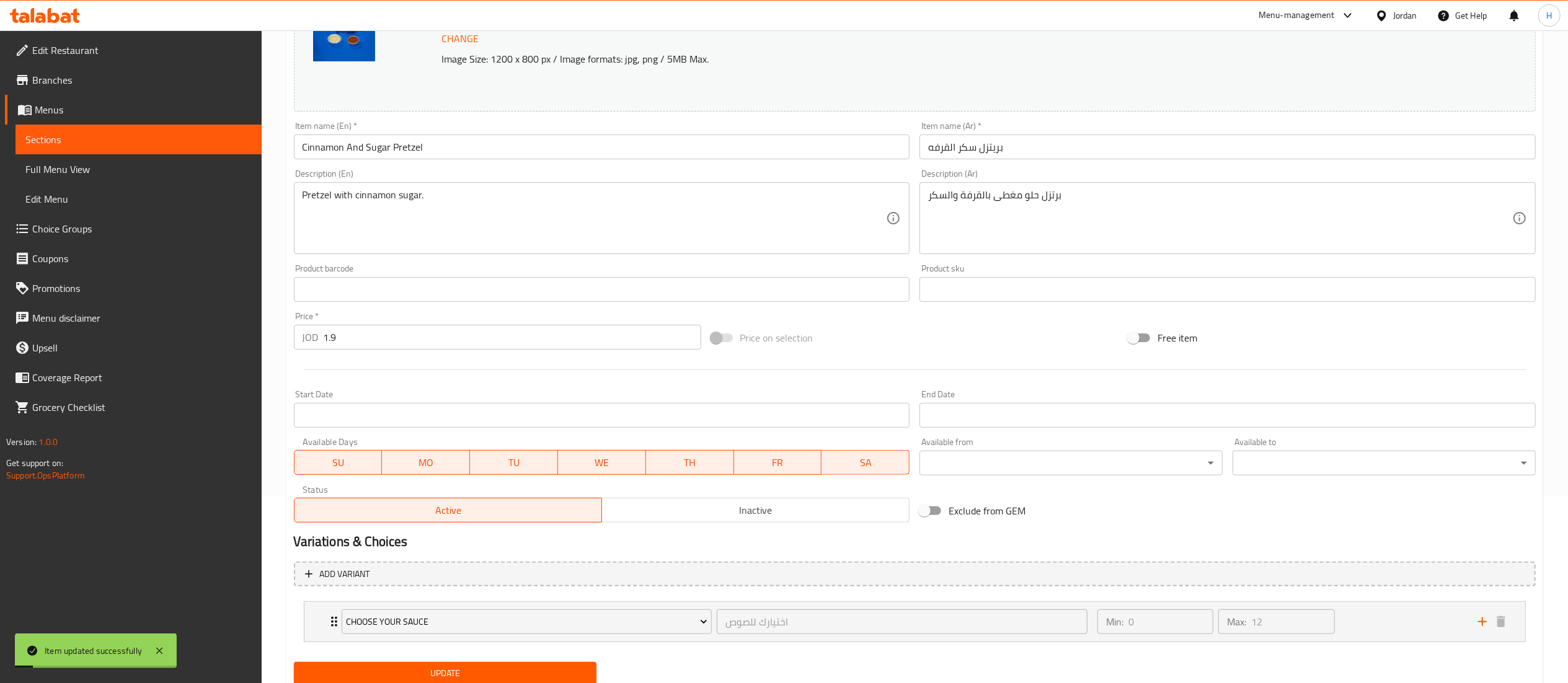
scroll to position [0, 0]
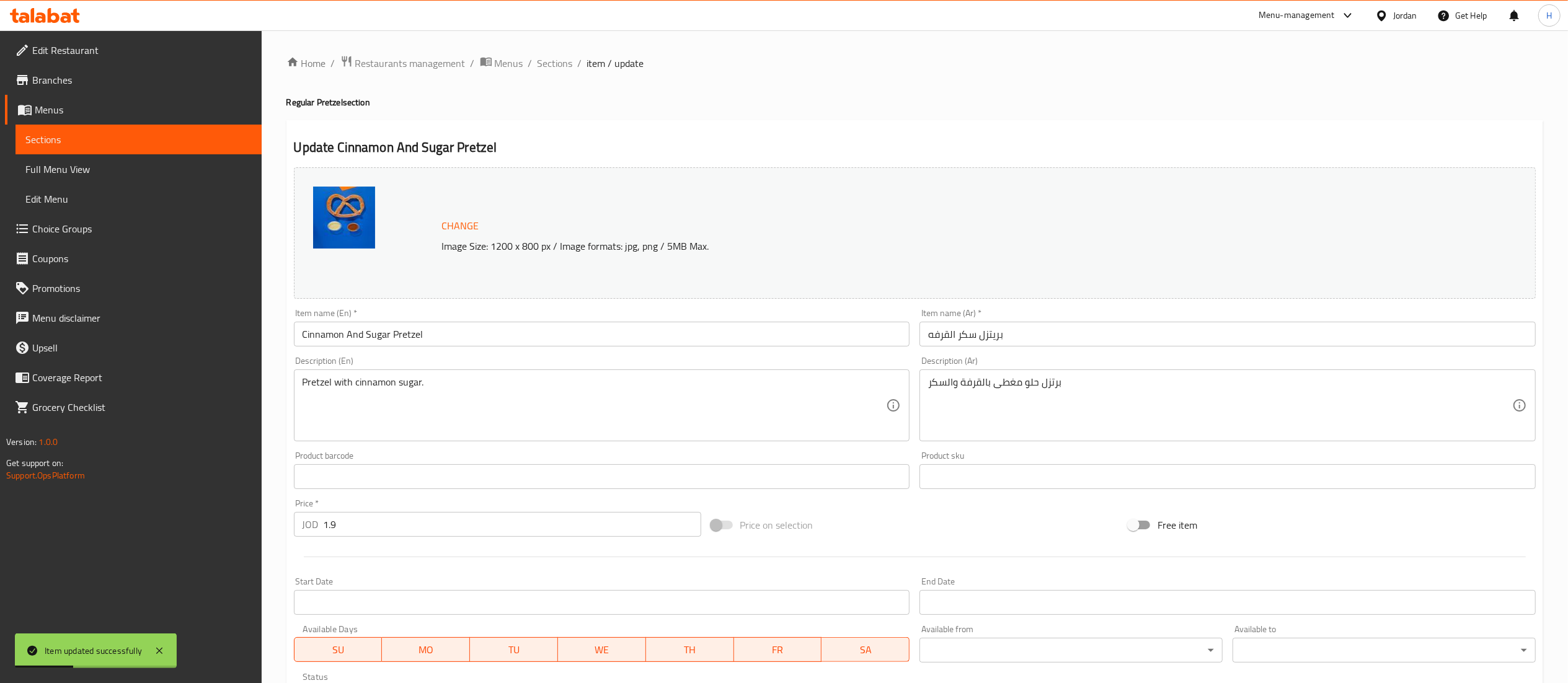
click at [528, 626] on div "SU MO TU WE TH FR SA" at bounding box center [602, 643] width 616 height 37
click at [564, 64] on span "Sections" at bounding box center [555, 63] width 35 height 15
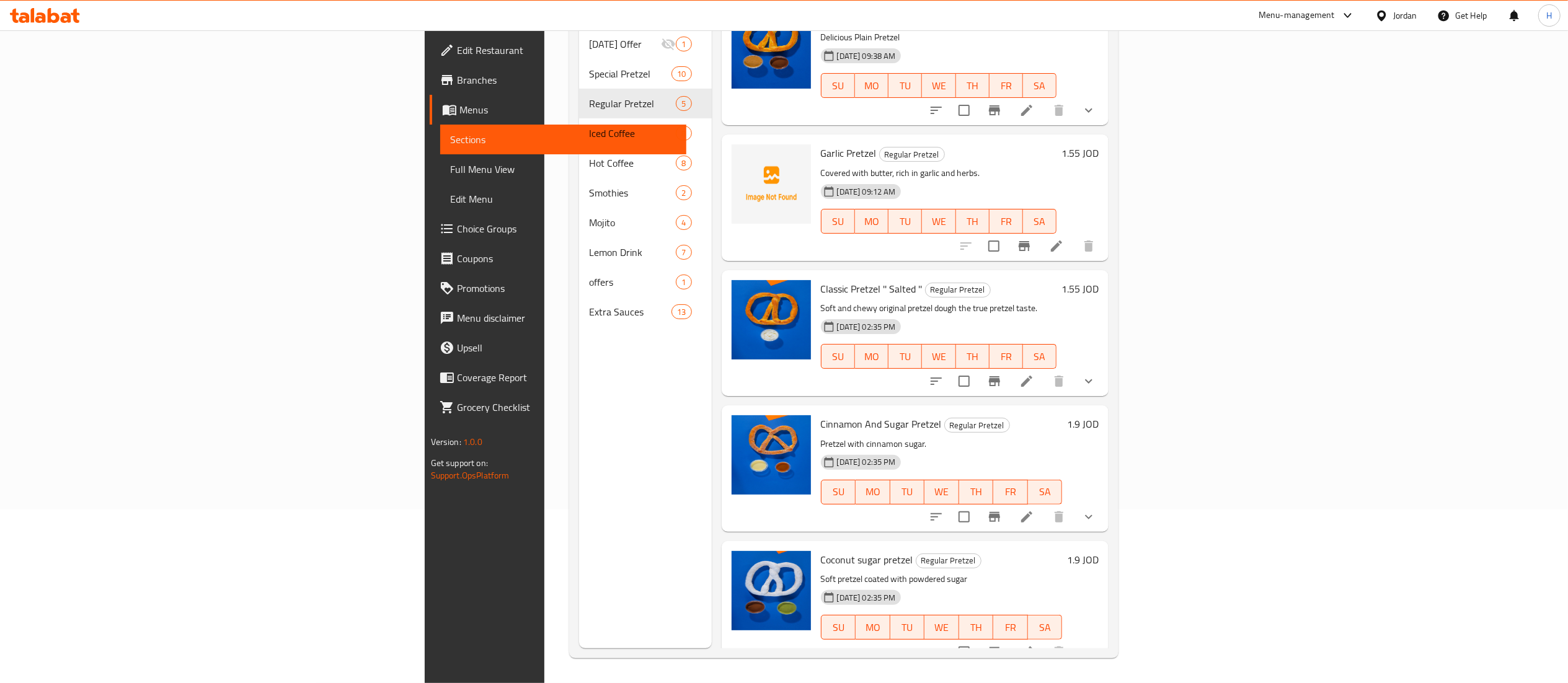
scroll to position [25, 0]
click at [1034, 645] on icon at bounding box center [1026, 652] width 15 height 15
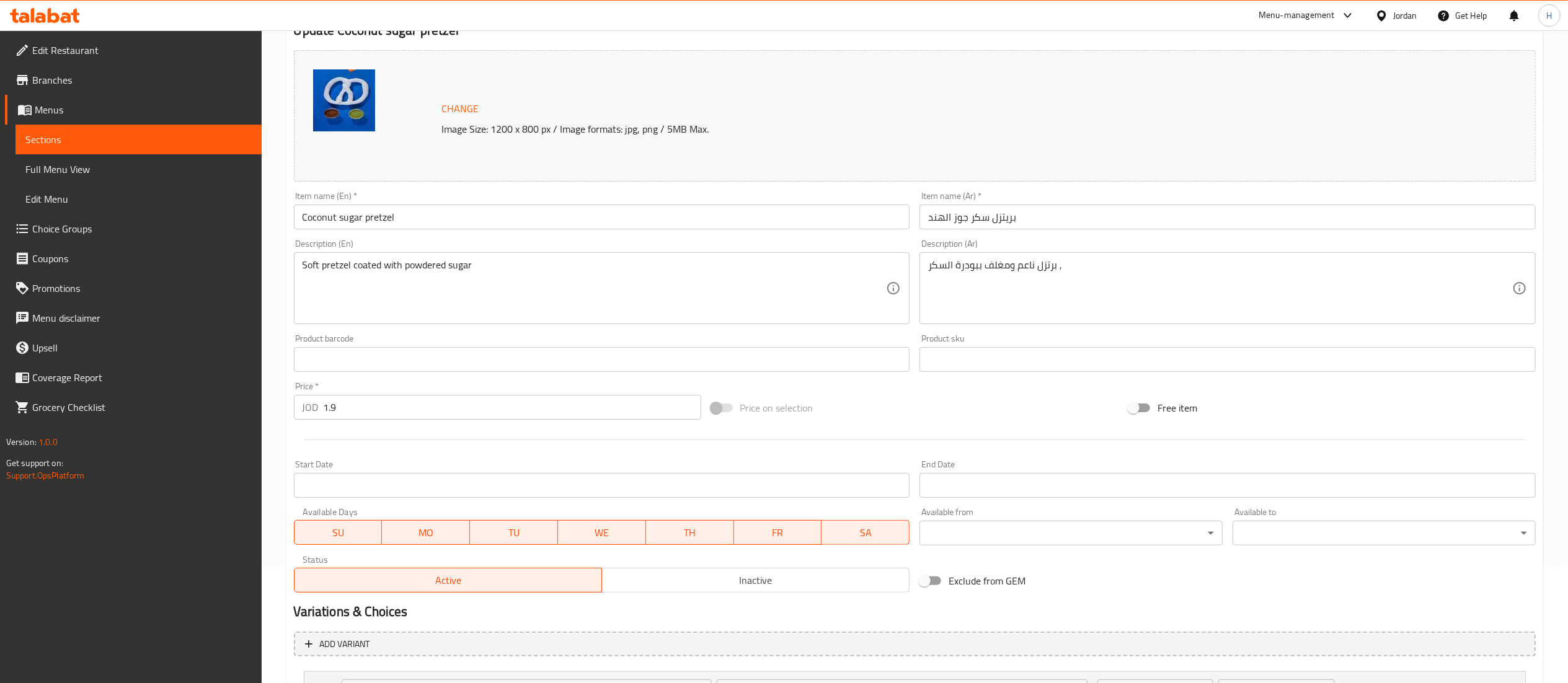
scroll to position [231, 0]
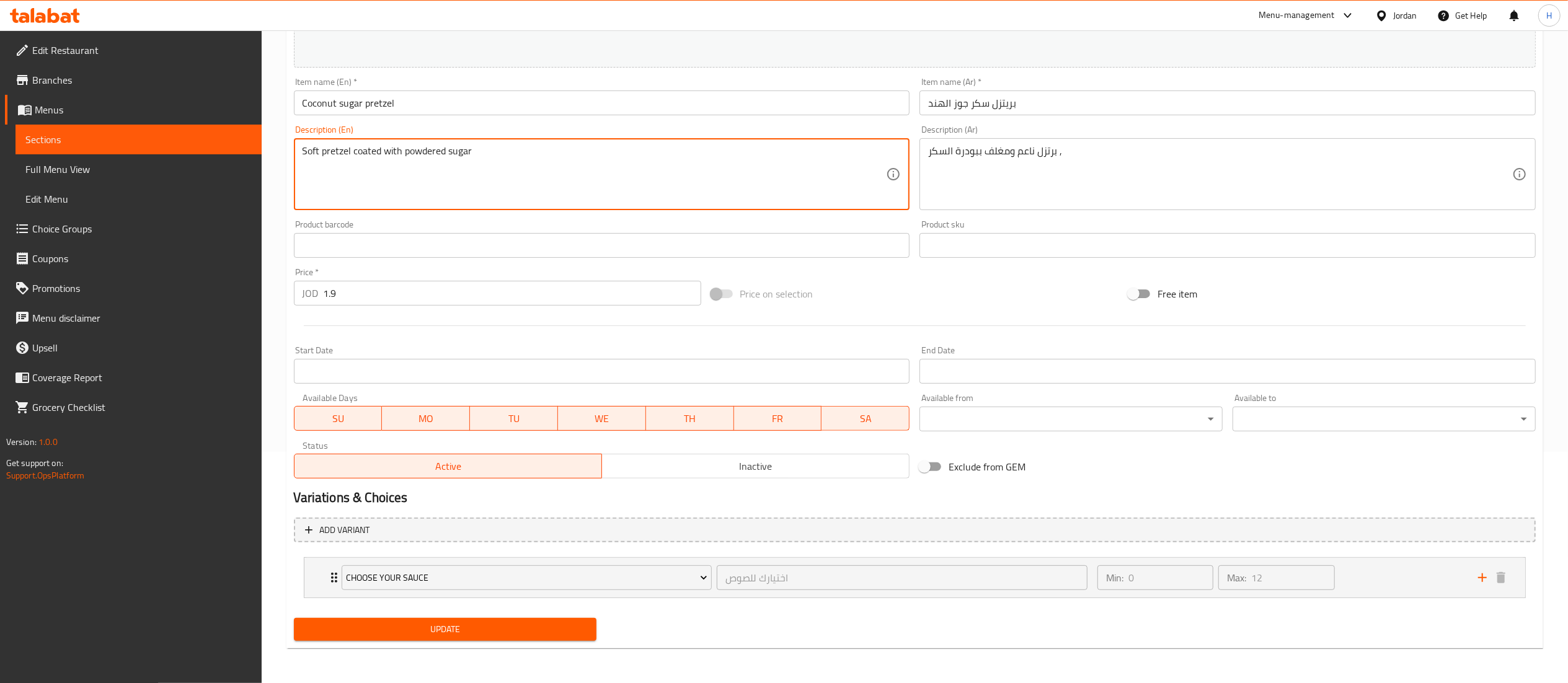
click at [422, 151] on textarea "Soft pretzel coated with powdered sugar" at bounding box center [594, 175] width 584 height 59
paste textarea "Pretzel with coconut sugar."
type textarea "Pretzel with coconut sugar."
click at [414, 623] on span "Update" at bounding box center [445, 630] width 284 height 16
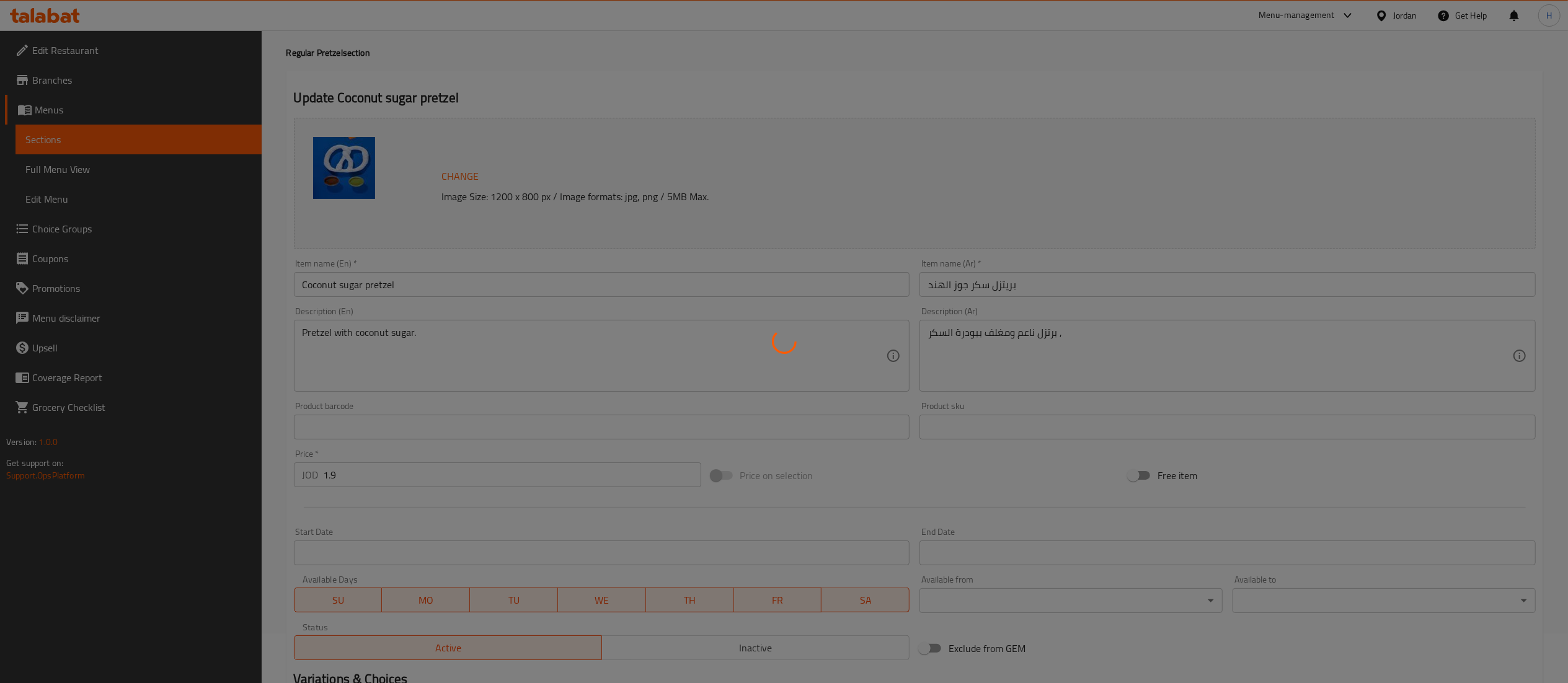
scroll to position [0, 0]
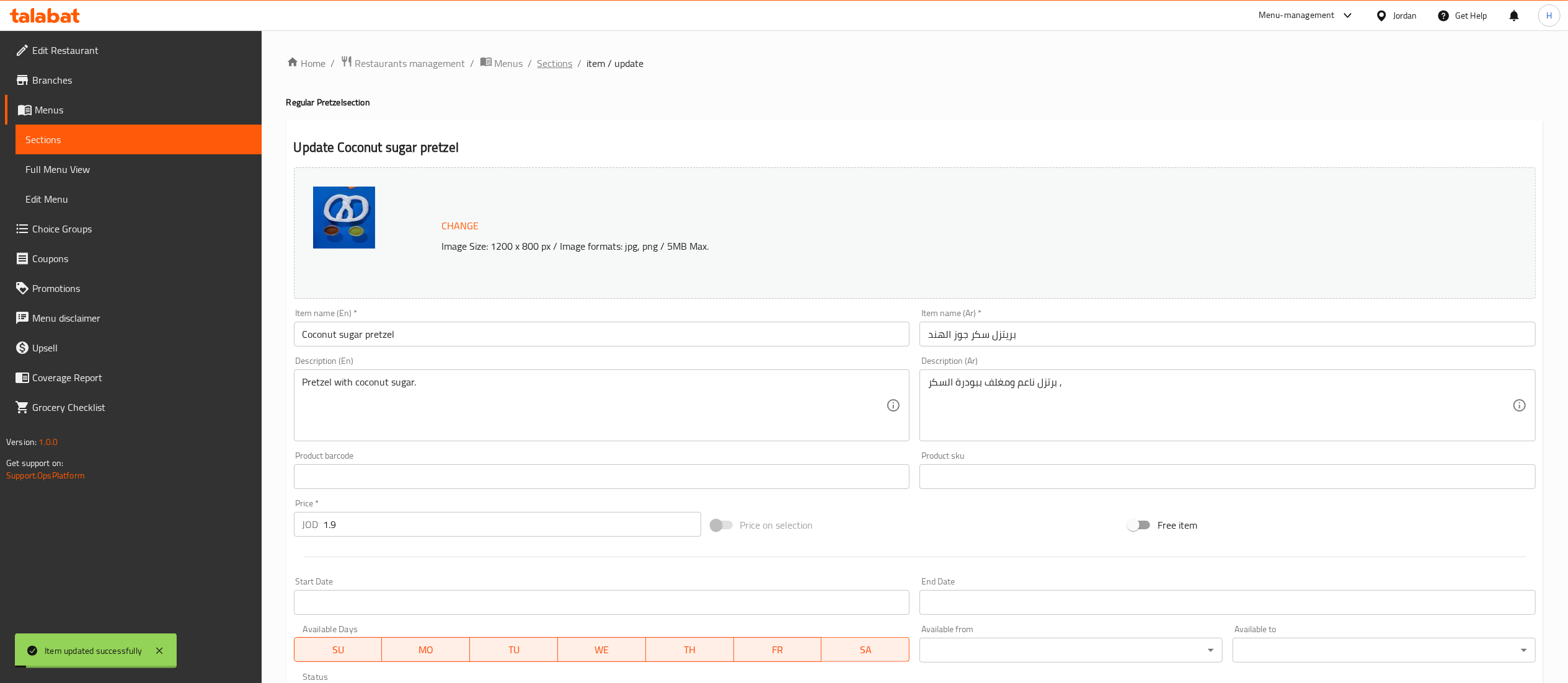
click at [566, 69] on span "Sections" at bounding box center [555, 63] width 35 height 15
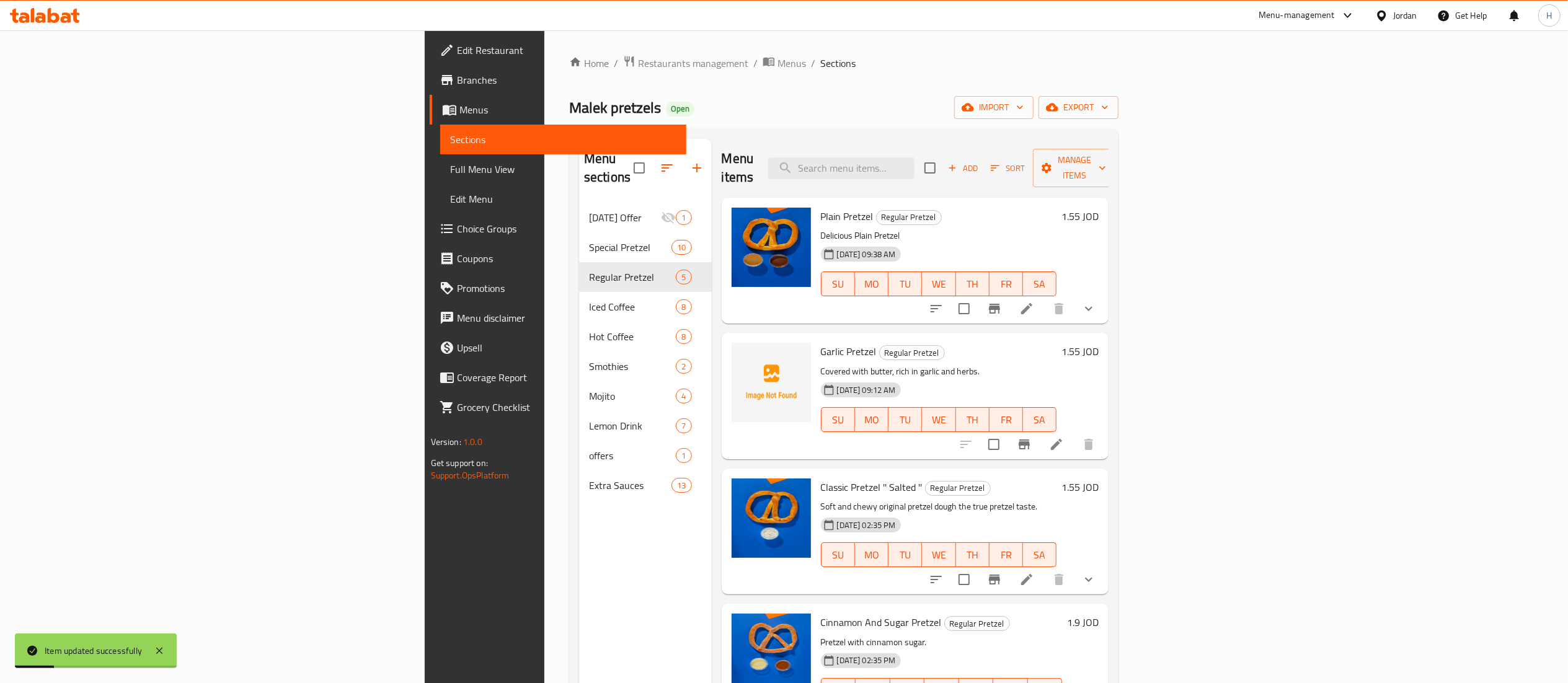
drag, startPoint x: 972, startPoint y: 165, endPoint x: 967, endPoint y: 194, distance: 29.4
click at [968, 183] on div "Menu items Add Sort Manage items Plain Pretzel Regular Pretzel Delicious Plain …" at bounding box center [910, 480] width 397 height 683
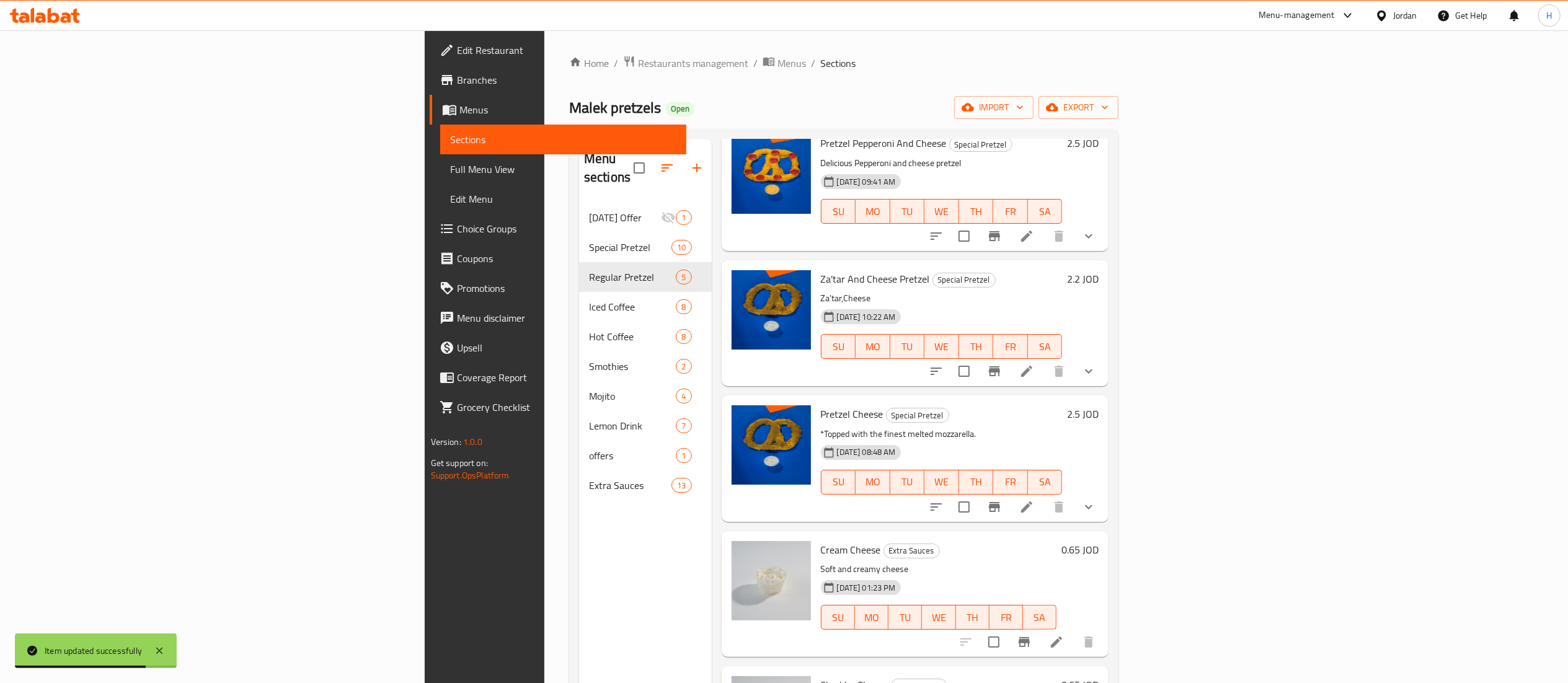
scroll to position [248, 0]
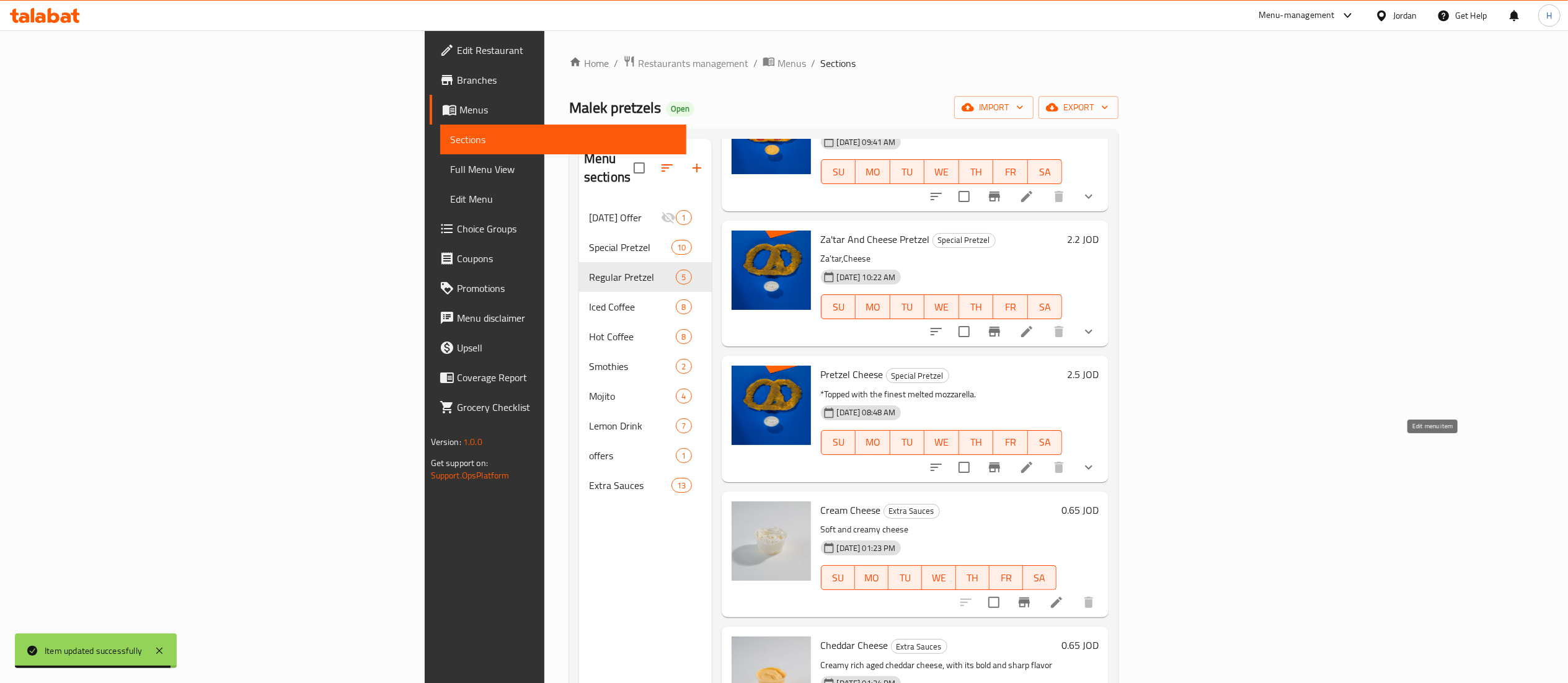
type input "cheese"
click at [1034, 460] on icon at bounding box center [1026, 467] width 15 height 15
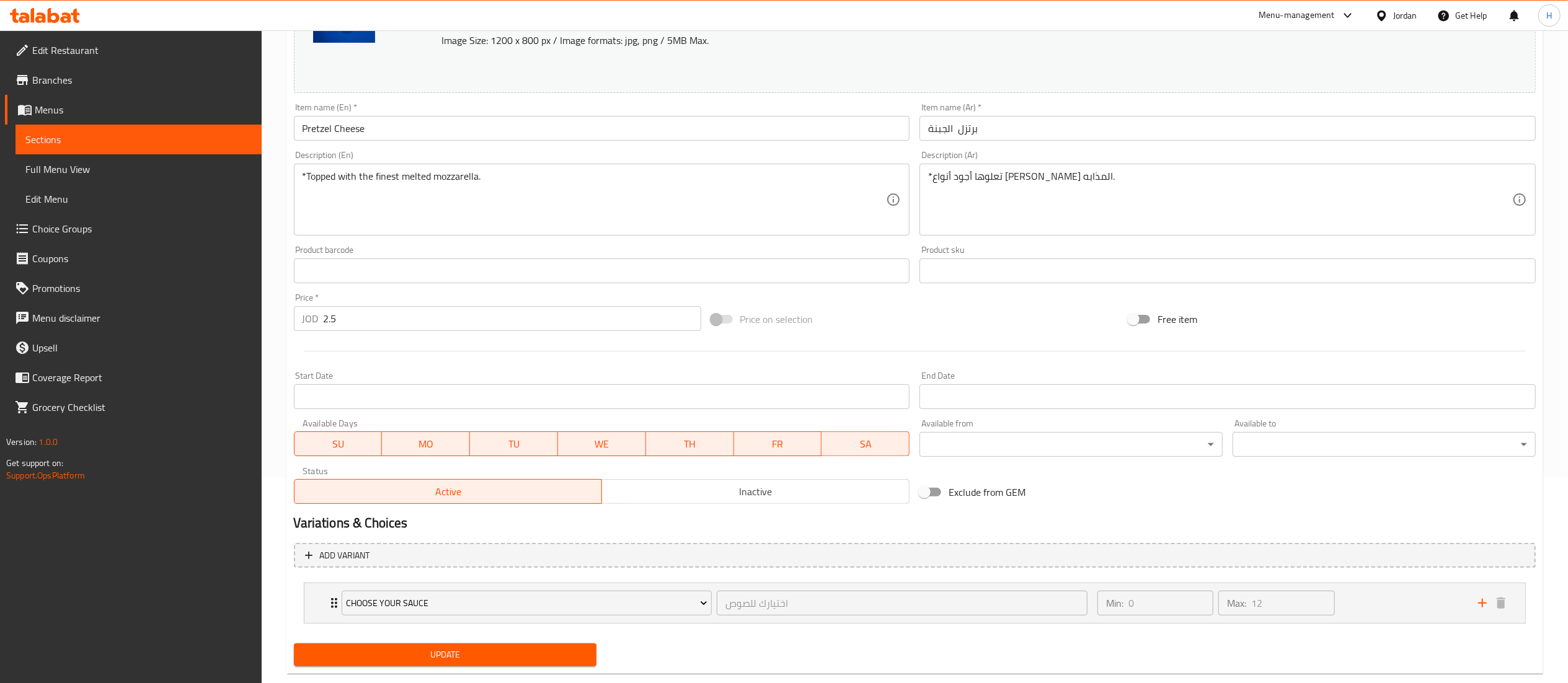
scroll to position [231, 0]
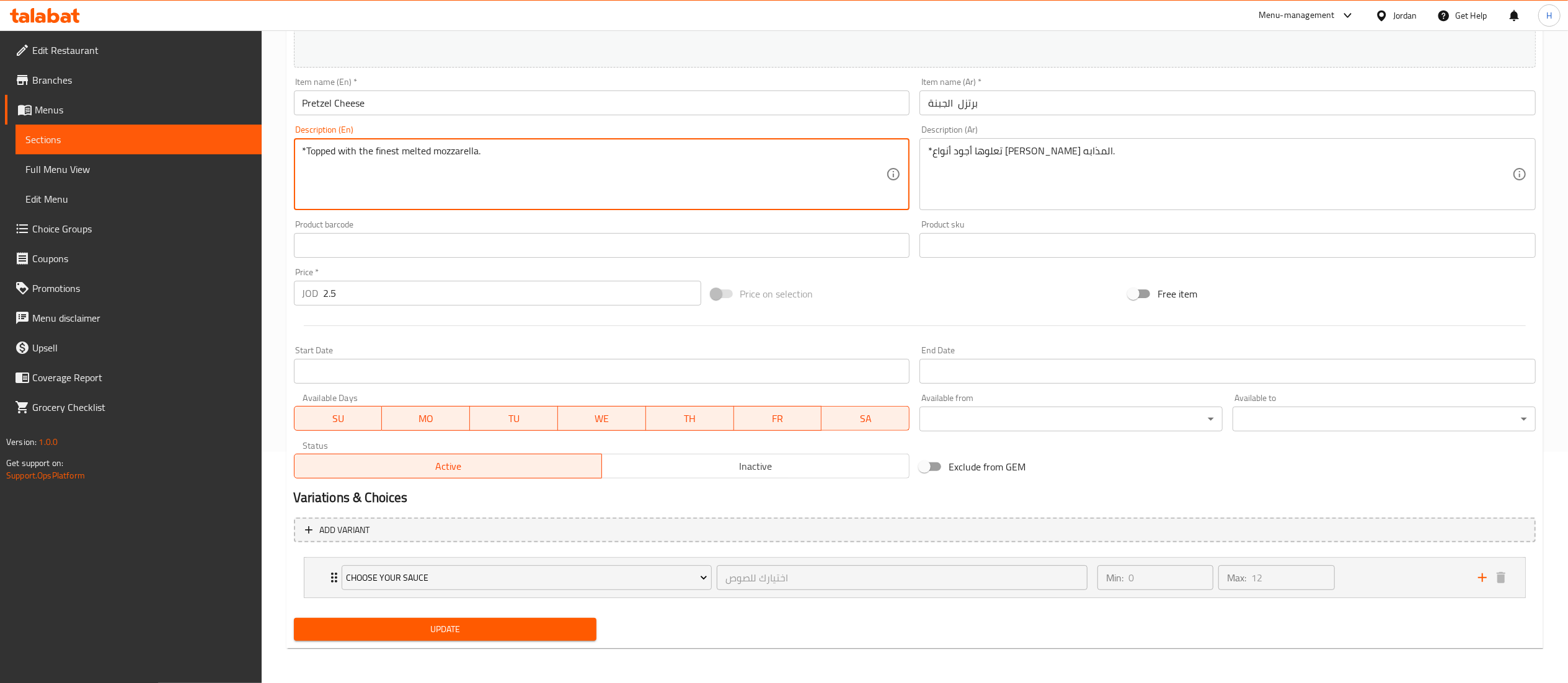
click at [400, 149] on textarea "*Topped with the finest melted mozzarella." at bounding box center [594, 175] width 584 height 59
paste textarea "Topped with high-quality melted mozzarella cheese"
type textarea "Topped with high-quality melted mozzarella cheese."
click at [462, 630] on span "Update" at bounding box center [445, 630] width 284 height 16
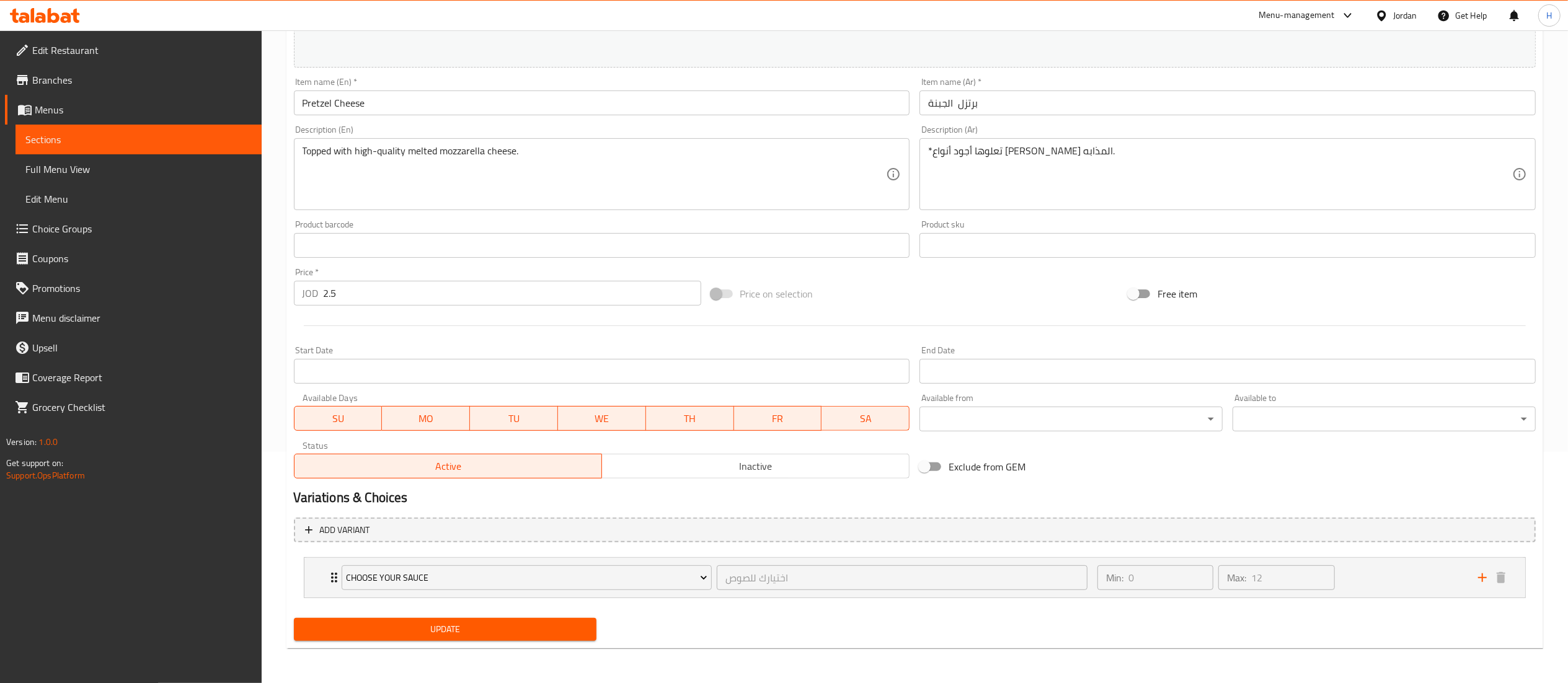
click at [480, 623] on span "Update" at bounding box center [445, 630] width 284 height 16
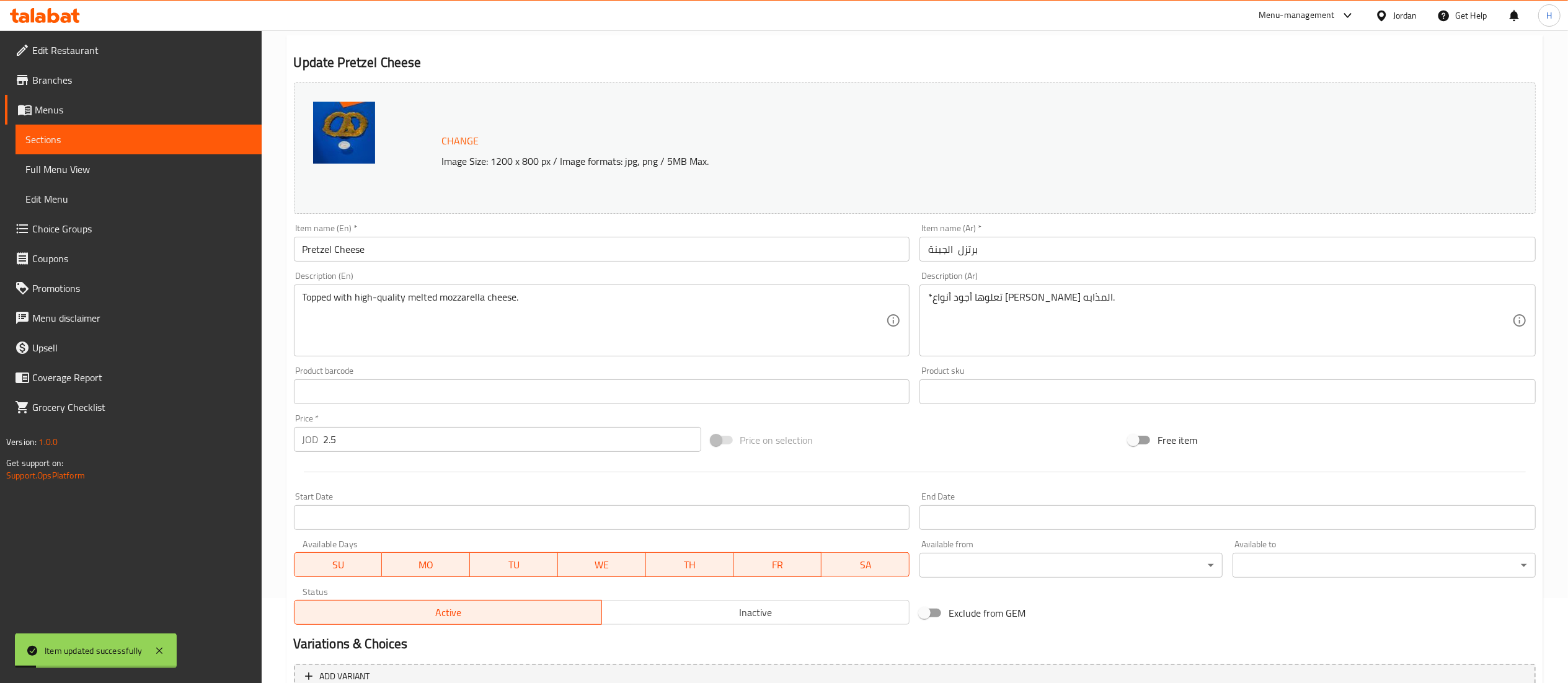
scroll to position [0, 0]
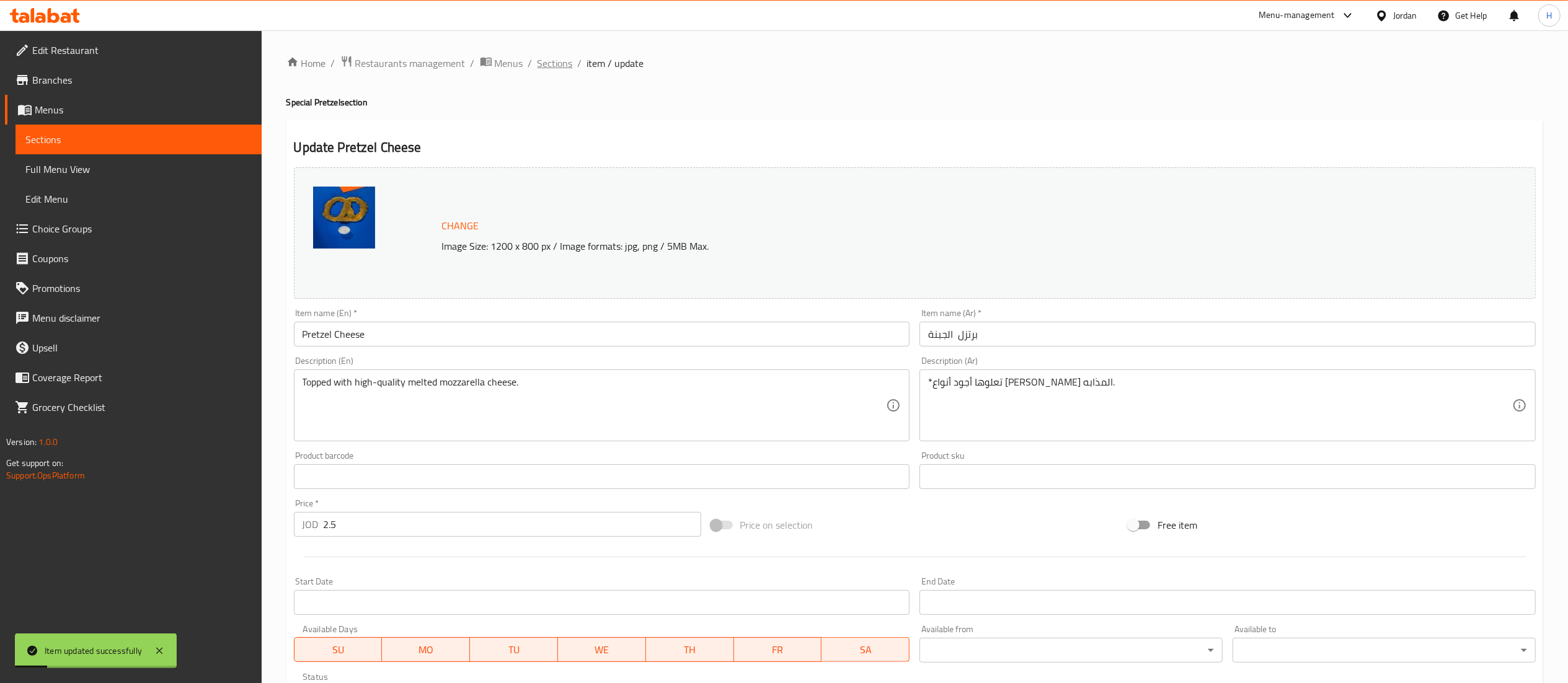
click at [558, 57] on span "Sections" at bounding box center [555, 63] width 35 height 15
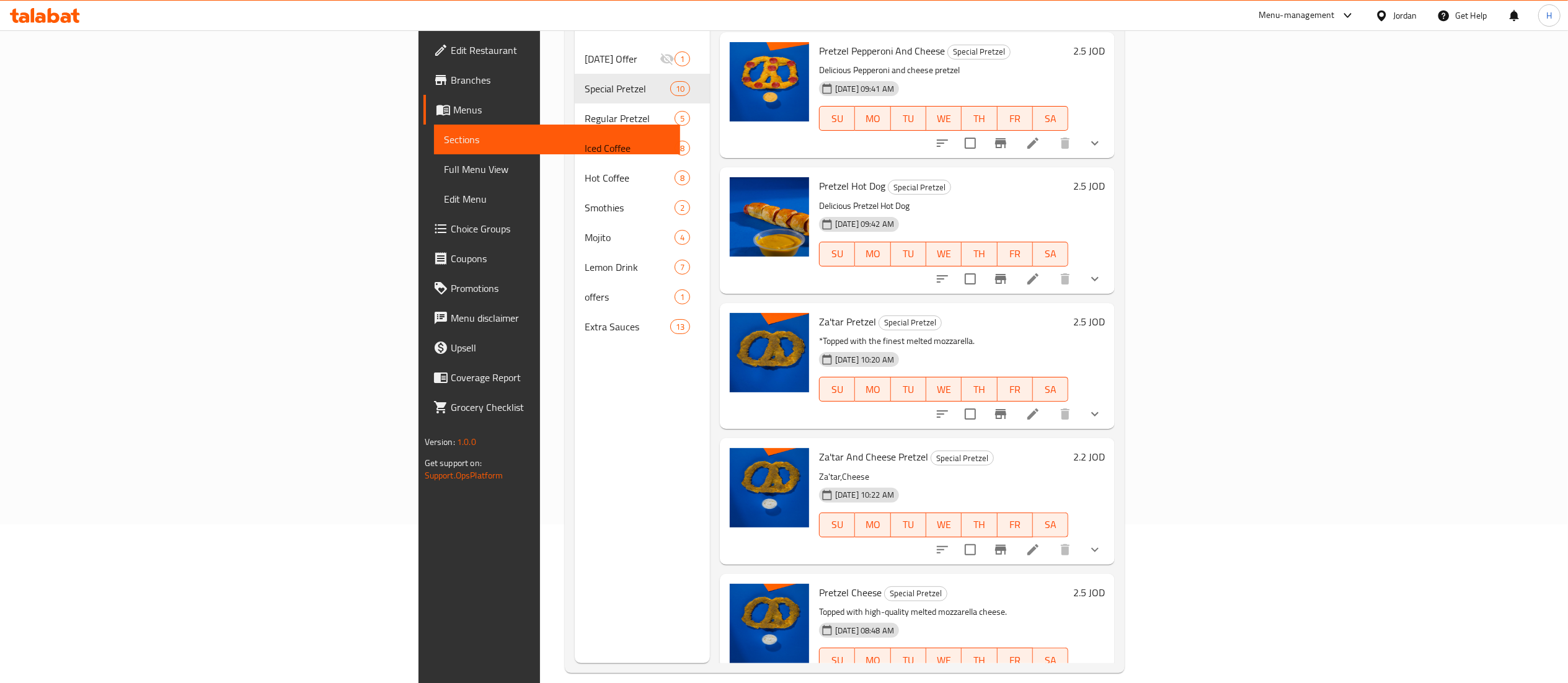
scroll to position [174, 0]
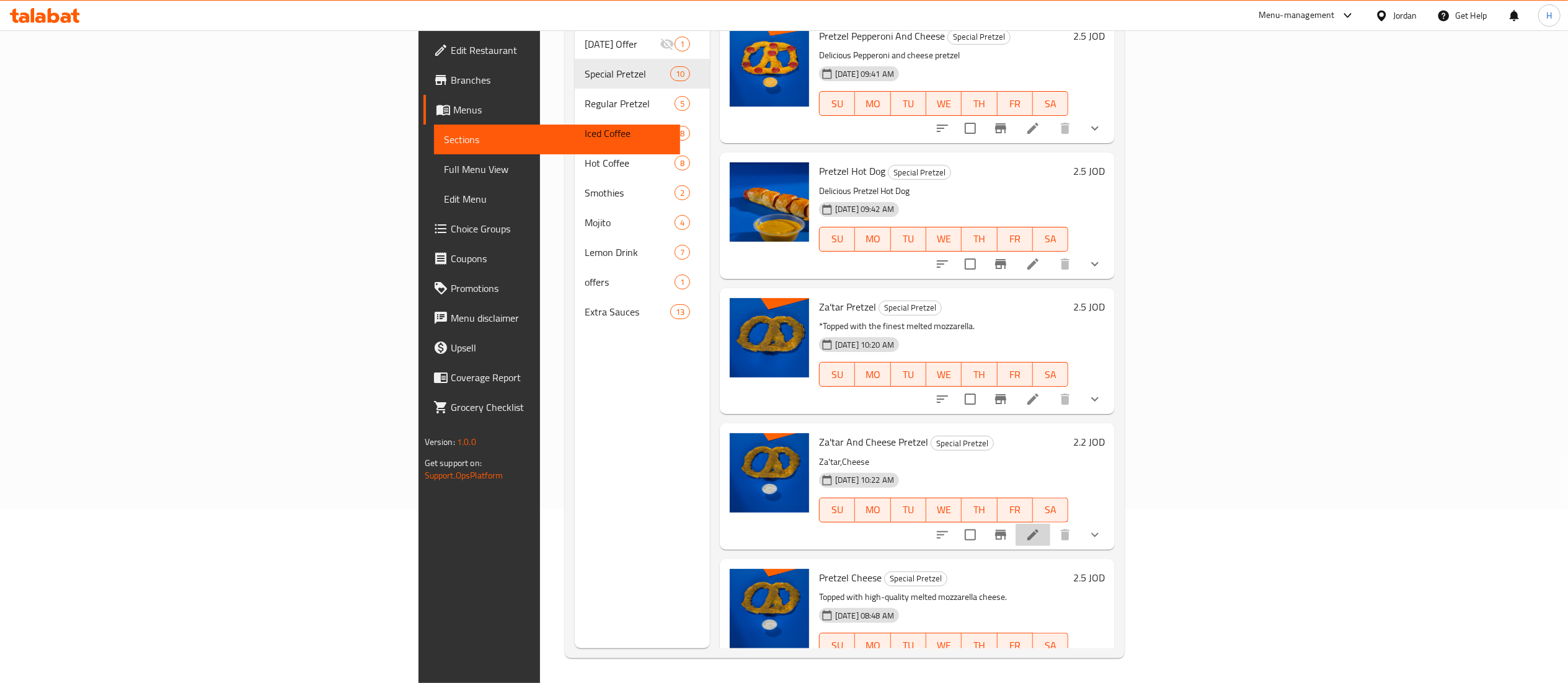
click at [1050, 524] on li at bounding box center [1033, 535] width 35 height 22
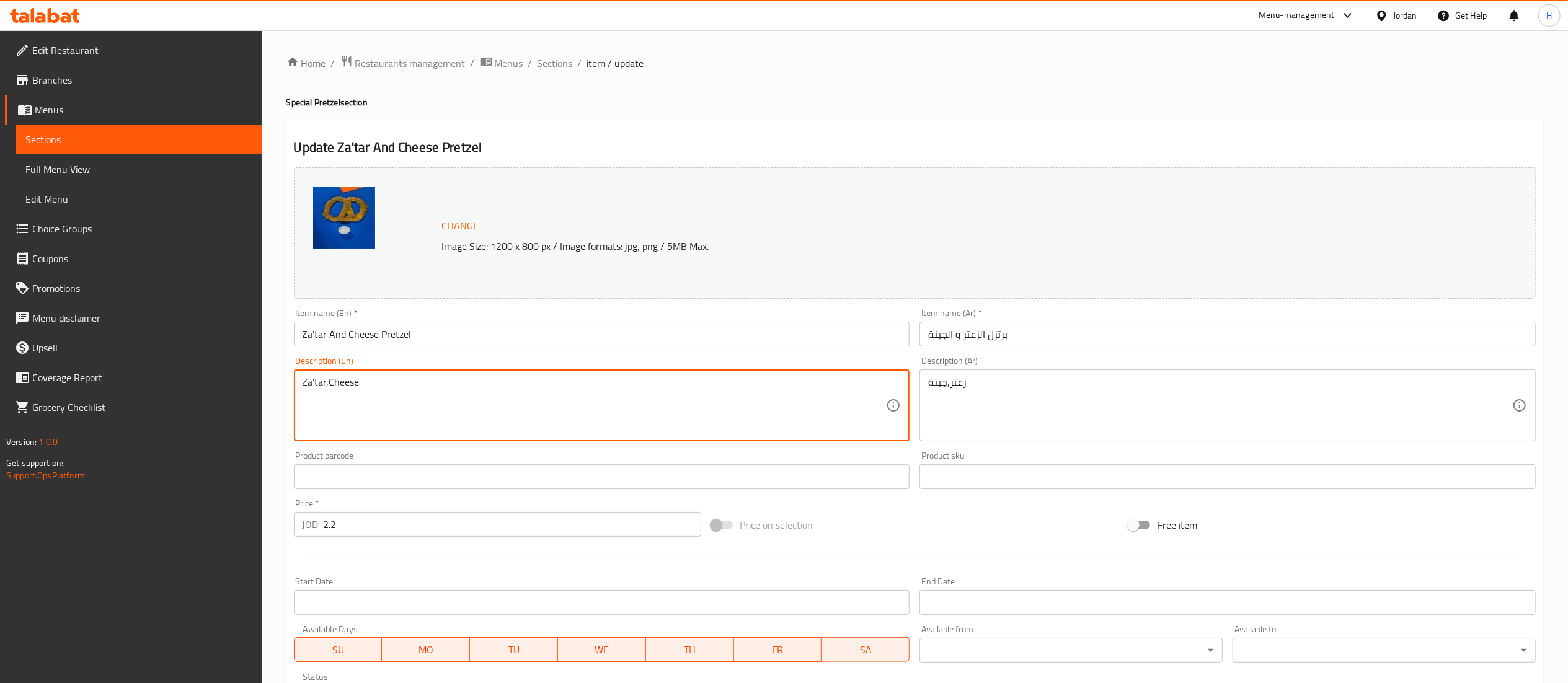
click at [338, 387] on textarea "Za'tar,Cheese" at bounding box center [594, 406] width 584 height 59
paste textarea "Topped with high-quality melted mozzarella cheese."
type textarea "Topped with high-quality melted mozzarella cheese."
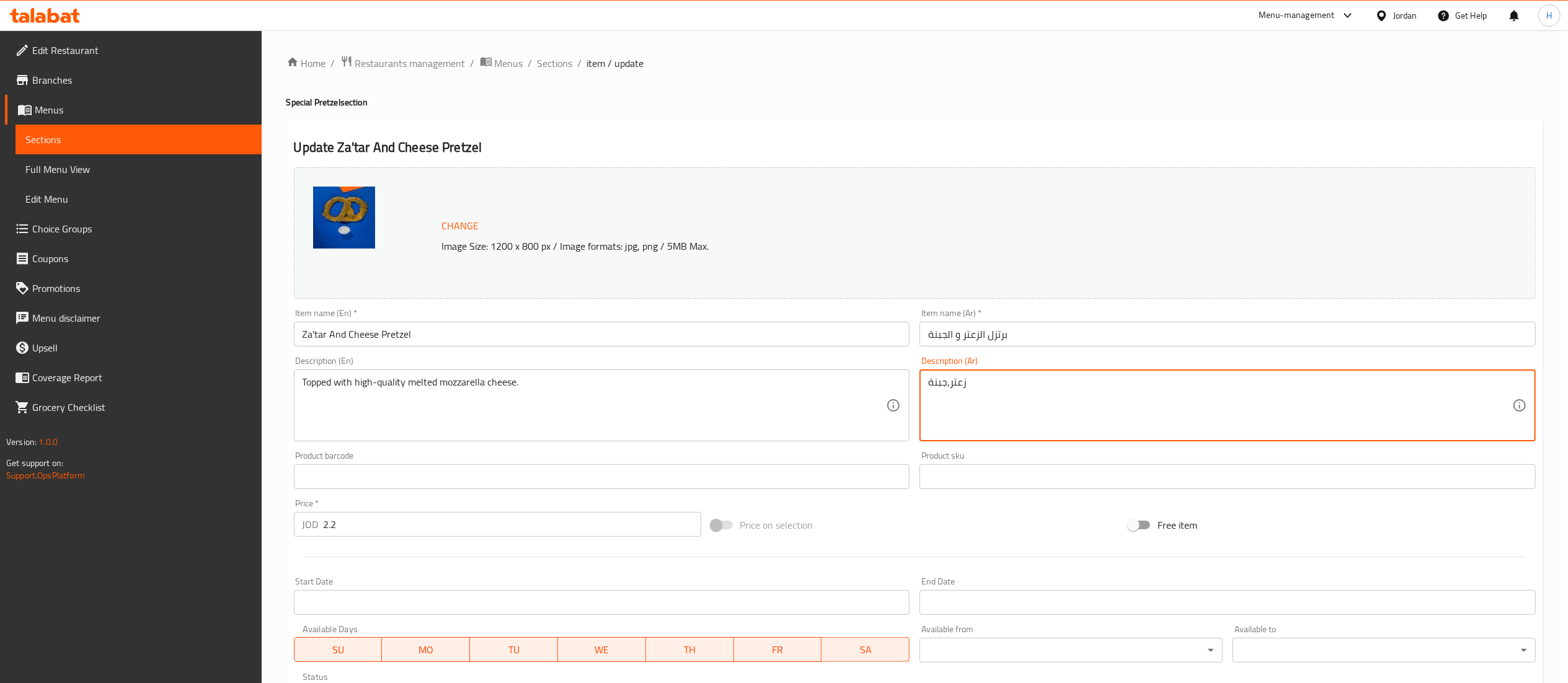
click at [965, 376] on textarea "زعتر,جبنة" at bounding box center [1219, 406] width 584 height 59
paste textarea "مغطاة بجبنة موزاريلا ذائبة عالية الجودة."
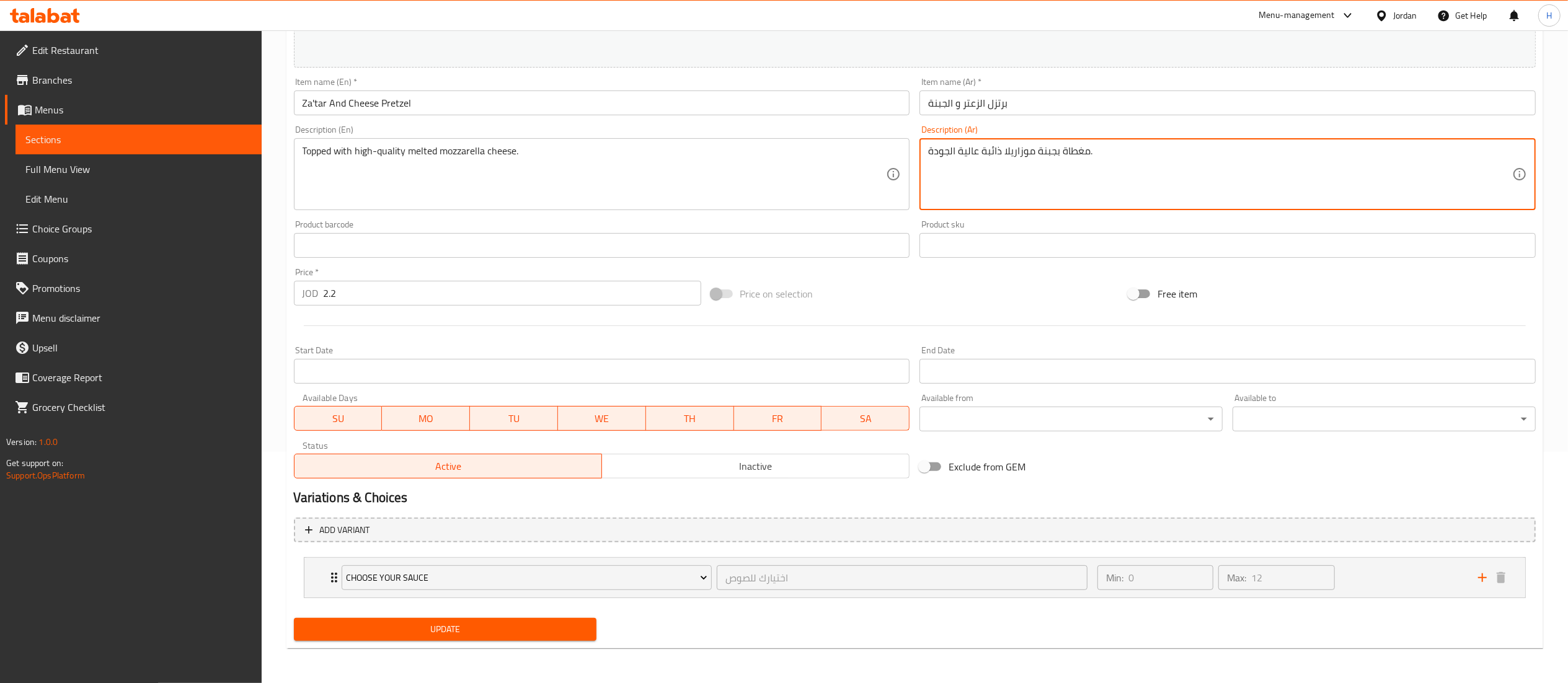
type textarea "مغطاة بجبنة موزاريلا ذائبة عالية الجودة."
click at [466, 622] on span "Update" at bounding box center [445, 630] width 284 height 16
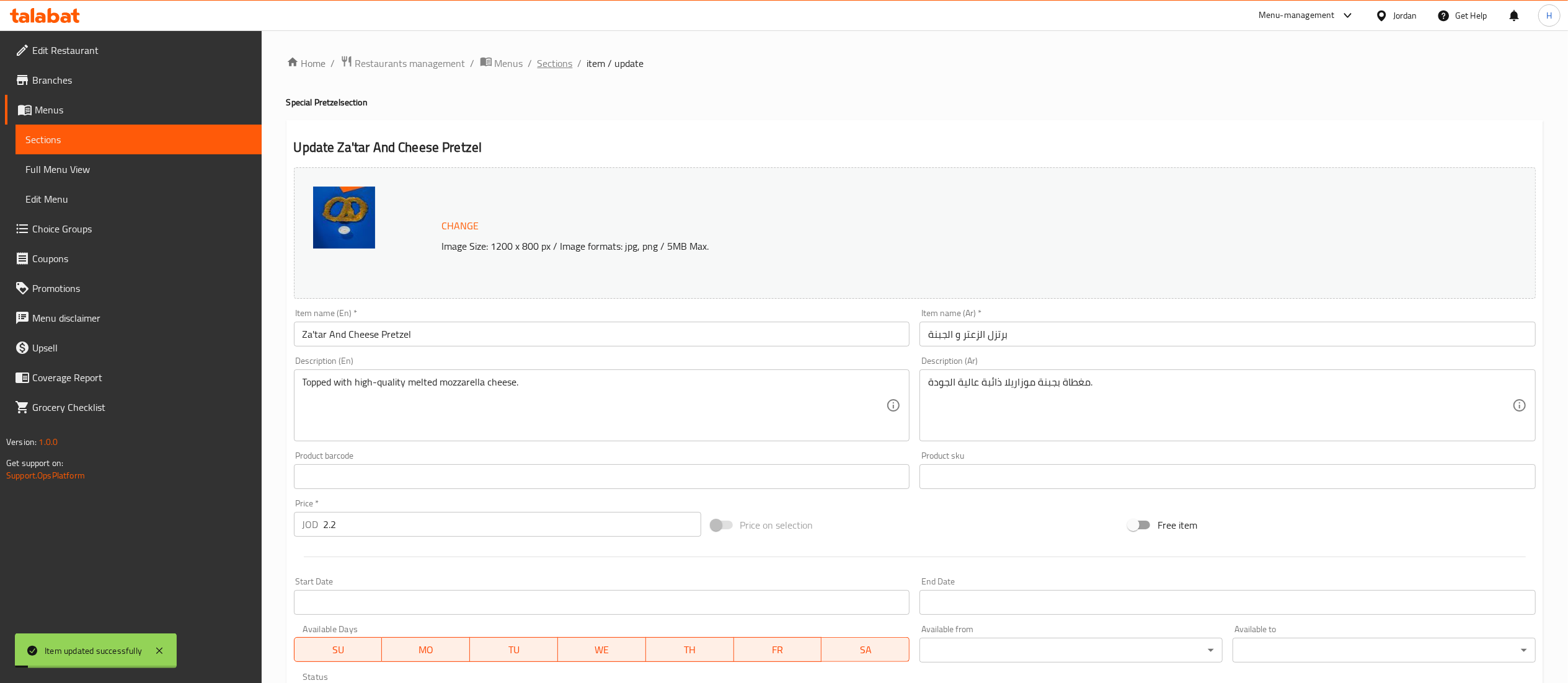
click at [563, 56] on span "Sections" at bounding box center [555, 63] width 35 height 15
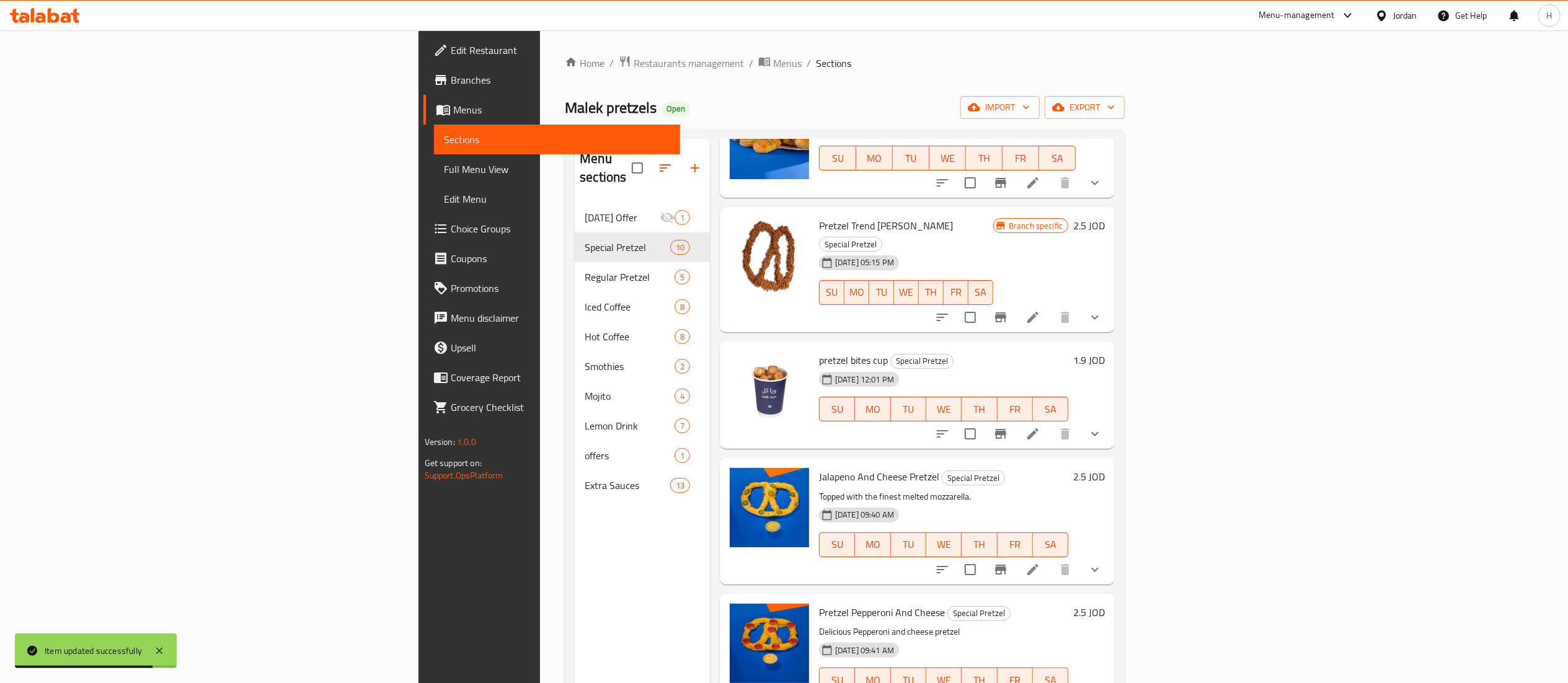
scroll to position [248, 0]
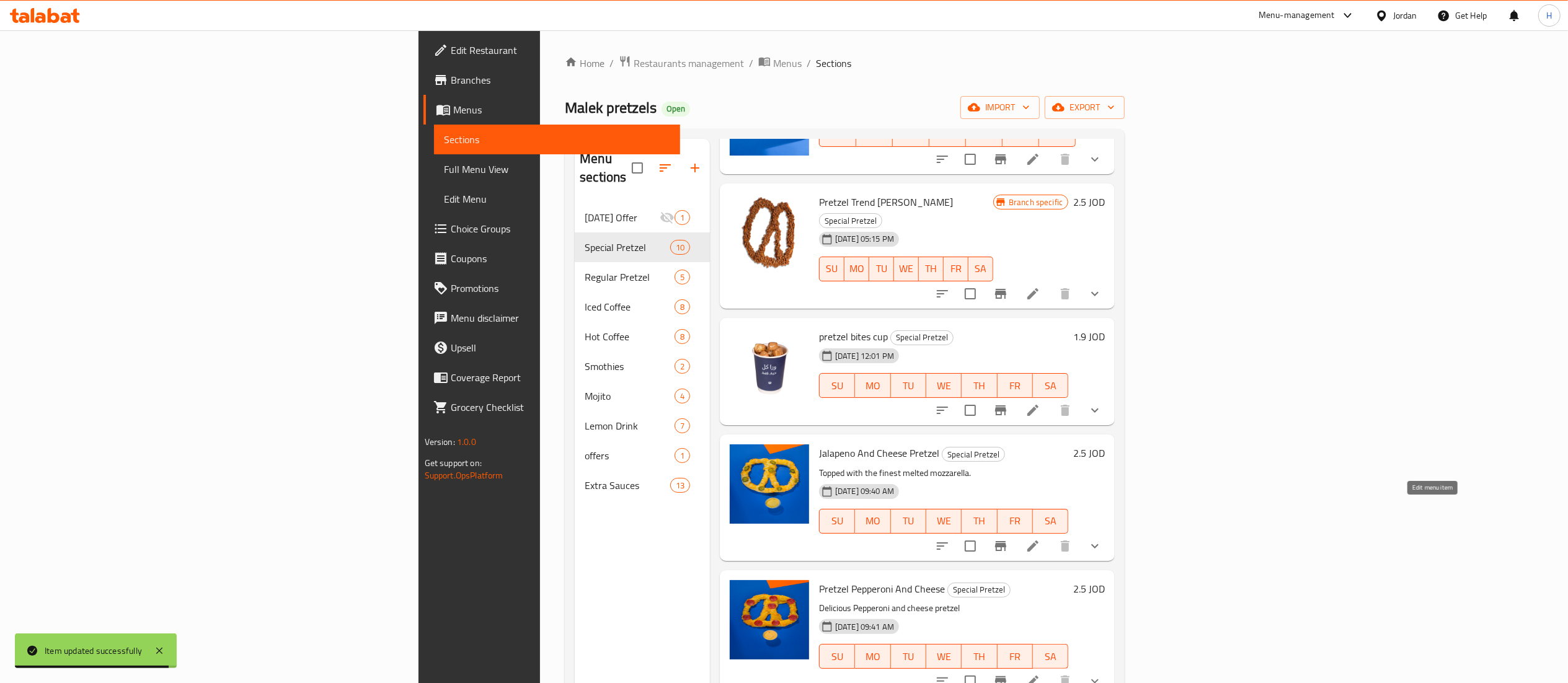
click at [1041, 538] on icon at bounding box center [1033, 546] width 15 height 15
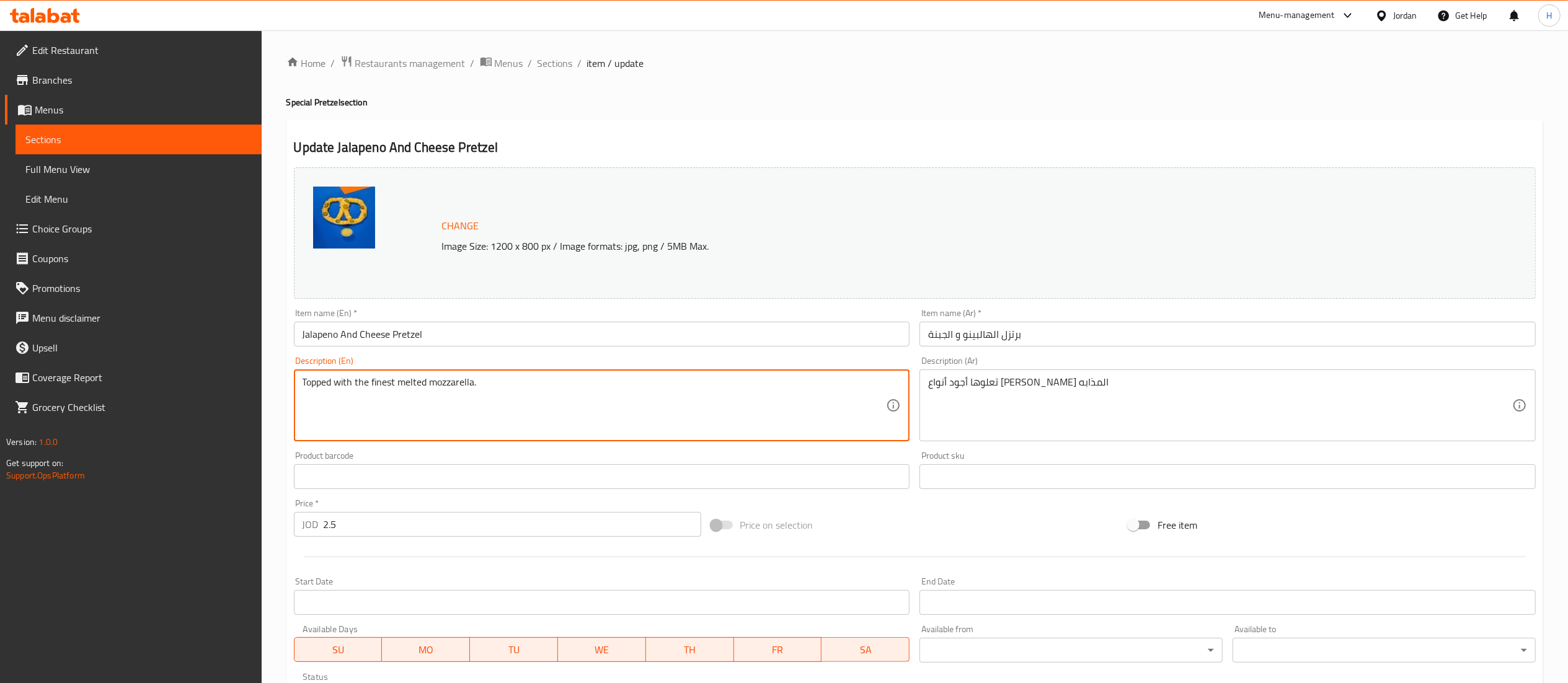
click at [566, 388] on textarea "Topped with the finest melted mozzarella." at bounding box center [594, 406] width 584 height 59
paste textarea "high-quality melted mozzarella cheese"
type textarea "Topped with high-quality melted mozzarella cheese."
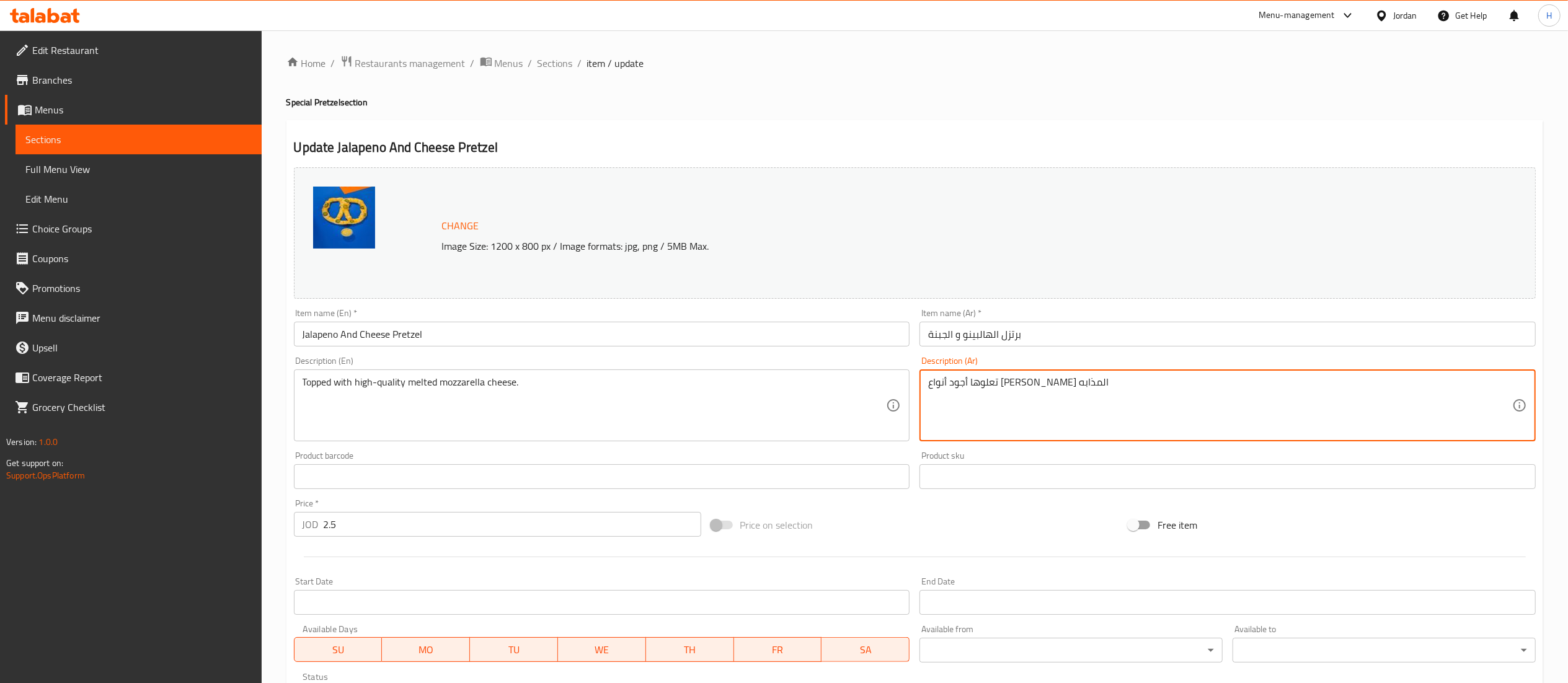
click at [991, 391] on textarea "تعلوها أجود أنواع [PERSON_NAME] المذابه" at bounding box center [1219, 406] width 584 height 59
paste textarea "مغطاة بجبنة موزاريلا ذائبة عالية الجودة."
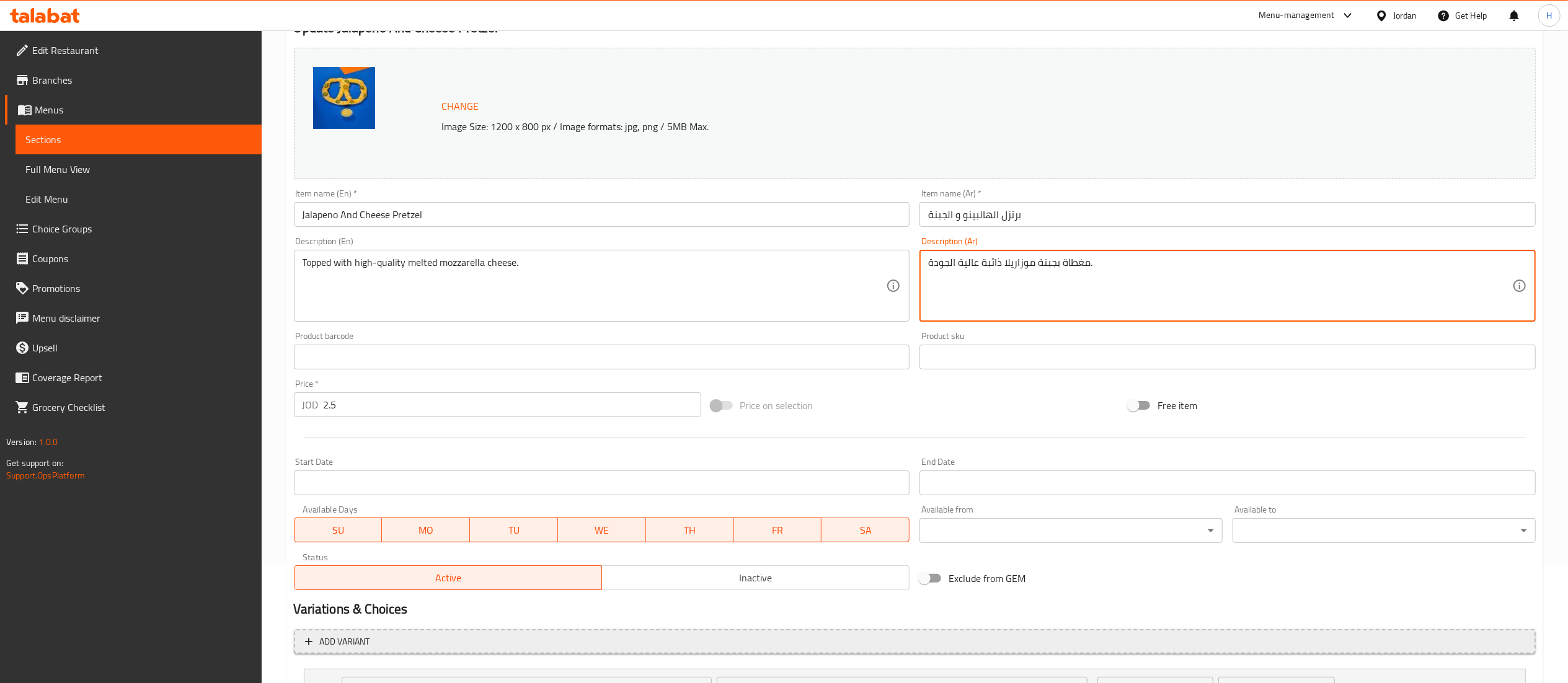
scroll to position [231, 0]
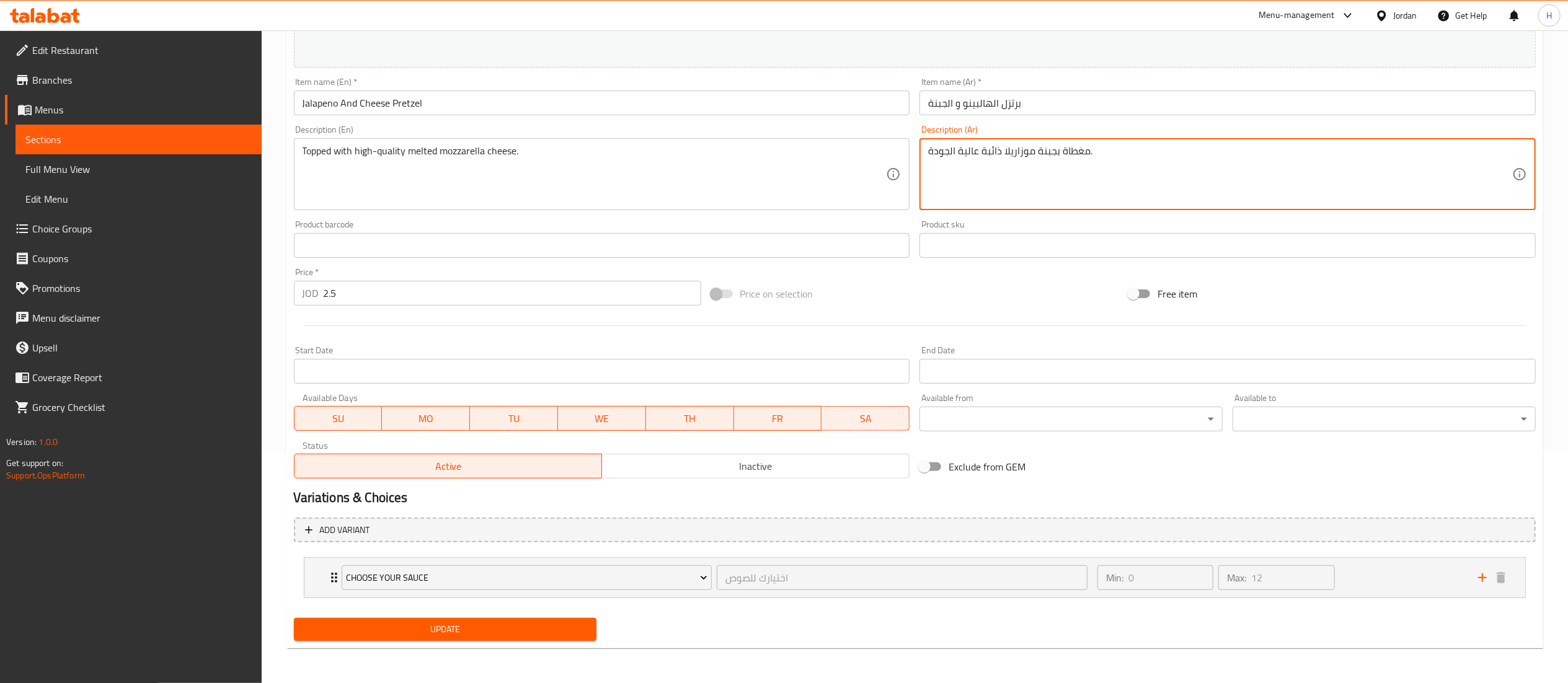
type textarea "مغطاة بجبنة موزاريلا ذائبة عالية الجودة."
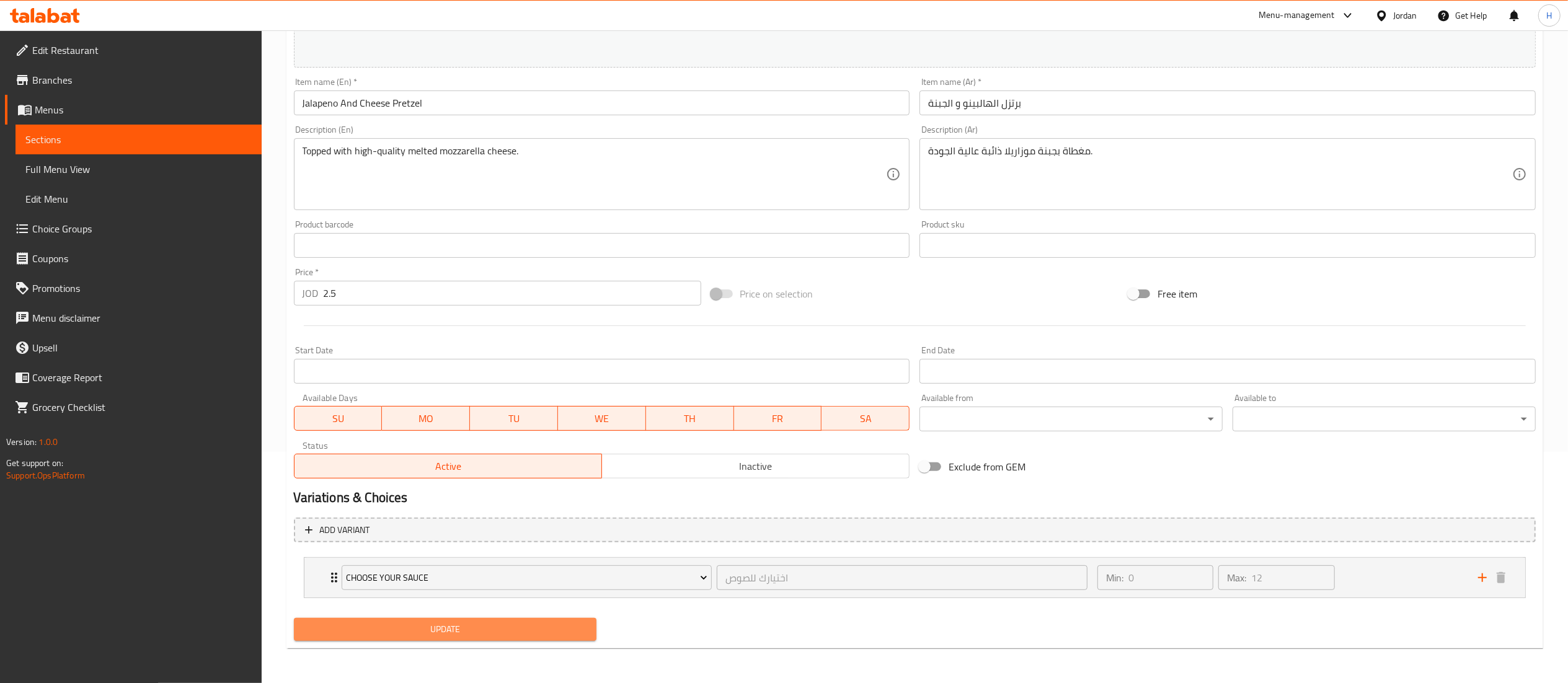
click at [432, 636] on span "Update" at bounding box center [445, 630] width 284 height 16
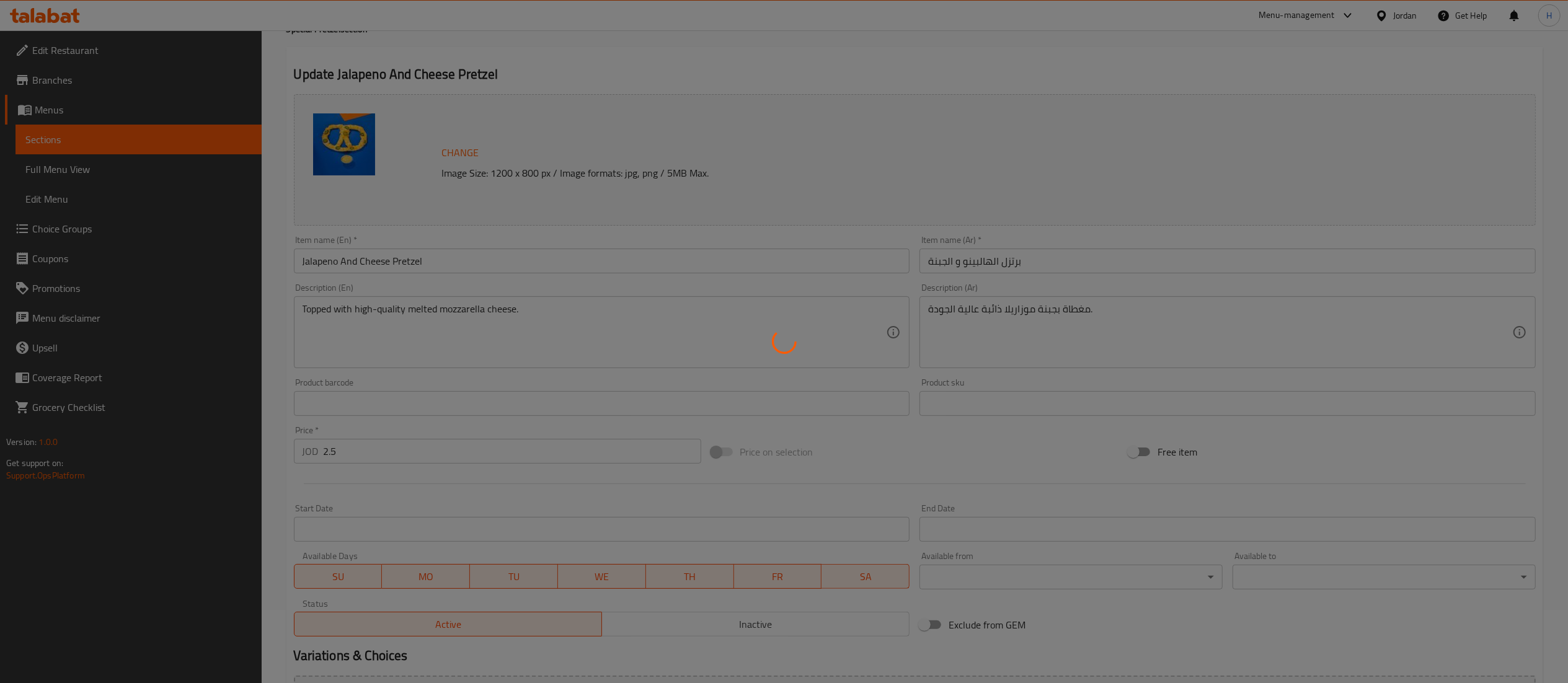
scroll to position [0, 0]
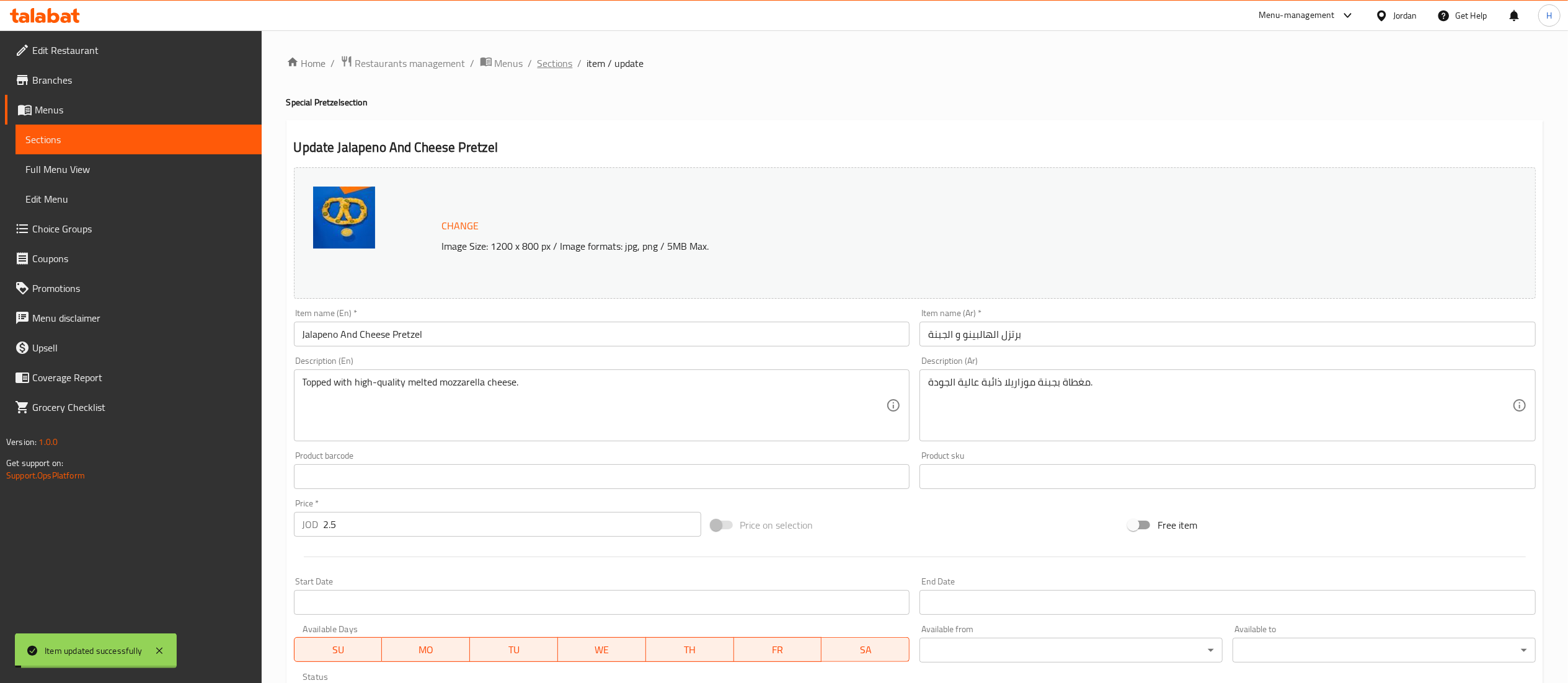
click at [558, 57] on span "Sections" at bounding box center [555, 63] width 35 height 15
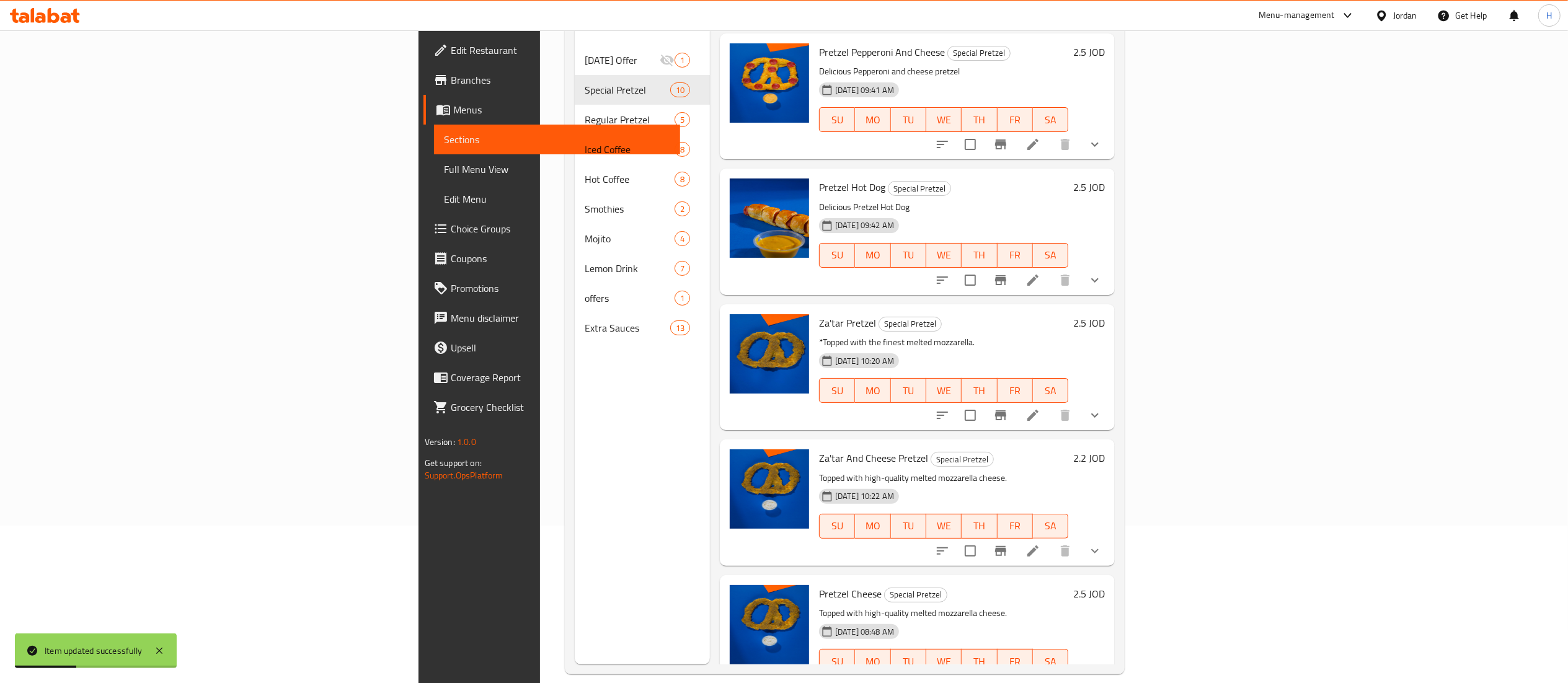
scroll to position [174, 0]
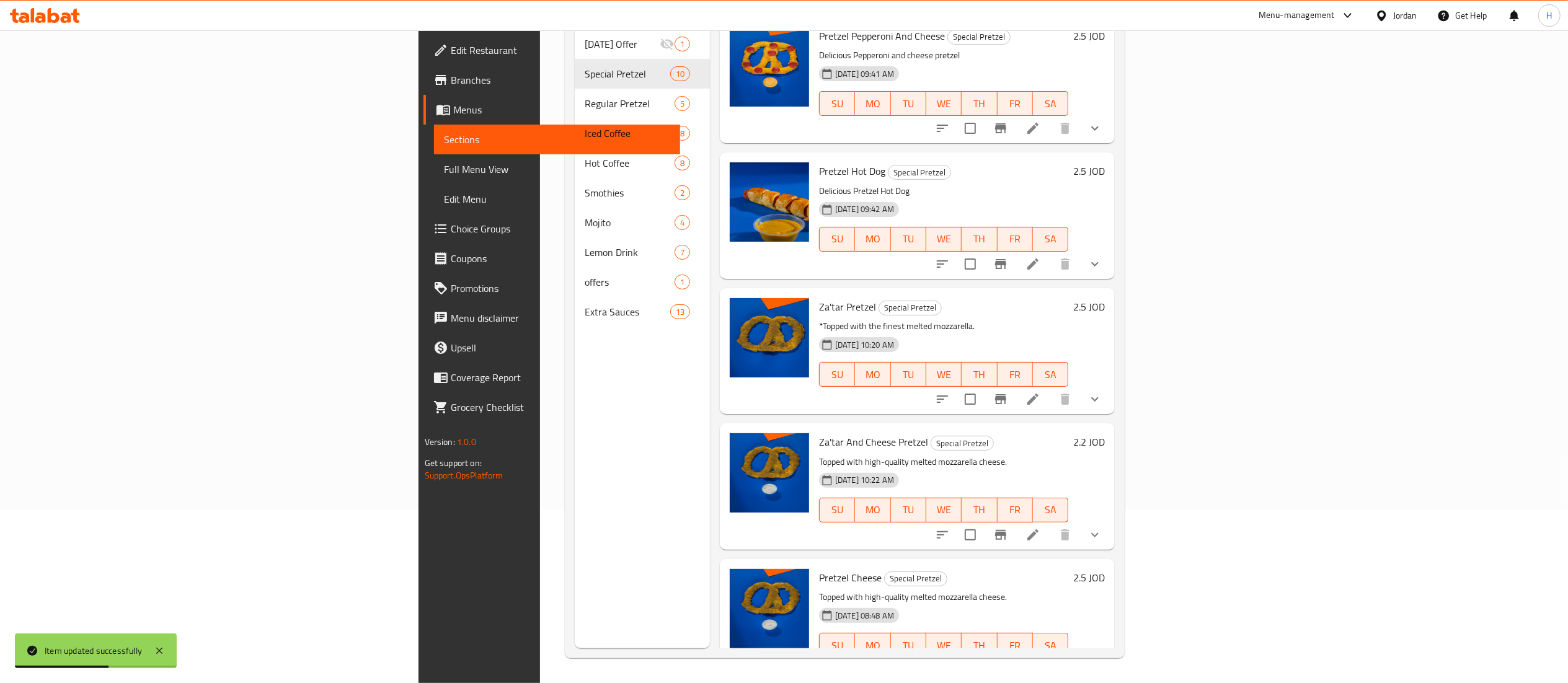
click at [1105, 434] on h6 "2.2 JOD" at bounding box center [1089, 442] width 32 height 17
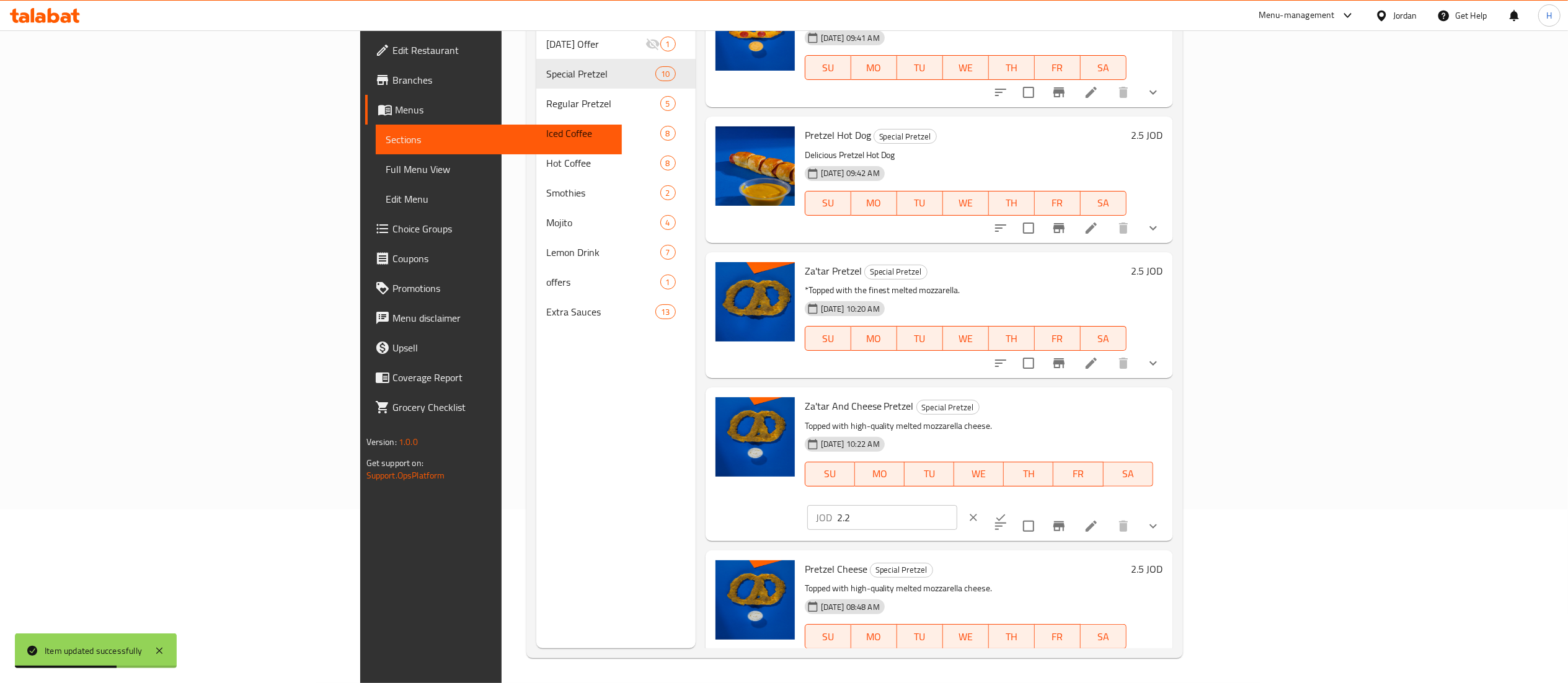
click at [957, 505] on input "2.2" at bounding box center [897, 517] width 120 height 25
type input "2.5"
click at [1007, 511] on icon "ok" at bounding box center [1001, 518] width 13 height 13
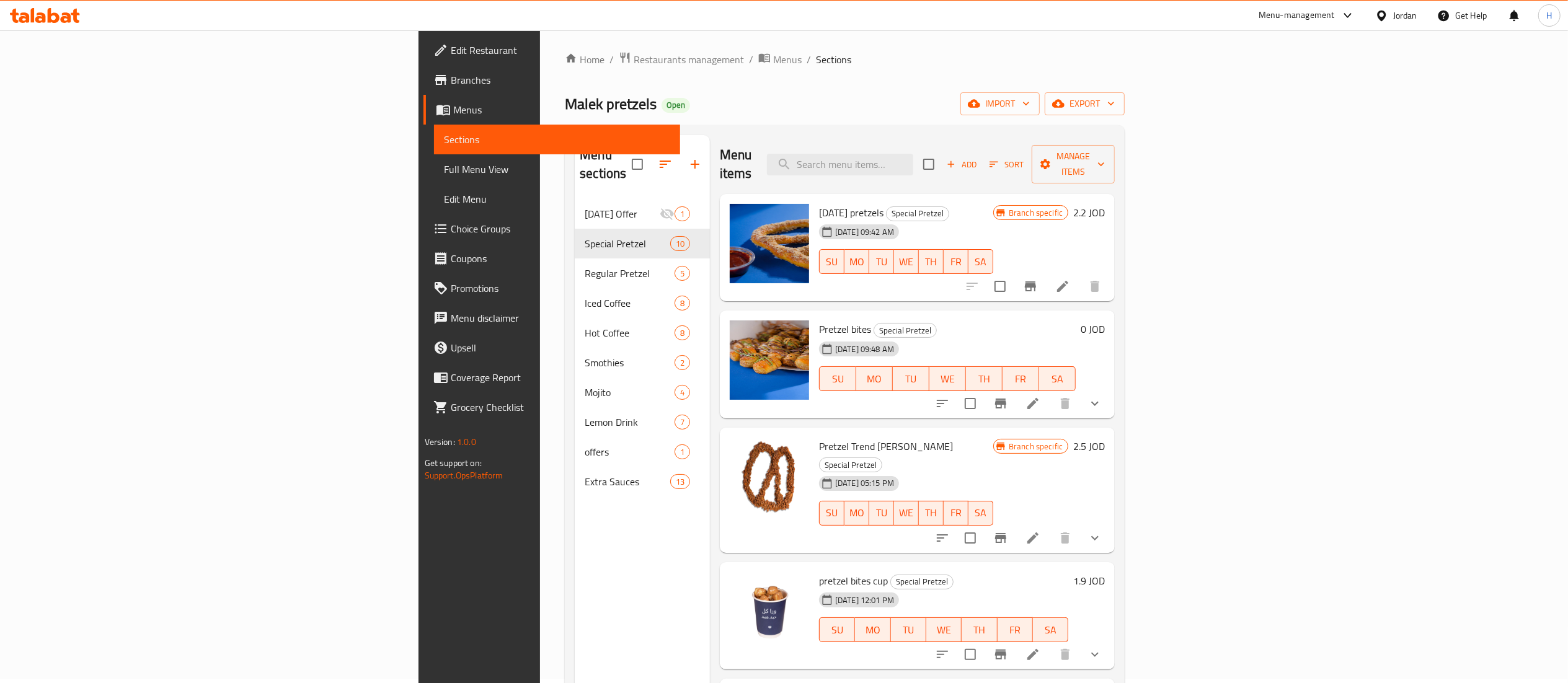
scroll to position [0, 0]
